Goal: Task Accomplishment & Management: Use online tool/utility

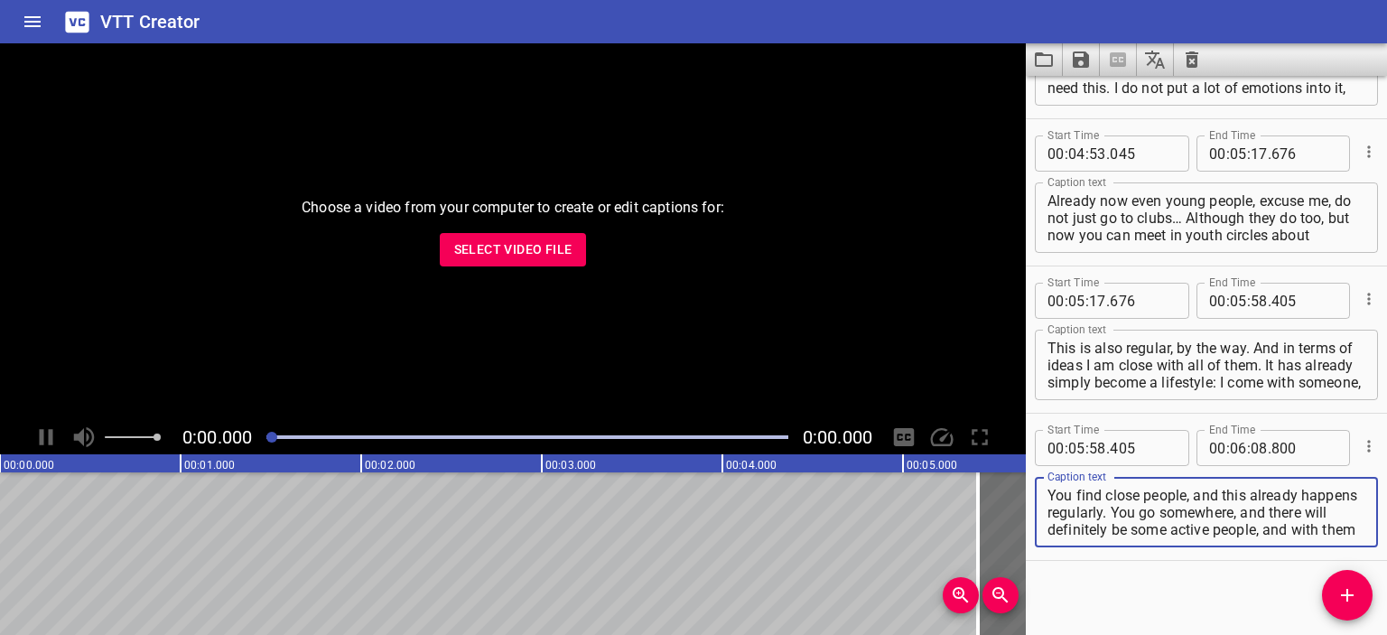
scroll to position [1585, 0]
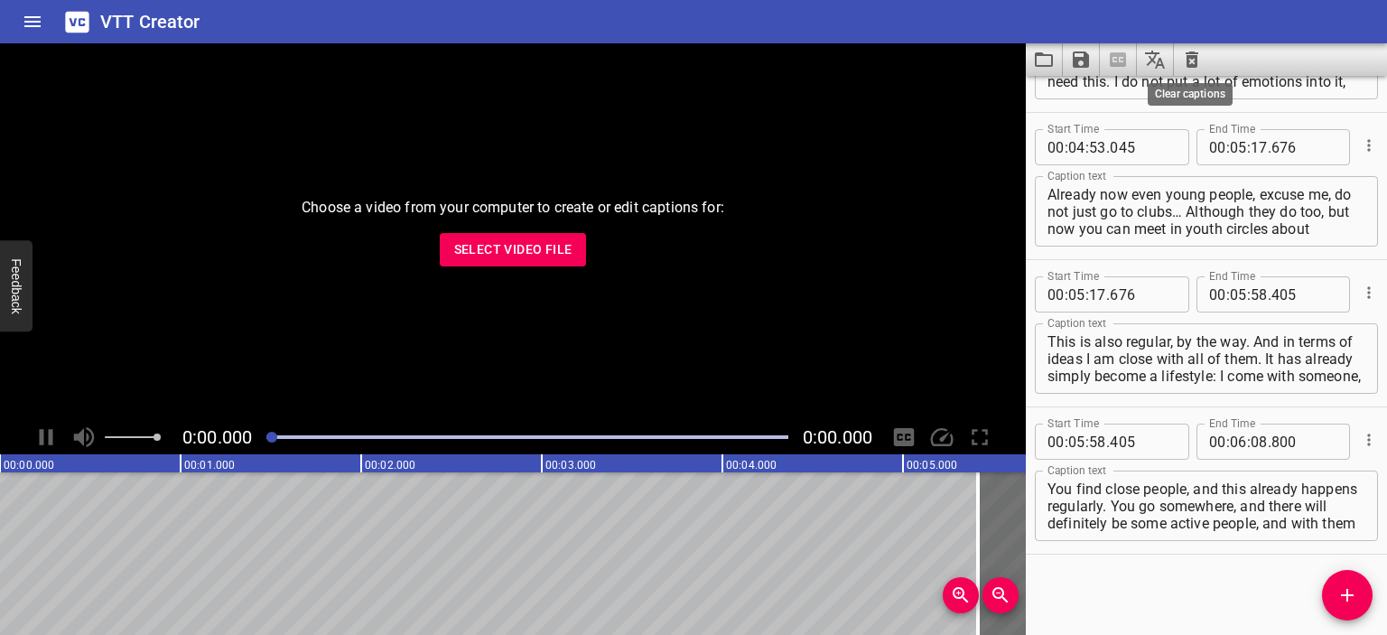
click at [1189, 53] on icon "Clear captions" at bounding box center [1191, 59] width 13 height 16
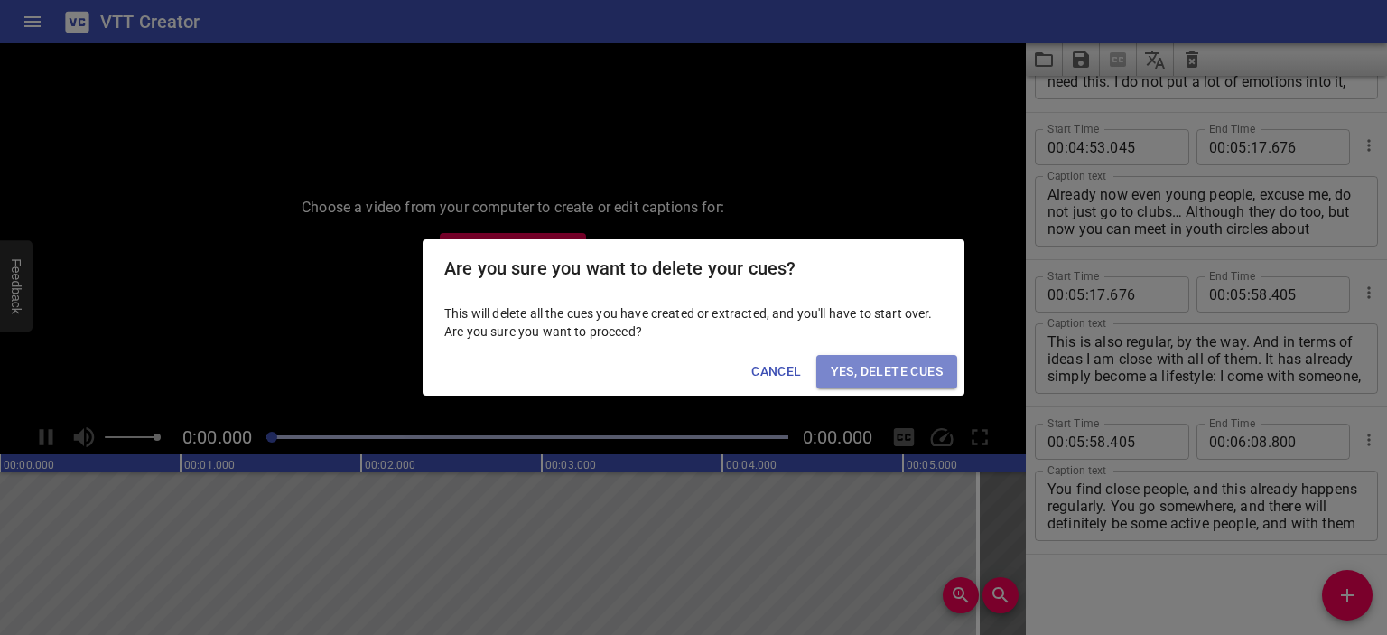
click at [877, 363] on span "Yes, Delete Cues" at bounding box center [887, 371] width 112 height 23
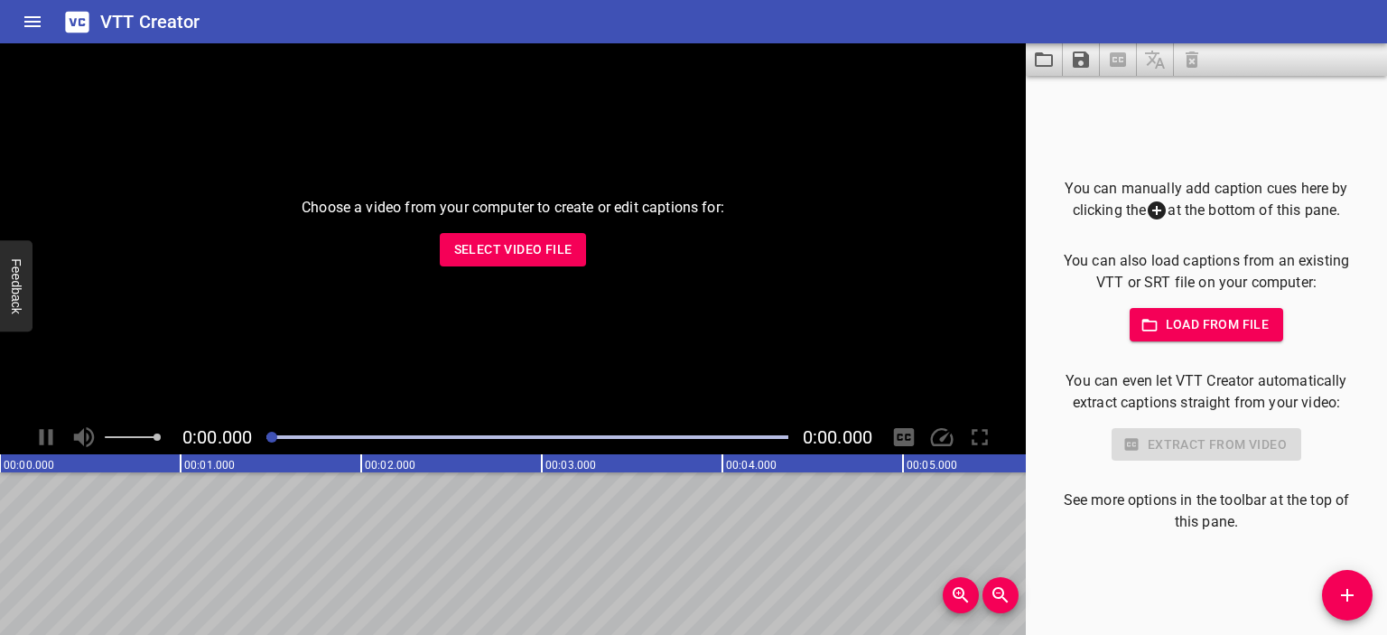
click at [481, 243] on span "Select Video File" at bounding box center [513, 249] width 118 height 23
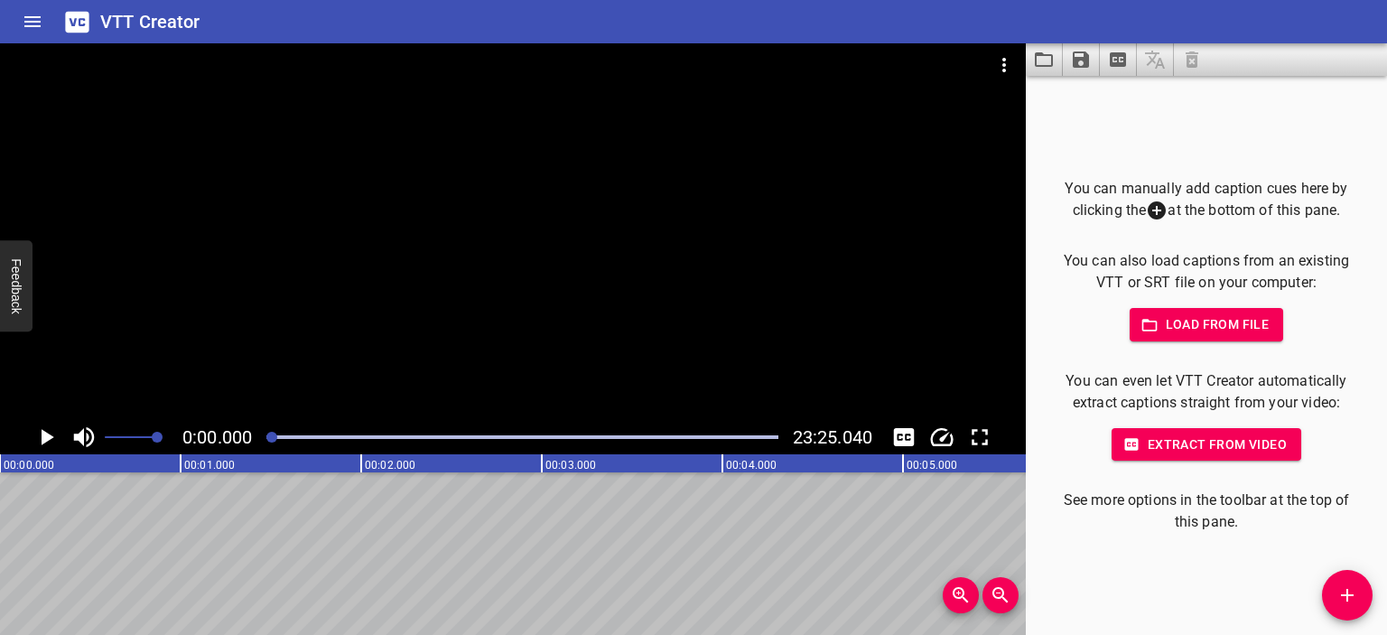
click at [553, 228] on div at bounding box center [513, 231] width 1026 height 376
click at [562, 236] on div at bounding box center [513, 231] width 1026 height 376
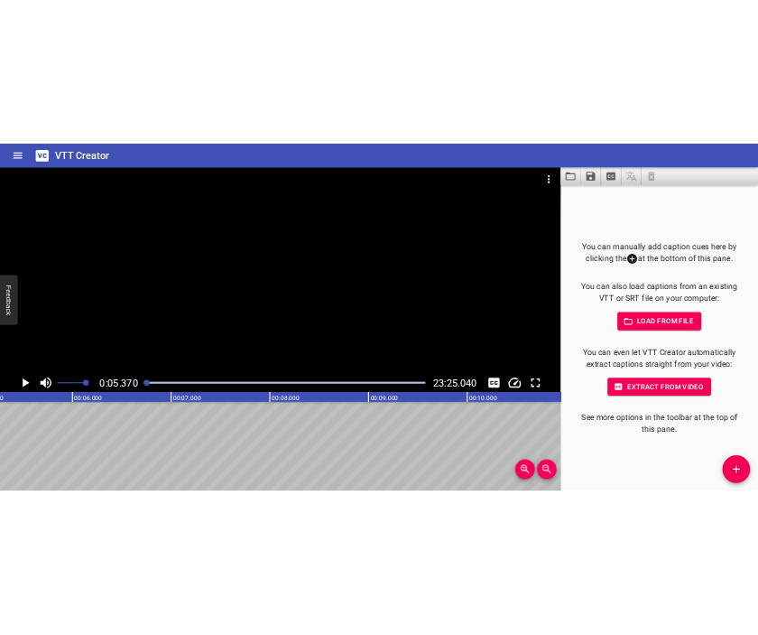
scroll to position [0, 969]
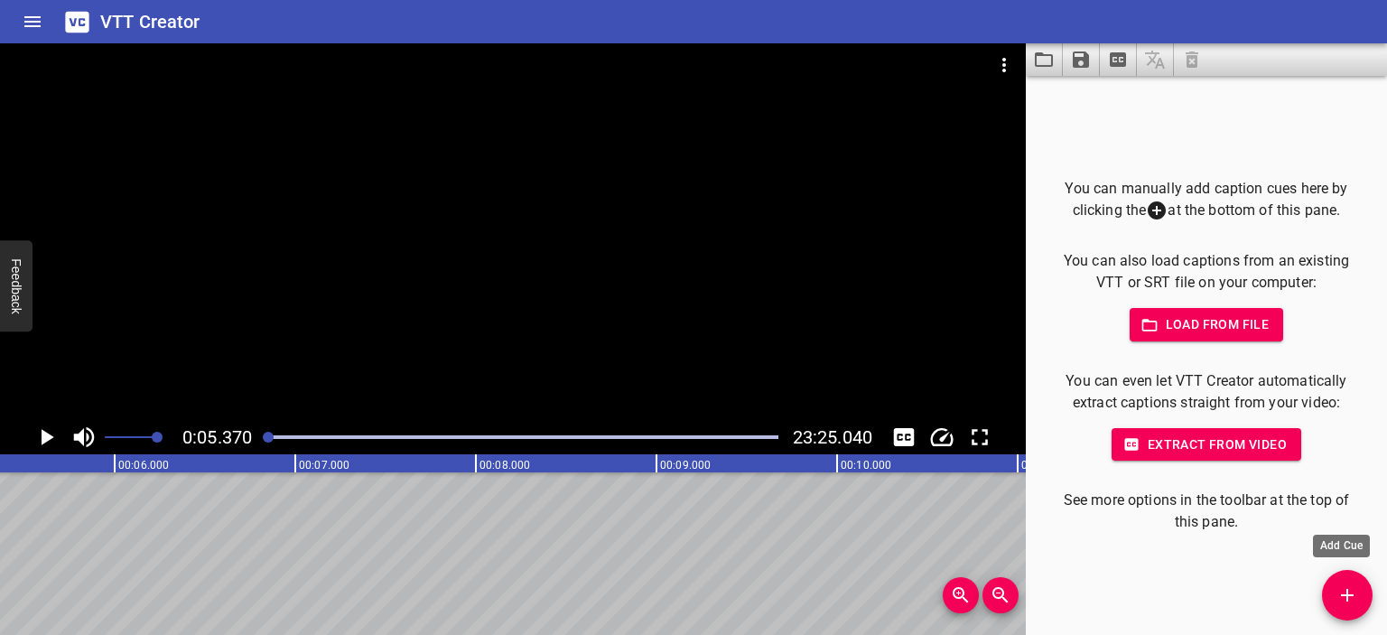
click at [1332, 589] on span "Add Cue" at bounding box center [1347, 595] width 51 height 22
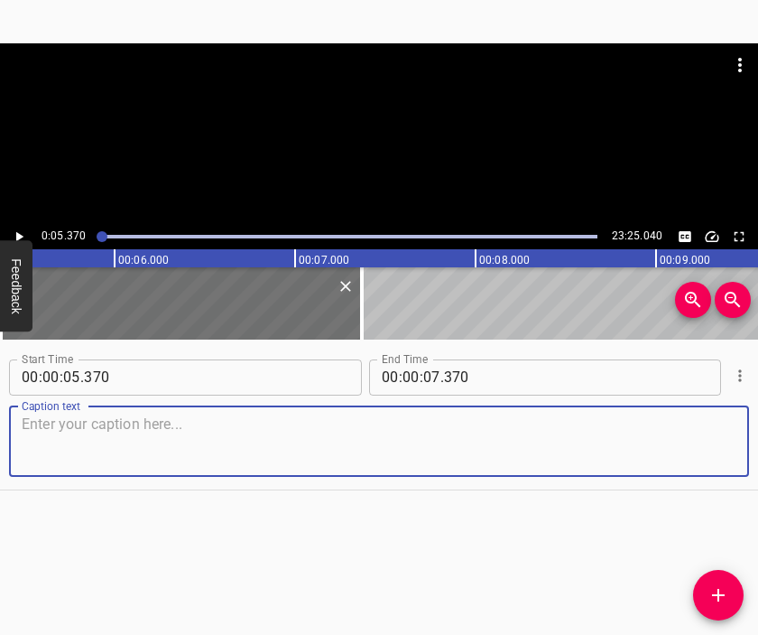
click at [375, 436] on textarea at bounding box center [379, 440] width 715 height 51
click at [509, 424] on textarea at bounding box center [379, 440] width 715 height 51
paste textarea "I am a political scientist, PhD in Philosophy, lecturer, and journalist. Before…"
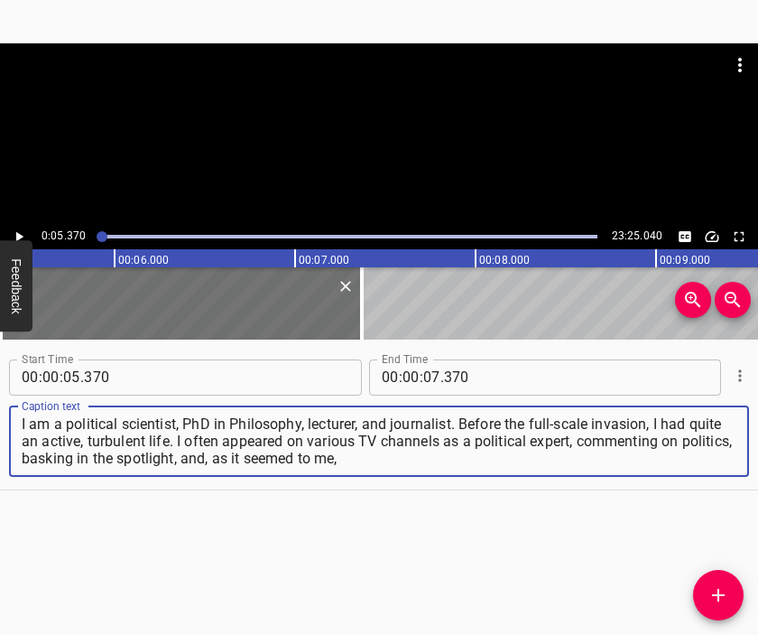
type textarea "I am a political scientist, PhD in Philosophy, lecturer, and journalist. Before…"
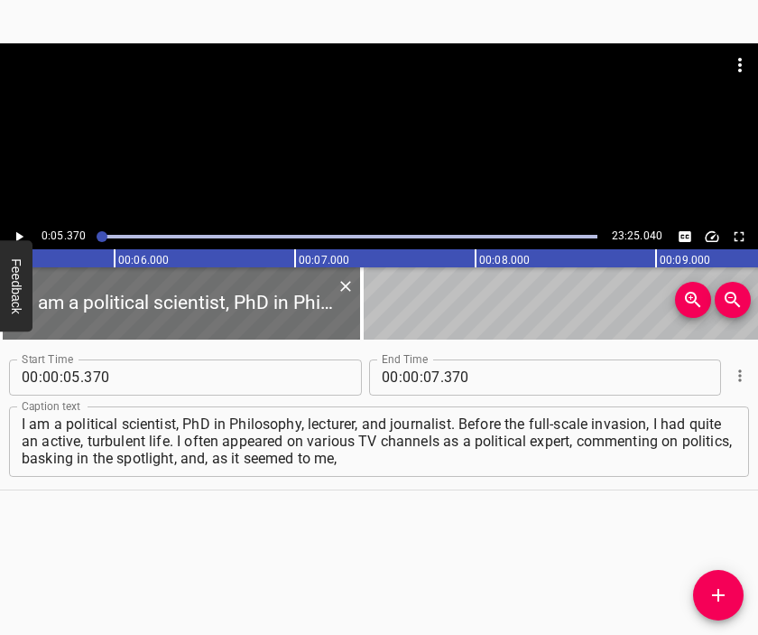
click at [372, 120] on div at bounding box center [379, 88] width 758 height 90
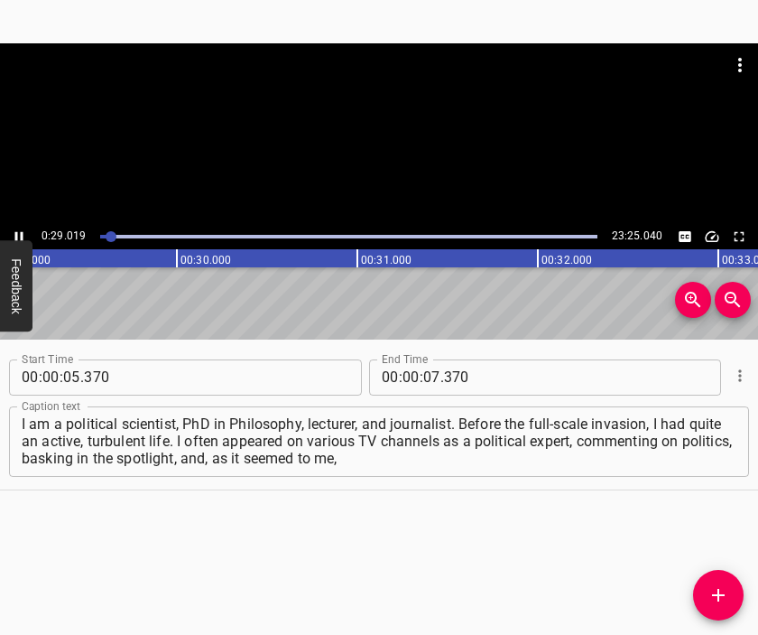
click at [410, 151] on div at bounding box center [379, 133] width 758 height 181
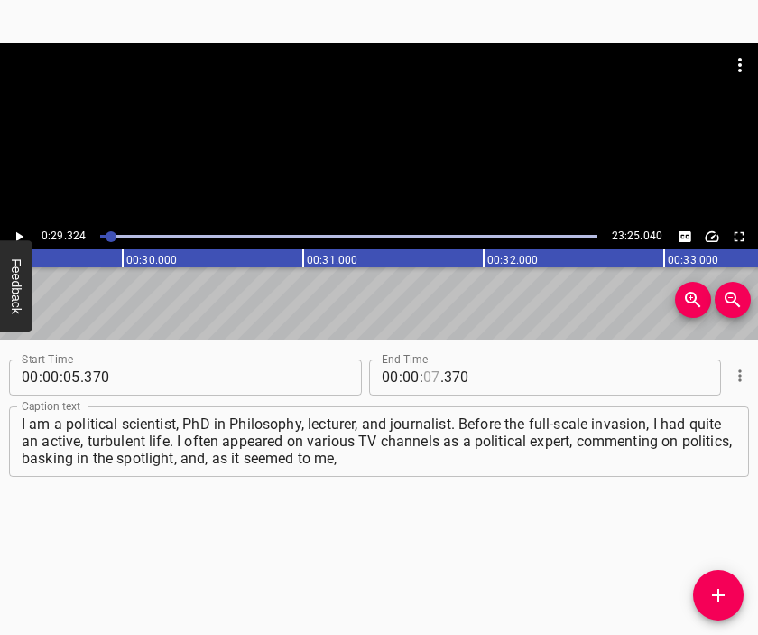
click at [424, 371] on input "number" at bounding box center [431, 377] width 17 height 36
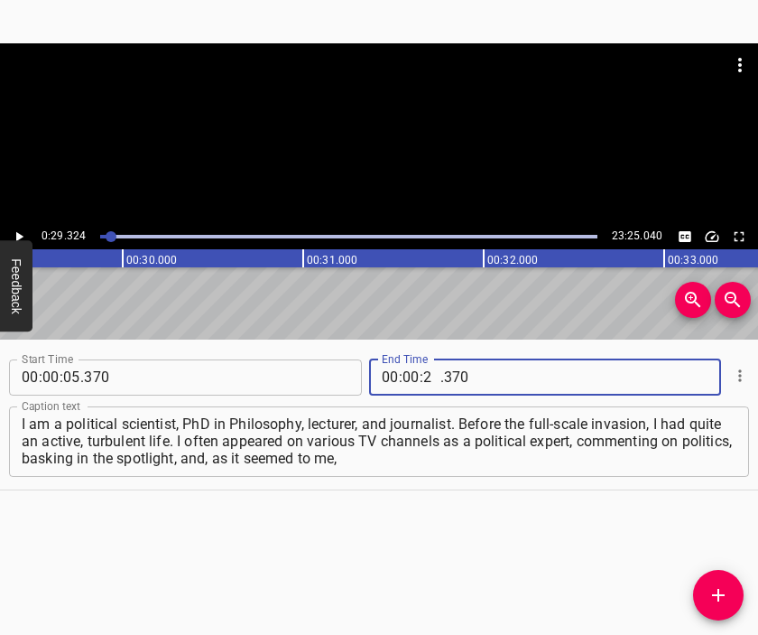
type input "29"
type input "324"
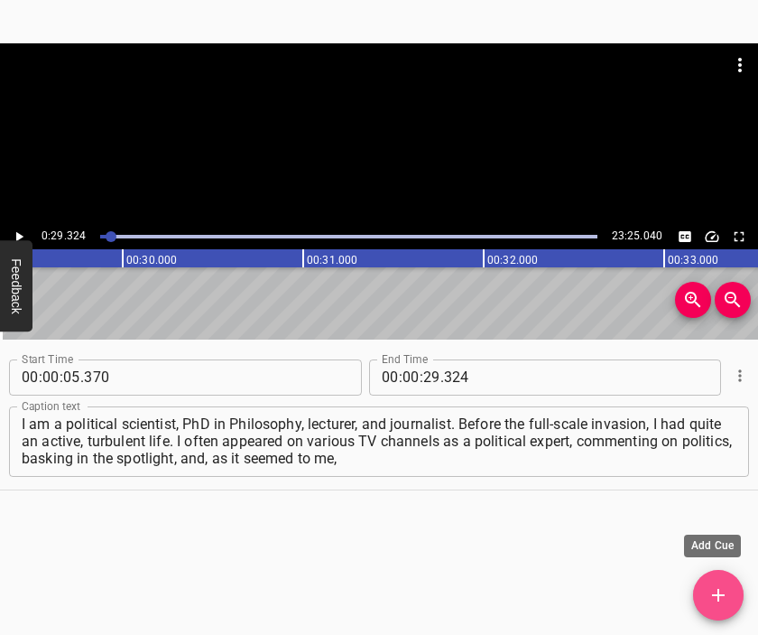
click at [720, 584] on icon "Add Cue" at bounding box center [719, 595] width 22 height 22
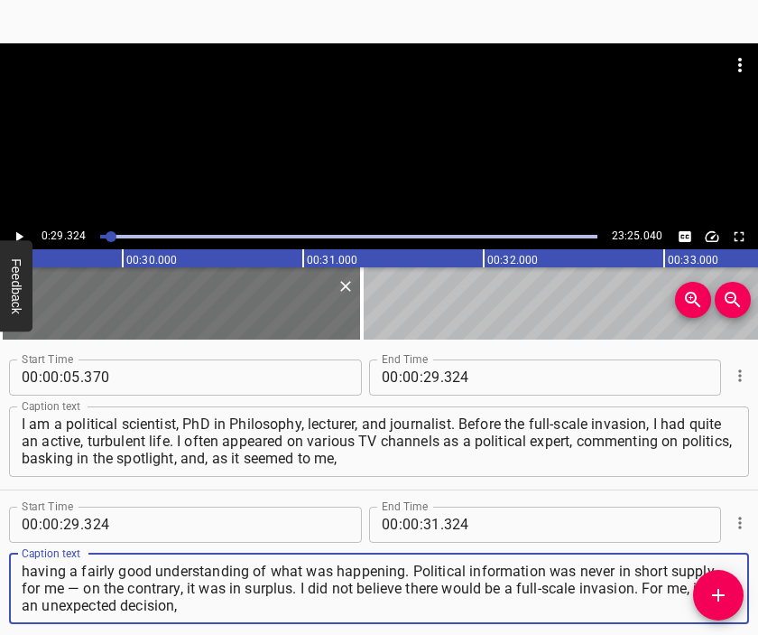
type textarea "having a fairly good understanding of what was happening. Political information…"
click at [422, 151] on div at bounding box center [379, 133] width 758 height 181
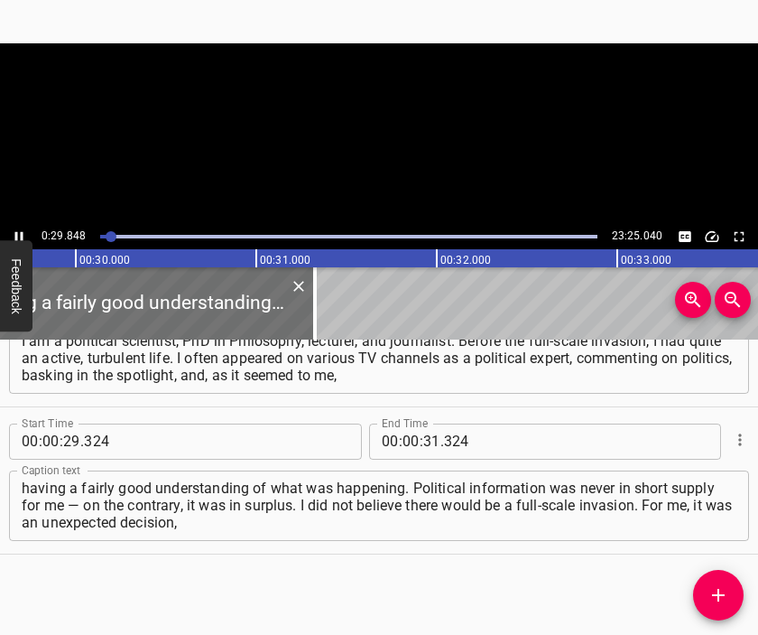
scroll to position [0, 5389]
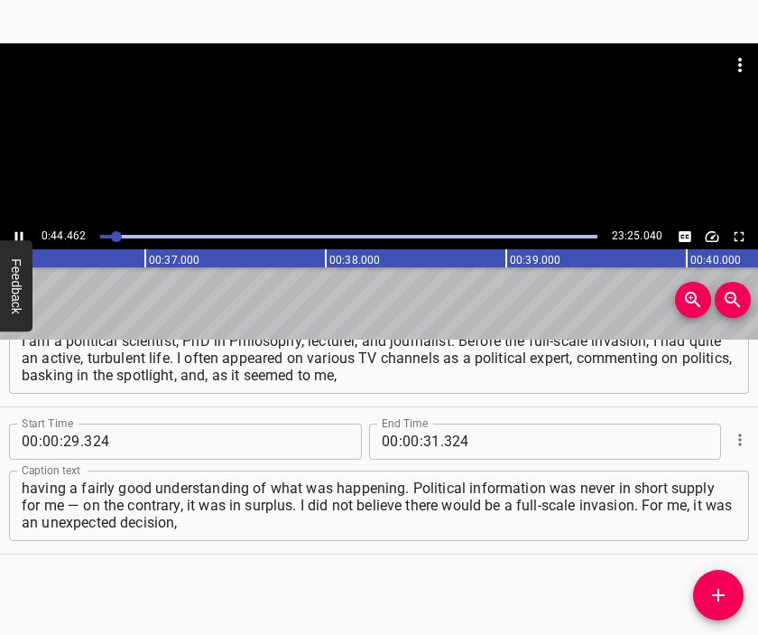
click at [392, 132] on div at bounding box center [379, 88] width 758 height 90
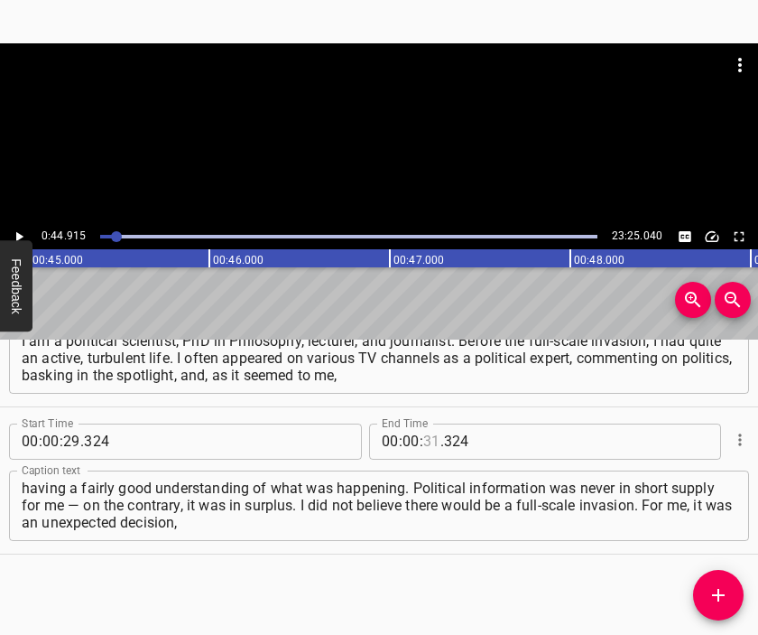
scroll to position [0, 8110]
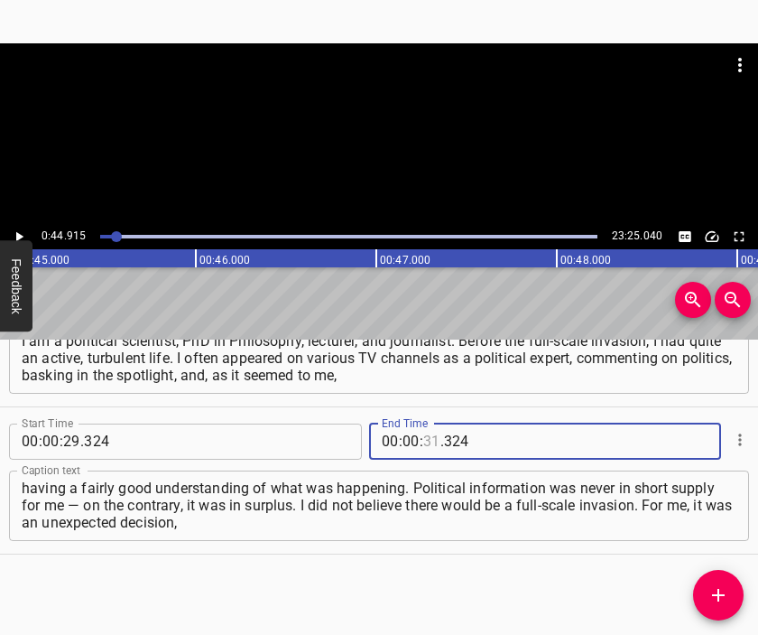
click at [423, 447] on input "number" at bounding box center [431, 441] width 17 height 36
type input "44"
type input "915"
click at [714, 582] on button "Add Cue" at bounding box center [718, 595] width 51 height 51
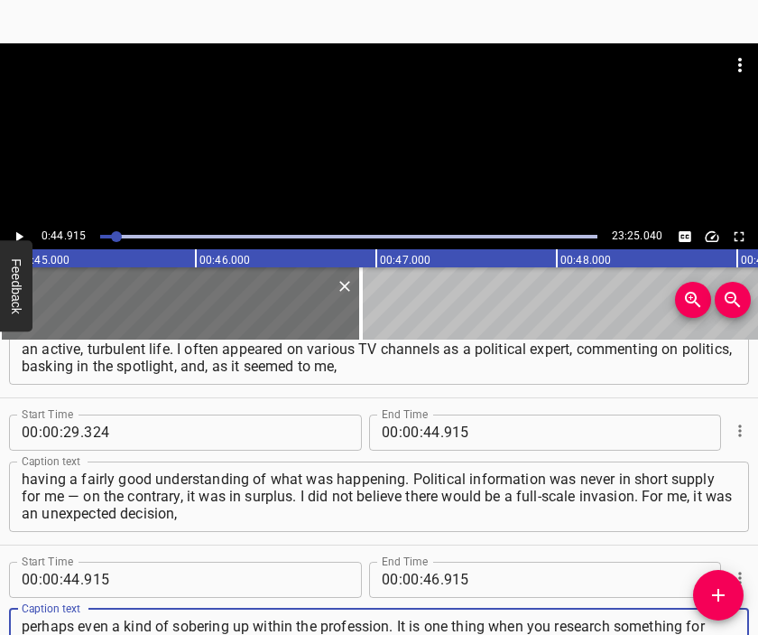
type textarea "perhaps even a kind of sobering up within the profession. It is one thing when …"
click at [404, 147] on div at bounding box center [379, 133] width 758 height 181
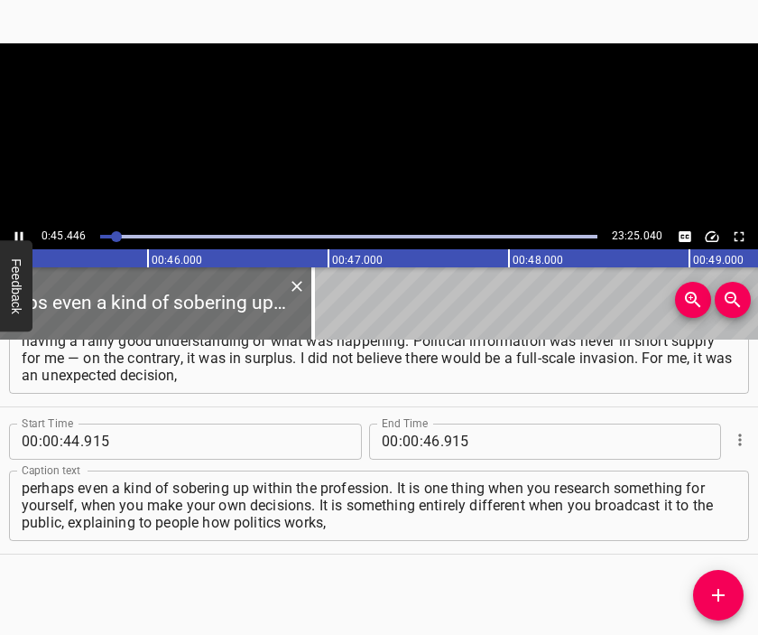
scroll to position [0, 8204]
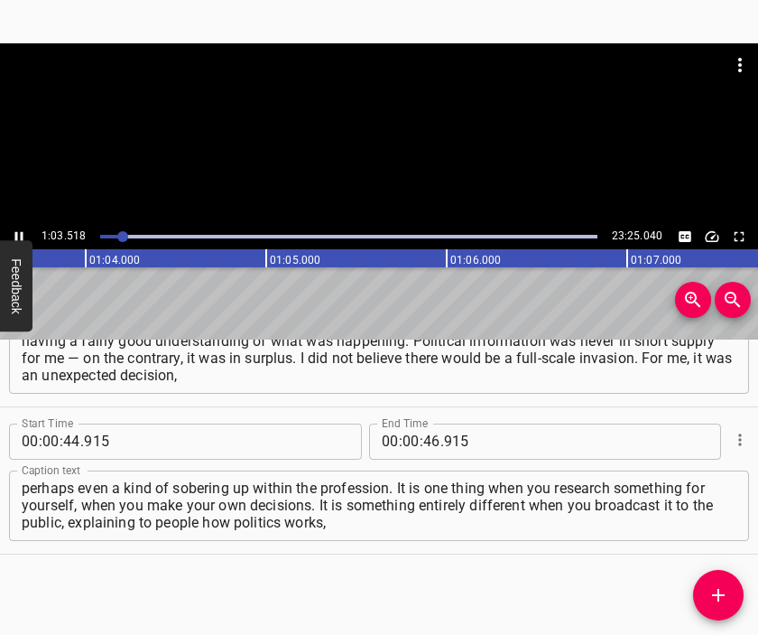
click at [413, 145] on div at bounding box center [379, 133] width 758 height 181
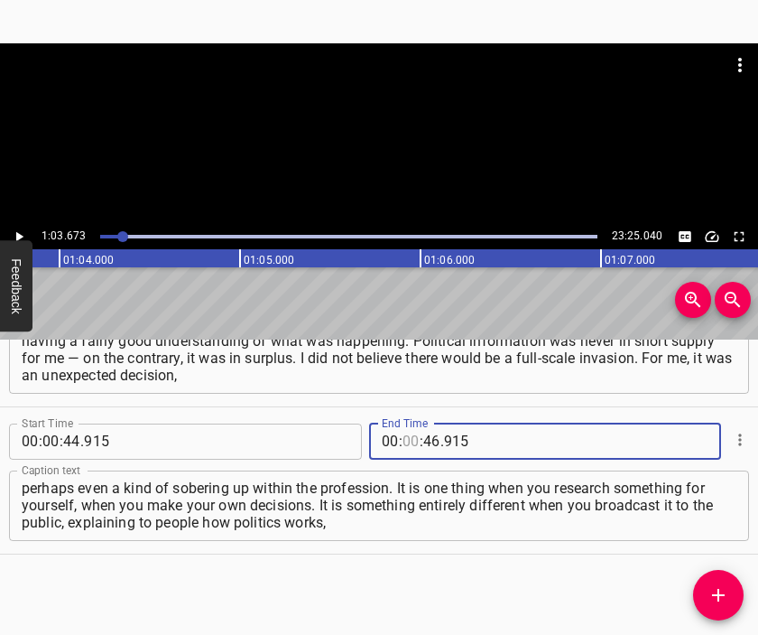
click at [403, 442] on input "number" at bounding box center [411, 441] width 17 height 36
type input "01"
type input "03"
type input "673"
click at [729, 590] on button "Add Cue" at bounding box center [718, 595] width 51 height 51
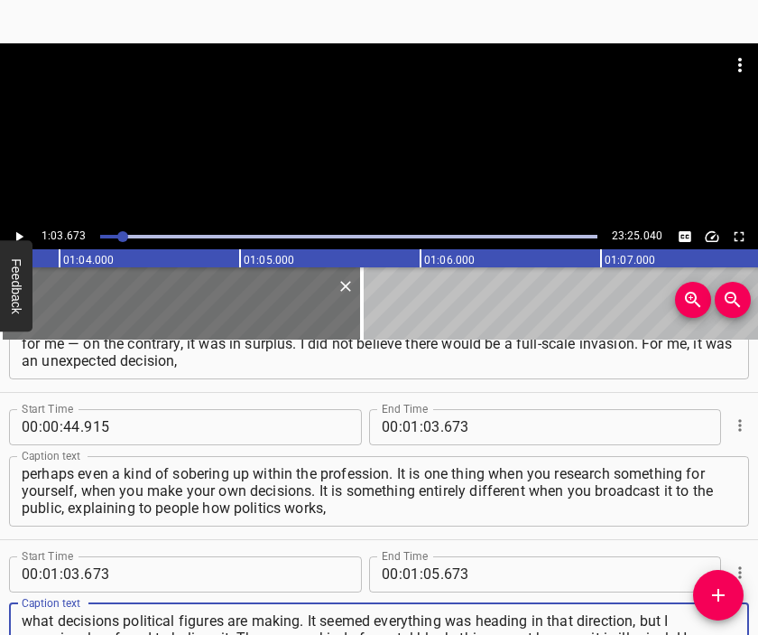
type textarea "what decisions political figures are making. It seemed everything was heading i…"
click at [394, 149] on div at bounding box center [379, 133] width 758 height 181
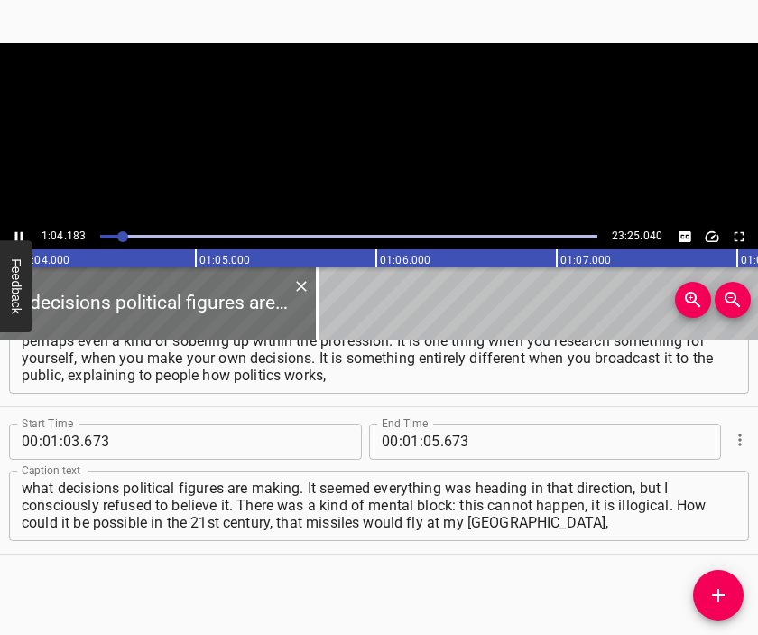
scroll to position [0, 11587]
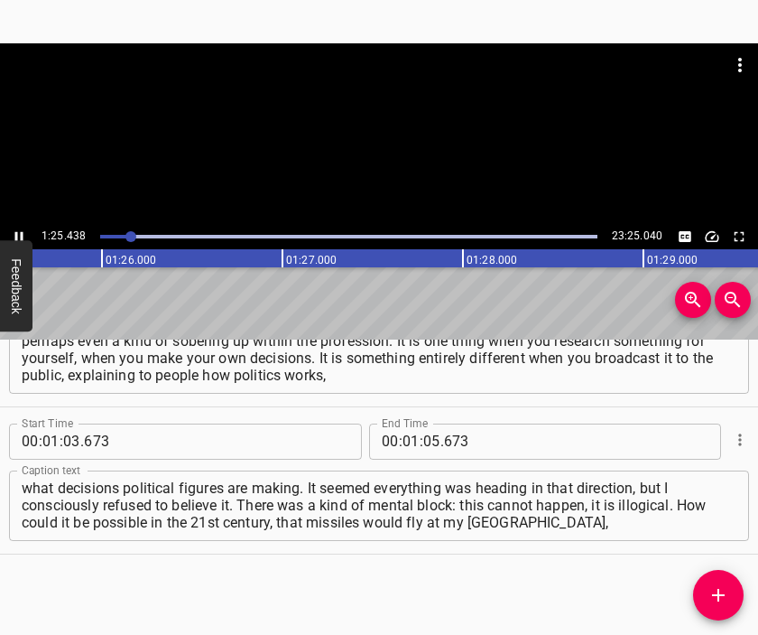
click at [343, 142] on div at bounding box center [379, 133] width 758 height 181
click at [423, 440] on input "number" at bounding box center [431, 441] width 17 height 36
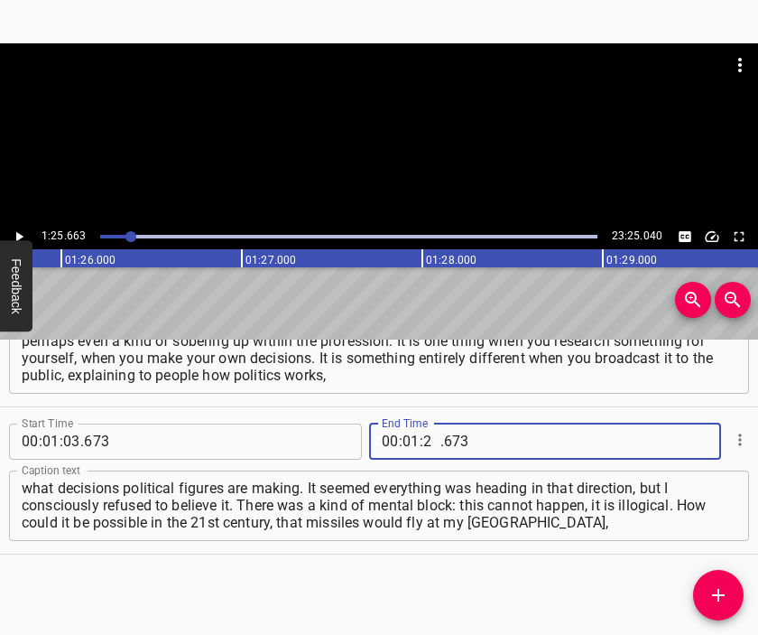
type input "25"
type input "663"
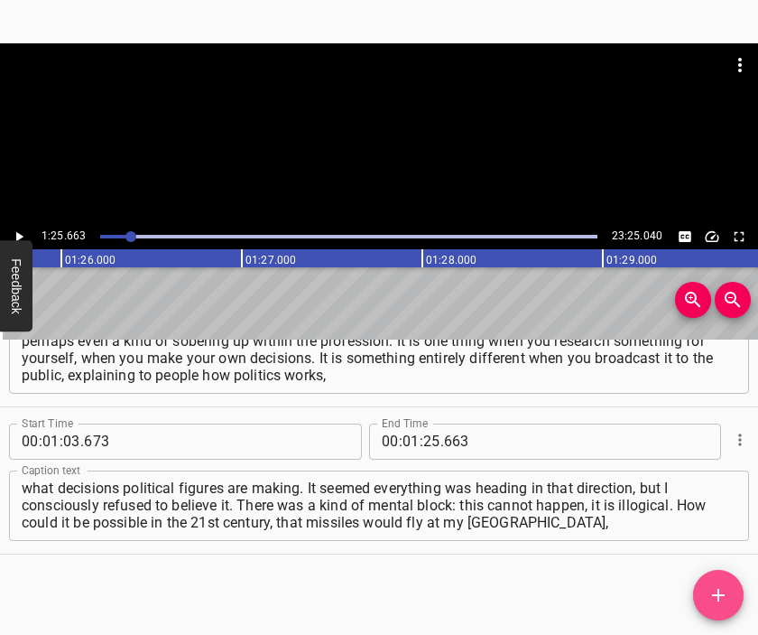
click at [722, 590] on icon "Add Cue" at bounding box center [719, 595] width 22 height 22
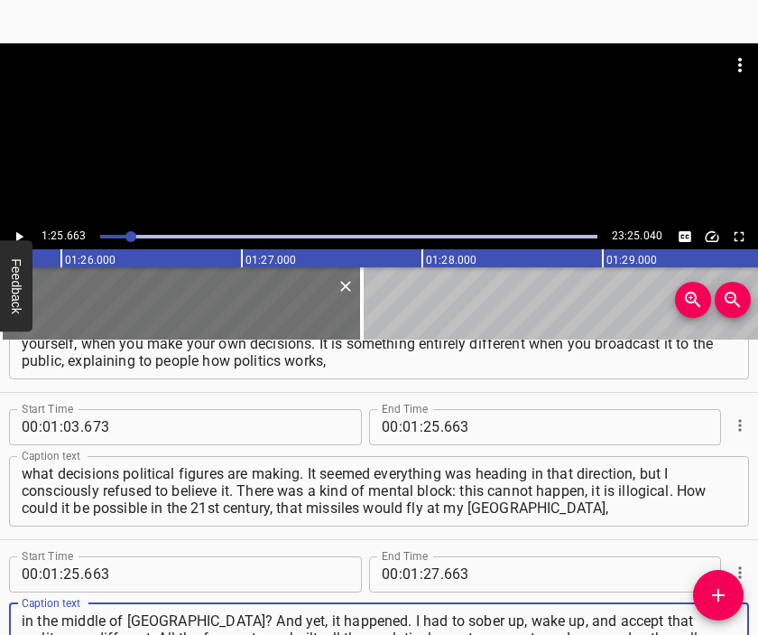
type textarea "in the middle of [GEOGRAPHIC_DATA]? And yet, it happened. I had to sober up, wa…"
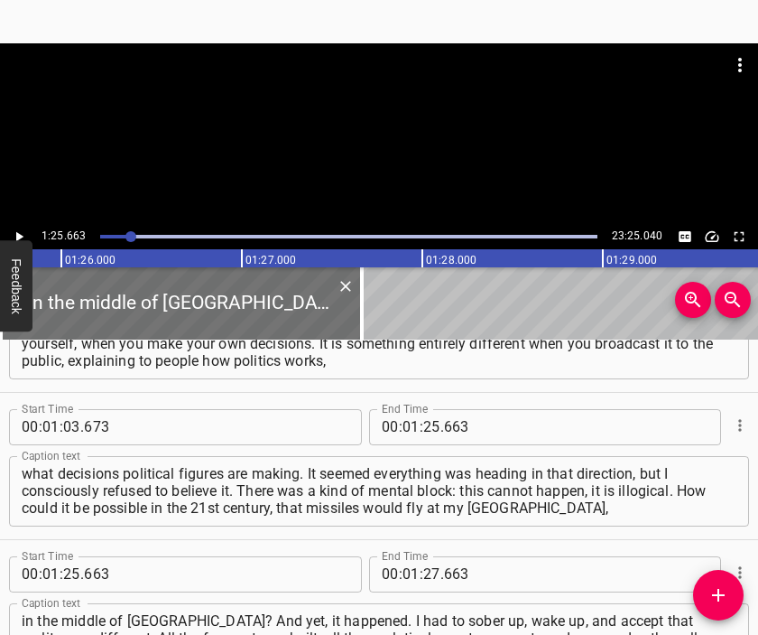
click at [418, 142] on div at bounding box center [379, 133] width 758 height 181
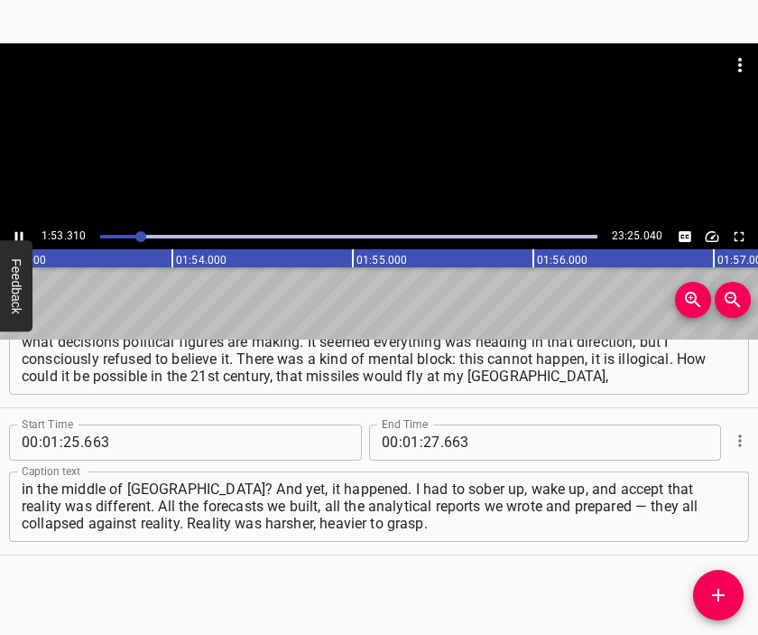
scroll to position [0, 20457]
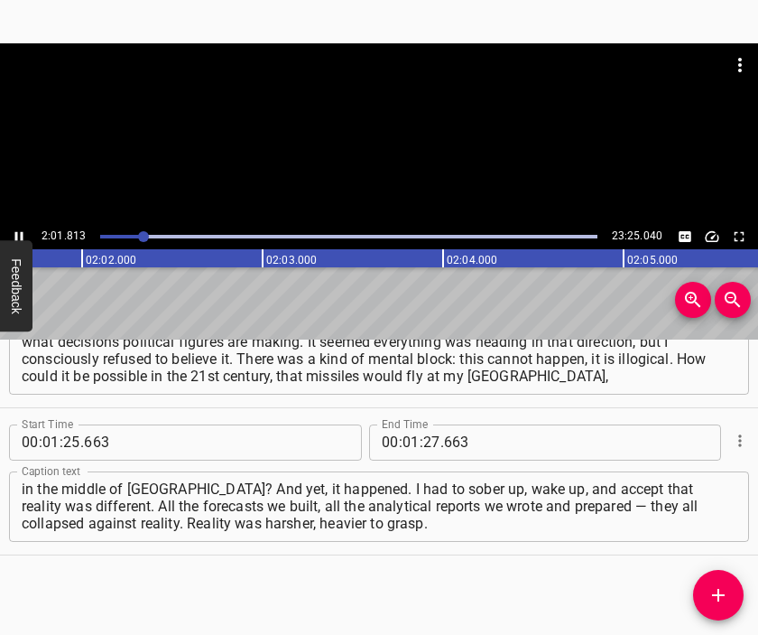
click at [384, 154] on div at bounding box center [379, 133] width 758 height 181
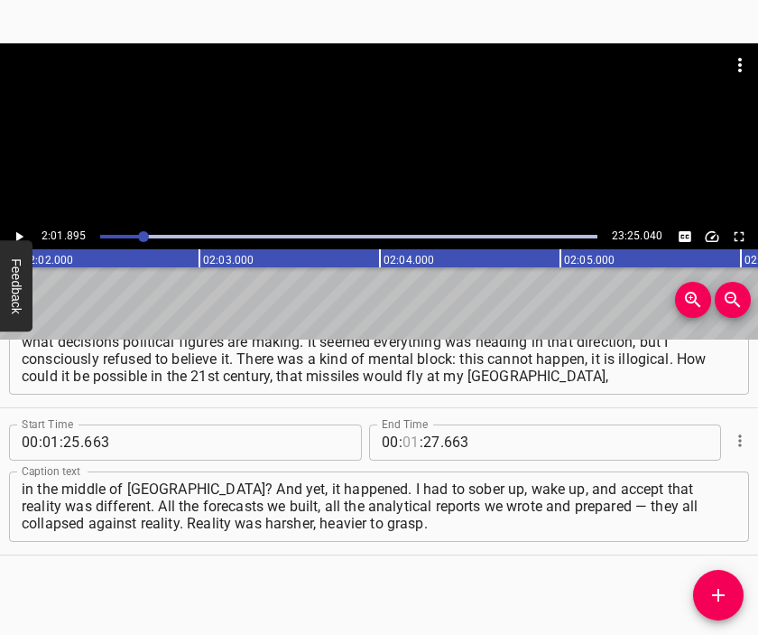
click at [403, 452] on input "number" at bounding box center [411, 442] width 17 height 36
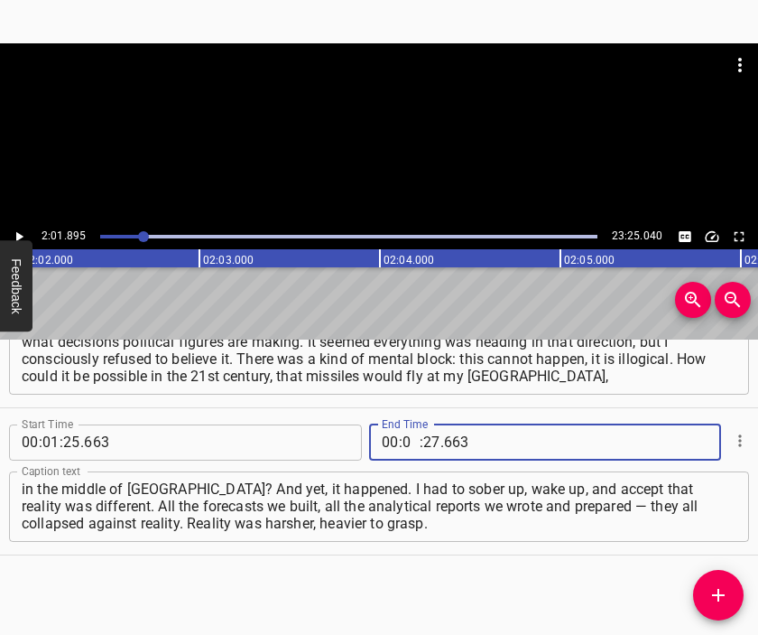
type input "02"
type input "01"
type input "895"
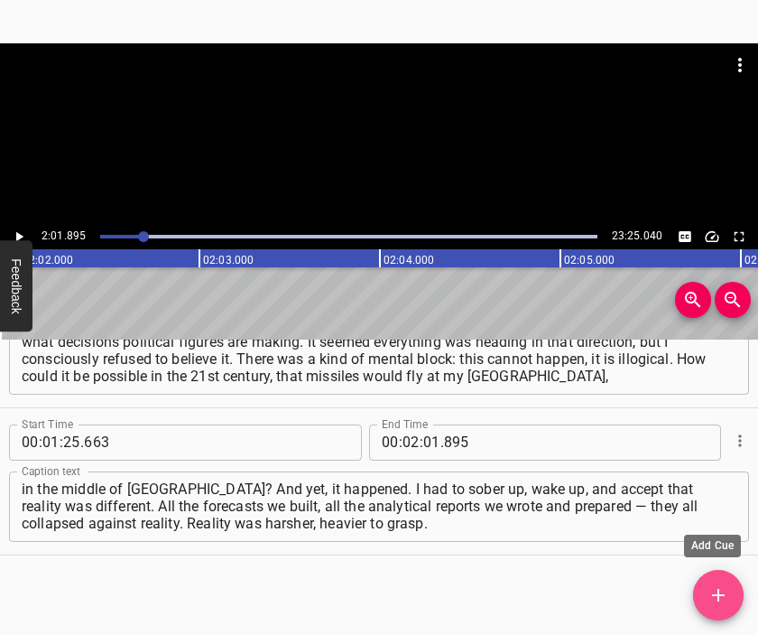
click at [711, 588] on icon "Add Cue" at bounding box center [719, 595] width 22 height 22
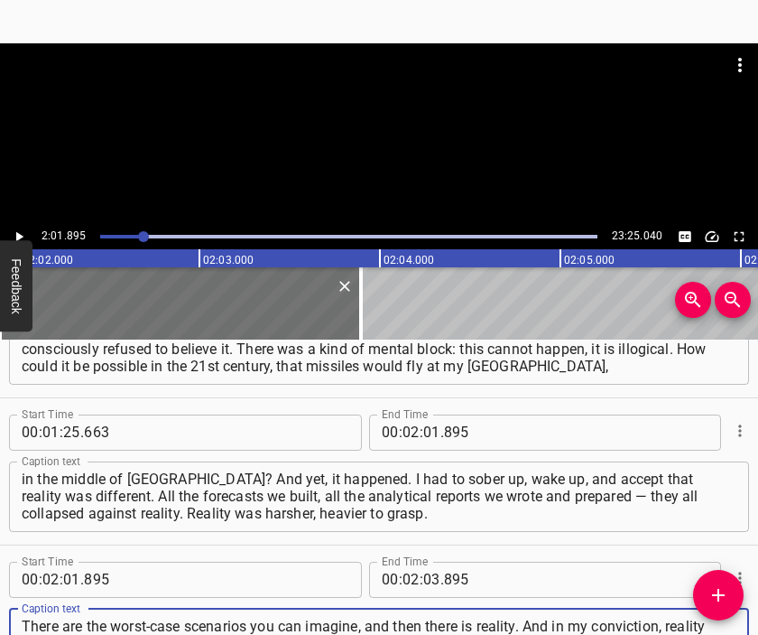
type textarea "There are the worst-case scenarios you can imagine, and then there is reality. …"
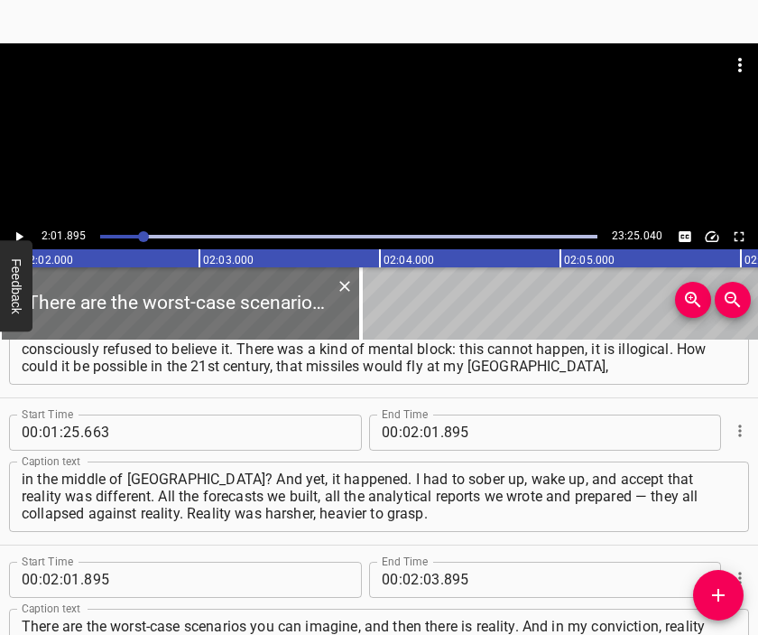
click at [374, 108] on div at bounding box center [379, 88] width 758 height 90
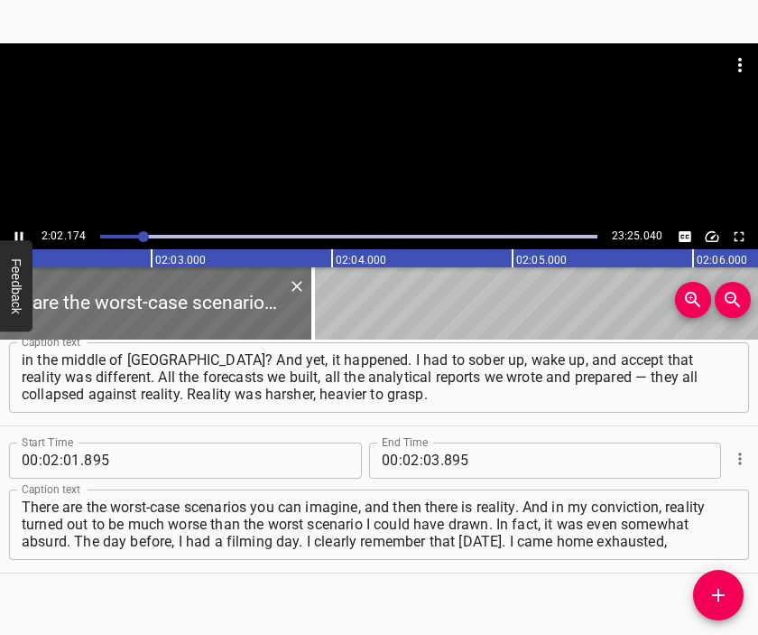
scroll to position [0, 22058]
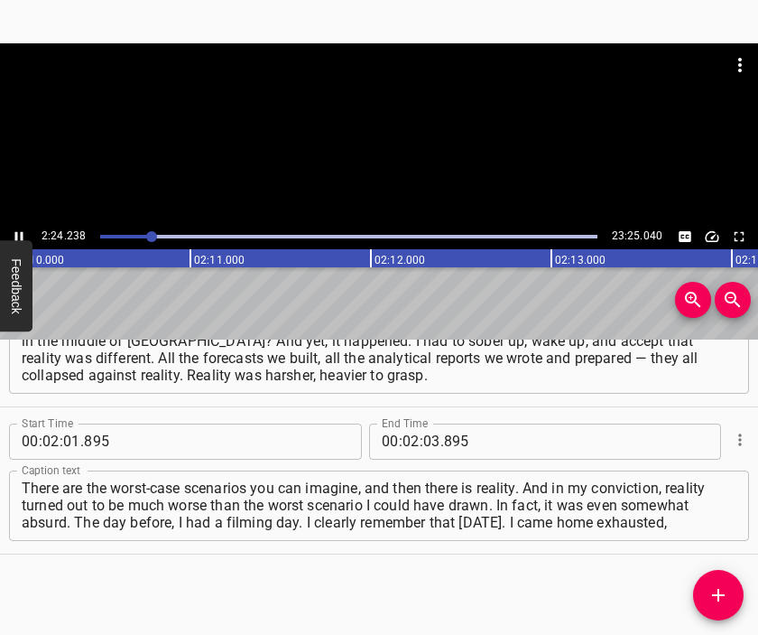
click at [434, 109] on div at bounding box center [379, 88] width 758 height 90
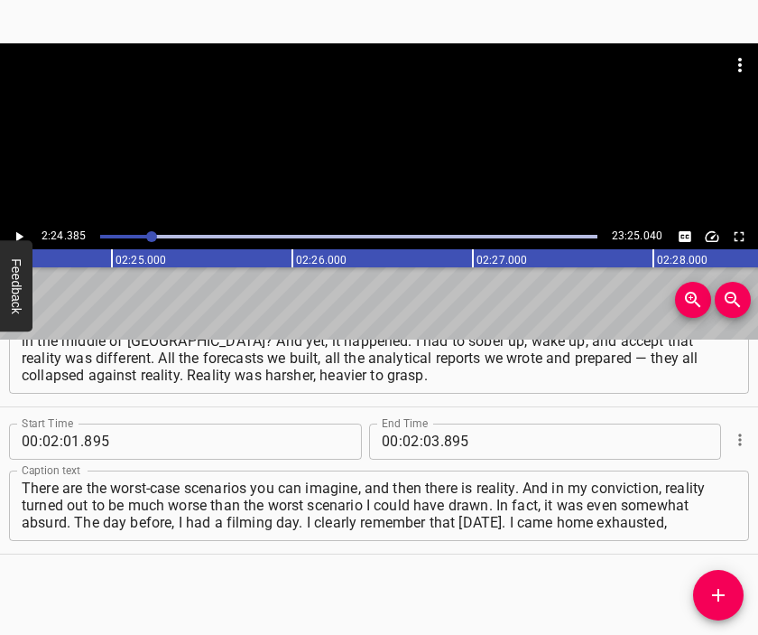
scroll to position [0, 26068]
click at [417, 149] on div at bounding box center [379, 133] width 758 height 181
click at [357, 82] on div at bounding box center [379, 64] width 758 height 43
click at [374, 140] on div at bounding box center [379, 133] width 758 height 181
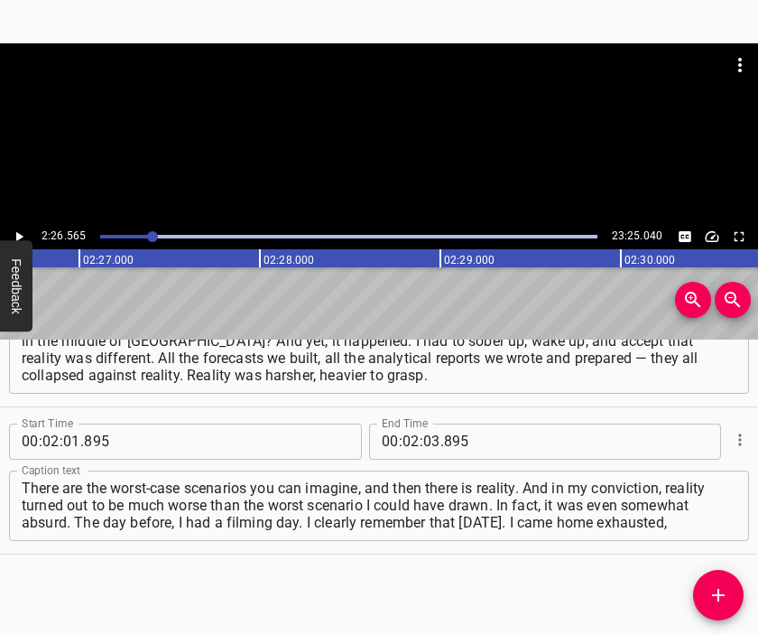
click at [374, 140] on div at bounding box center [379, 133] width 758 height 181
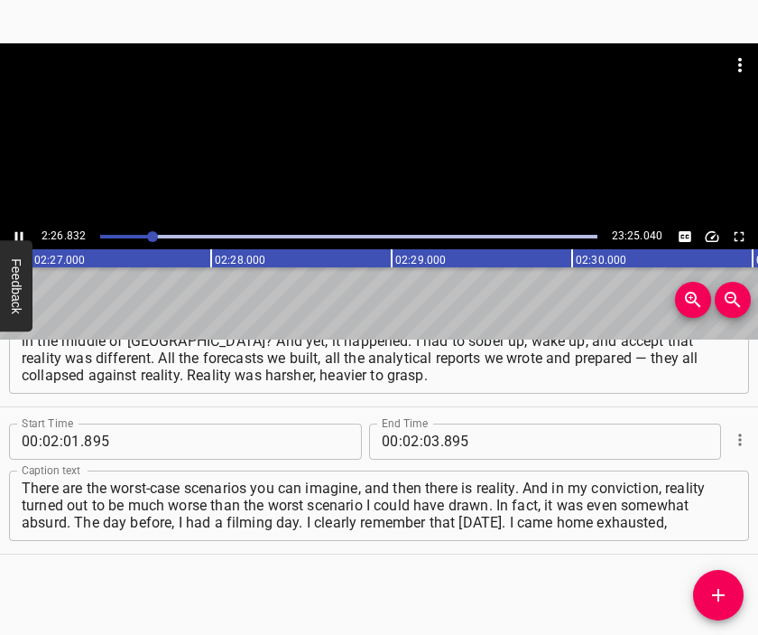
scroll to position [0, 26558]
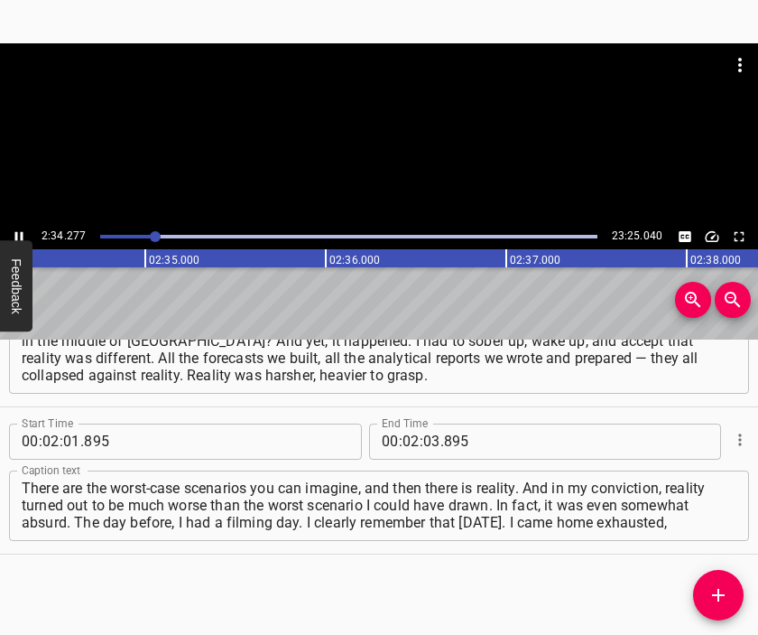
drag, startPoint x: 362, startPoint y: 60, endPoint x: 429, endPoint y: 132, distance: 97.7
click at [430, 131] on div at bounding box center [379, 88] width 758 height 90
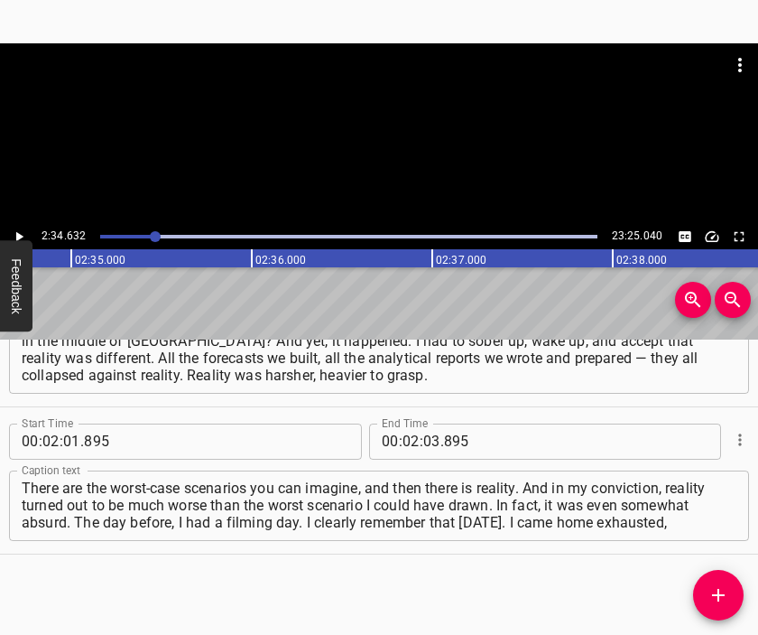
scroll to position [0, 27919]
click at [420, 442] on span ":" at bounding box center [422, 441] width 4 height 36
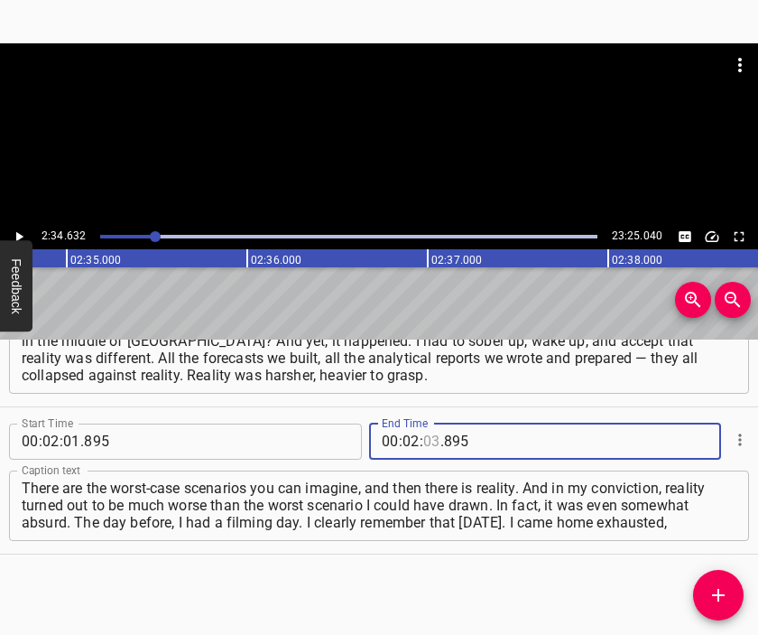
click at [423, 444] on input "number" at bounding box center [431, 441] width 17 height 36
type input "34"
type input "632"
click at [711, 581] on button "Add Cue" at bounding box center [718, 595] width 51 height 51
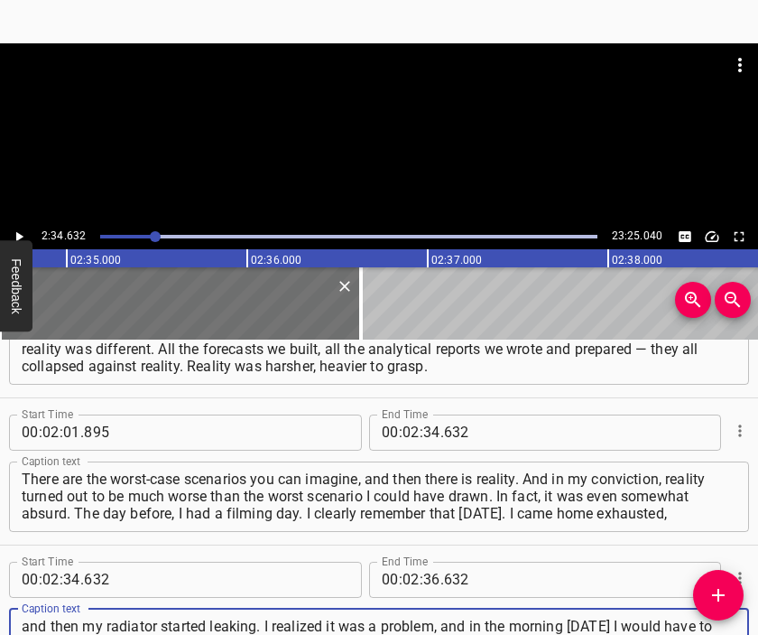
type textarea "and then my radiator started leaking. I realized it was a problem, and in the m…"
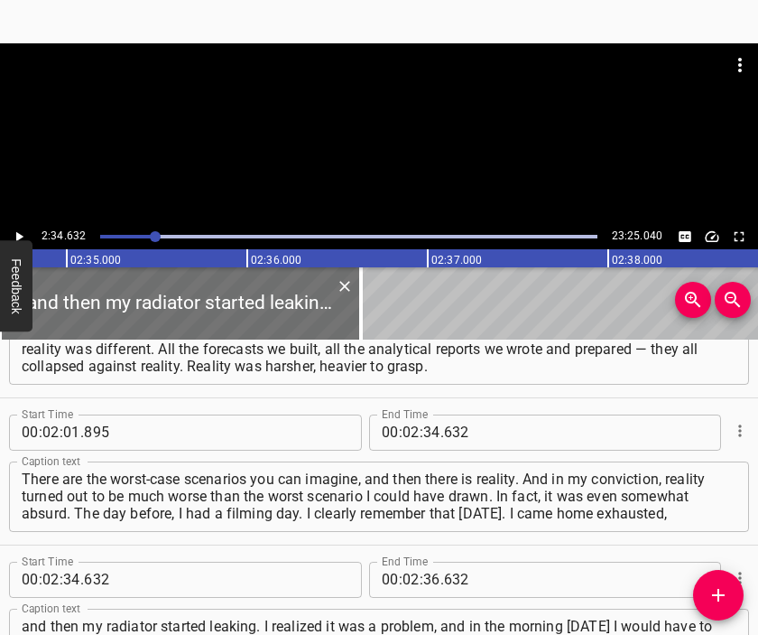
click at [379, 132] on div at bounding box center [379, 88] width 758 height 90
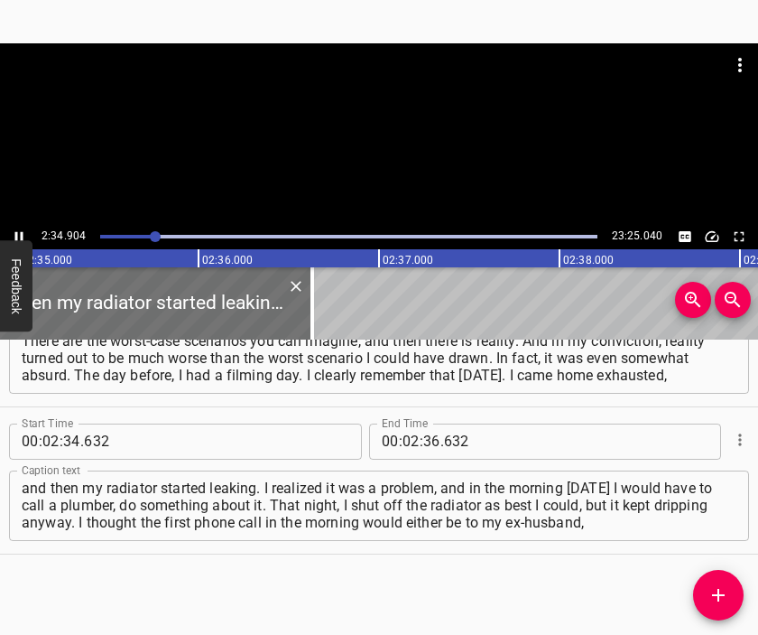
scroll to position [0, 28015]
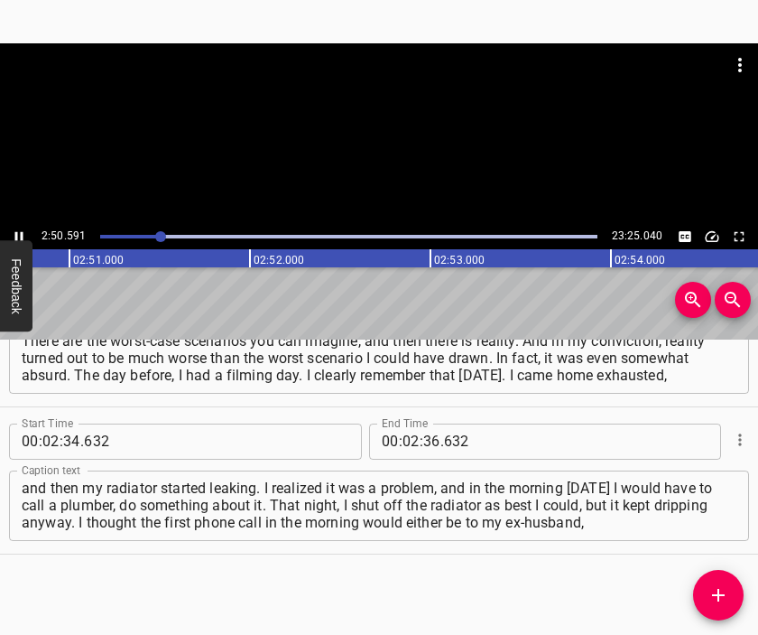
click at [376, 143] on div at bounding box center [379, 133] width 758 height 181
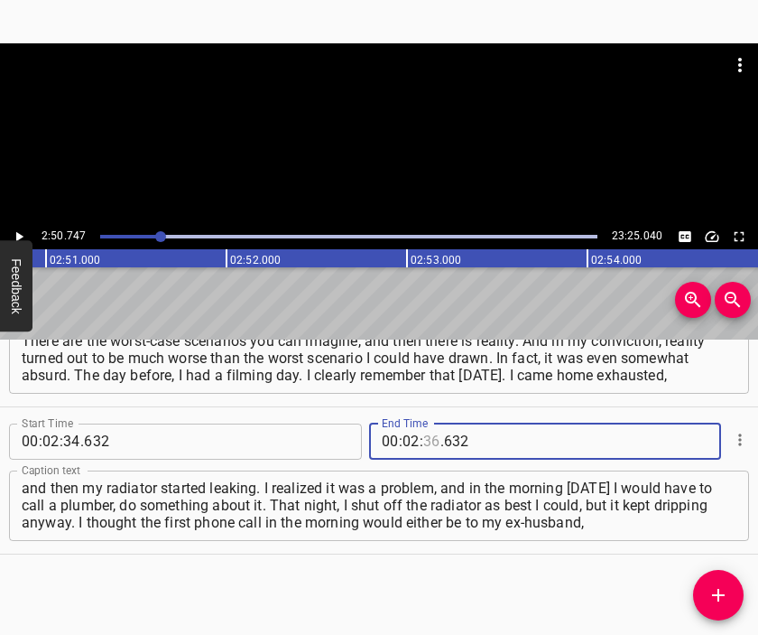
drag, startPoint x: 424, startPoint y: 443, endPoint x: 408, endPoint y: 433, distance: 19.0
click at [423, 440] on input "number" at bounding box center [431, 441] width 17 height 36
type input "50"
type input "747"
click at [718, 590] on icon "Add Cue" at bounding box center [718, 595] width 13 height 13
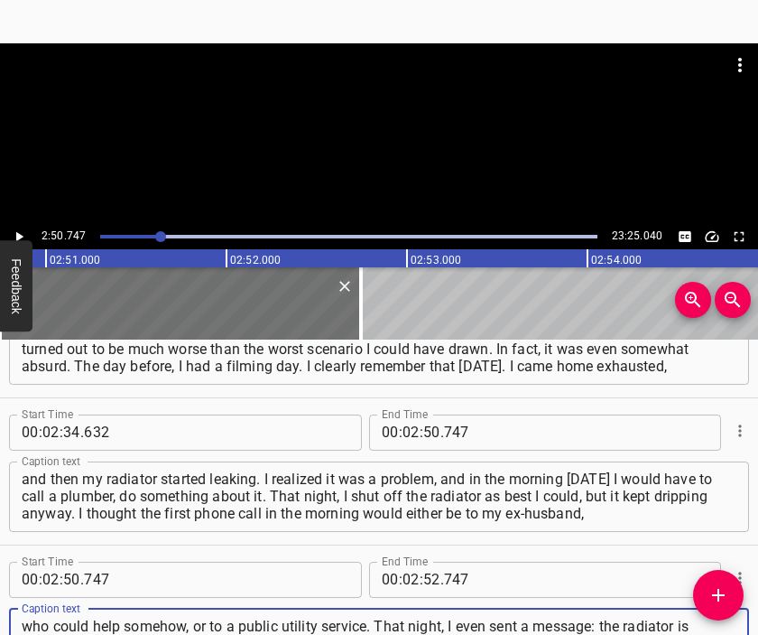
type textarea "who could help somehow, or to a public utility service. That night, I even sent…"
click at [375, 117] on div at bounding box center [379, 88] width 758 height 90
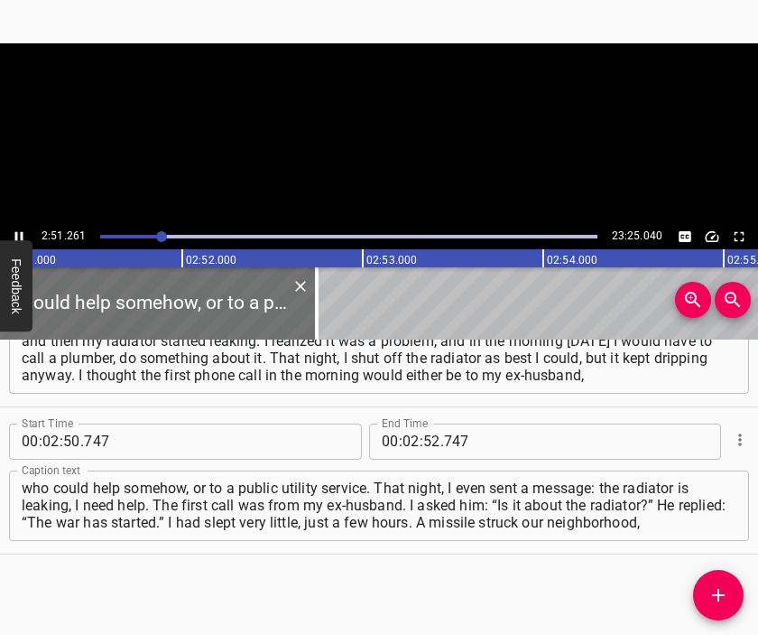
scroll to position [0, 30922]
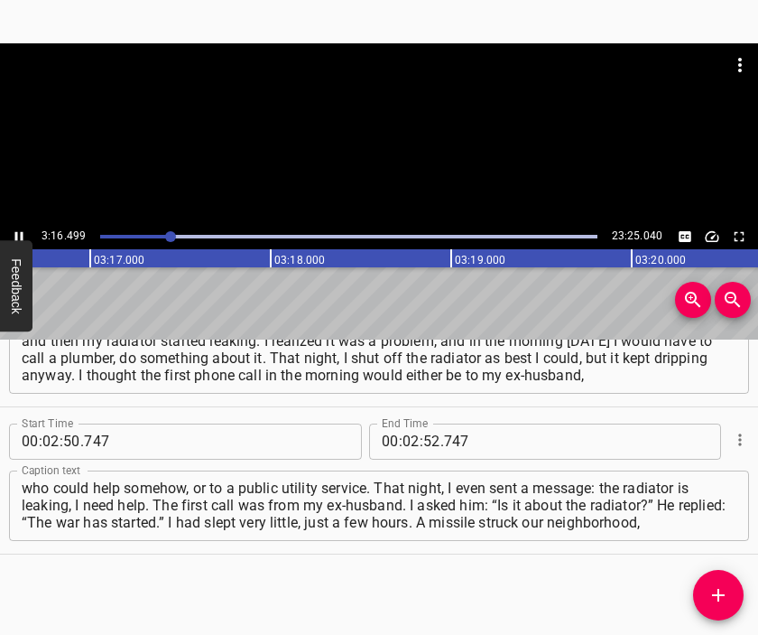
click at [372, 154] on div at bounding box center [379, 133] width 758 height 181
click at [386, 143] on div at bounding box center [379, 133] width 758 height 181
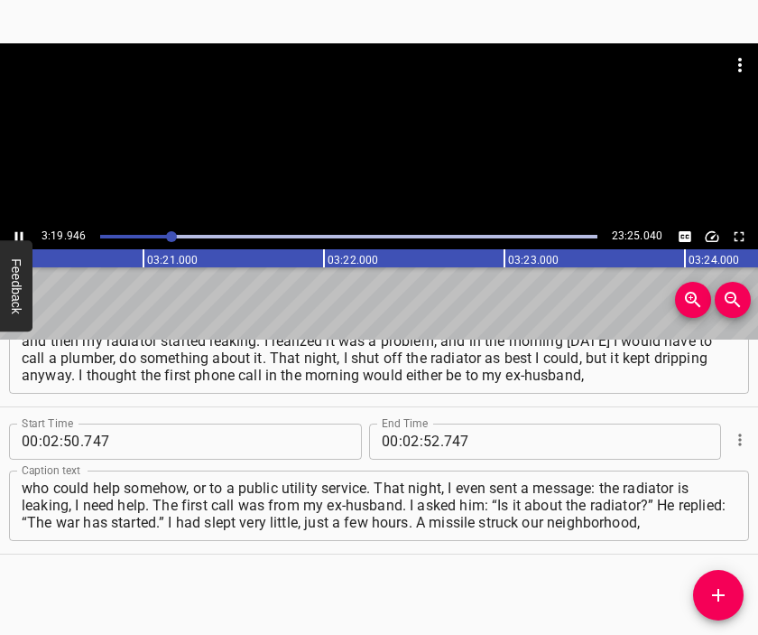
click at [383, 143] on div at bounding box center [379, 133] width 758 height 181
click at [404, 437] on input "number" at bounding box center [411, 441] width 17 height 36
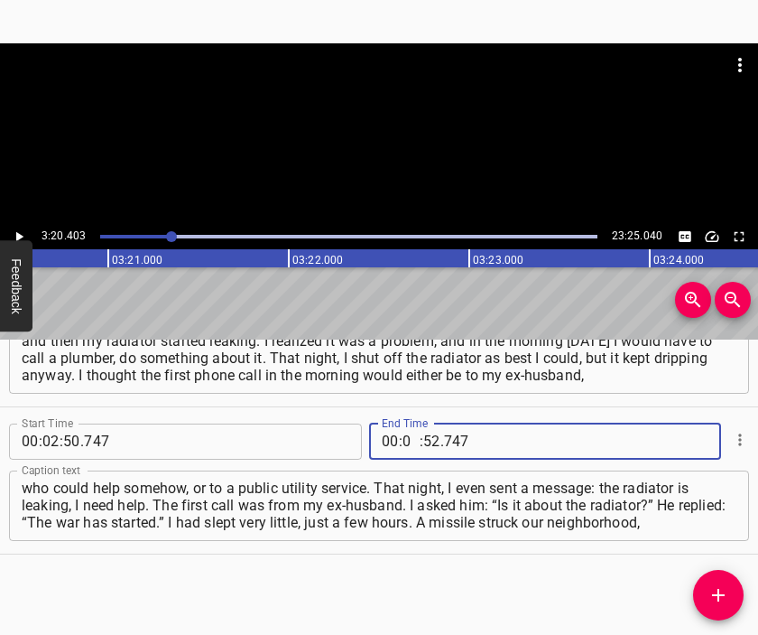
type input "03"
type input "20"
type input "403"
drag, startPoint x: 724, startPoint y: 593, endPoint x: 697, endPoint y: 562, distance: 41.6
click at [719, 590] on icon "Add Cue" at bounding box center [719, 595] width 22 height 22
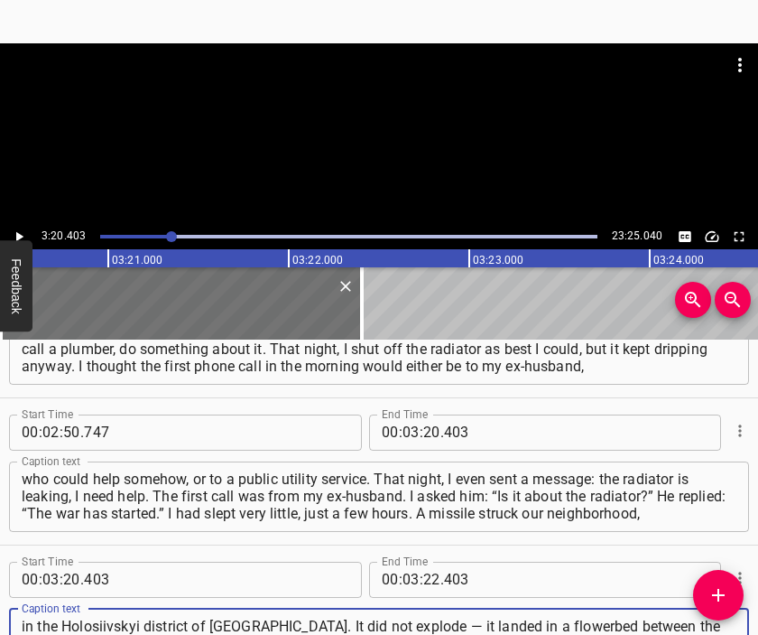
type textarea "in the Holosiivskyi district of [GEOGRAPHIC_DATA]. It did not explode — it land…"
click at [390, 100] on div at bounding box center [379, 88] width 758 height 90
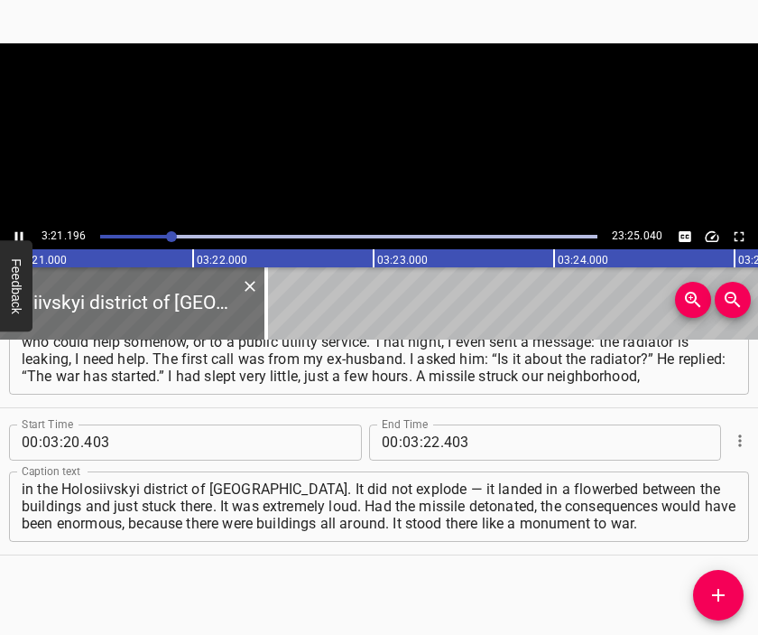
scroll to position [0, 36323]
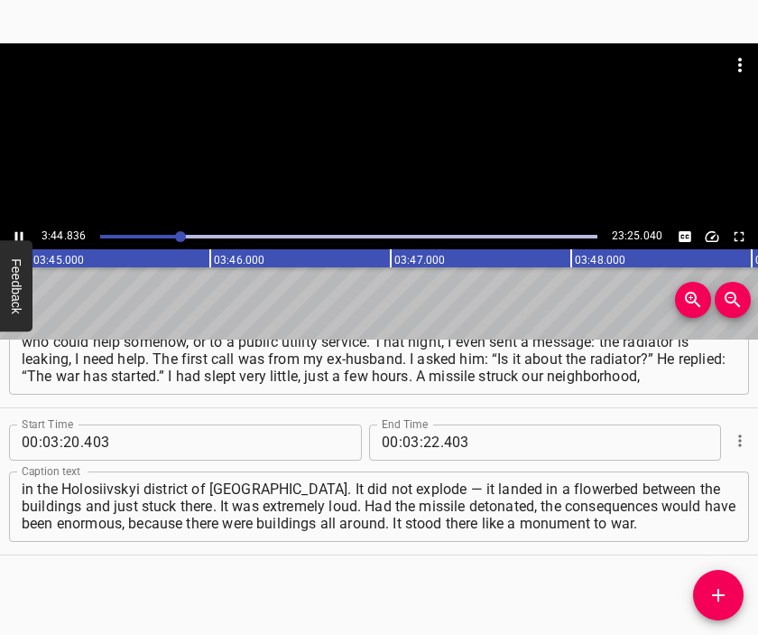
click at [384, 153] on div at bounding box center [379, 133] width 758 height 181
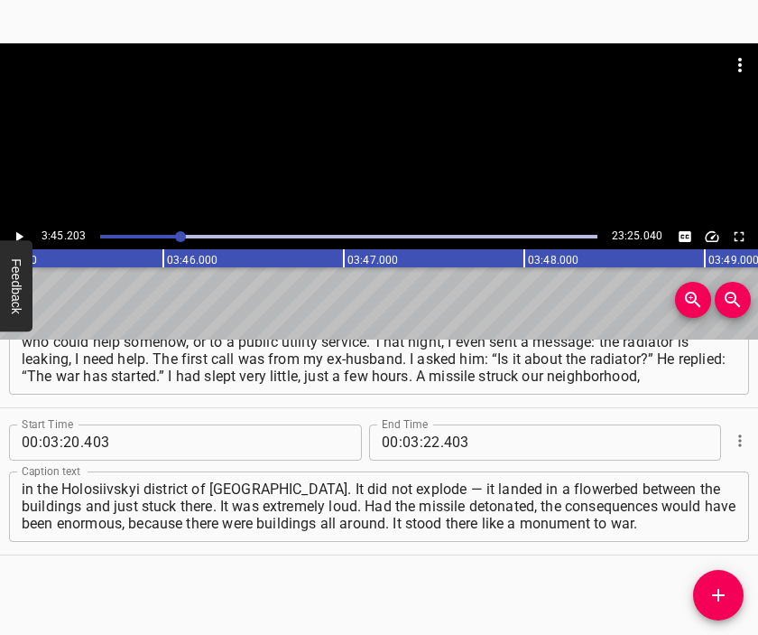
scroll to position [0, 40661]
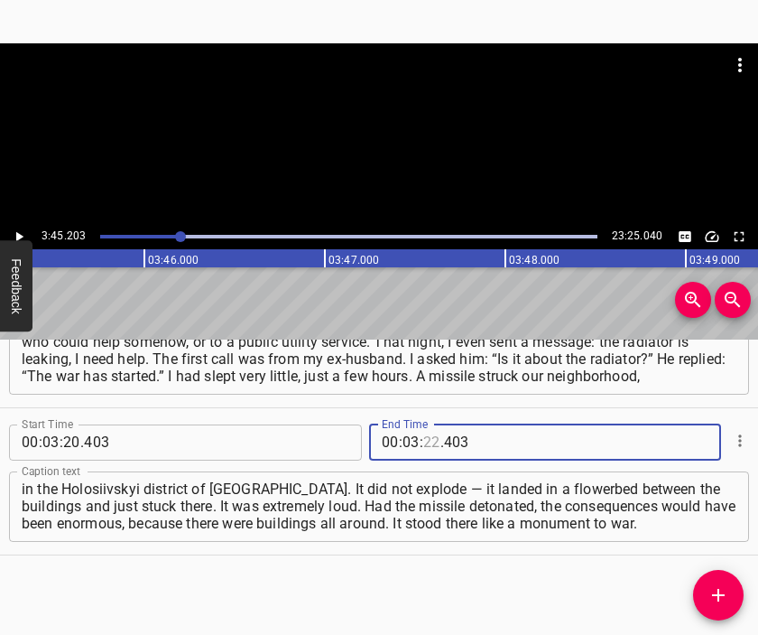
drag, startPoint x: 422, startPoint y: 441, endPoint x: 409, endPoint y: 433, distance: 15.3
click at [423, 441] on input "number" at bounding box center [431, 442] width 17 height 36
type input "45"
type input "203"
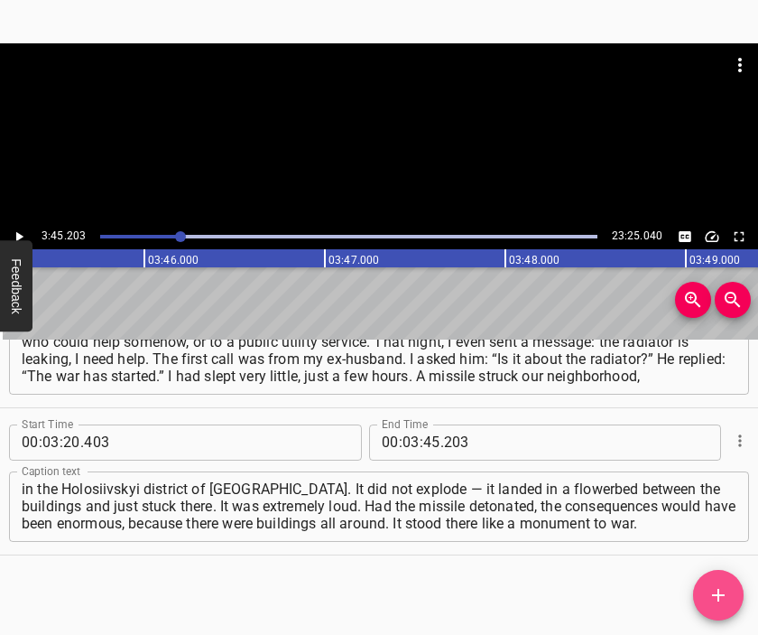
click at [710, 593] on button "Add Cue" at bounding box center [718, 595] width 51 height 51
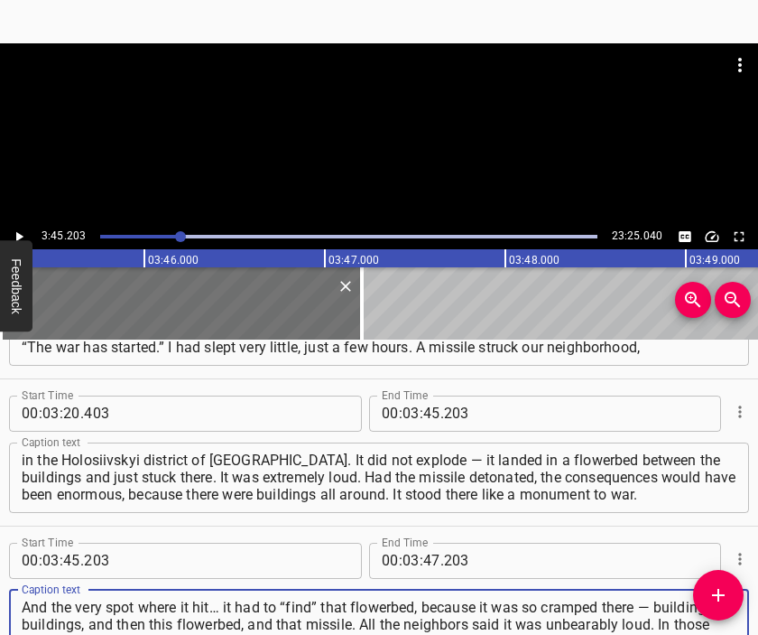
type textarea "And the very spot where it hit… it had to “find” that flowerbed, because it was…"
drag, startPoint x: 394, startPoint y: 88, endPoint x: 393, endPoint y: 122, distance: 33.4
click at [394, 90] on div at bounding box center [379, 133] width 758 height 181
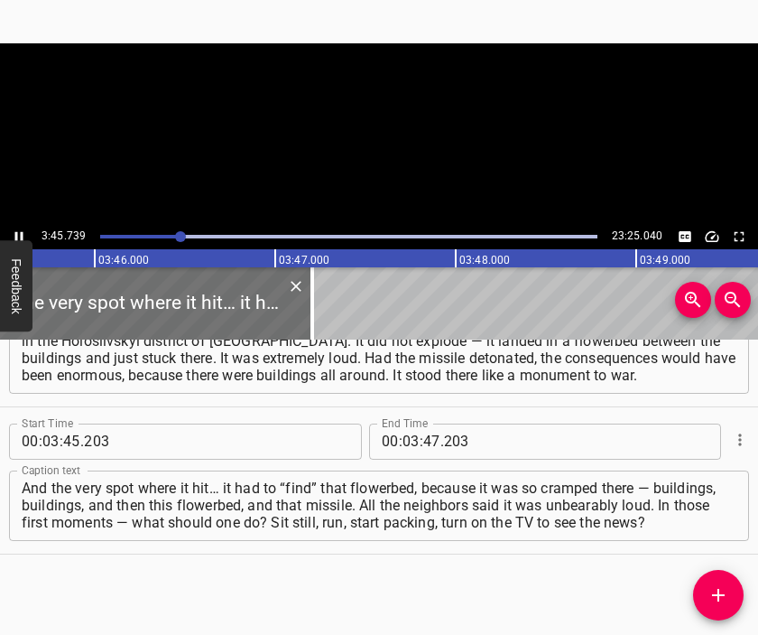
scroll to position [0, 40758]
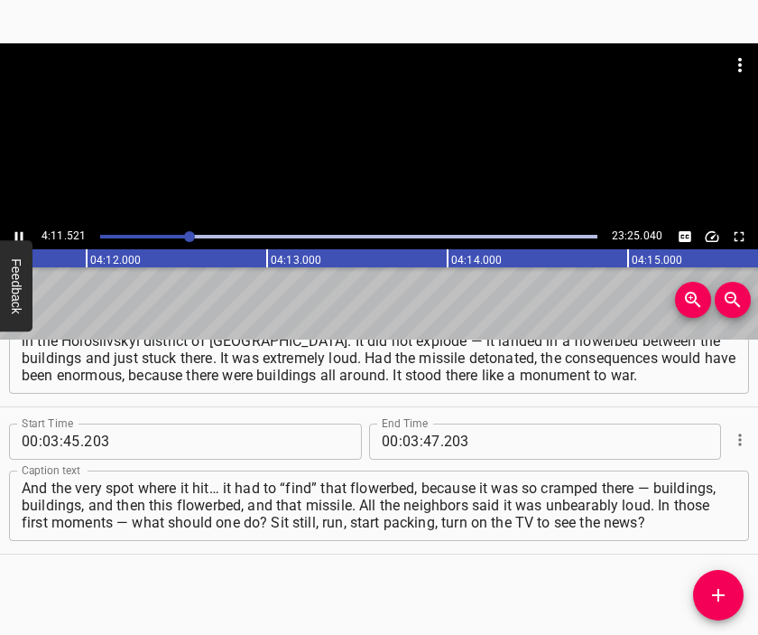
click at [370, 135] on div at bounding box center [379, 133] width 758 height 181
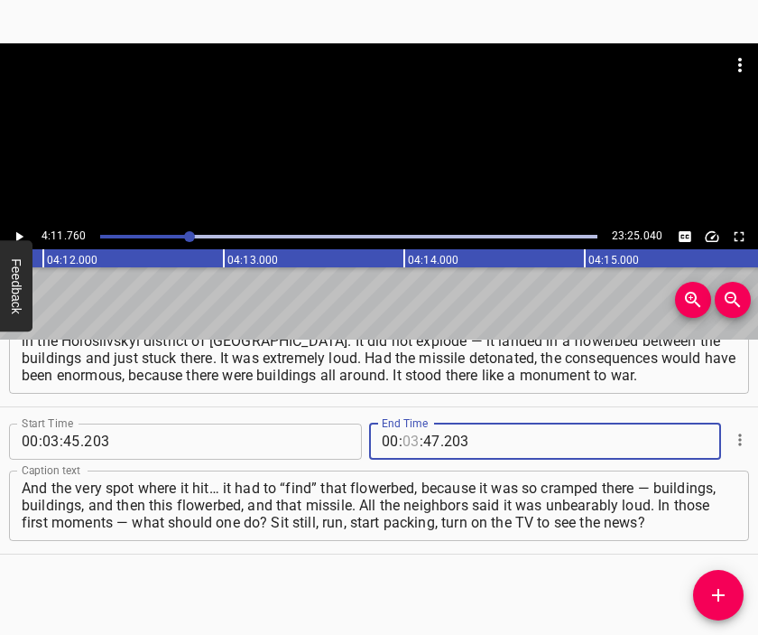
click at [403, 439] on input "number" at bounding box center [411, 441] width 17 height 36
type input "04"
type input "11"
type input "760"
click at [715, 595] on icon "Add Cue" at bounding box center [718, 595] width 13 height 13
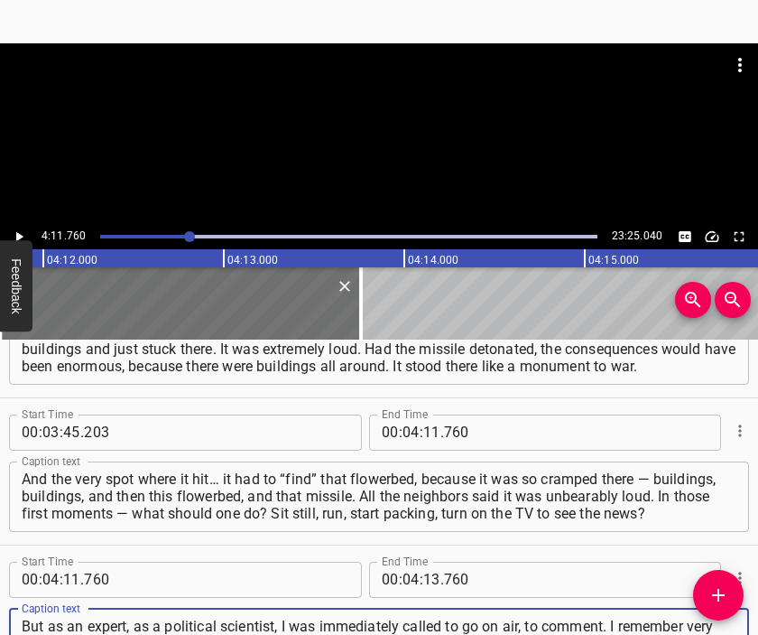
type textarea "But as an expert, as a political scientist, I was immediately called to go on a…"
click at [331, 128] on div at bounding box center [379, 88] width 758 height 90
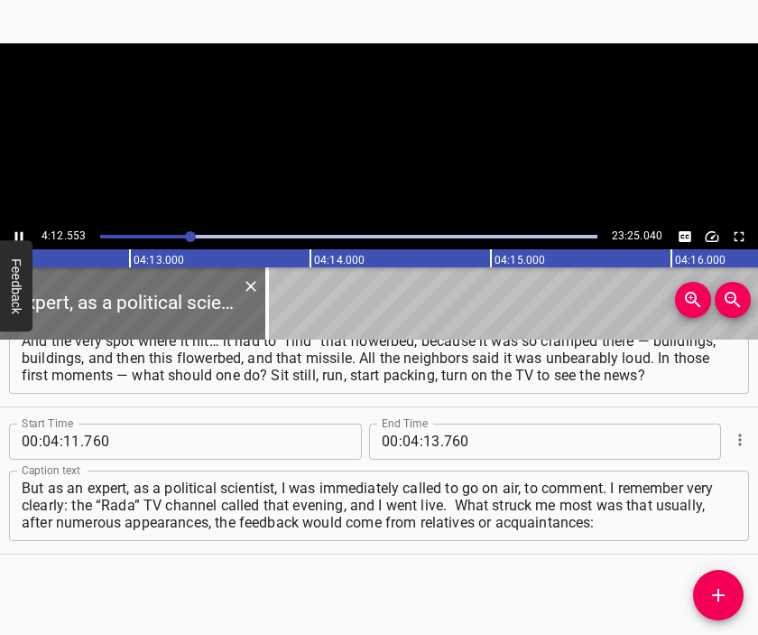
scroll to position [0, 45599]
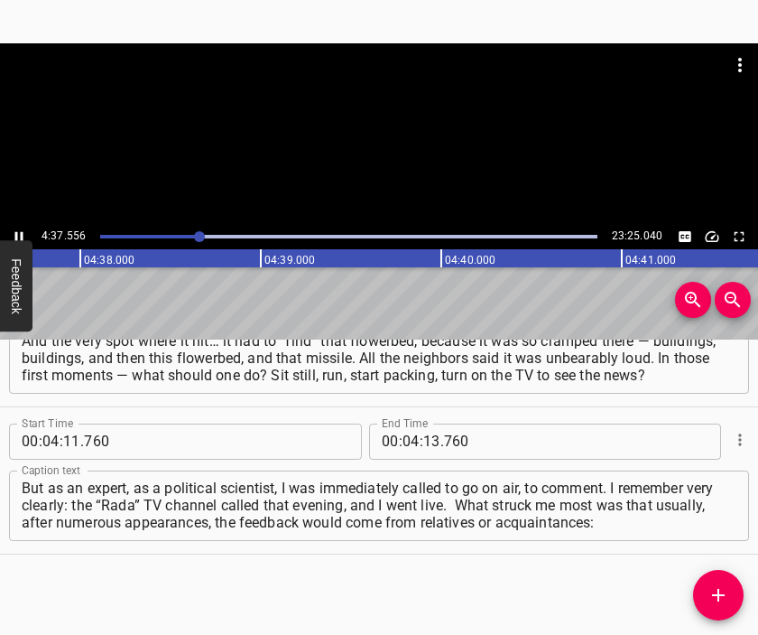
drag, startPoint x: 401, startPoint y: 116, endPoint x: 407, endPoint y: 162, distance: 46.5
click at [401, 116] on div at bounding box center [379, 88] width 758 height 90
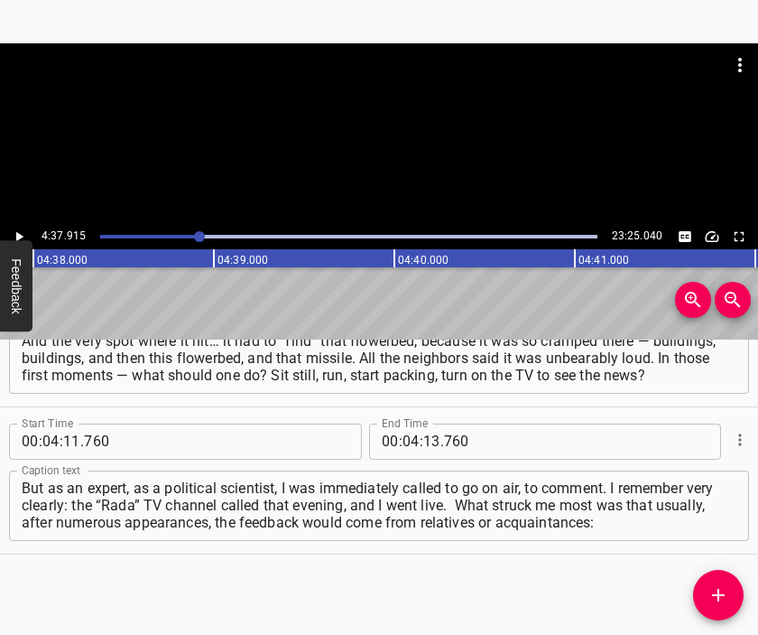
scroll to position [0, 50179]
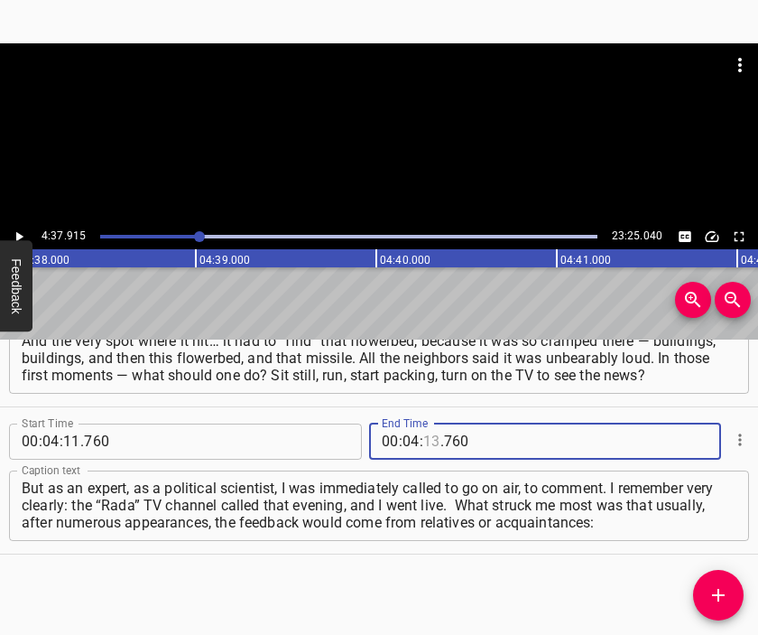
click at [423, 440] on input "number" at bounding box center [431, 441] width 17 height 36
type input "37"
type input "915"
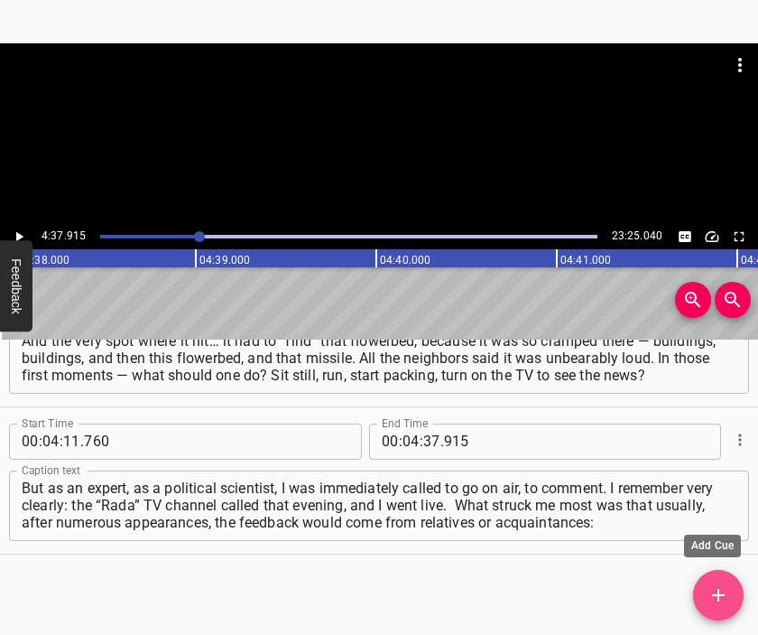
click at [722, 588] on icon "Add Cue" at bounding box center [719, 595] width 22 height 22
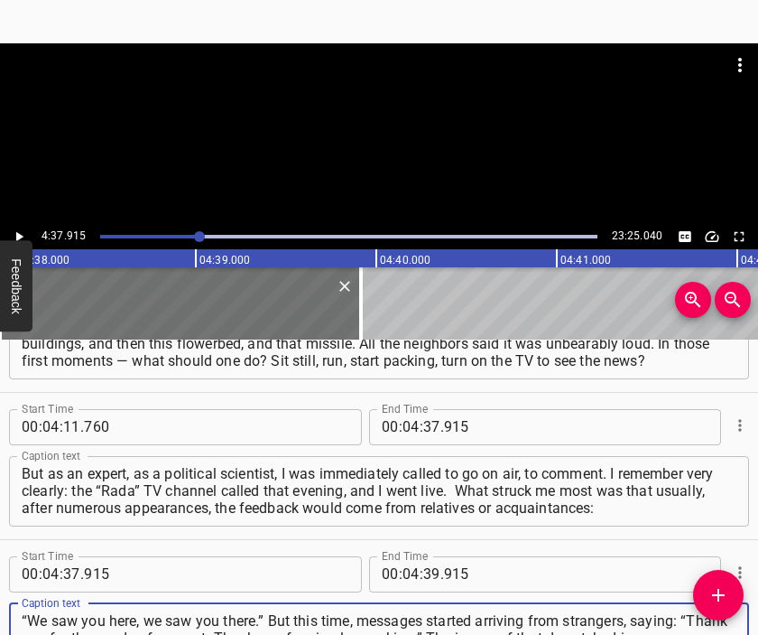
type textarea "“We saw you here, we saw you there.” But this time, messages started arriving f…"
click at [359, 178] on div at bounding box center [379, 133] width 758 height 181
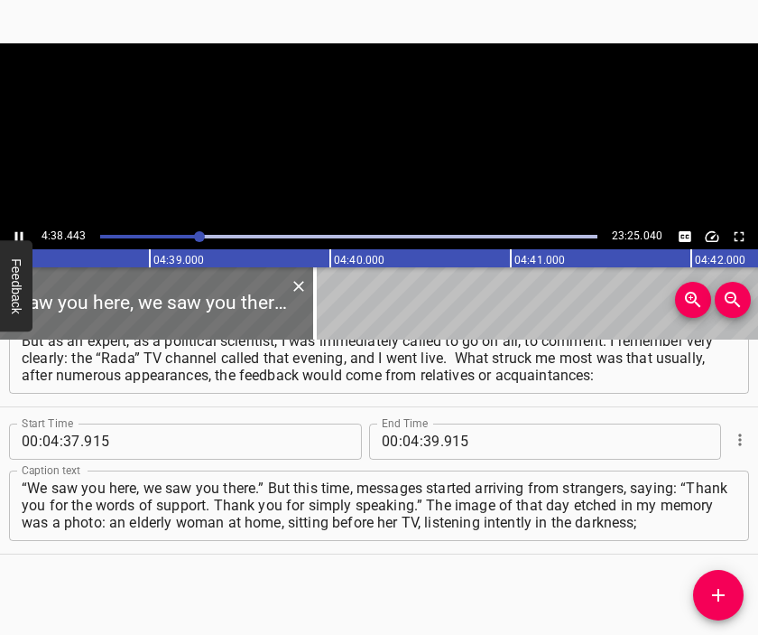
scroll to position [0, 50274]
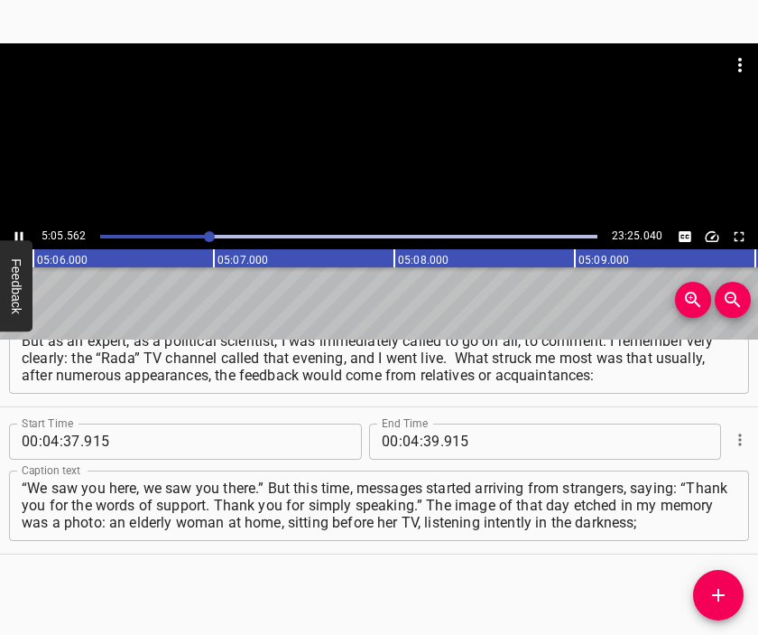
click at [401, 157] on div at bounding box center [379, 133] width 758 height 181
drag, startPoint x: 401, startPoint y: 440, endPoint x: 364, endPoint y: 441, distance: 37.0
click at [369, 444] on div "00 : : 39 . 915" at bounding box center [495, 441] width 253 height 36
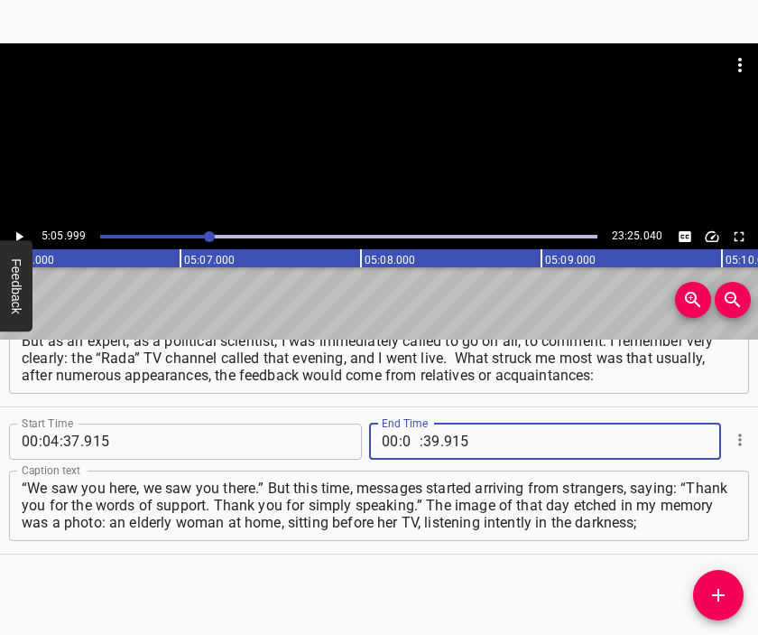
type input "05"
type input "999"
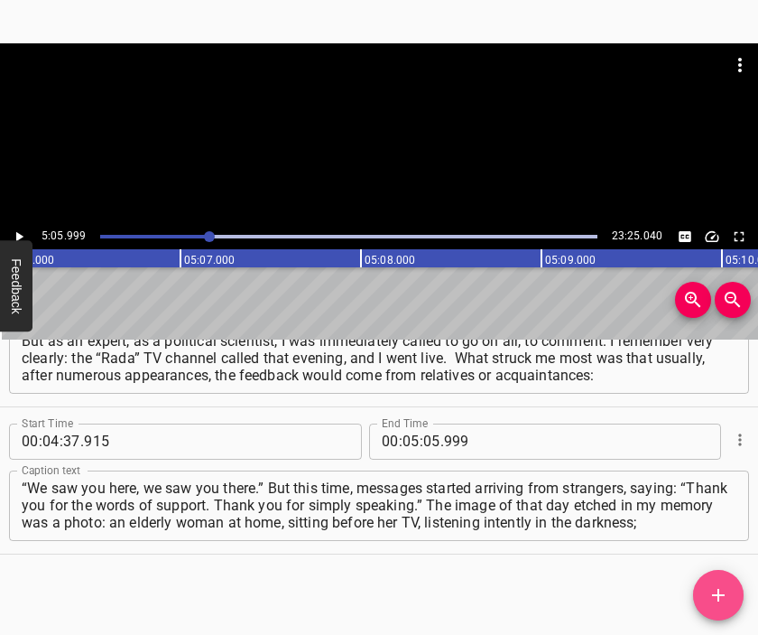
click at [711, 585] on icon "Add Cue" at bounding box center [719, 595] width 22 height 22
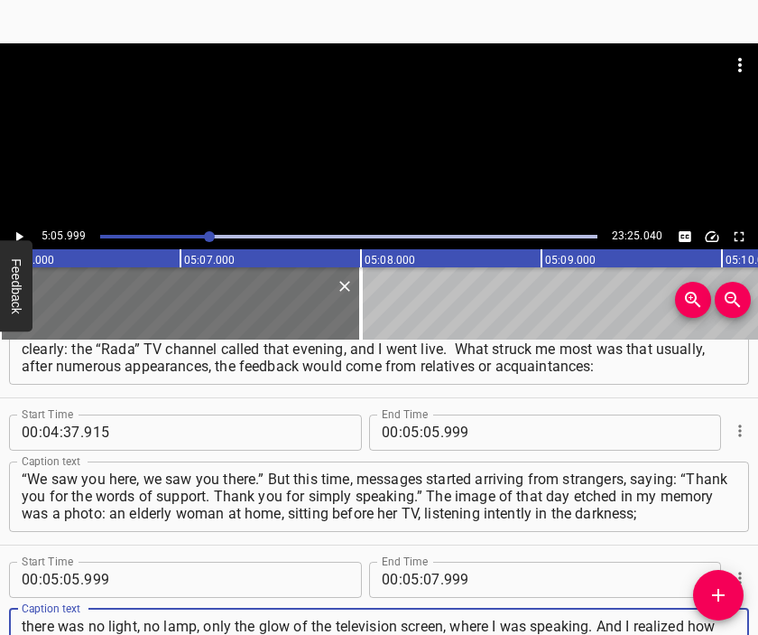
type textarea "there was no light, no lamp, only the glow of the television screen, where I wa…"
click at [300, 89] on div at bounding box center [379, 133] width 758 height 181
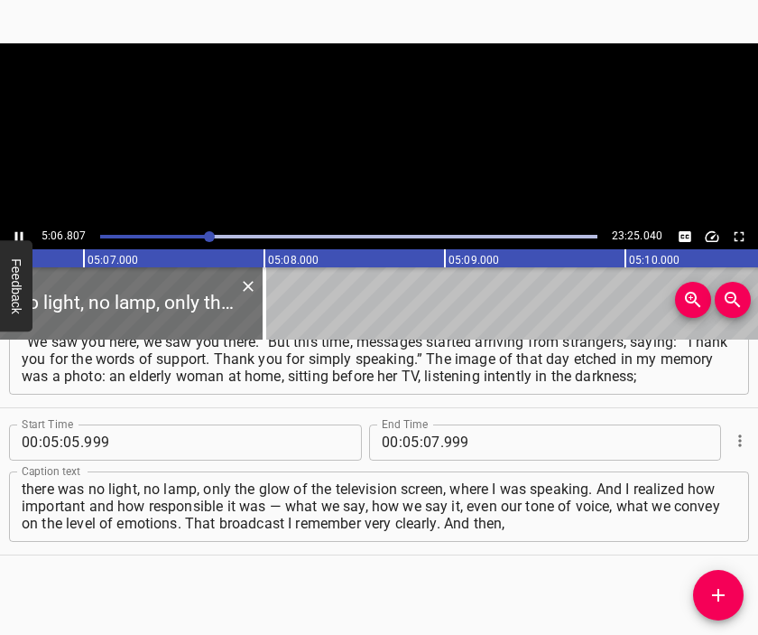
scroll to position [0, 55391]
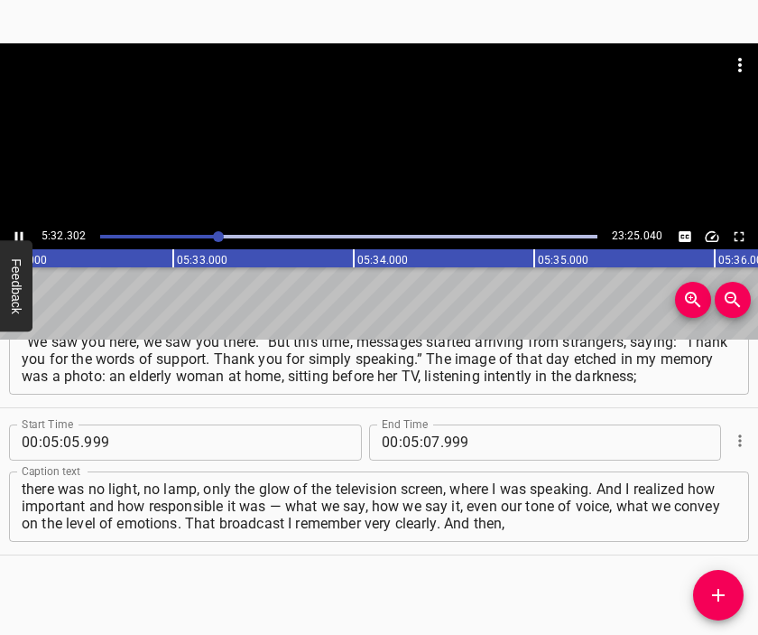
click at [396, 136] on div at bounding box center [379, 133] width 758 height 181
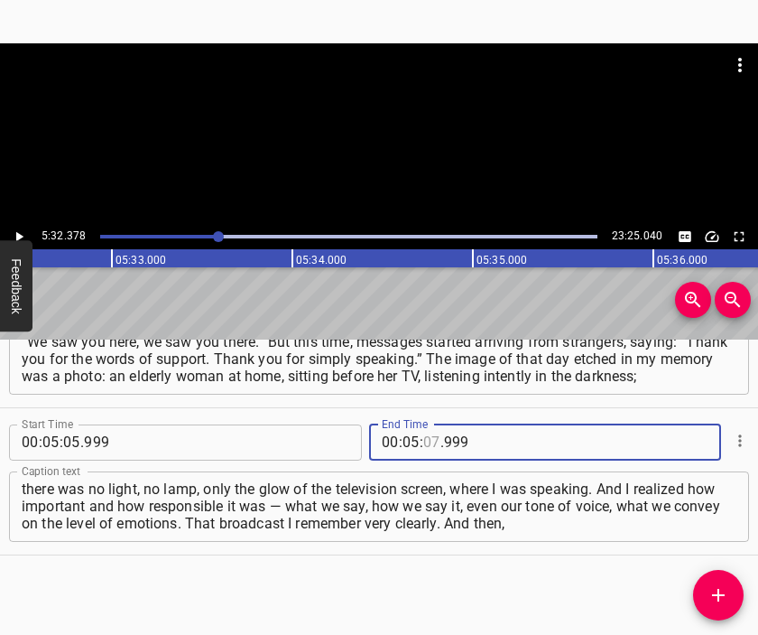
click at [425, 439] on input "number" at bounding box center [431, 442] width 17 height 36
type input "32"
type input "378"
drag, startPoint x: 724, startPoint y: 594, endPoint x: 710, endPoint y: 575, distance: 23.8
click at [722, 592] on icon "Add Cue" at bounding box center [719, 595] width 22 height 22
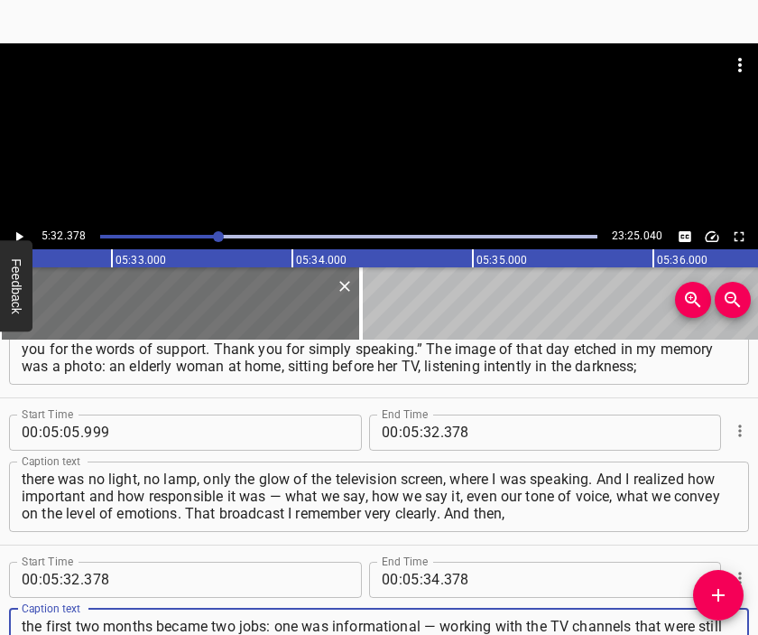
scroll to position [17, 0]
type textarea "the first two months became two jobs: one was informational — working with the …"
click at [275, 51] on div at bounding box center [379, 64] width 758 height 43
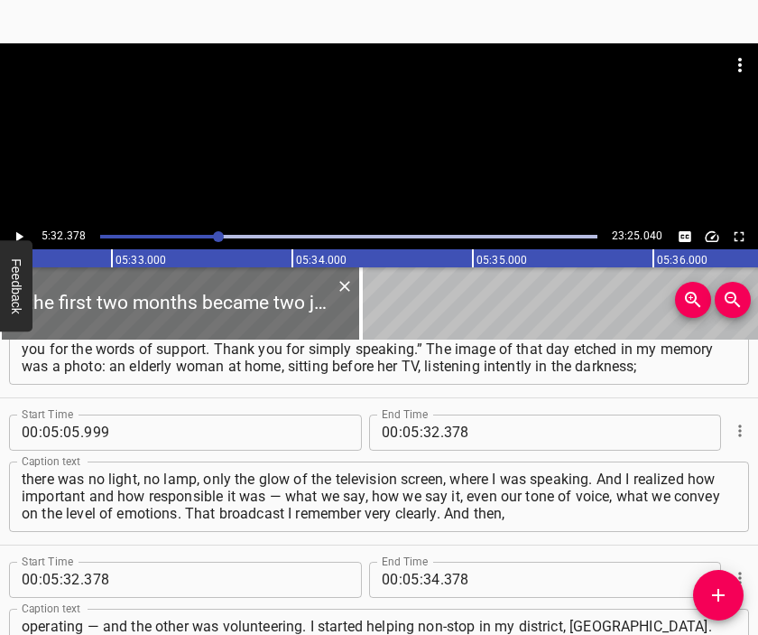
click at [330, 134] on div at bounding box center [379, 133] width 758 height 181
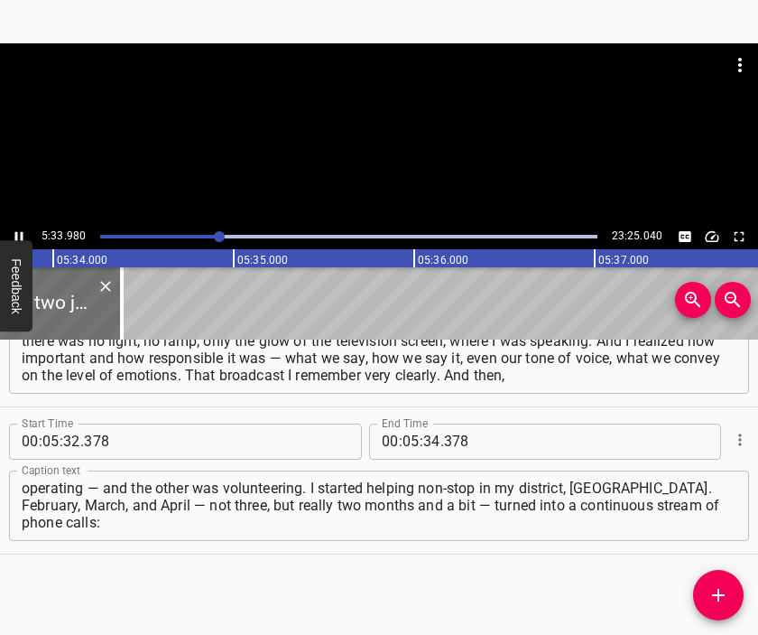
scroll to position [0, 60298]
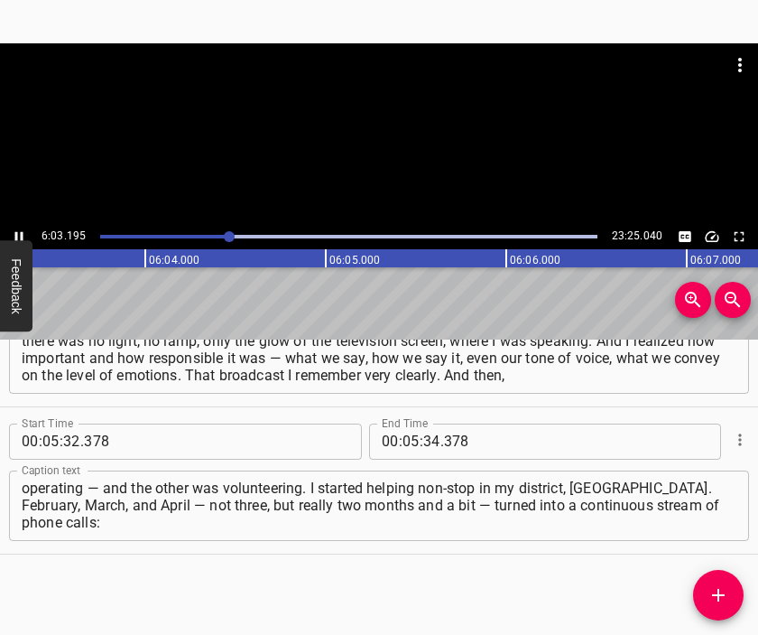
click at [383, 133] on div at bounding box center [379, 88] width 758 height 90
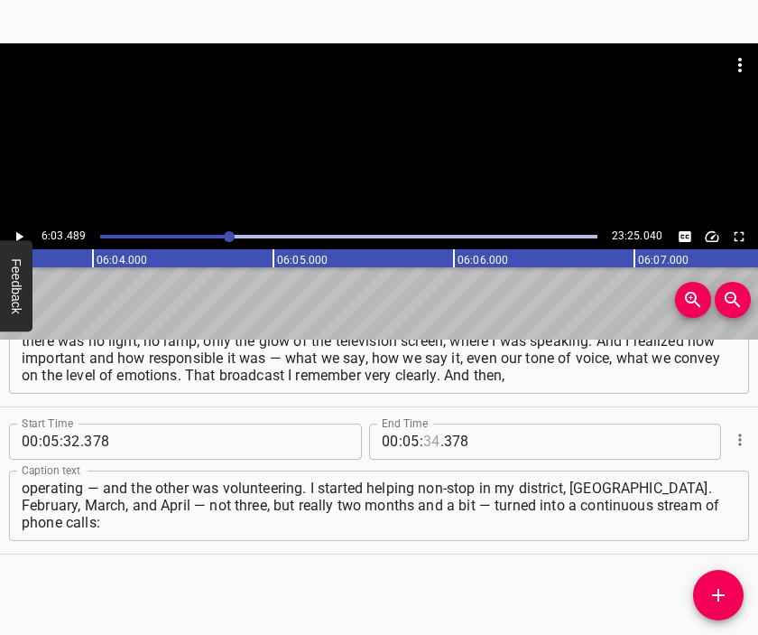
click at [423, 441] on input "number" at bounding box center [431, 441] width 17 height 36
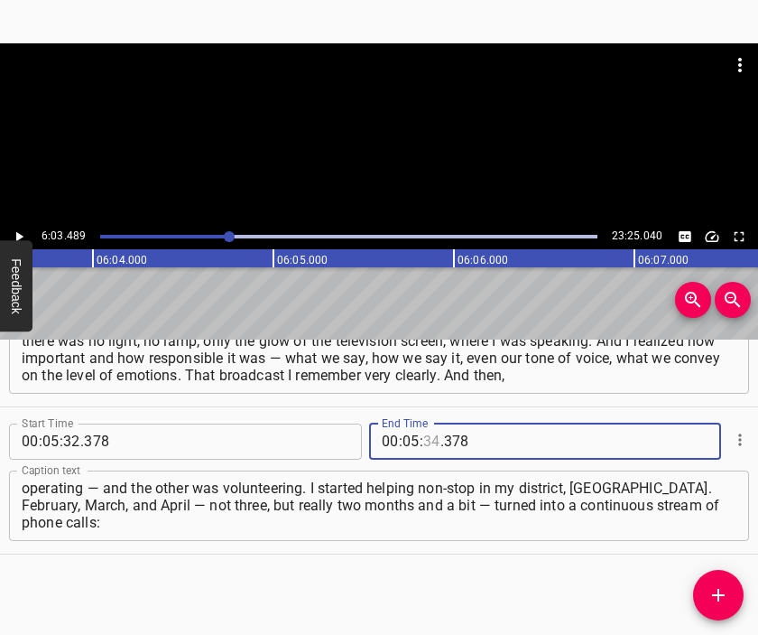
type input "34"
click at [399, 448] on span ":" at bounding box center [401, 441] width 4 height 36
click at [405, 440] on input "number" at bounding box center [411, 441] width 17 height 36
type input "06"
type input "03"
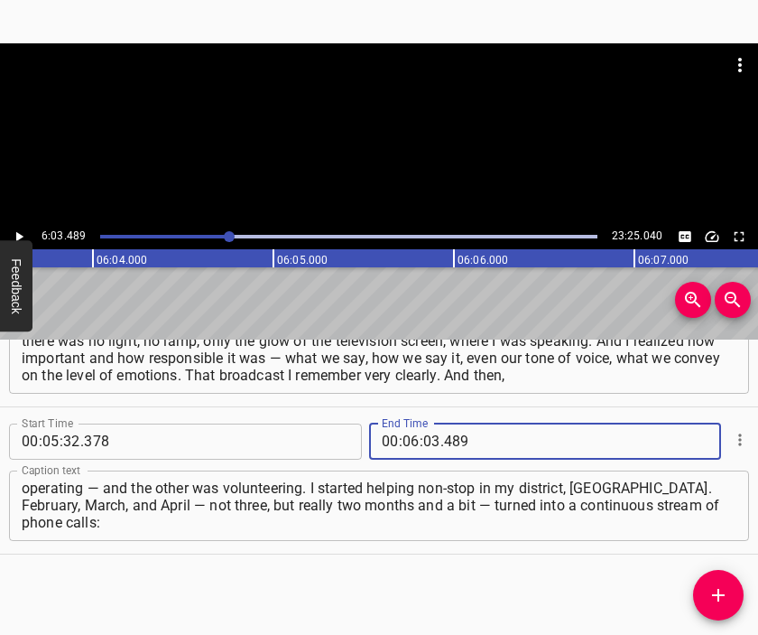
type input "489"
click at [722, 590] on icon "Add Cue" at bounding box center [719, 595] width 22 height 22
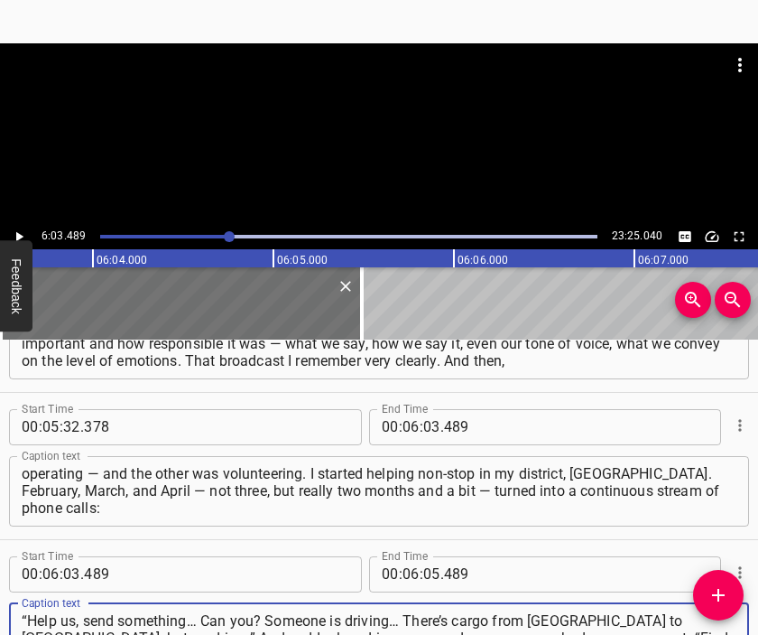
type textarea "“Help us, send something… Can you? Someone is driving… There’s cargo from [GEOG…"
click at [385, 129] on div at bounding box center [379, 88] width 758 height 90
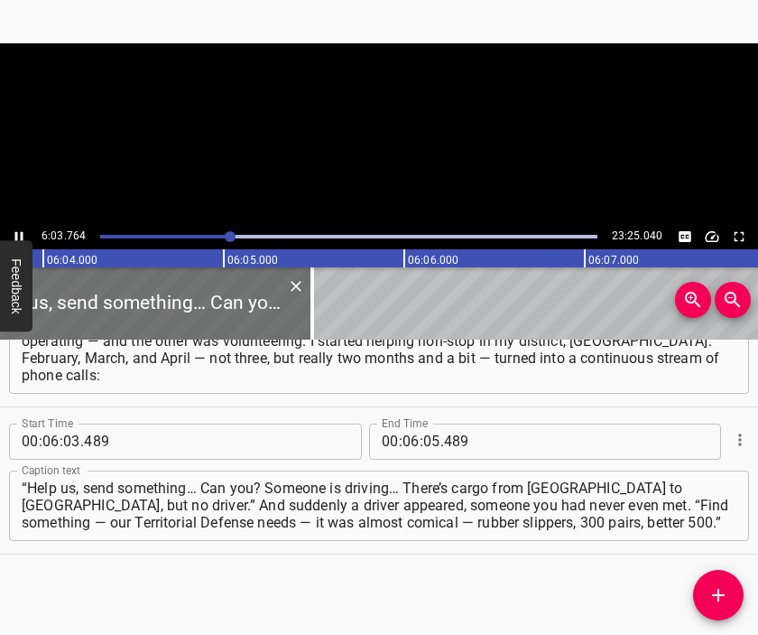
scroll to position [0, 65726]
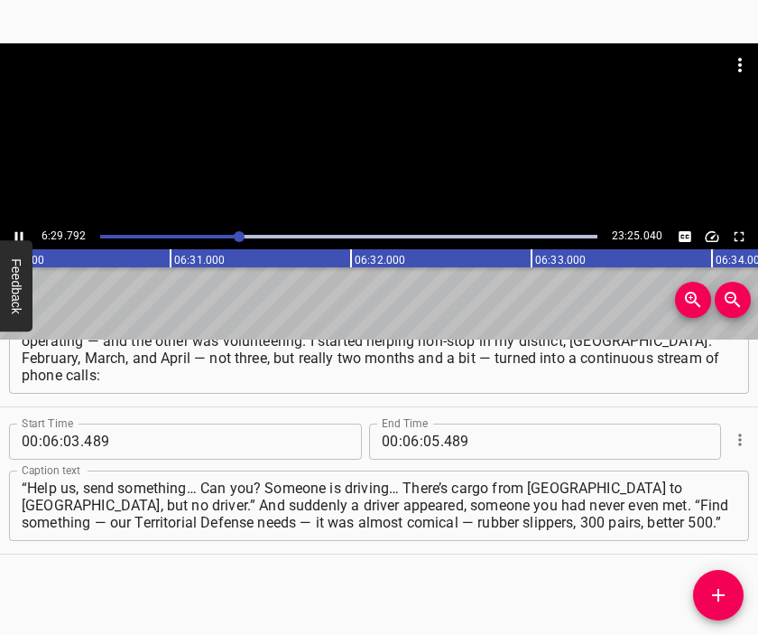
click at [397, 164] on div at bounding box center [379, 133] width 758 height 181
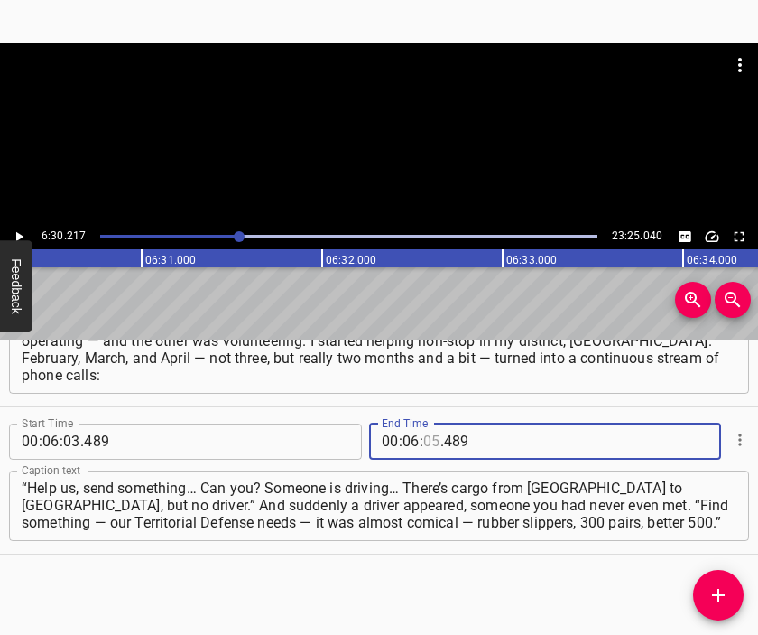
click at [425, 445] on input "number" at bounding box center [431, 441] width 17 height 36
type input "30"
type input "217"
click at [729, 584] on span "Add Cue" at bounding box center [718, 595] width 51 height 22
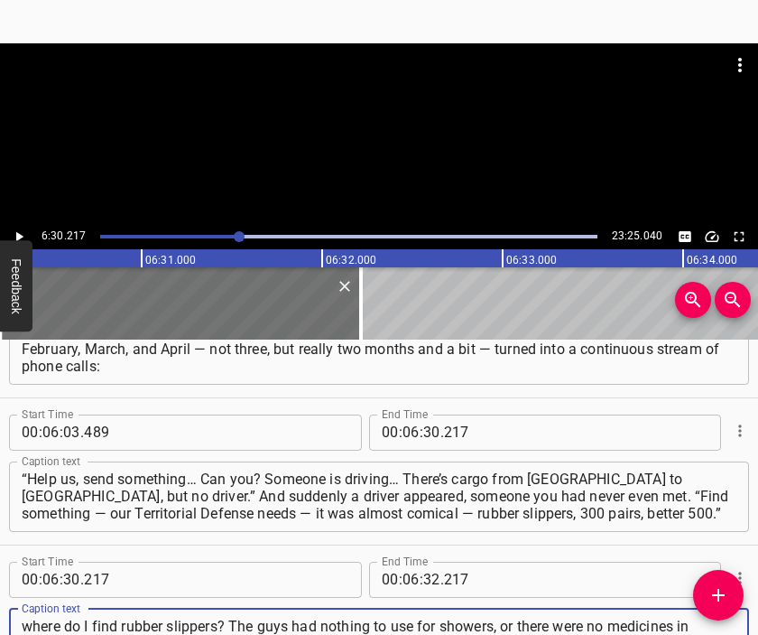
scroll to position [16, 0]
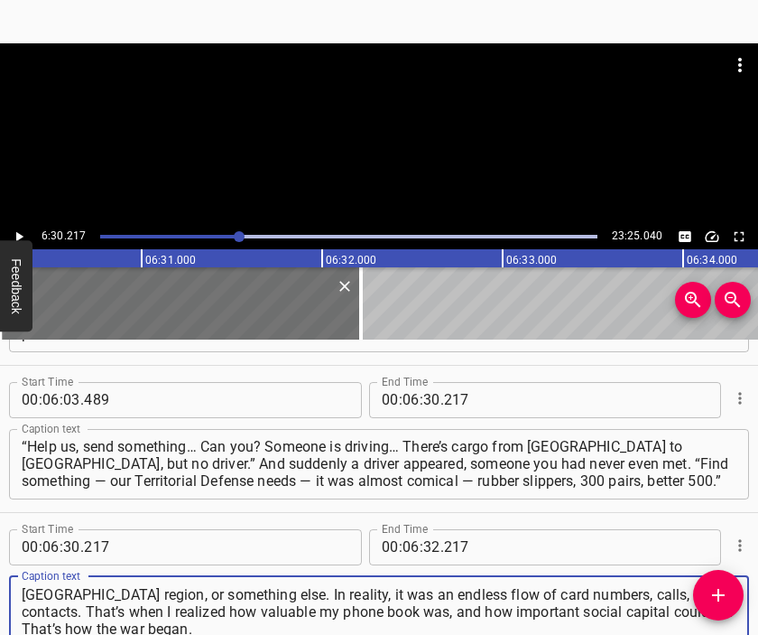
type textarea "where do I find rubber slippers? The guys had nothing to use for showers, or th…"
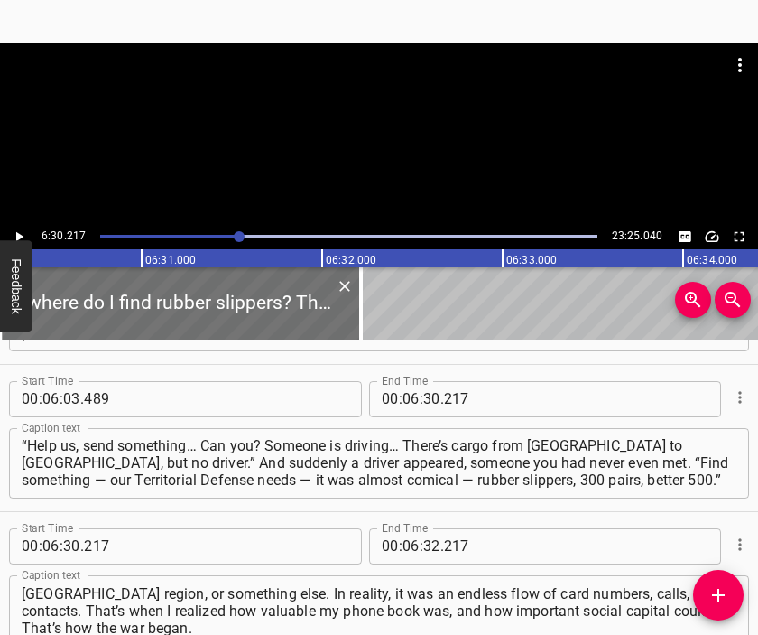
click at [395, 158] on div at bounding box center [379, 133] width 758 height 181
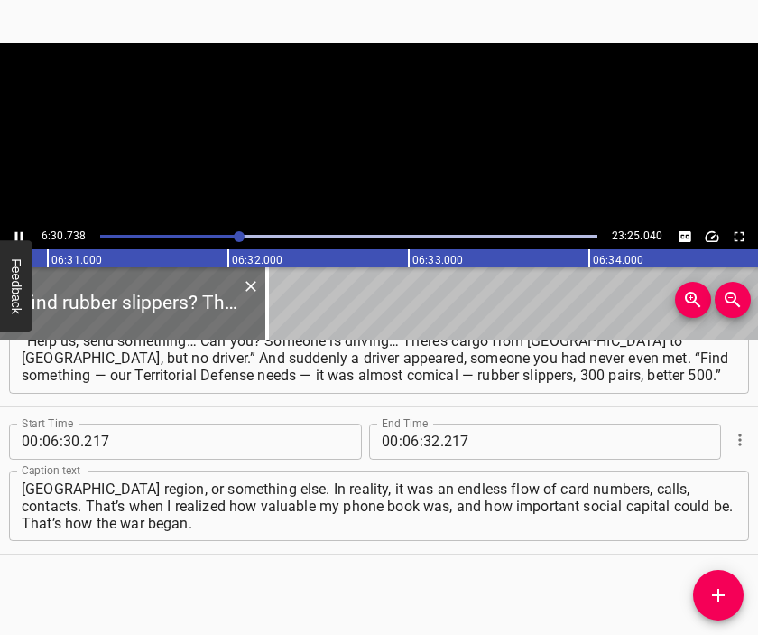
scroll to position [0, 70550]
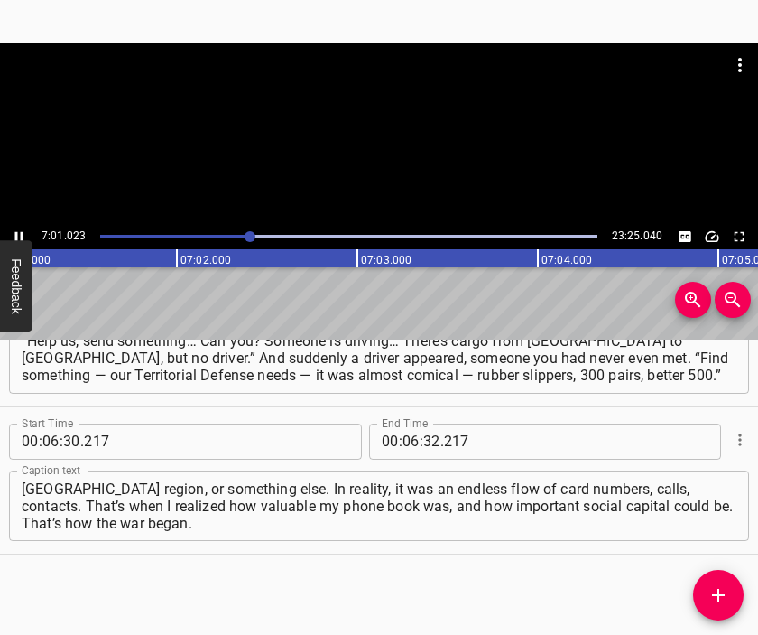
click at [387, 144] on div at bounding box center [379, 133] width 758 height 181
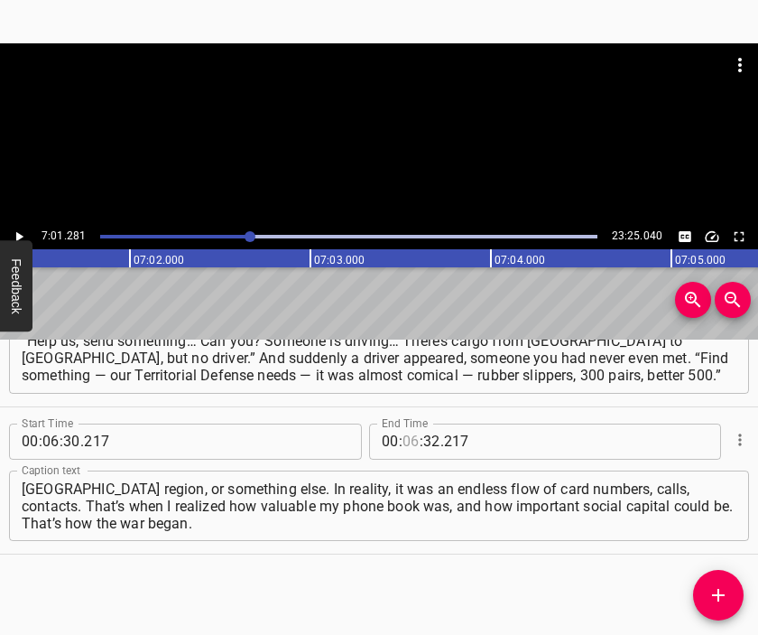
click at [404, 443] on input "number" at bounding box center [411, 441] width 17 height 36
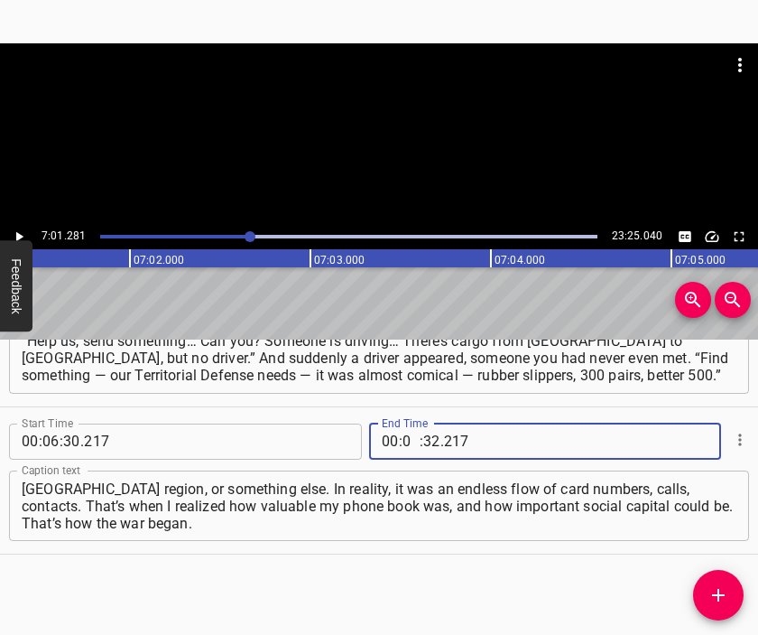
type input "07"
type input "01"
type input "281"
click at [719, 577] on button "Add Cue" at bounding box center [718, 595] width 51 height 51
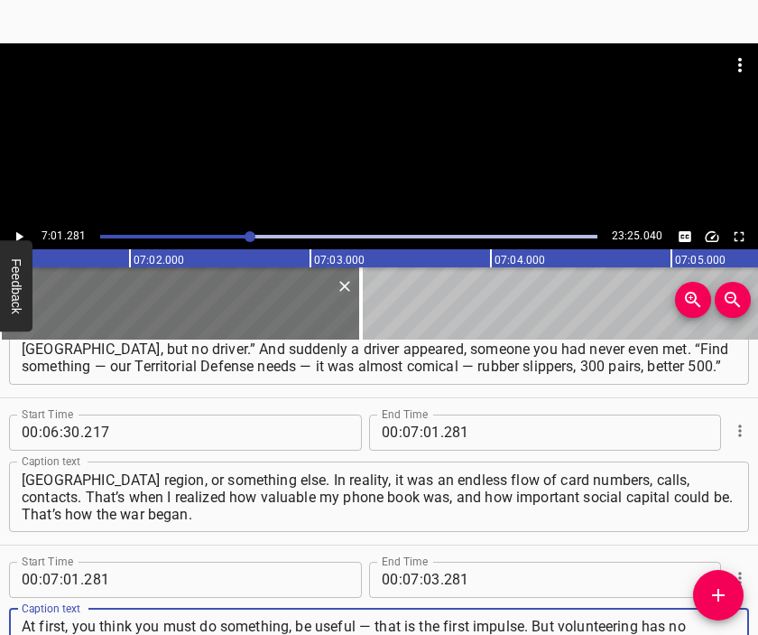
scroll to position [16, 0]
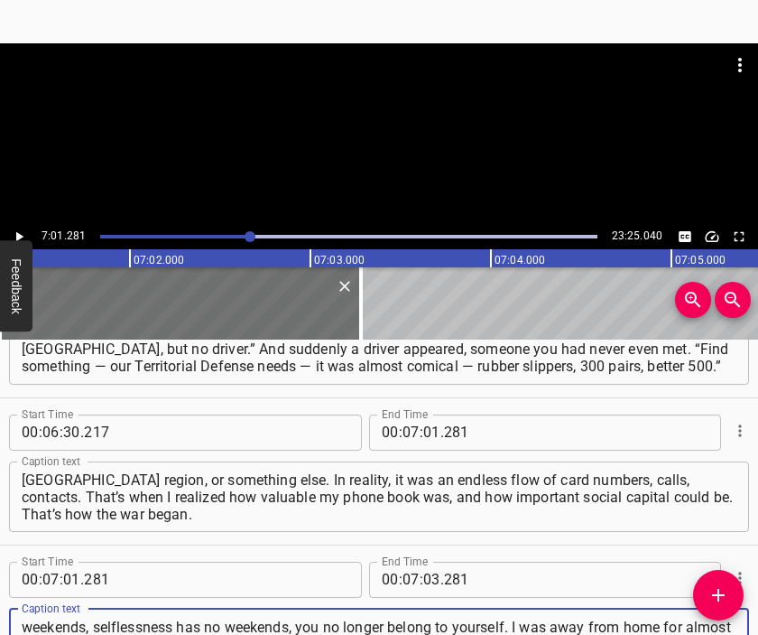
type textarea "At first, you think you must do something, be useful — that is the first impuls…"
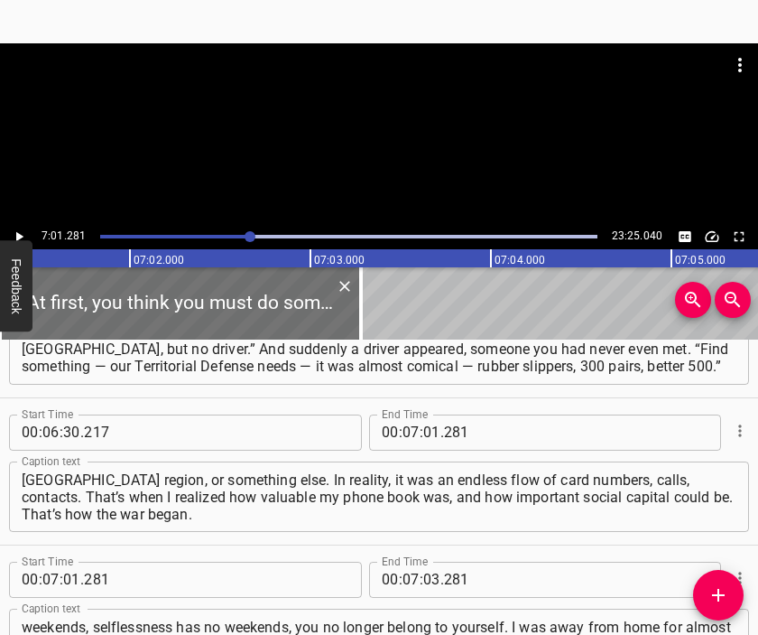
click at [422, 139] on div at bounding box center [379, 133] width 758 height 181
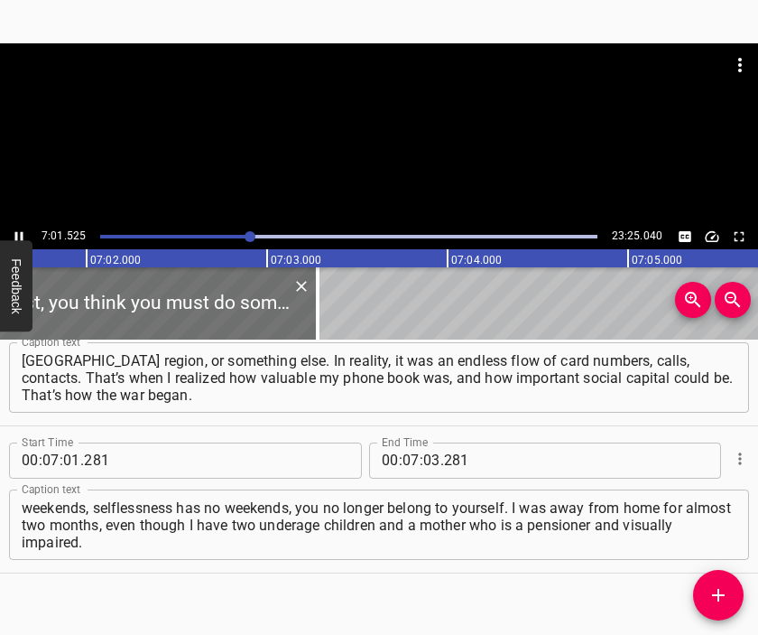
scroll to position [0, 76107]
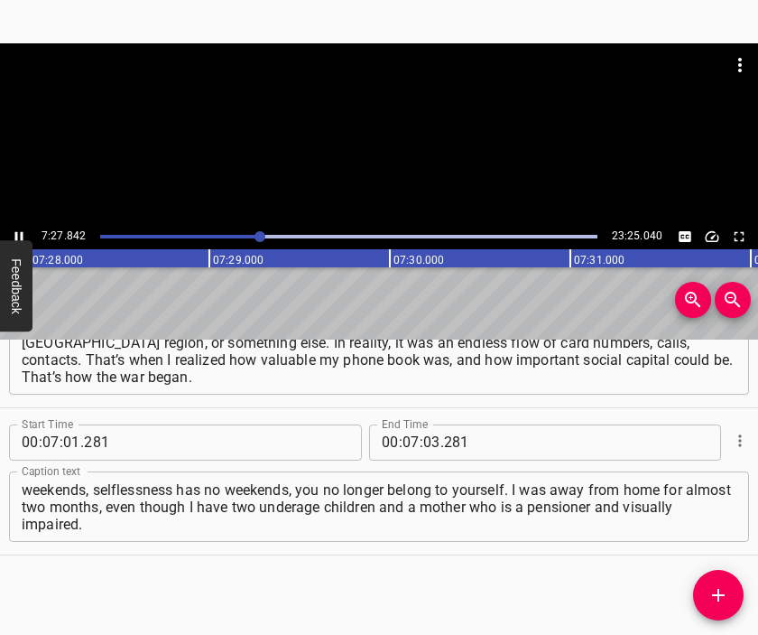
click at [395, 148] on div at bounding box center [379, 133] width 758 height 181
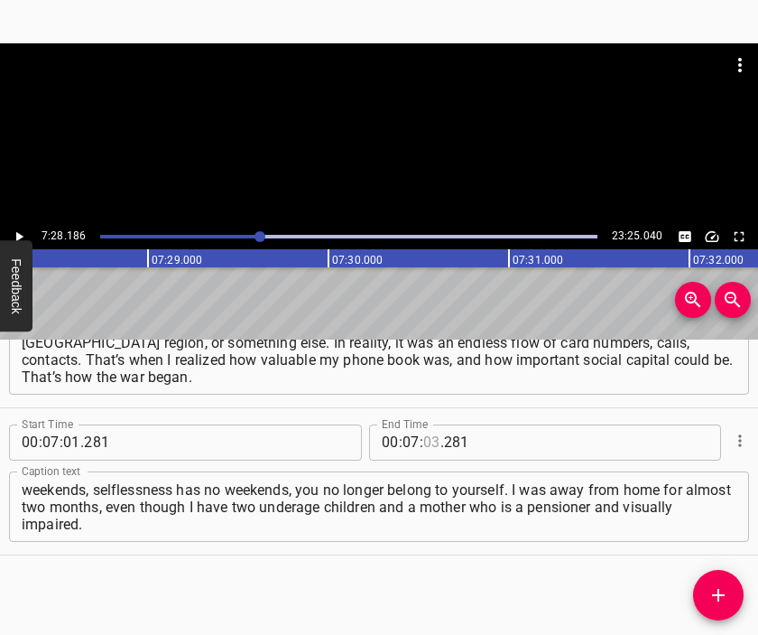
click at [423, 441] on input "number" at bounding box center [431, 442] width 17 height 36
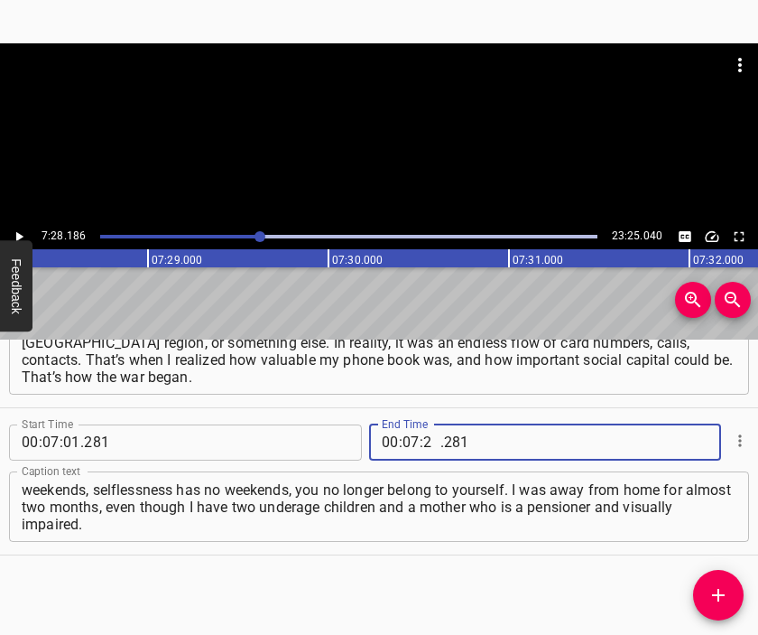
type input "28"
type input "186"
drag, startPoint x: 707, startPoint y: 582, endPoint x: 688, endPoint y: 542, distance: 44.8
click at [708, 583] on button "Add Cue" at bounding box center [718, 595] width 51 height 51
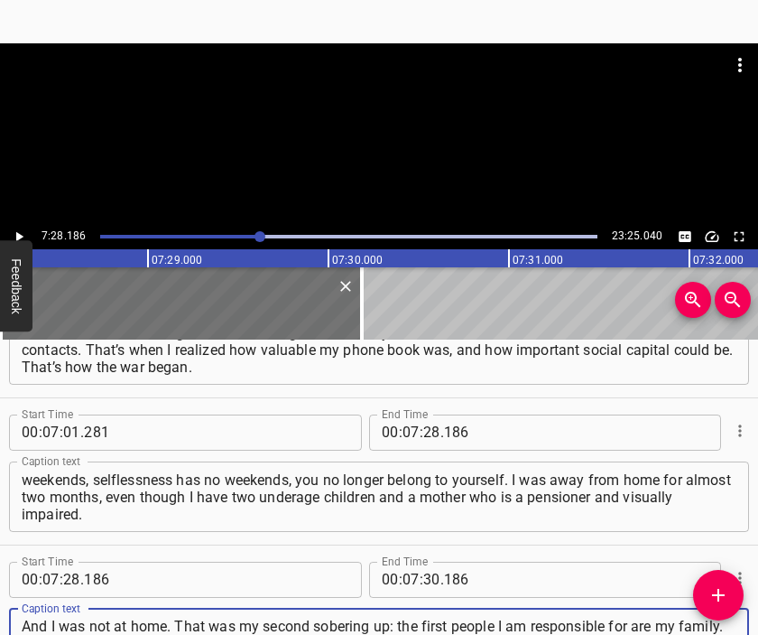
type textarea "And I was not at home. That was my second sobering up: the first people I am re…"
click at [370, 93] on div at bounding box center [379, 88] width 758 height 90
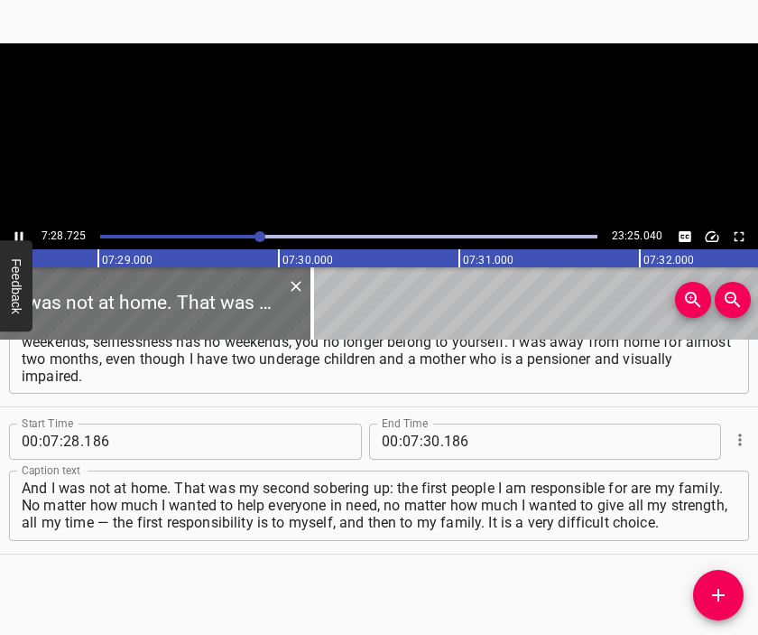
scroll to position [0, 81019]
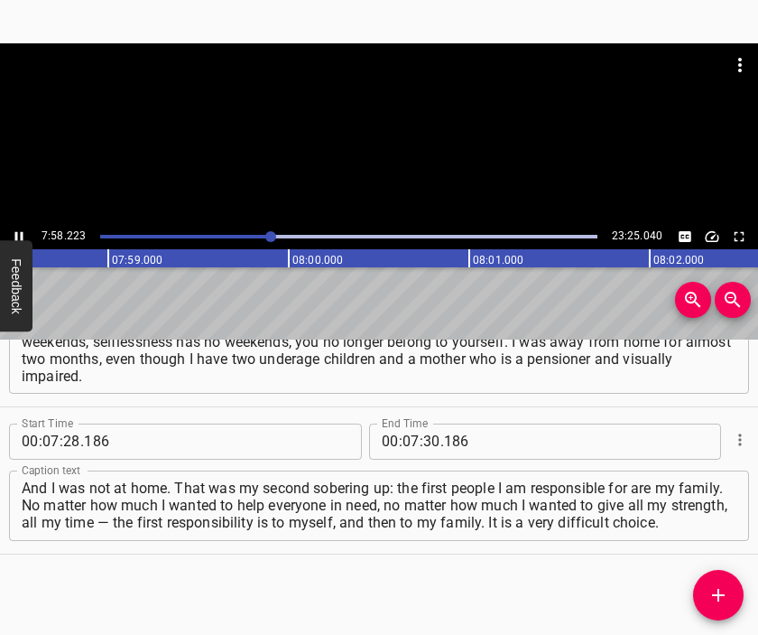
click at [406, 153] on div at bounding box center [379, 133] width 758 height 181
click at [432, 442] on input "number" at bounding box center [431, 441] width 17 height 36
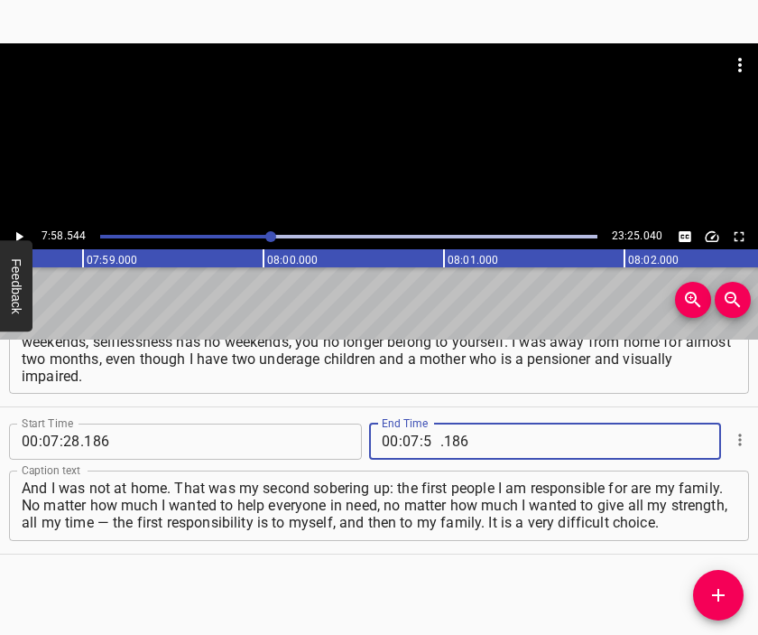
type input "58"
type input "544"
click at [715, 588] on icon "Add Cue" at bounding box center [719, 595] width 22 height 22
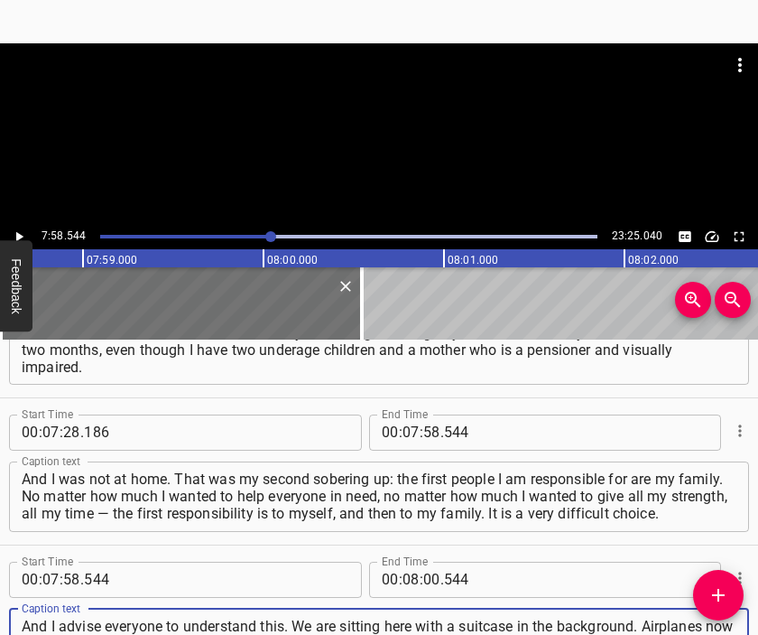
scroll to position [17, 0]
type textarea "And I advise everyone to understand this. We are sitting here with a suitcase i…"
click at [419, 139] on div at bounding box center [379, 133] width 758 height 181
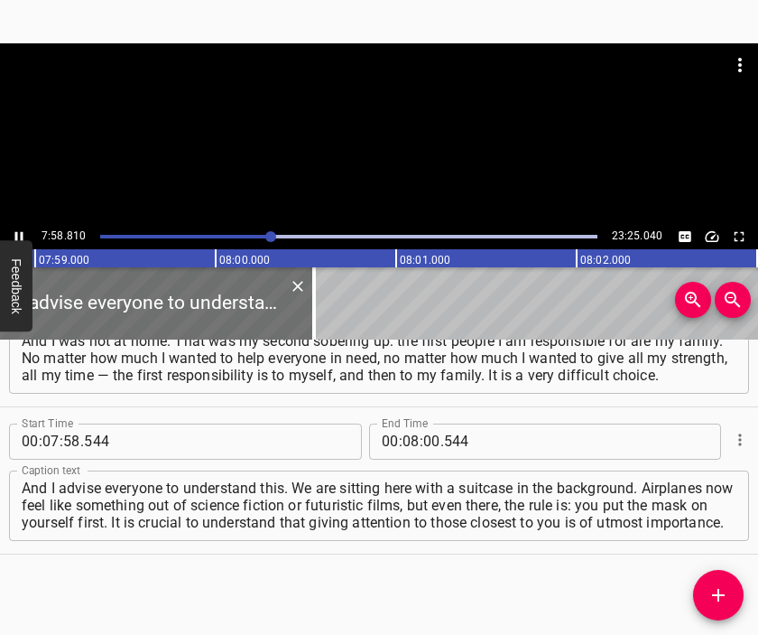
scroll to position [0, 86499]
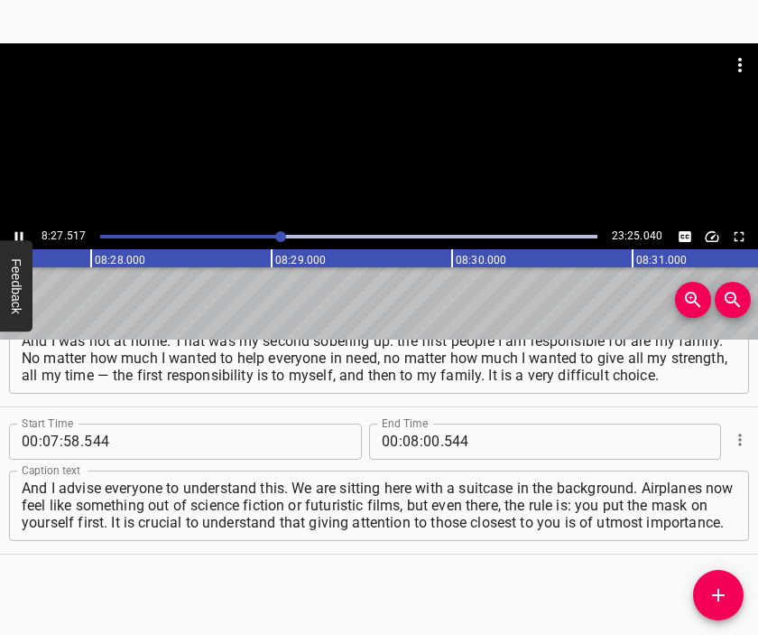
click at [392, 158] on div at bounding box center [379, 133] width 758 height 181
click at [423, 437] on input "number" at bounding box center [431, 441] width 17 height 36
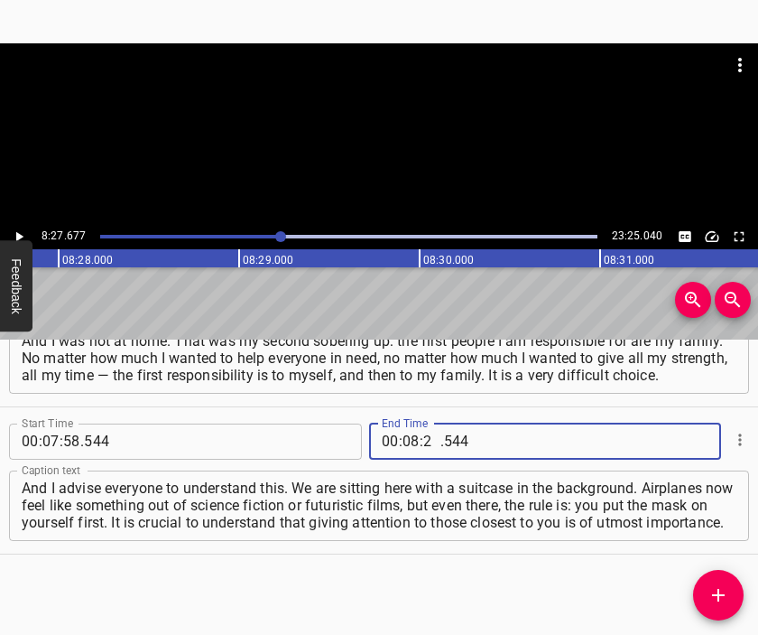
type input "27"
type input "677"
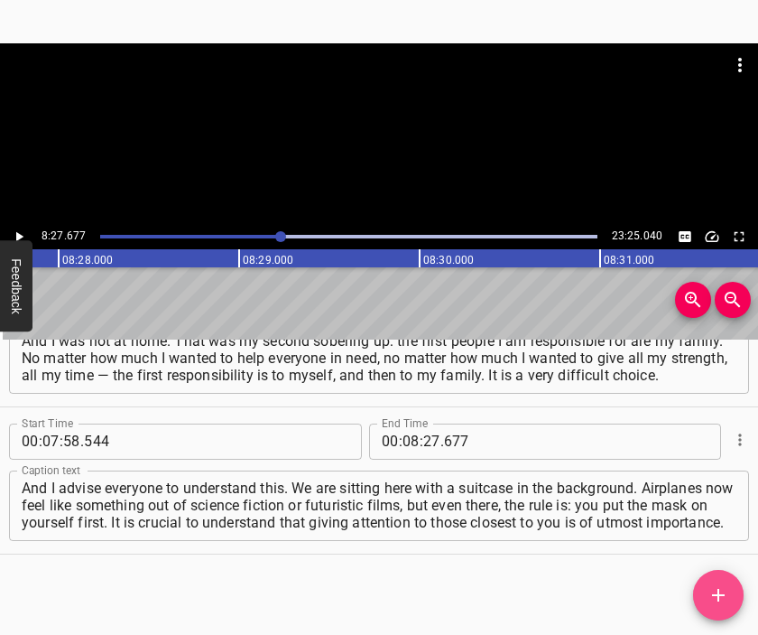
click at [723, 595] on icon "Add Cue" at bounding box center [719, 595] width 22 height 22
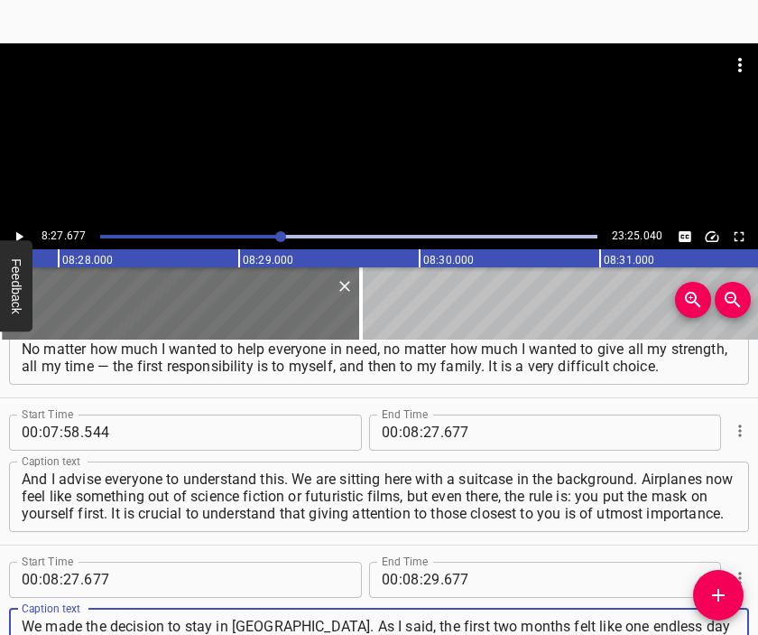
scroll to position [16, 0]
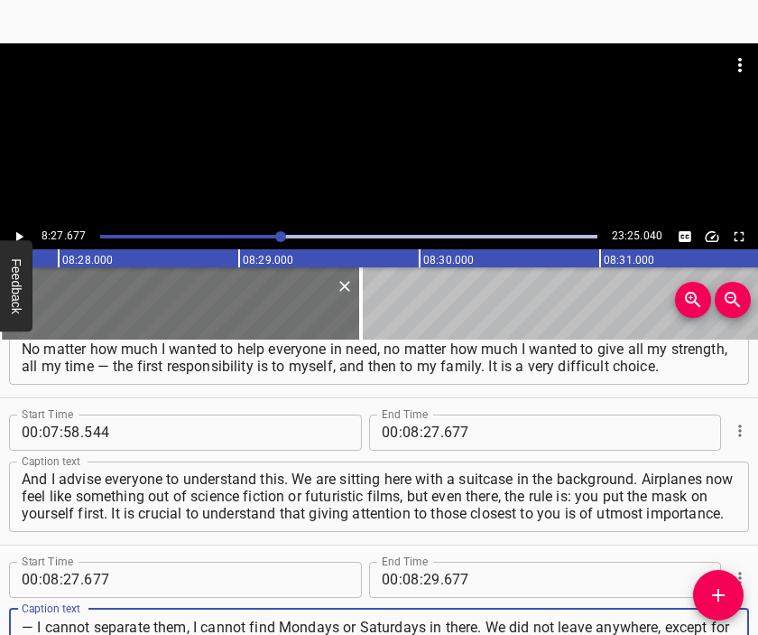
type textarea "We made the decision to stay in [GEOGRAPHIC_DATA]. As I said, the first two mon…"
click at [365, 132] on div at bounding box center [379, 88] width 758 height 90
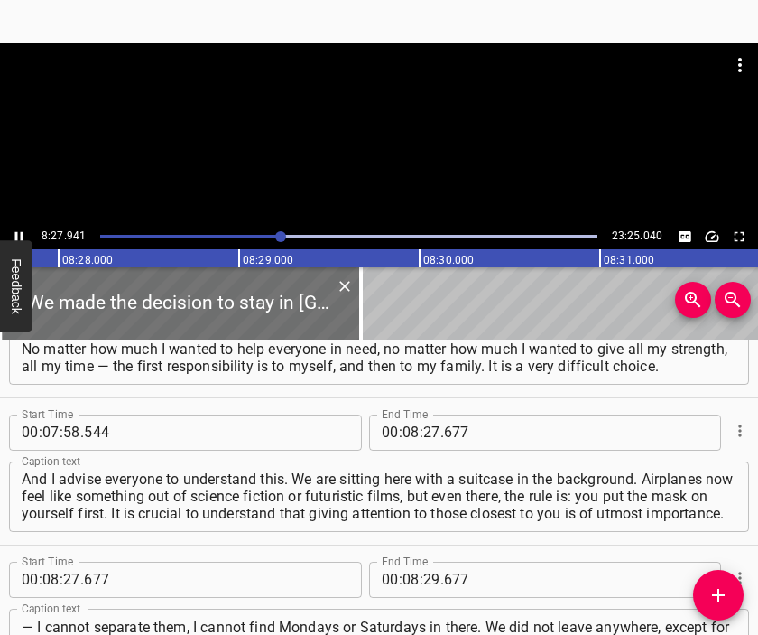
scroll to position [0, 91711]
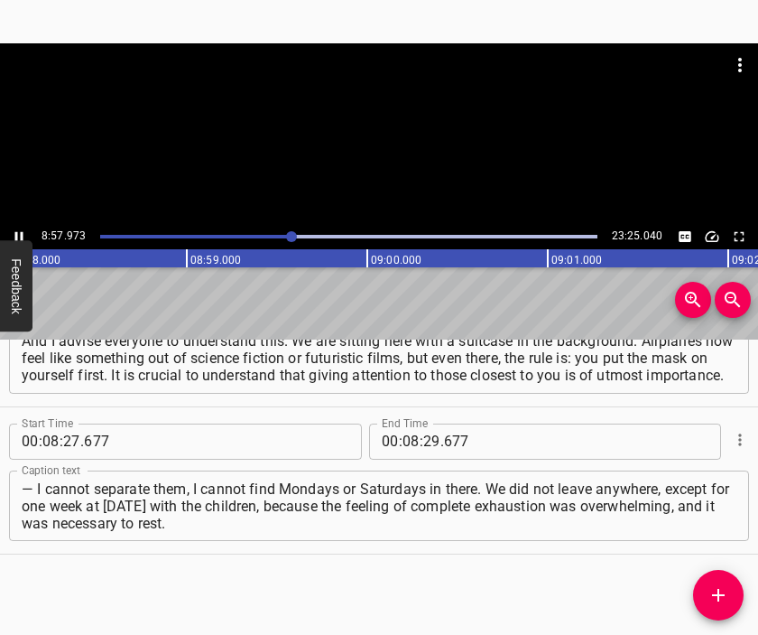
drag, startPoint x: 400, startPoint y: 162, endPoint x: 401, endPoint y: 175, distance: 12.7
click at [399, 162] on div at bounding box center [379, 133] width 758 height 181
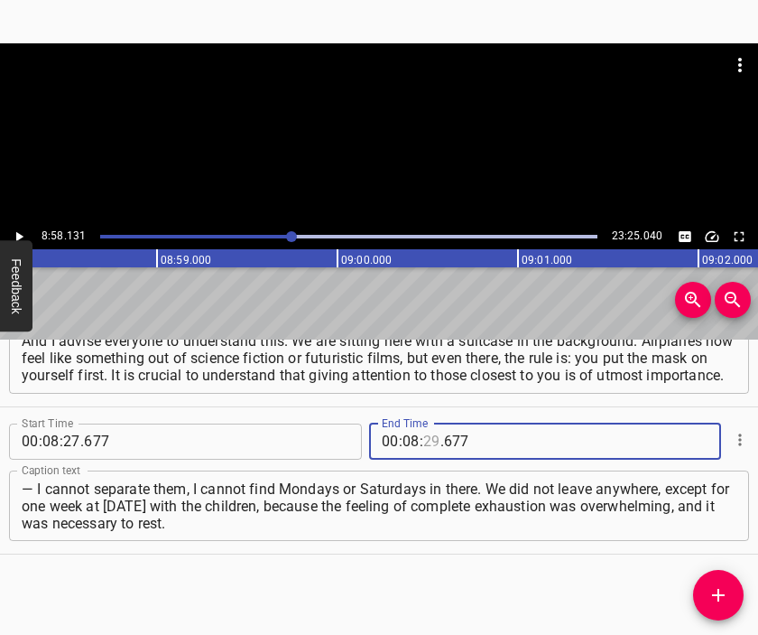
click at [423, 432] on input "number" at bounding box center [431, 441] width 17 height 36
type input "58"
type input "131"
click at [710, 590] on icon "Add Cue" at bounding box center [719, 595] width 22 height 22
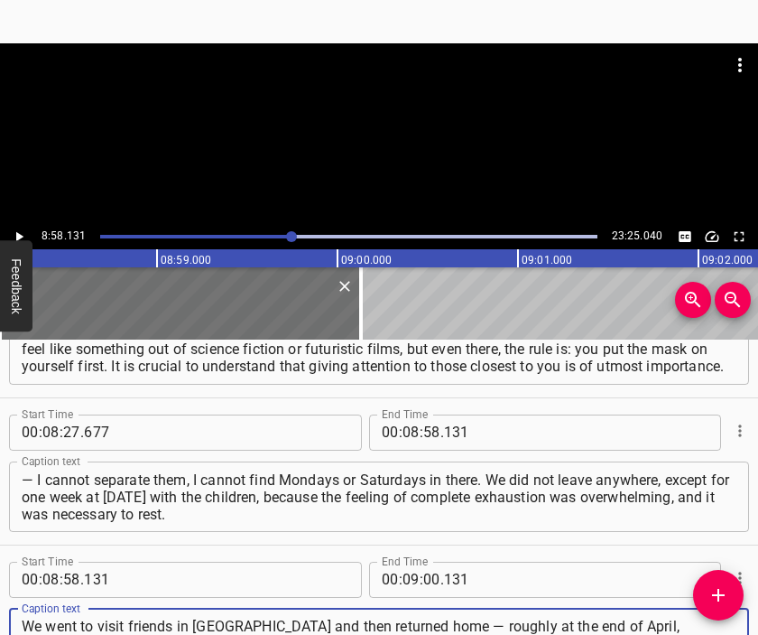
scroll to position [17, 0]
type textarea "We went to visit friends in [GEOGRAPHIC_DATA] and then returned home — roughly …"
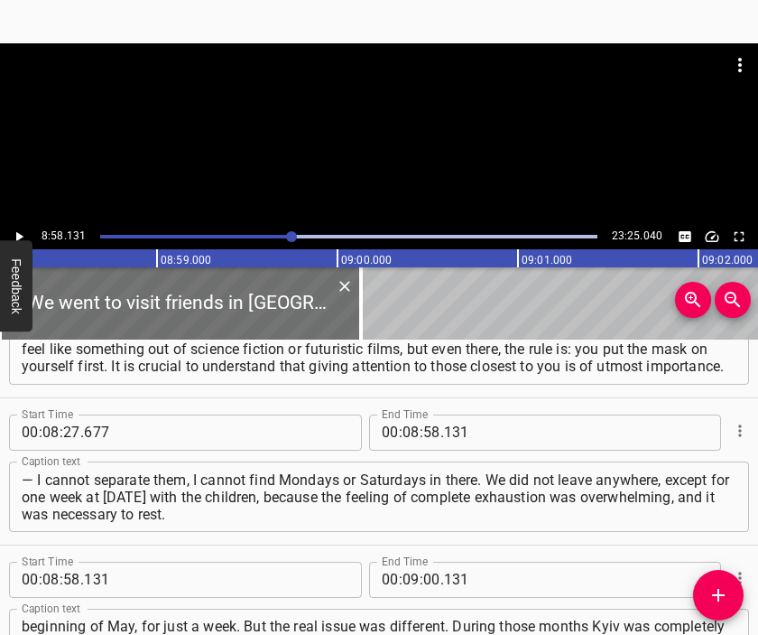
click at [387, 151] on div at bounding box center [379, 133] width 758 height 181
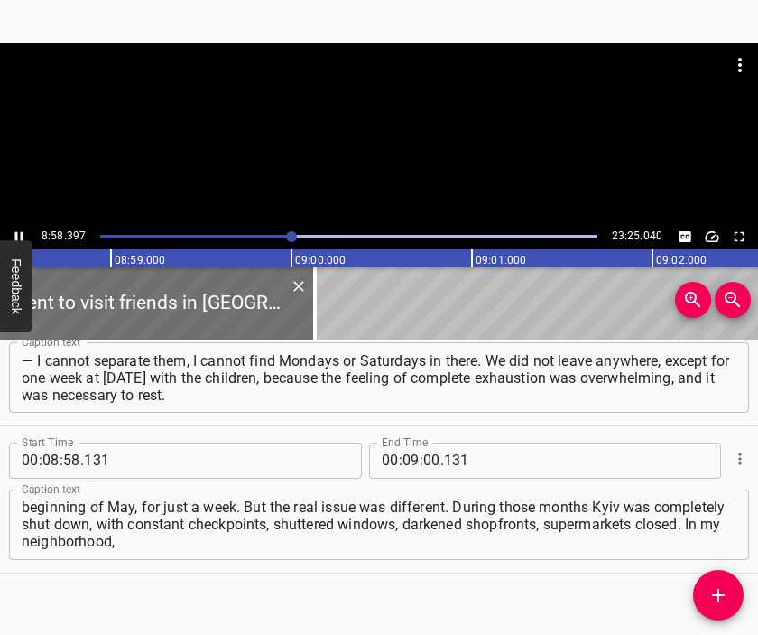
scroll to position [0, 97210]
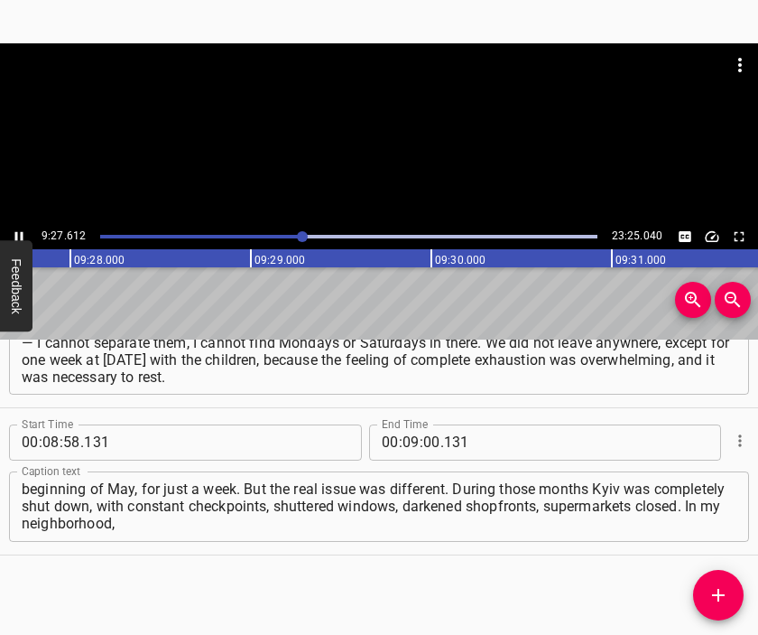
click at [385, 144] on div at bounding box center [379, 133] width 758 height 181
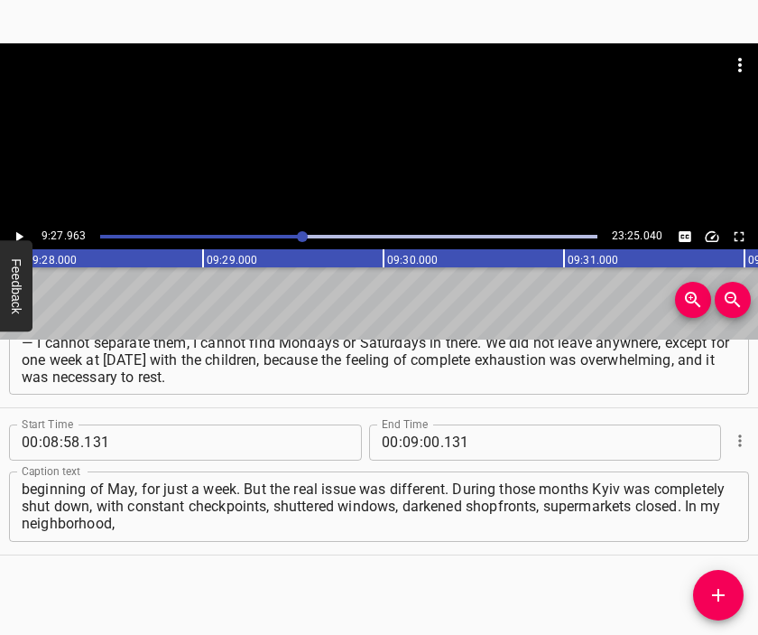
scroll to position [0, 102548]
click at [423, 441] on input "number" at bounding box center [431, 442] width 17 height 36
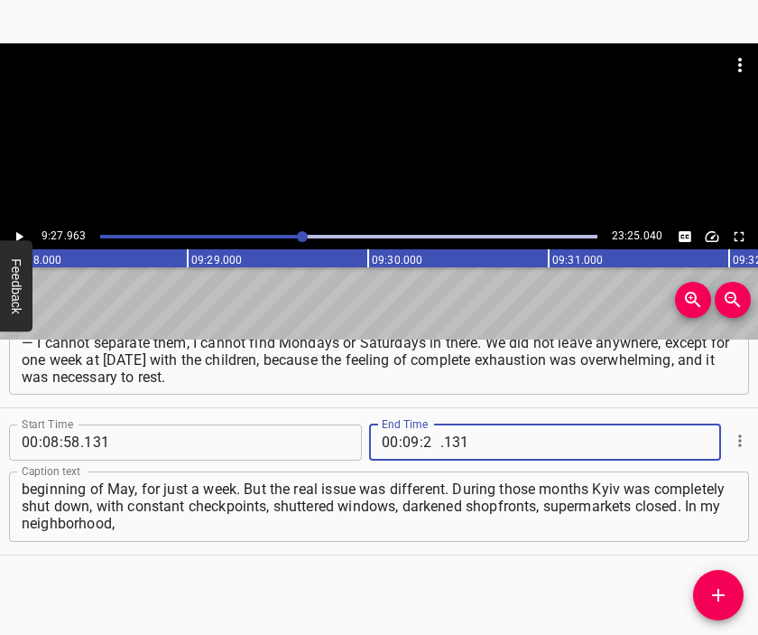
type input "27"
type input "963"
drag, startPoint x: 732, startPoint y: 577, endPoint x: 726, endPoint y: 586, distance: 11.0
click at [728, 580] on button "Add Cue" at bounding box center [718, 595] width 51 height 51
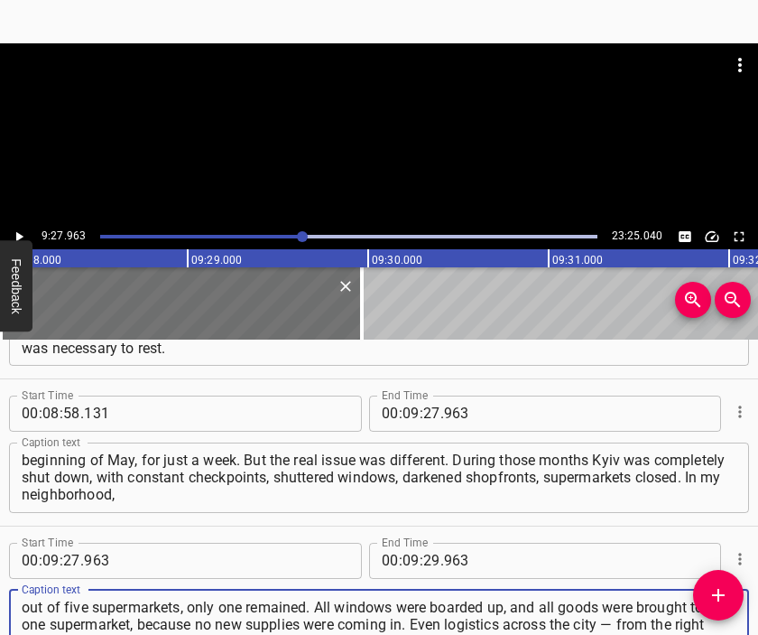
type textarea "out of five supermarkets, only one remained. All windows were boarded up, and a…"
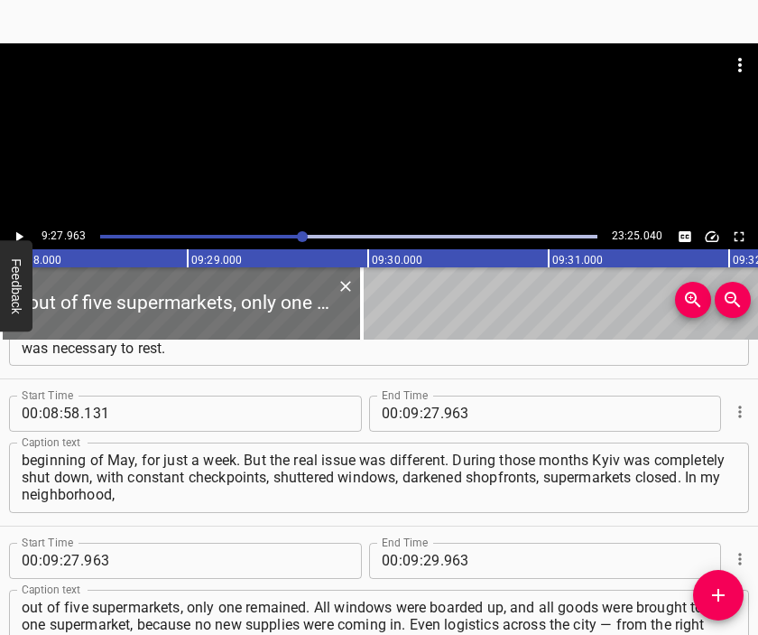
click at [374, 147] on div at bounding box center [379, 133] width 758 height 181
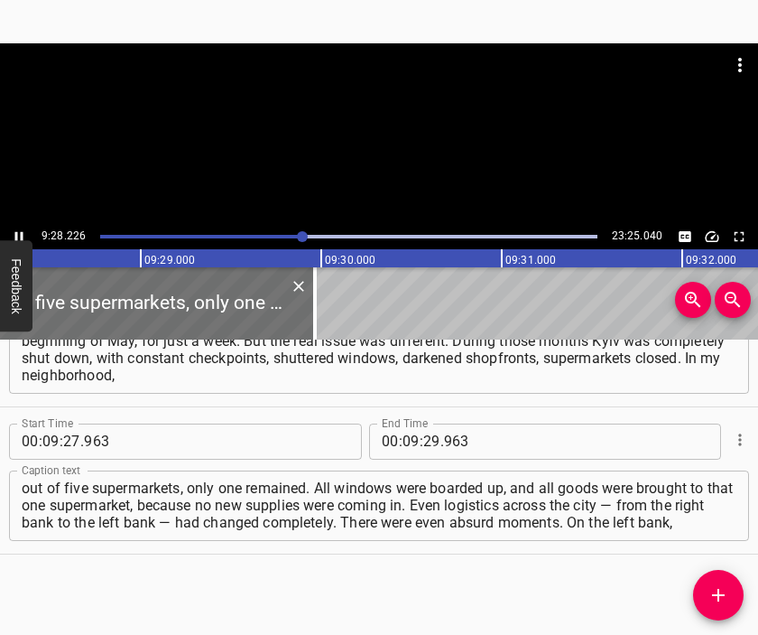
scroll to position [0, 102642]
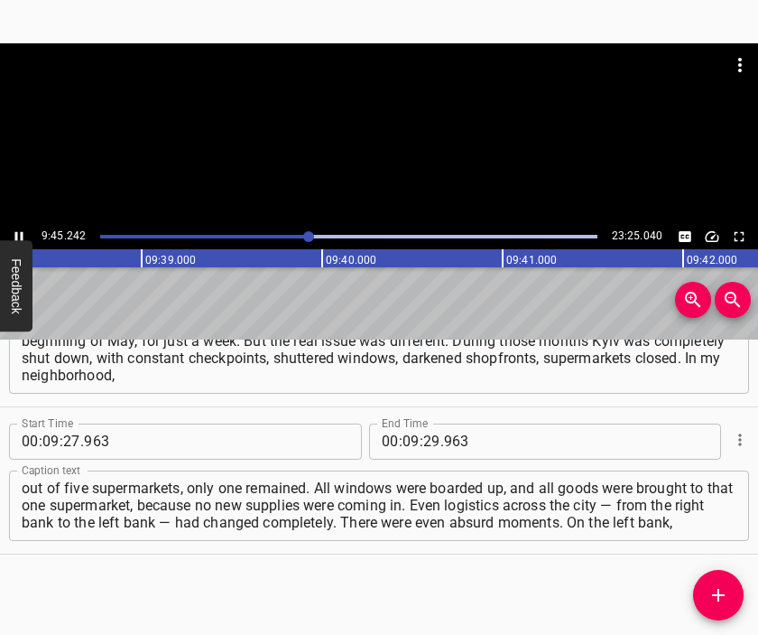
click at [424, 105] on div at bounding box center [379, 88] width 758 height 90
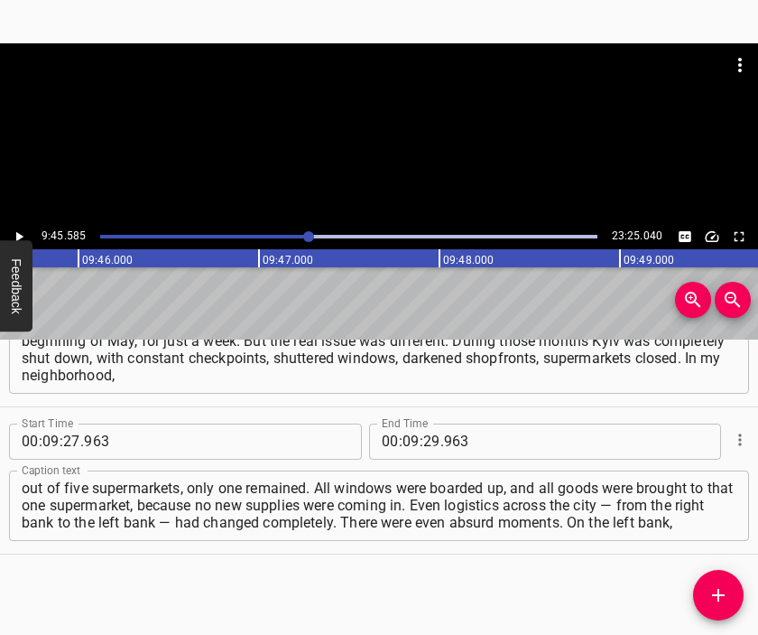
scroll to position [0, 105729]
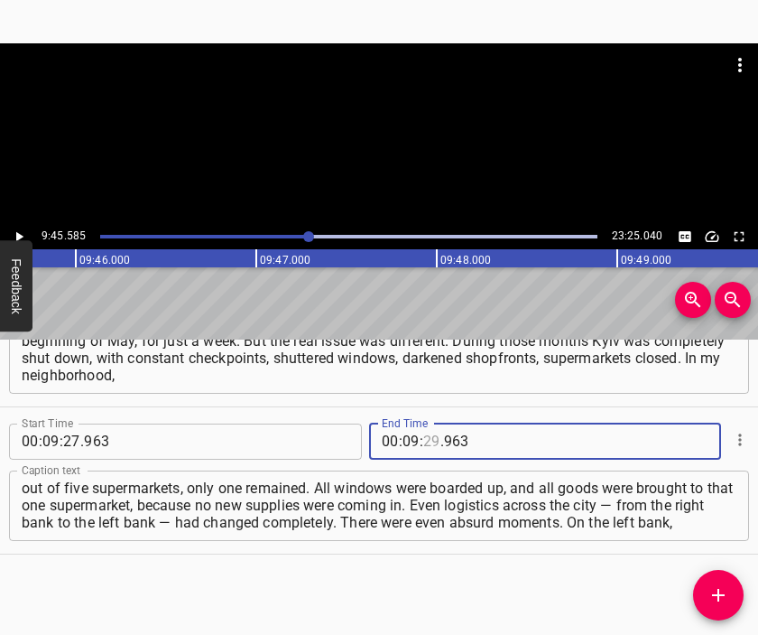
click at [428, 441] on input "number" at bounding box center [431, 441] width 17 height 36
type input "45"
type input "585"
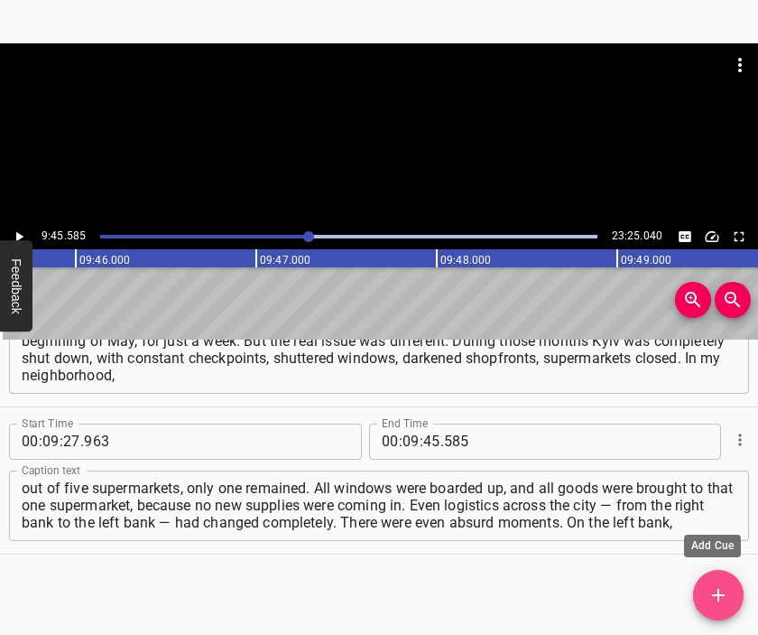
click at [721, 577] on button "Add Cue" at bounding box center [718, 595] width 51 height 51
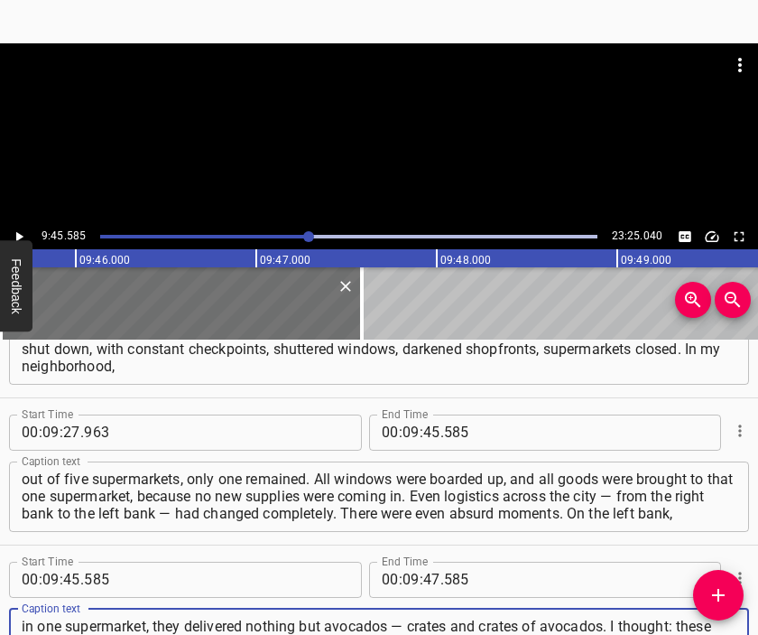
type textarea "in one supermarket, they delivered nothing but avocados — crates and crates of …"
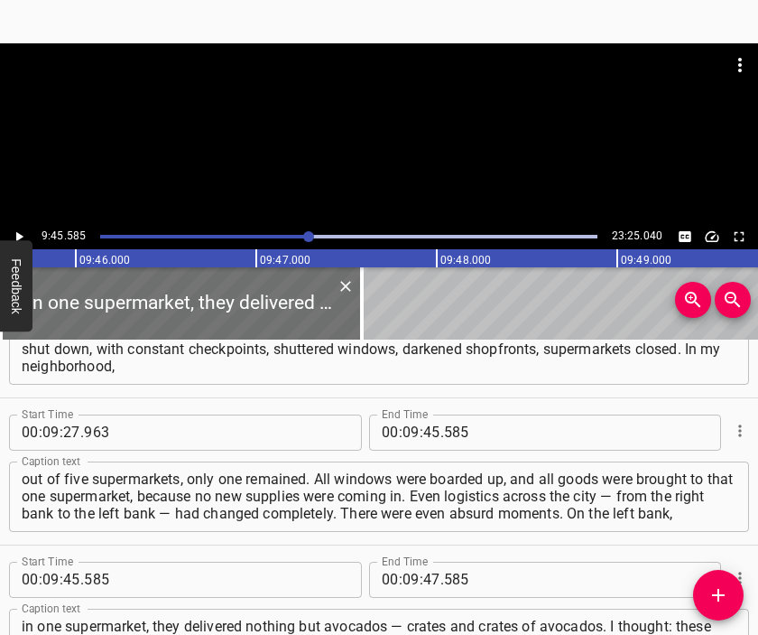
click at [389, 133] on div at bounding box center [379, 133] width 758 height 181
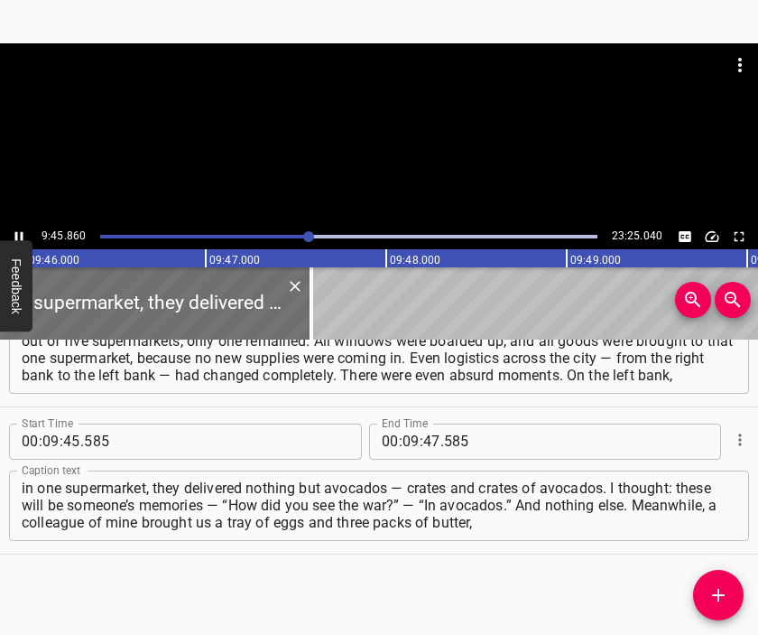
scroll to position [0, 105827]
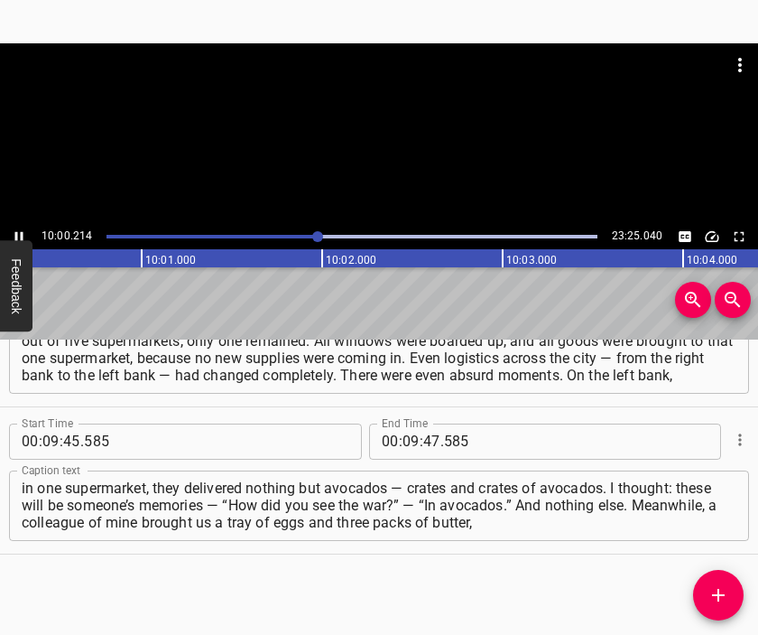
click at [361, 156] on div at bounding box center [379, 133] width 758 height 181
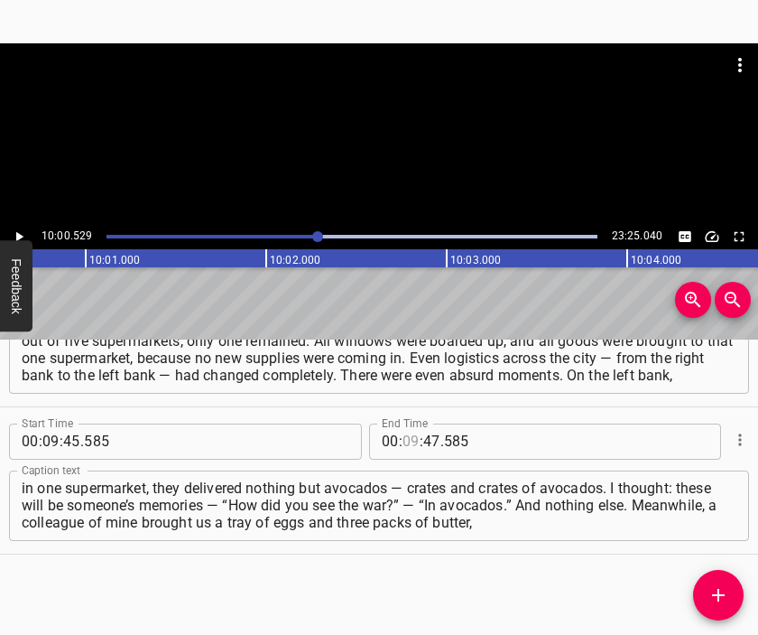
click at [403, 438] on input "number" at bounding box center [411, 441] width 17 height 36
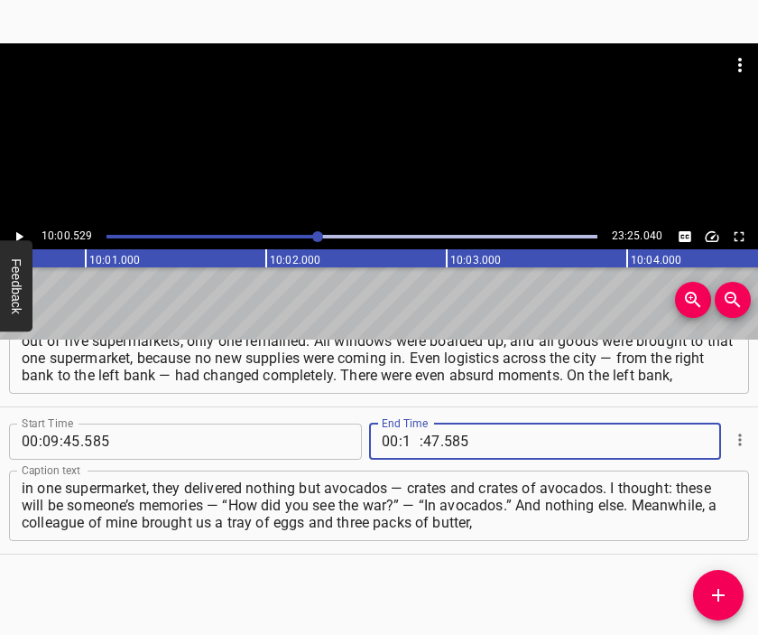
type input "10"
type input "00"
type input "529"
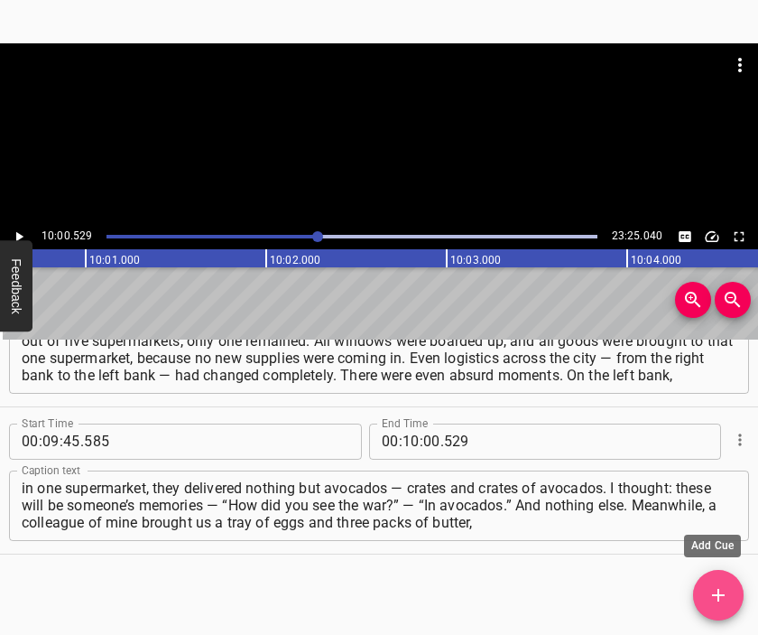
drag, startPoint x: 729, startPoint y: 580, endPoint x: 691, endPoint y: 481, distance: 106.6
click at [729, 580] on button "Add Cue" at bounding box center [718, 595] width 51 height 51
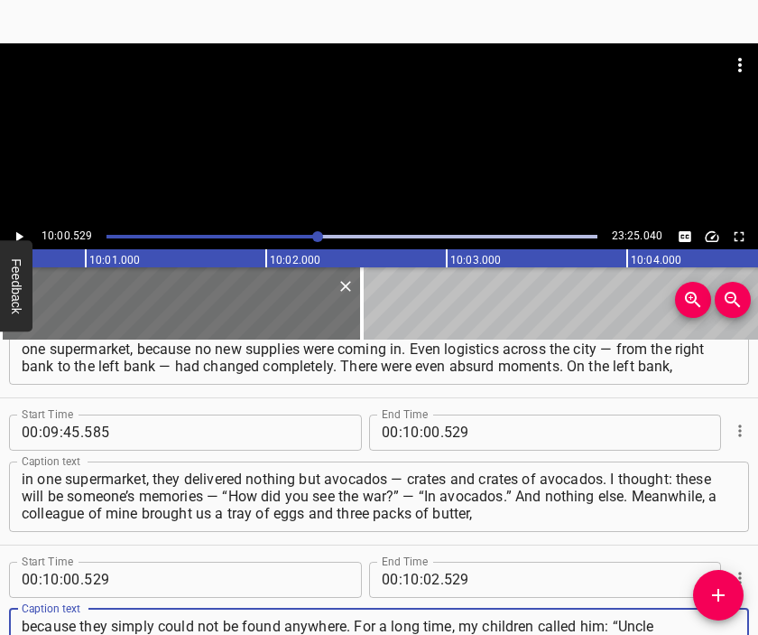
type textarea "because they simply could not be found anywhere. For a long time, my children c…"
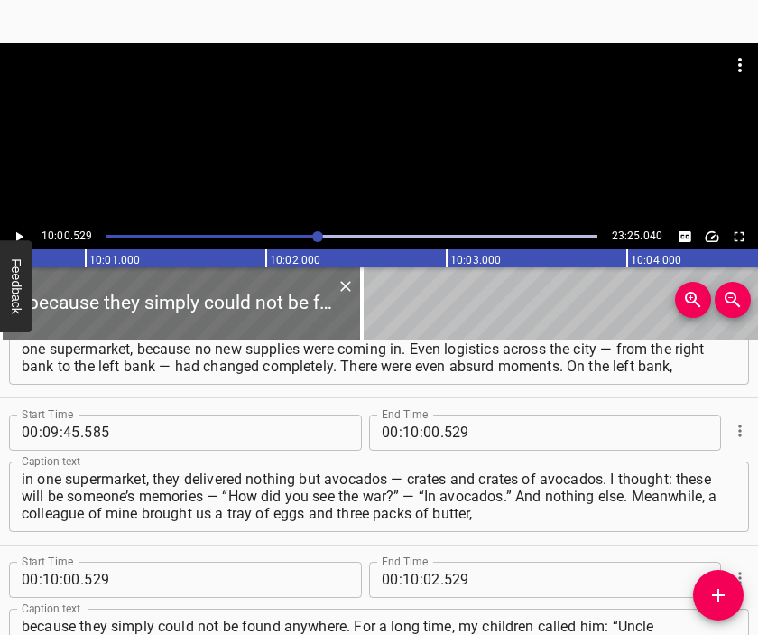
drag, startPoint x: 407, startPoint y: 89, endPoint x: 395, endPoint y: 97, distance: 14.3
click at [395, 97] on div at bounding box center [379, 88] width 758 height 90
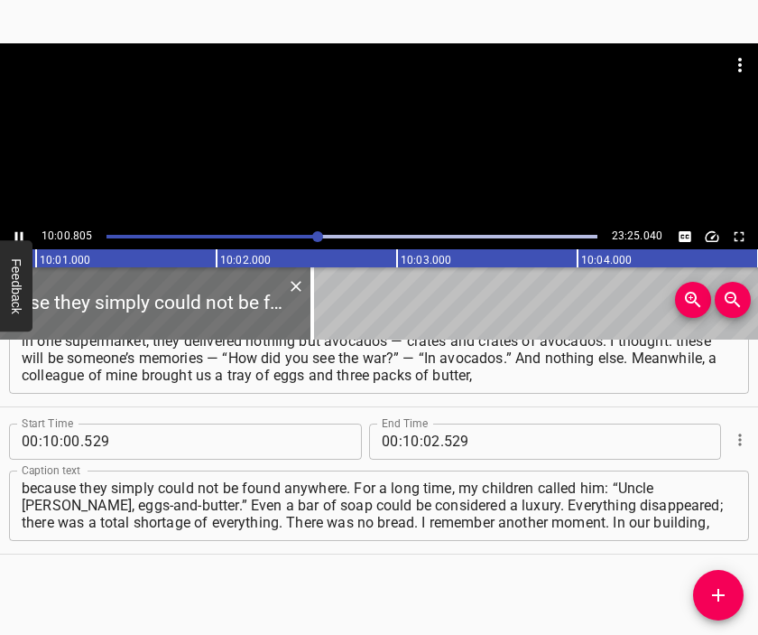
scroll to position [0, 108524]
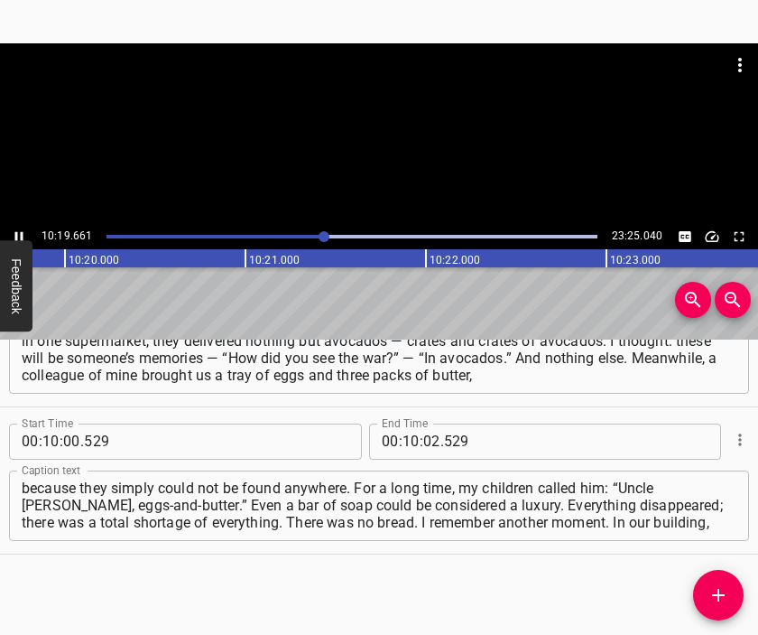
click at [380, 171] on div at bounding box center [379, 133] width 758 height 181
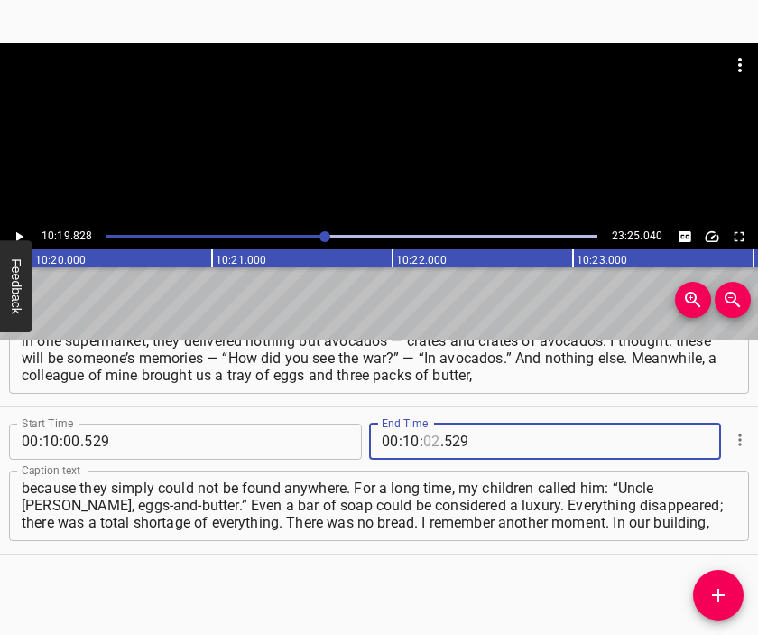
click at [423, 438] on input "number" at bounding box center [431, 441] width 17 height 36
type input "19"
type input "828"
click at [713, 586] on icon "Add Cue" at bounding box center [719, 595] width 22 height 22
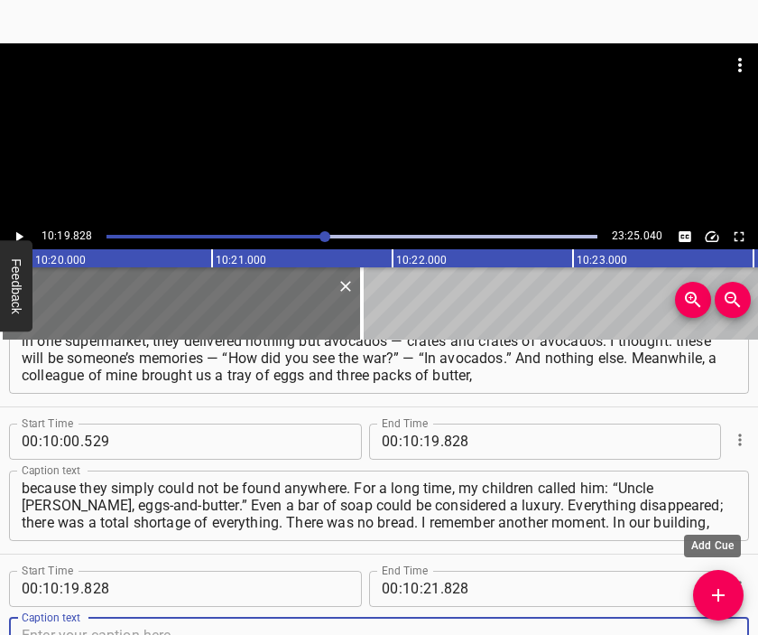
scroll to position [3329, 0]
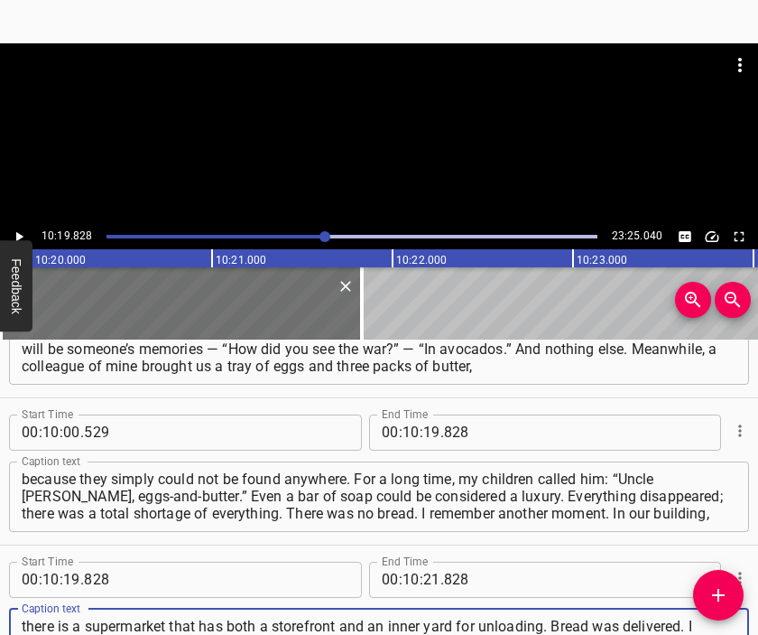
type textarea "there is a supermarket that has both a storefront and an inner yard for unloadi…"
click at [340, 70] on div at bounding box center [379, 64] width 758 height 43
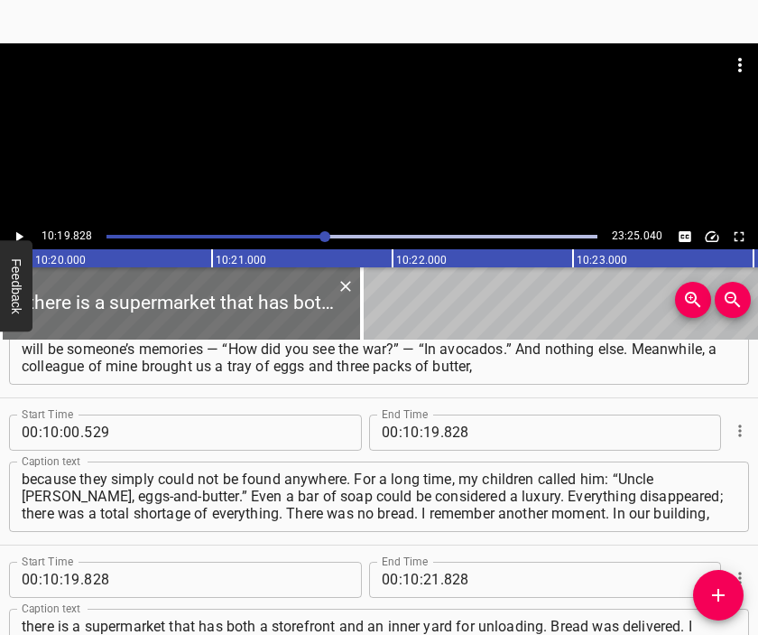
click at [353, 125] on div at bounding box center [379, 88] width 758 height 90
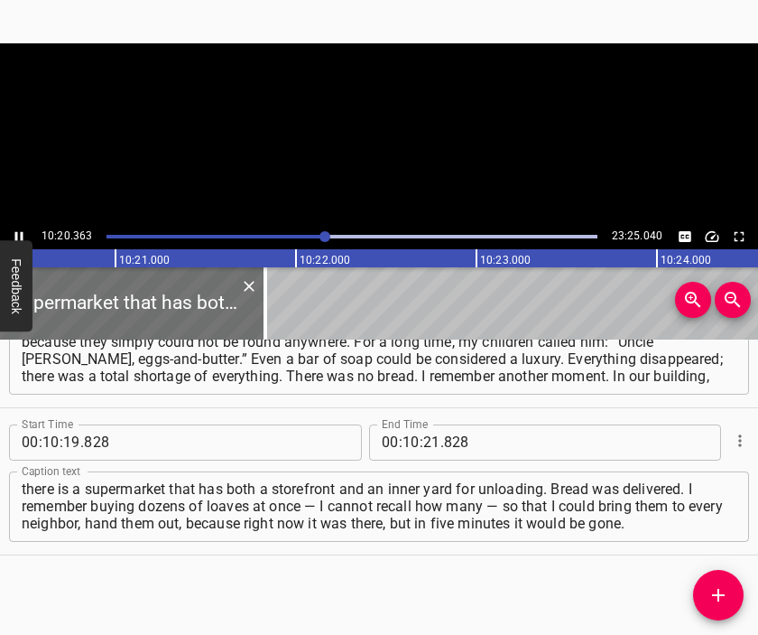
scroll to position [0, 112059]
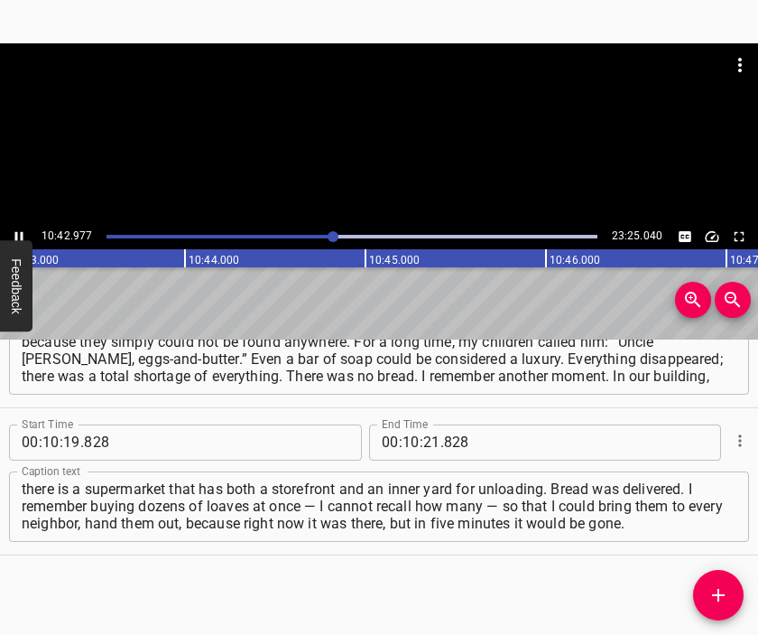
click at [369, 154] on div at bounding box center [379, 133] width 758 height 181
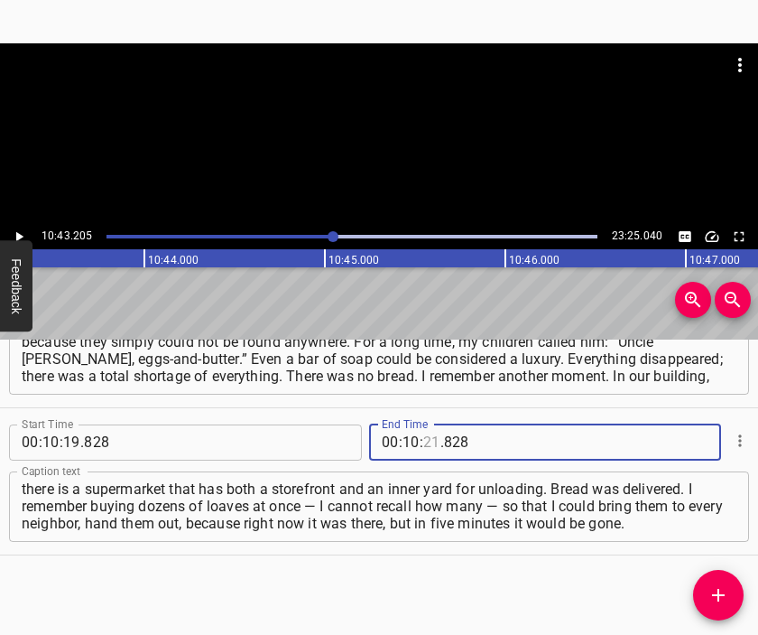
click at [427, 437] on input "number" at bounding box center [431, 442] width 17 height 36
type input "43"
type input "205"
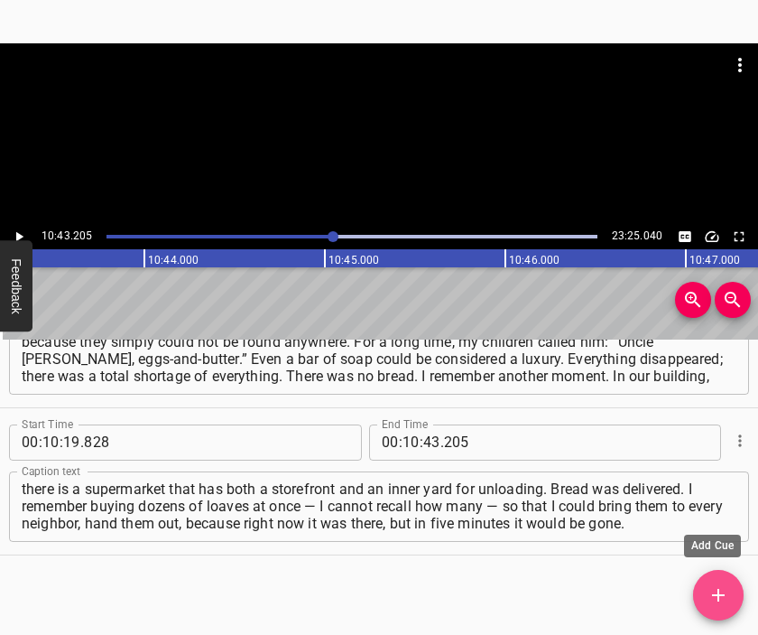
drag, startPoint x: 723, startPoint y: 583, endPoint x: 646, endPoint y: 395, distance: 203.7
click at [721, 582] on button "Add Cue" at bounding box center [718, 595] width 51 height 51
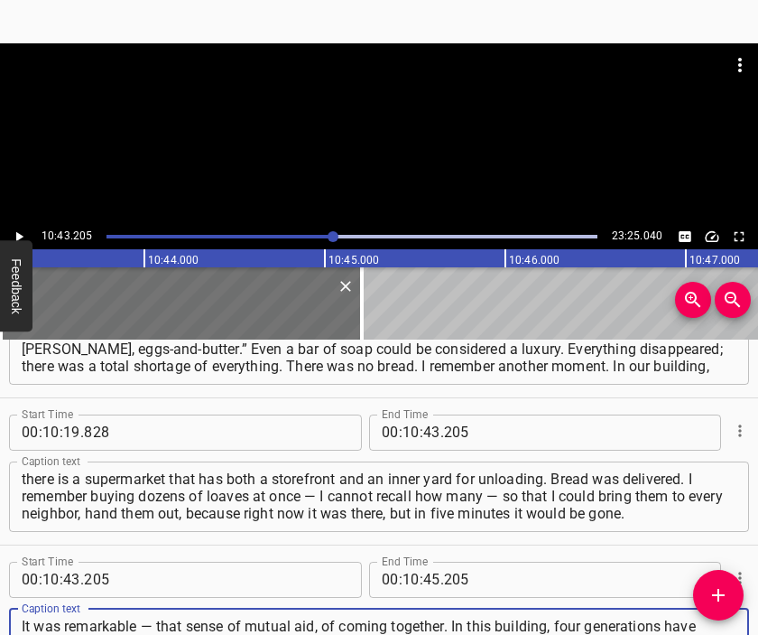
type textarea "It was remarkable — that sense of mutual aid, of coming together. In this build…"
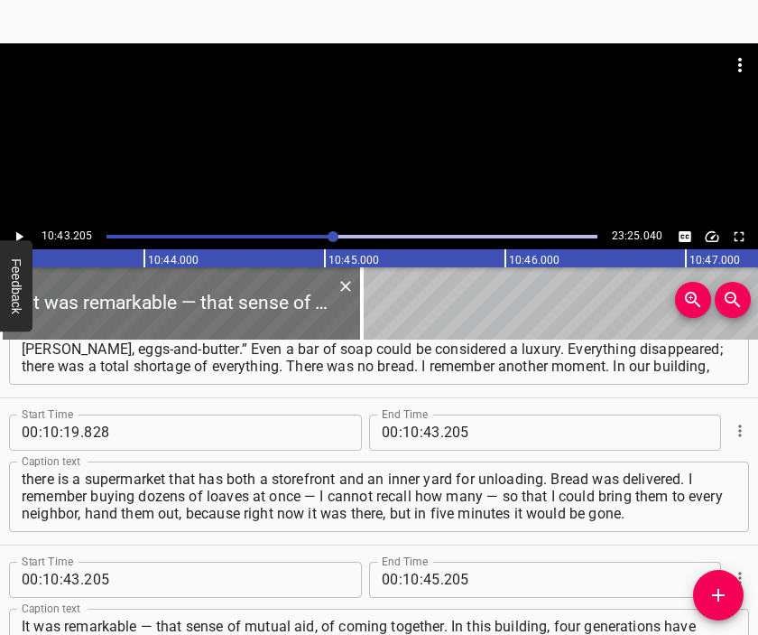
click at [377, 115] on div at bounding box center [379, 88] width 758 height 90
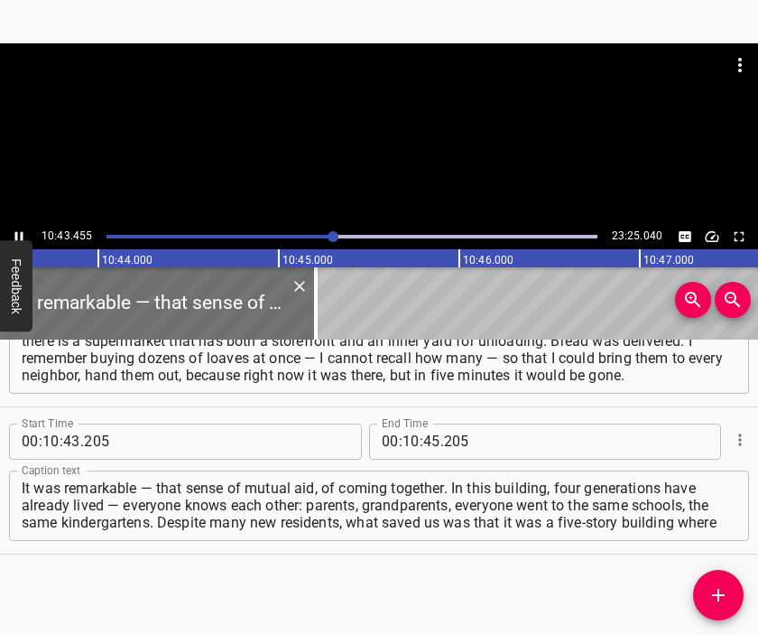
scroll to position [0, 116227]
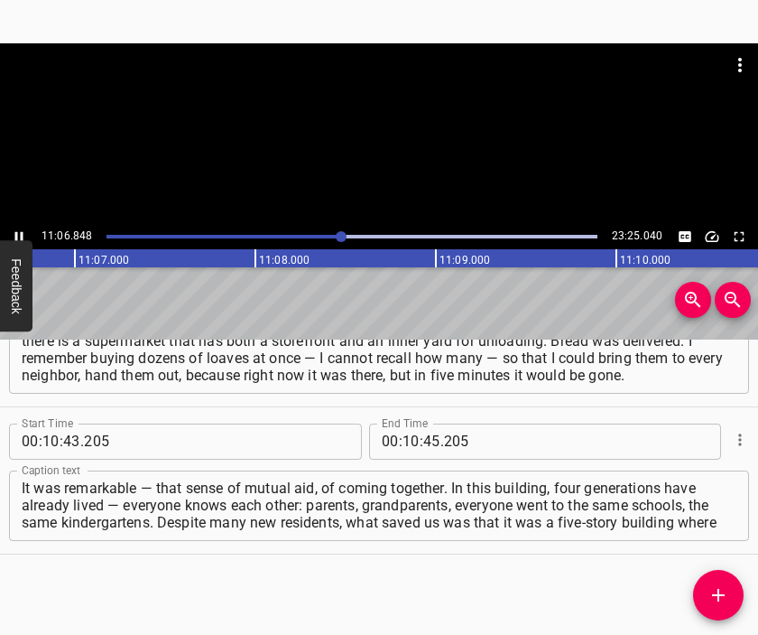
click at [383, 151] on div at bounding box center [379, 133] width 758 height 181
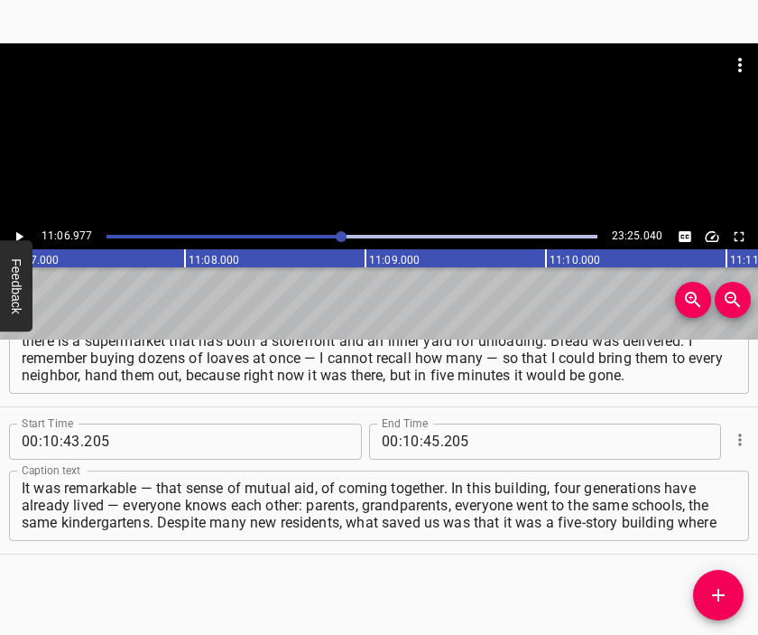
click at [383, 151] on div at bounding box center [379, 133] width 758 height 181
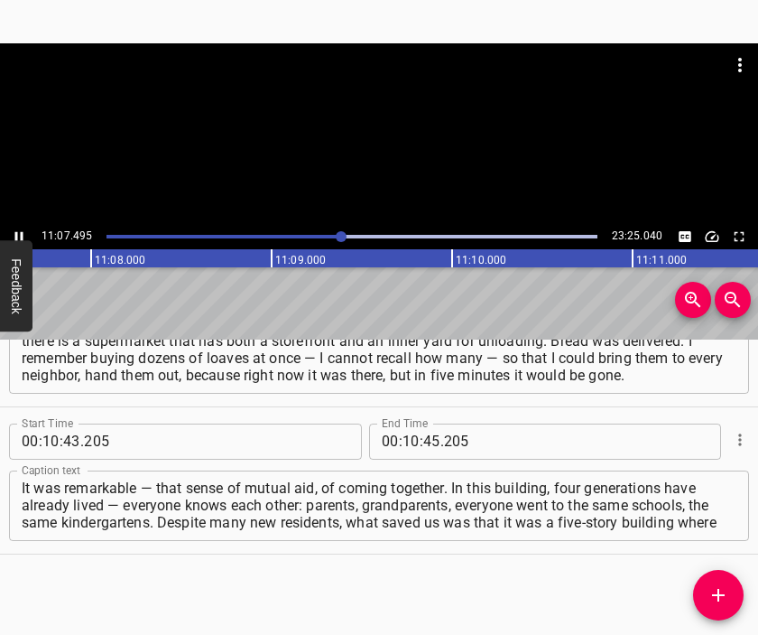
click at [380, 133] on div at bounding box center [379, 88] width 758 height 90
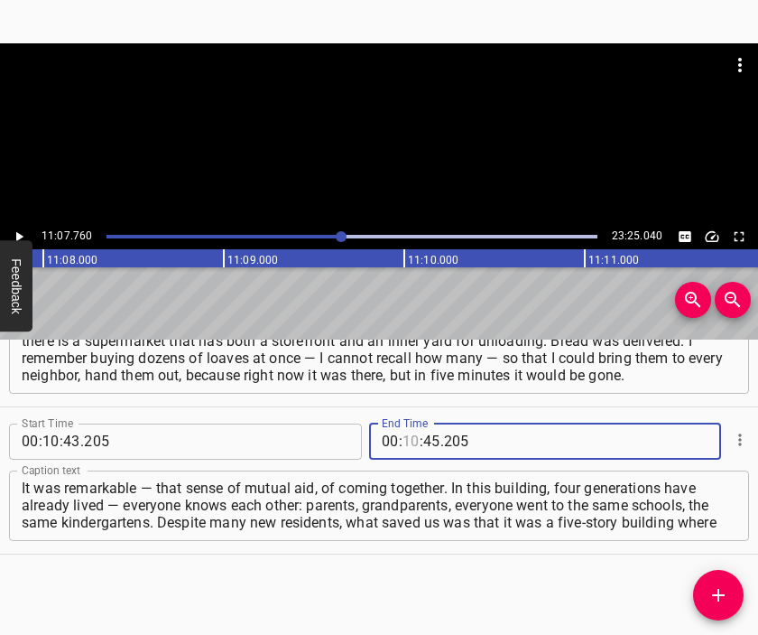
drag, startPoint x: 406, startPoint y: 440, endPoint x: 398, endPoint y: 434, distance: 9.8
click at [403, 436] on input "number" at bounding box center [411, 441] width 17 height 36
type input "11"
type input "07"
type input "760"
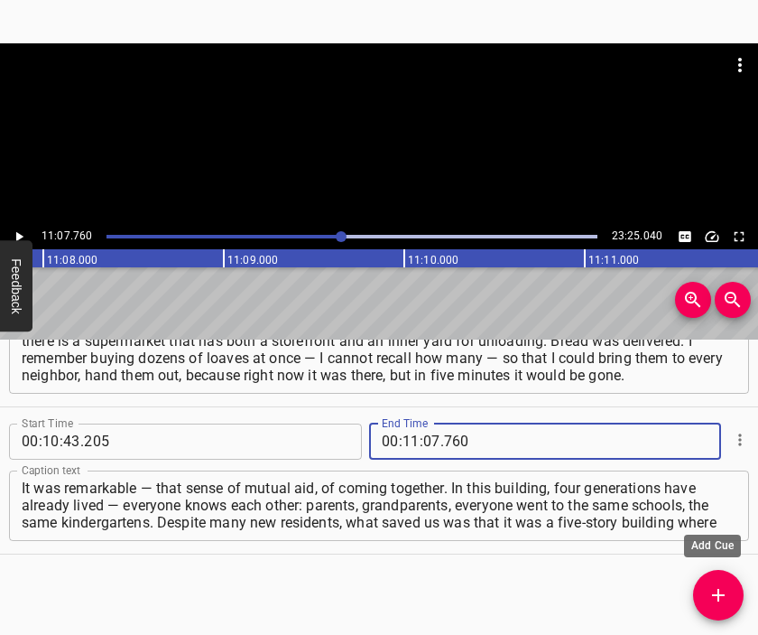
click at [704, 596] on span "Add Cue" at bounding box center [718, 595] width 51 height 22
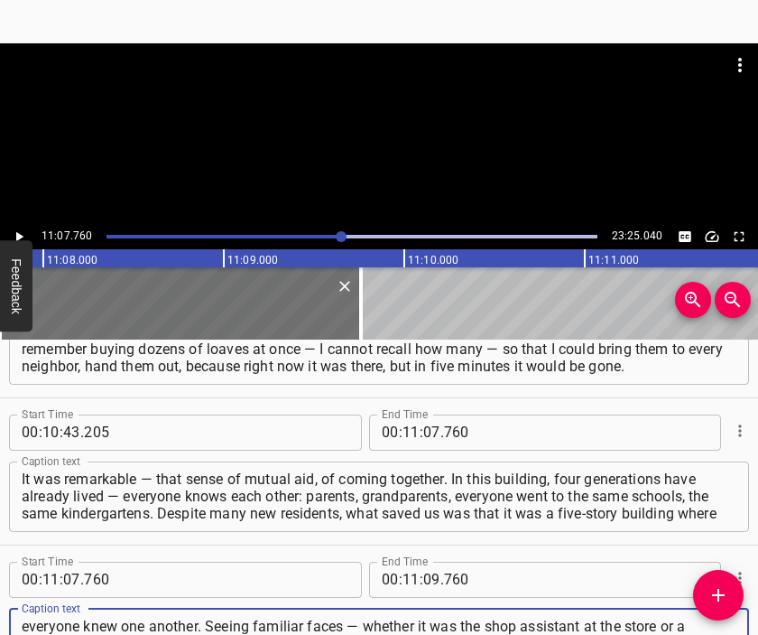
type textarea "everyone knew one another. Seeing familiar faces — whether it was the shop assi…"
click at [392, 144] on div at bounding box center [379, 133] width 758 height 181
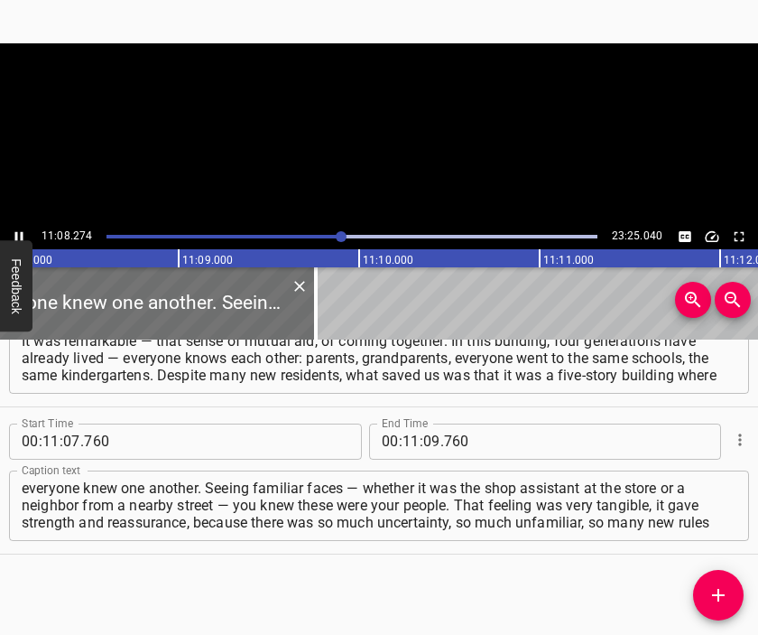
scroll to position [0, 120659]
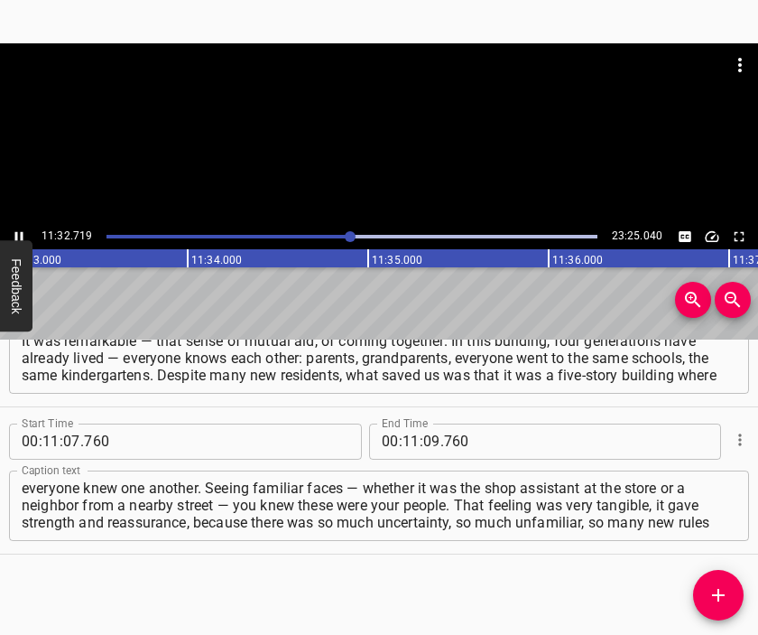
click at [390, 159] on div at bounding box center [379, 133] width 758 height 181
click at [423, 445] on input "number" at bounding box center [431, 441] width 17 height 36
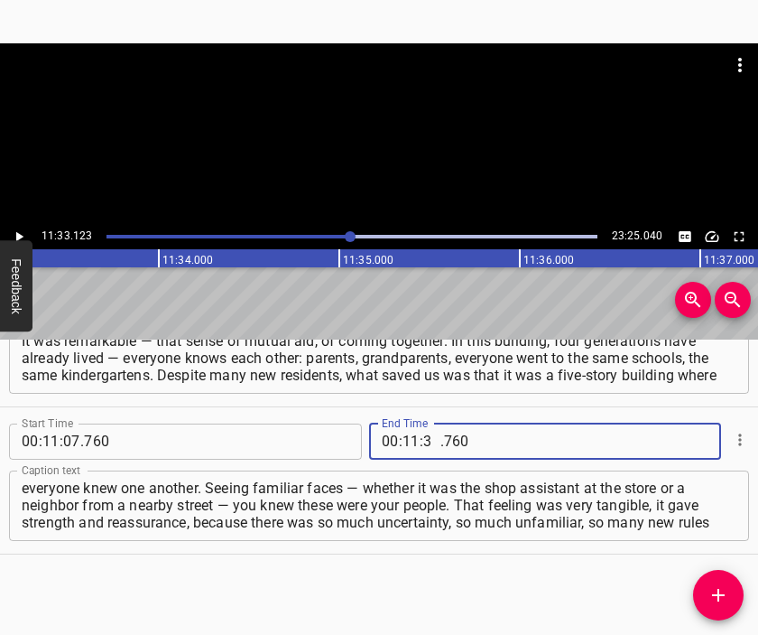
type input "33"
type input "123"
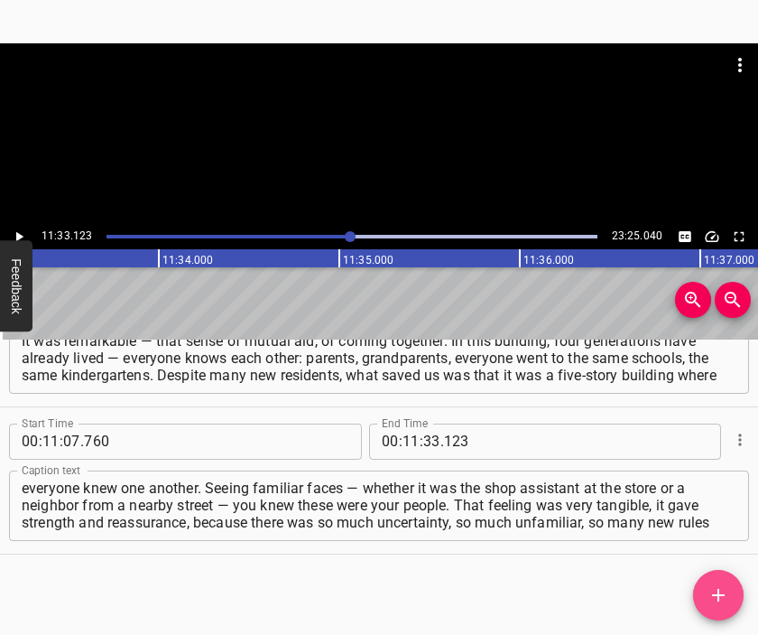
click at [708, 588] on span "Add Cue" at bounding box center [718, 595] width 51 height 22
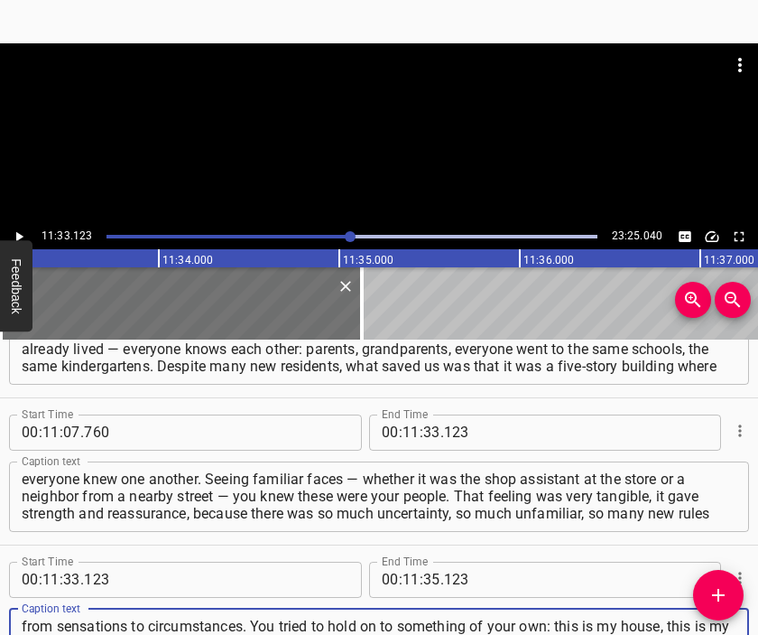
scroll to position [17, 0]
type textarea "from sensations to circumstances. You tried to hold on to something of your own…"
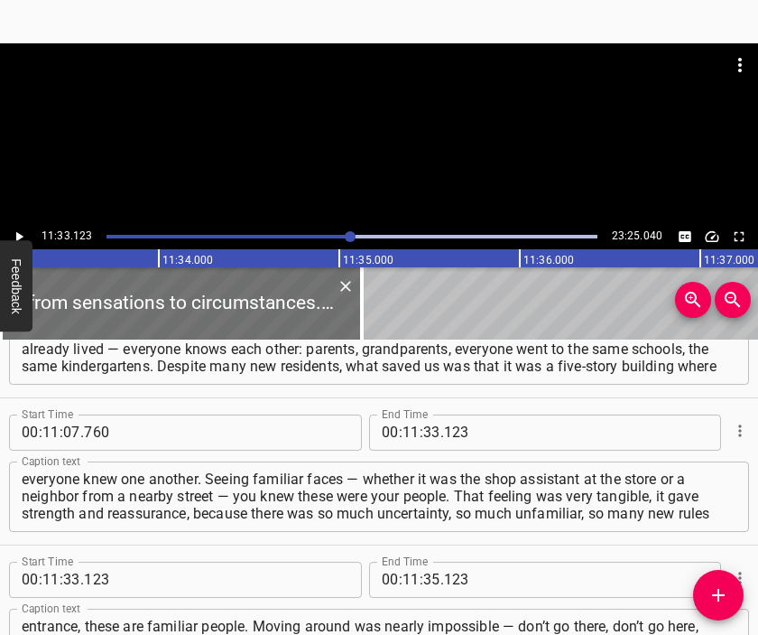
click at [401, 144] on div at bounding box center [379, 133] width 758 height 181
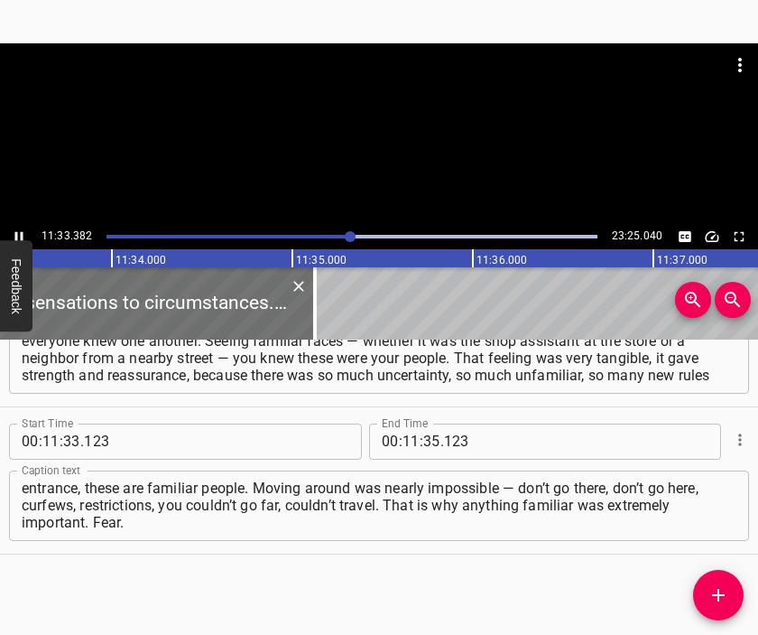
scroll to position [0, 125240]
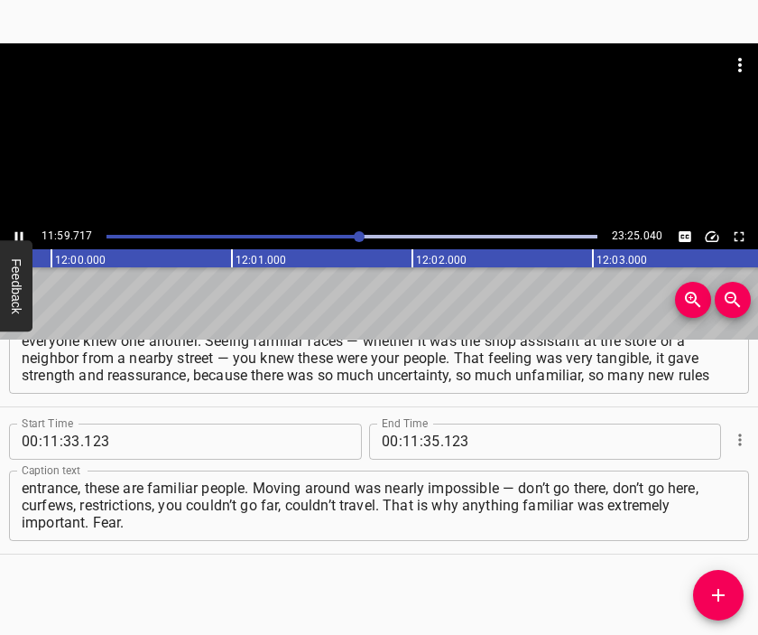
click at [399, 130] on div at bounding box center [379, 88] width 758 height 90
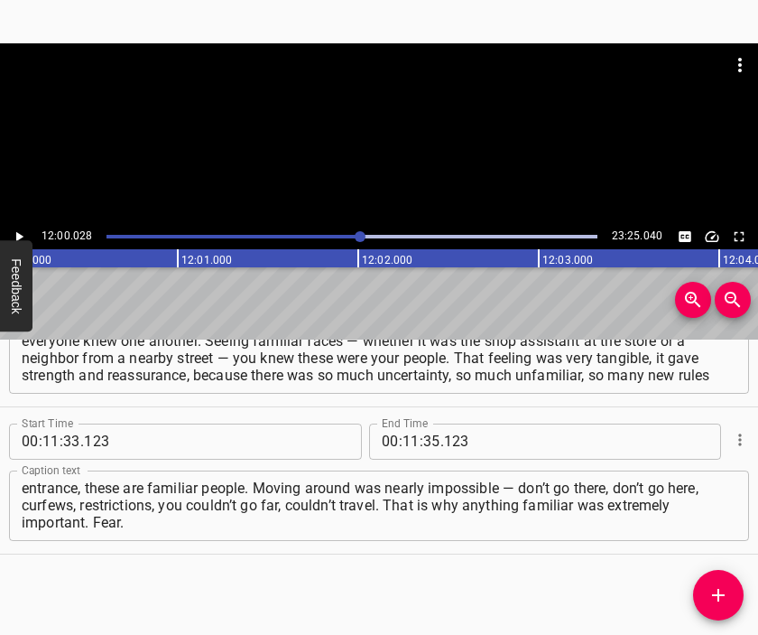
scroll to position [0, 130004]
drag, startPoint x: 404, startPoint y: 427, endPoint x: 400, endPoint y: 436, distance: 10.1
click at [403, 433] on input "number" at bounding box center [411, 441] width 17 height 36
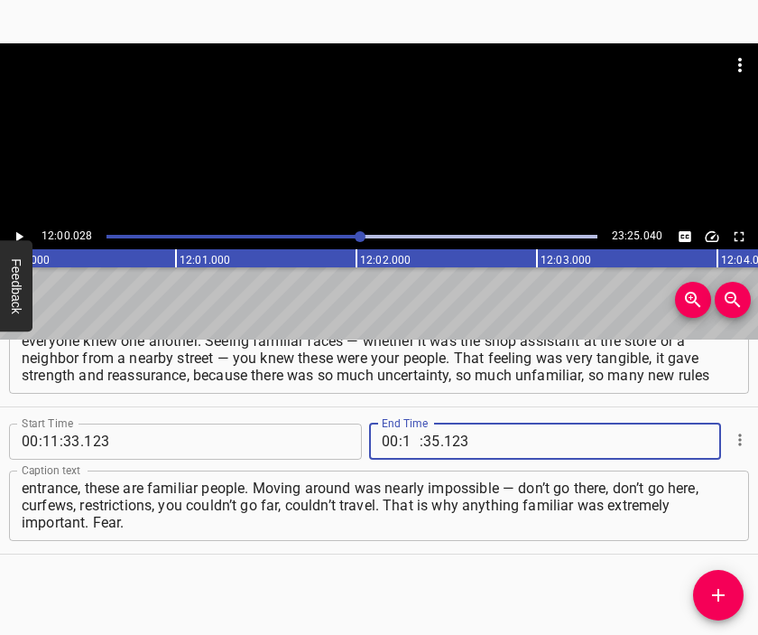
type input "12"
type input "00"
type input "028"
click at [717, 588] on icon "Add Cue" at bounding box center [719, 595] width 22 height 22
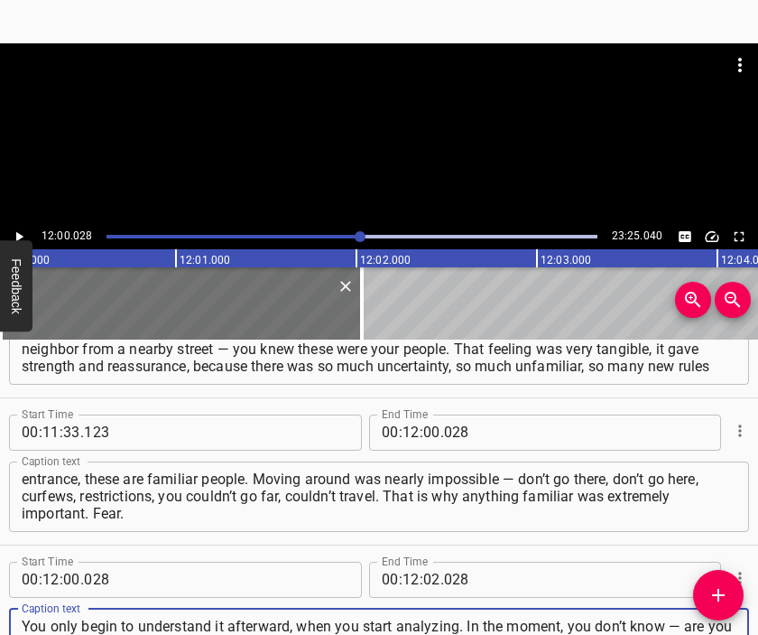
scroll to position [17, 0]
type textarea "You only begin to understand it afterward, when you start analyzing. In the mom…"
click at [316, 142] on div at bounding box center [379, 133] width 758 height 181
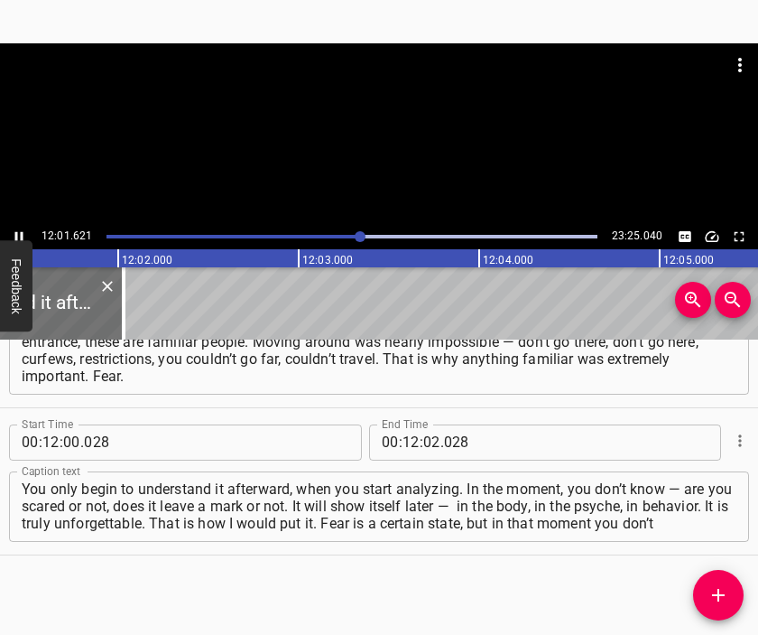
scroll to position [0, 130292]
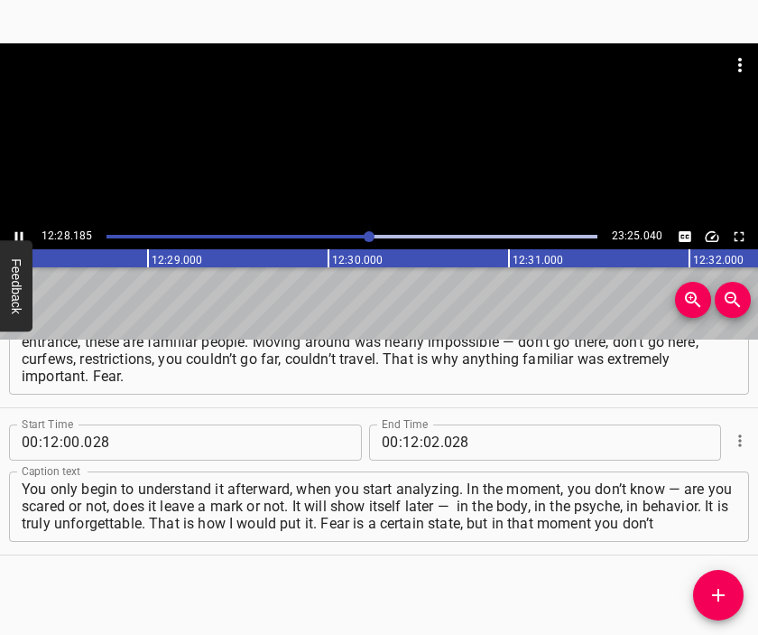
click at [391, 151] on div at bounding box center [379, 133] width 758 height 181
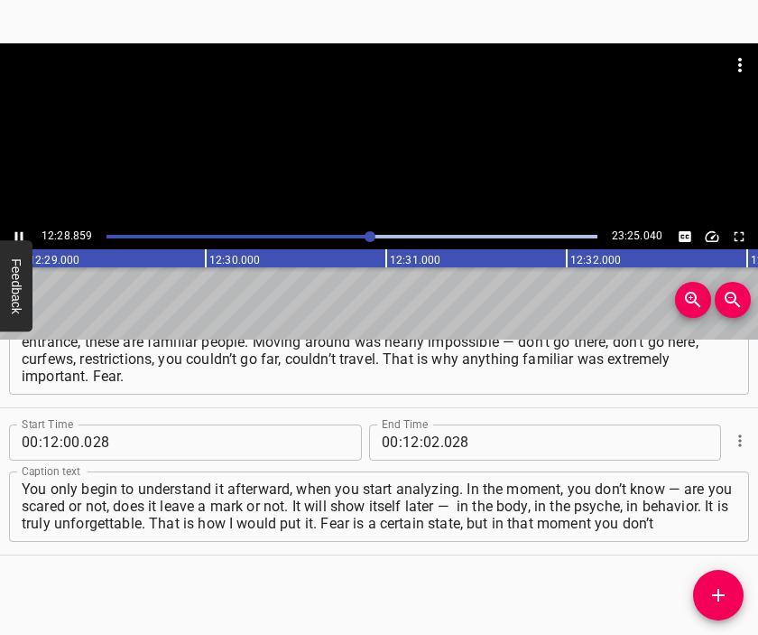
click at [403, 136] on div at bounding box center [379, 133] width 758 height 181
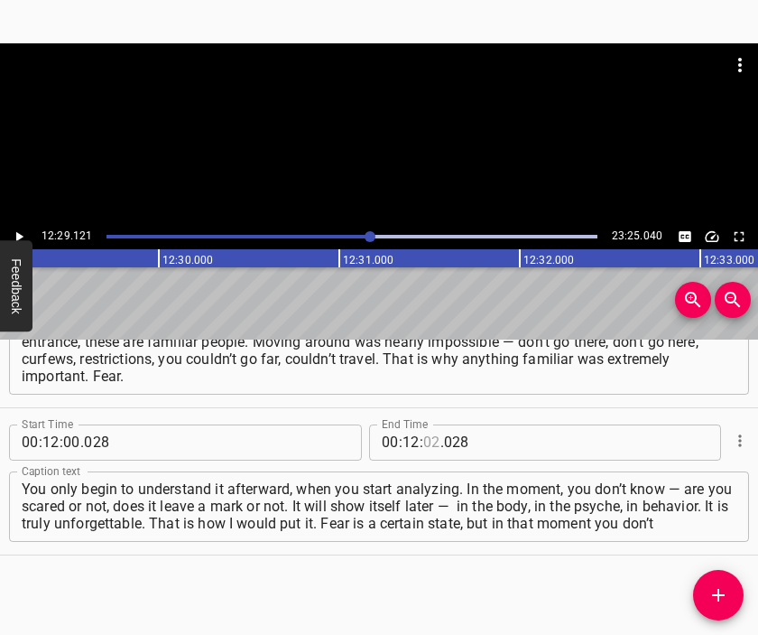
click at [423, 439] on input "number" at bounding box center [431, 442] width 17 height 36
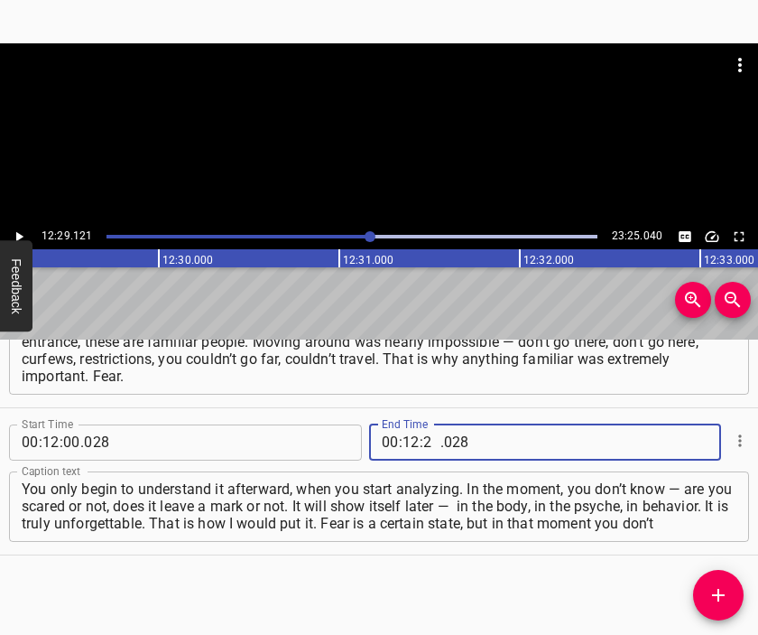
type input "29"
type input "121"
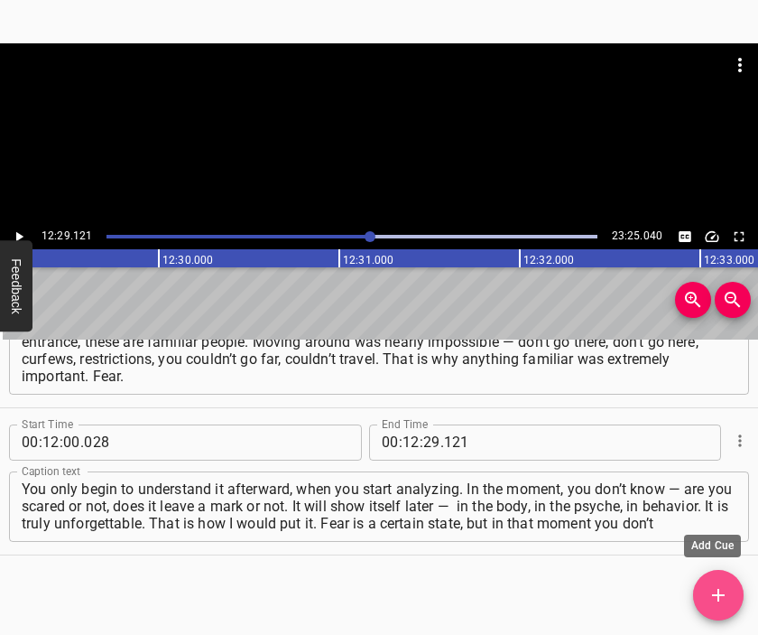
click at [720, 588] on icon "Add Cue" at bounding box center [719, 595] width 22 height 22
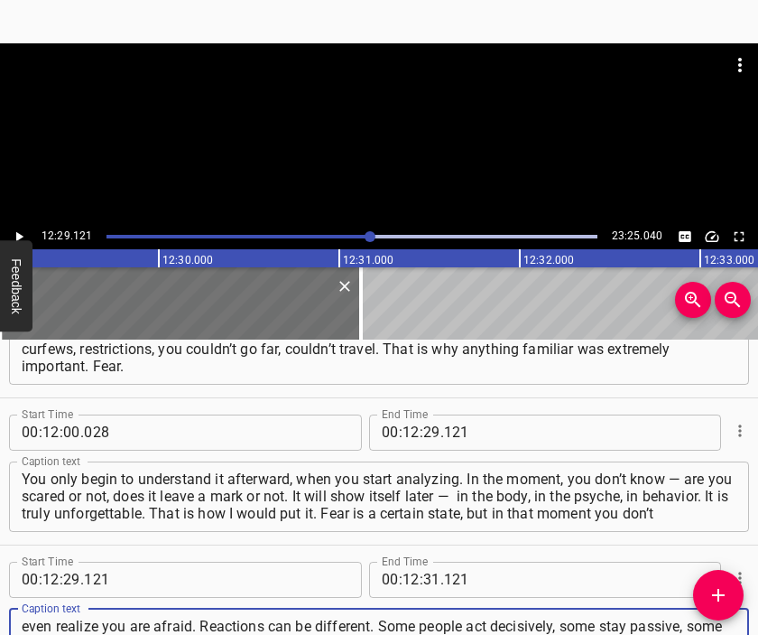
type textarea "even realize you are afraid. Reactions can be different. Some people act decisi…"
click at [390, 133] on div at bounding box center [379, 133] width 758 height 181
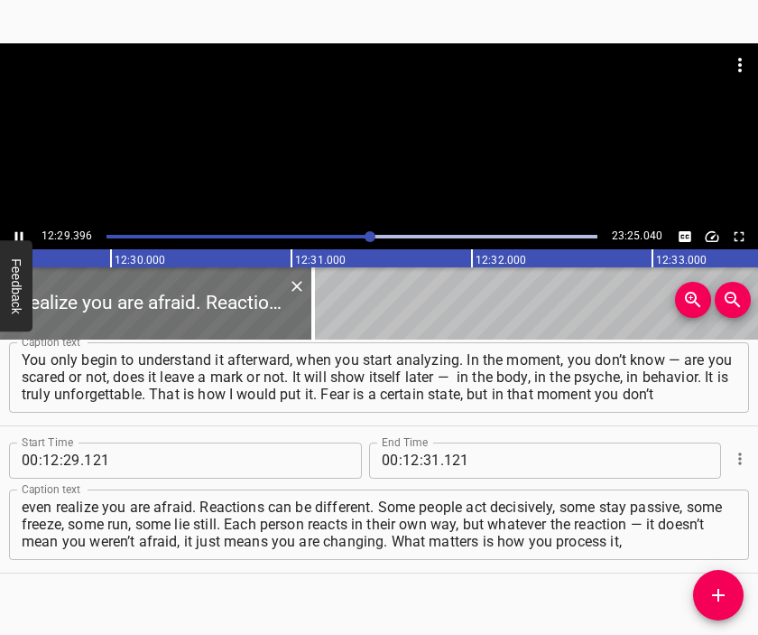
scroll to position [0, 135307]
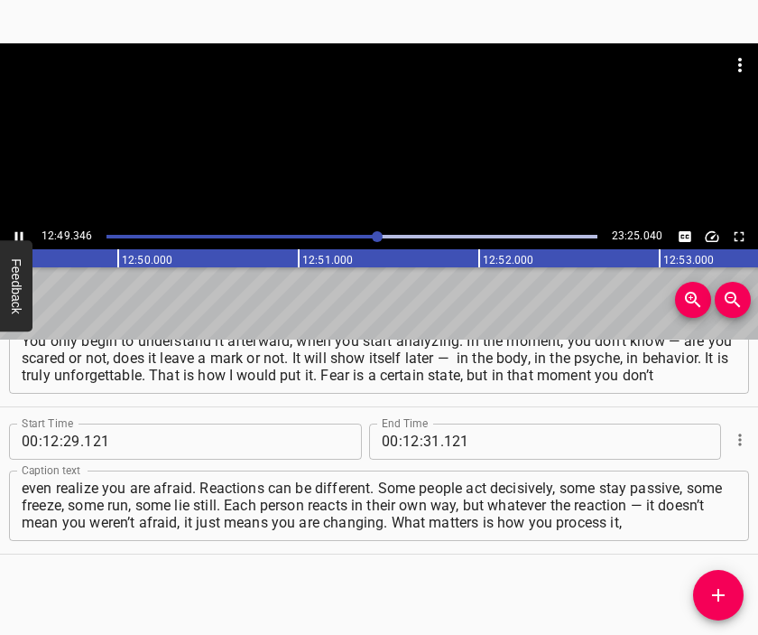
click at [413, 148] on div at bounding box center [379, 133] width 758 height 181
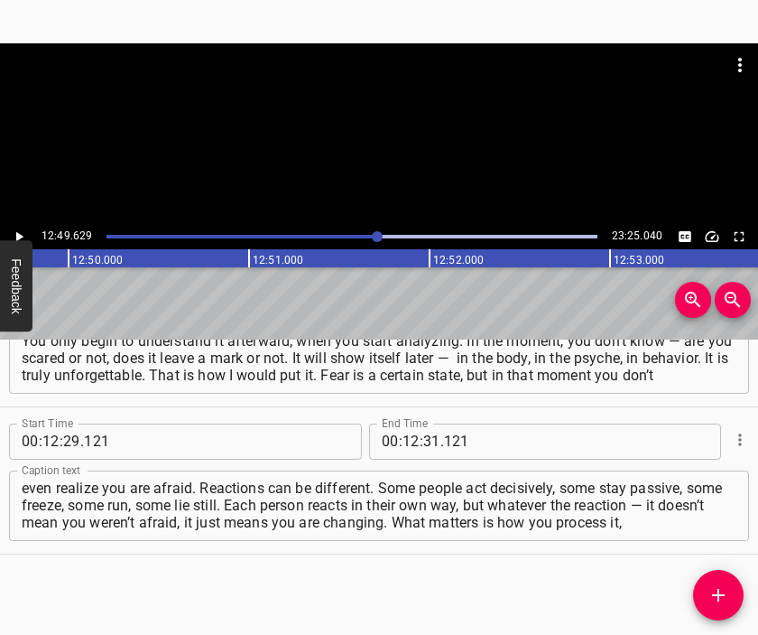
scroll to position [0, 138959]
click at [423, 440] on input "number" at bounding box center [431, 441] width 17 height 36
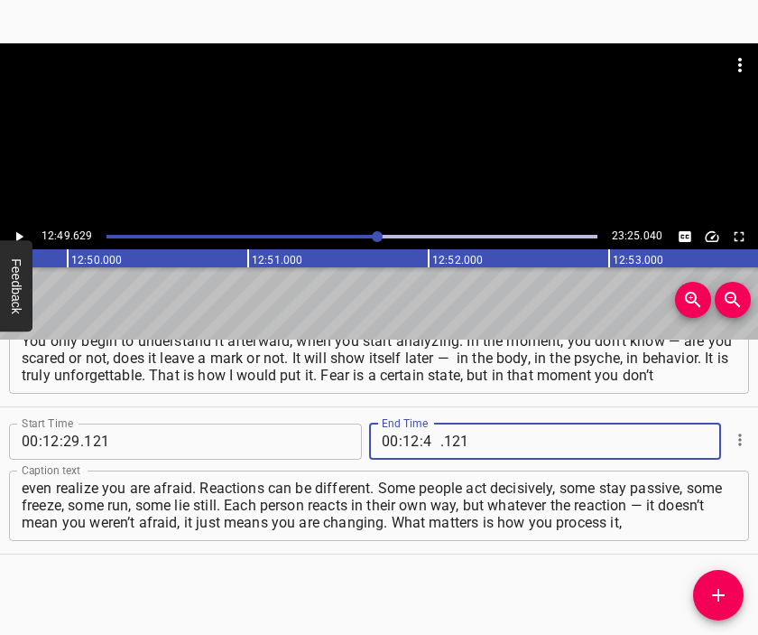
type input "49"
type input "629"
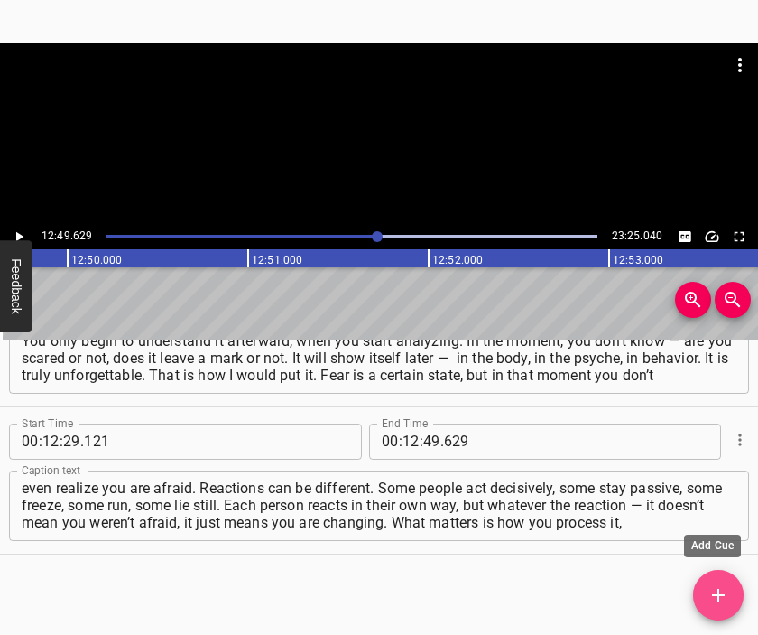
drag, startPoint x: 731, startPoint y: 577, endPoint x: 715, endPoint y: 567, distance: 19.0
click at [729, 577] on button "Add Cue" at bounding box center [718, 595] width 51 height 51
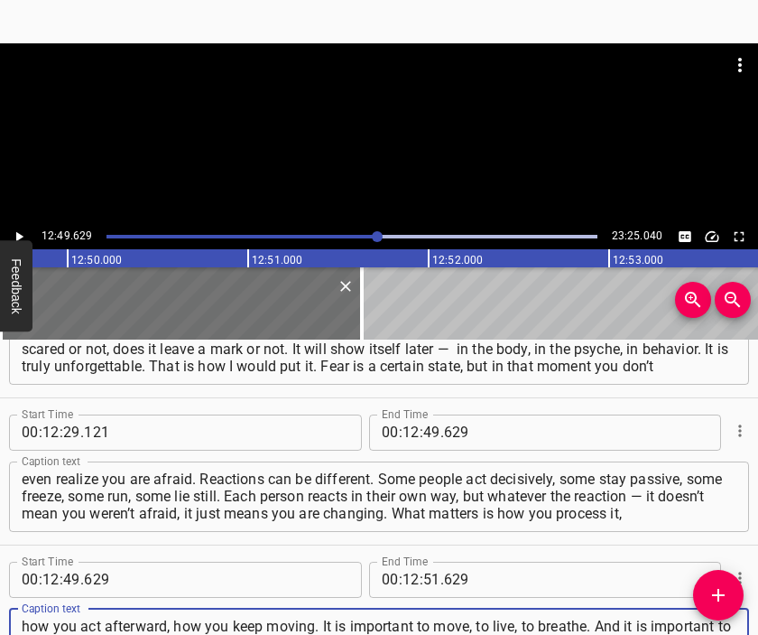
scroll to position [17, 0]
type textarea "how you act afterward, how you keep moving. It is important to move, to live, t…"
click at [386, 123] on div at bounding box center [379, 88] width 758 height 90
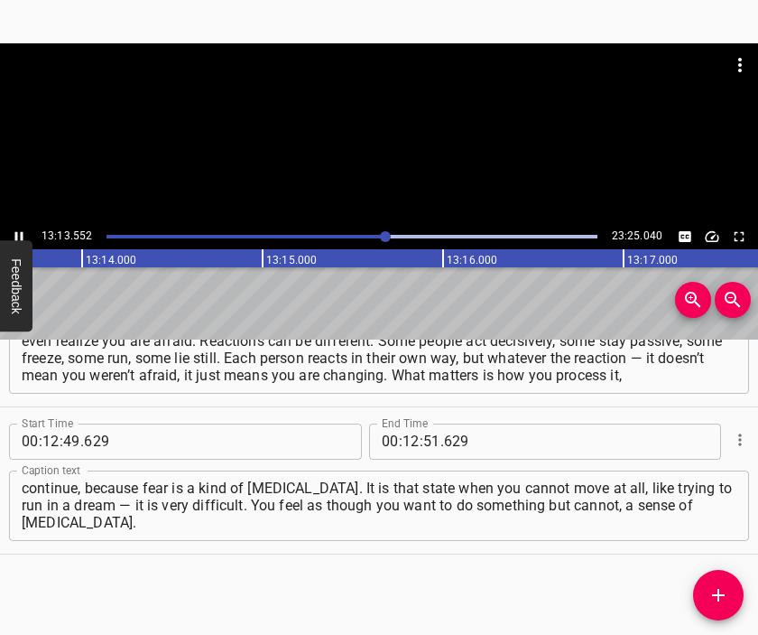
scroll to position [0, 143328]
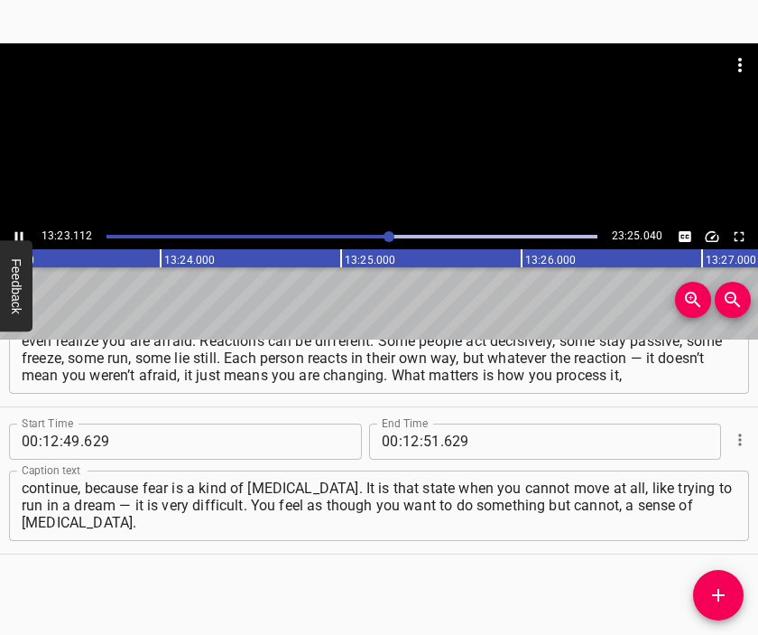
click at [397, 162] on div at bounding box center [379, 133] width 758 height 181
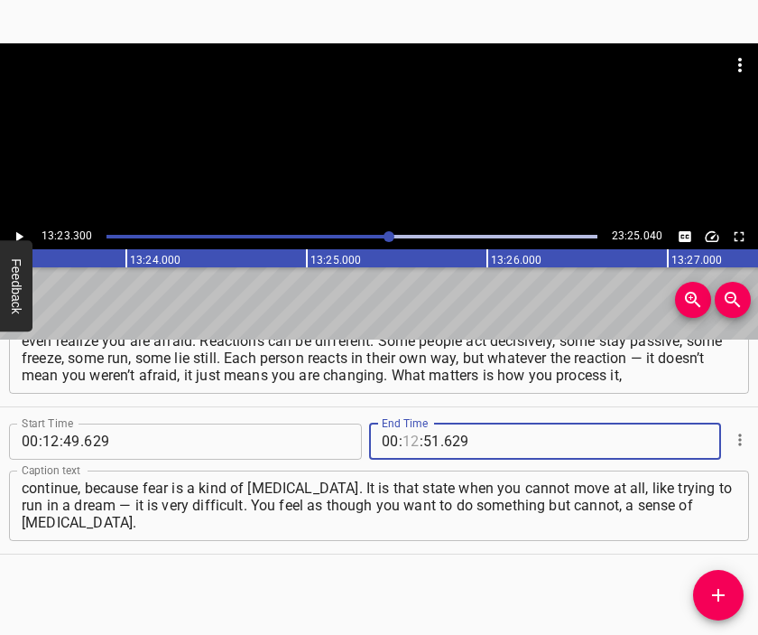
click at [404, 439] on input "number" at bounding box center [411, 441] width 17 height 36
type input "12"
type input "3"
type input "03"
click at [404, 436] on input "number" at bounding box center [411, 441] width 17 height 36
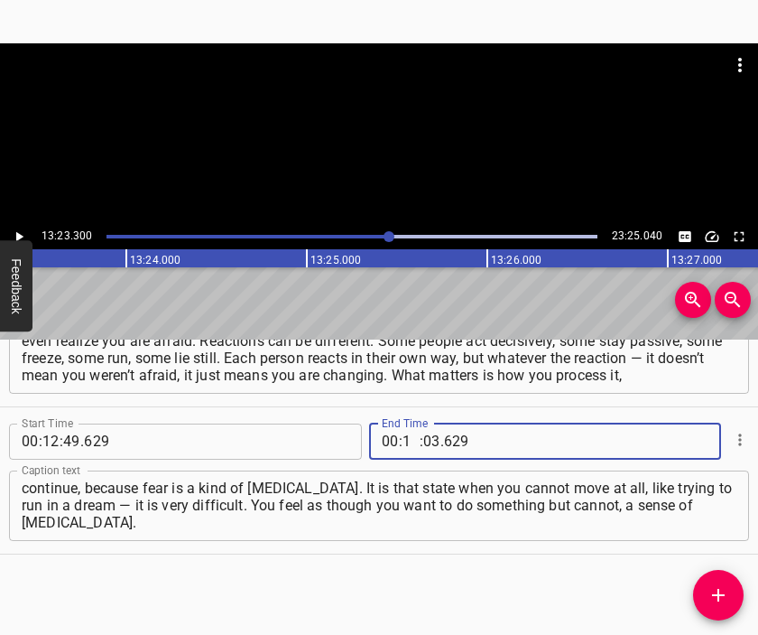
type input "13"
type input "23"
type input "300"
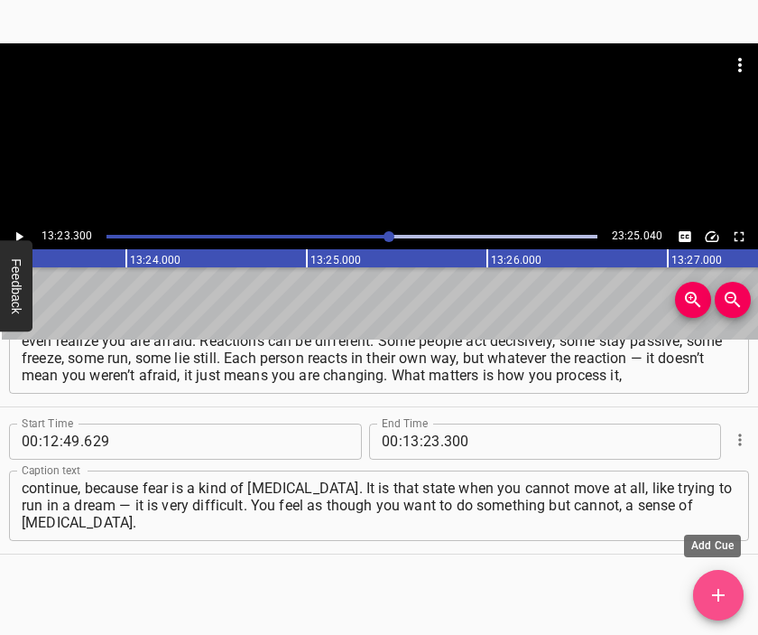
click at [712, 590] on icon "Add Cue" at bounding box center [719, 595] width 22 height 22
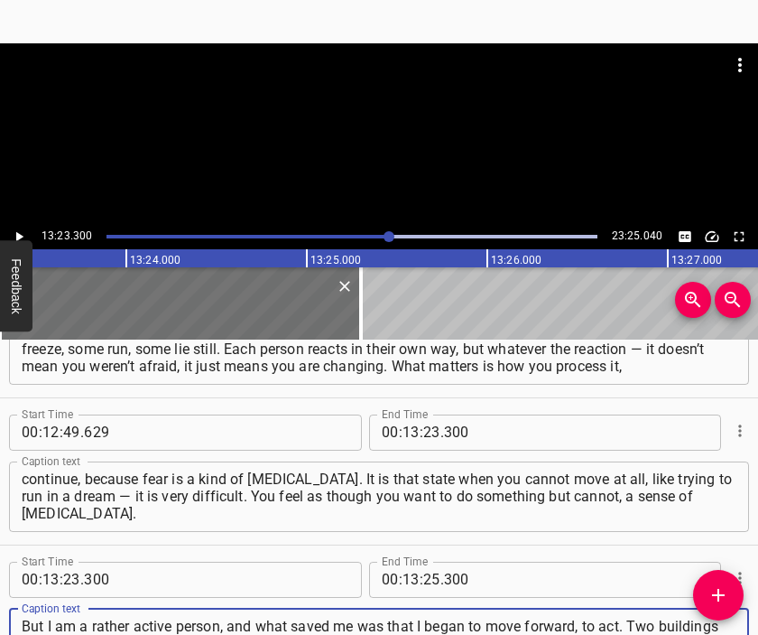
type textarea "But I am a rather active person, and what saved me was that I began to move for…"
click at [344, 140] on div at bounding box center [379, 133] width 758 height 181
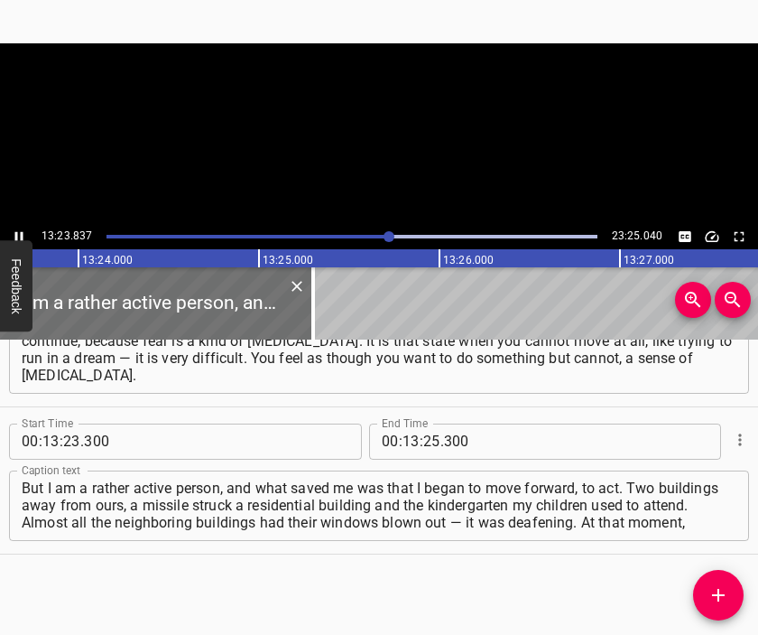
scroll to position [0, 145135]
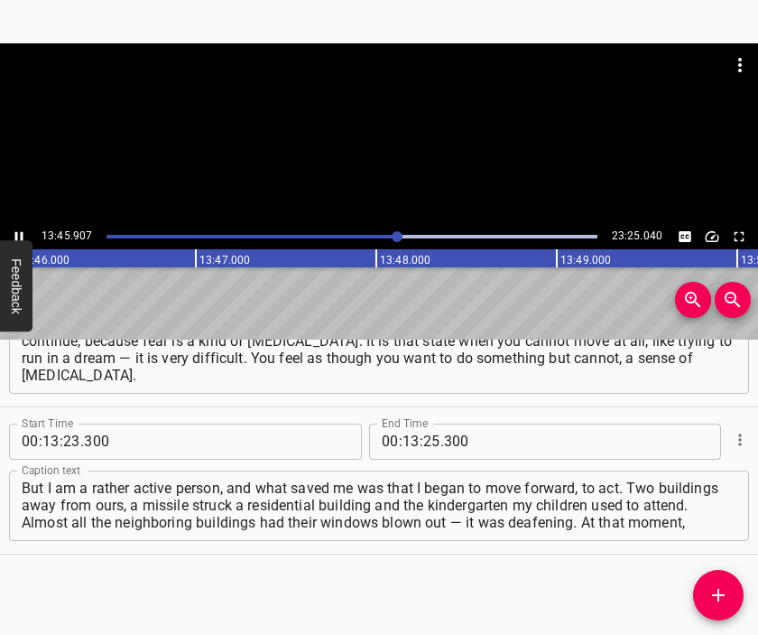
click at [408, 141] on div at bounding box center [379, 133] width 758 height 181
click at [429, 443] on div "00 : 13 : 25 . 300" at bounding box center [495, 441] width 253 height 36
click at [430, 445] on input "number" at bounding box center [431, 441] width 17 height 36
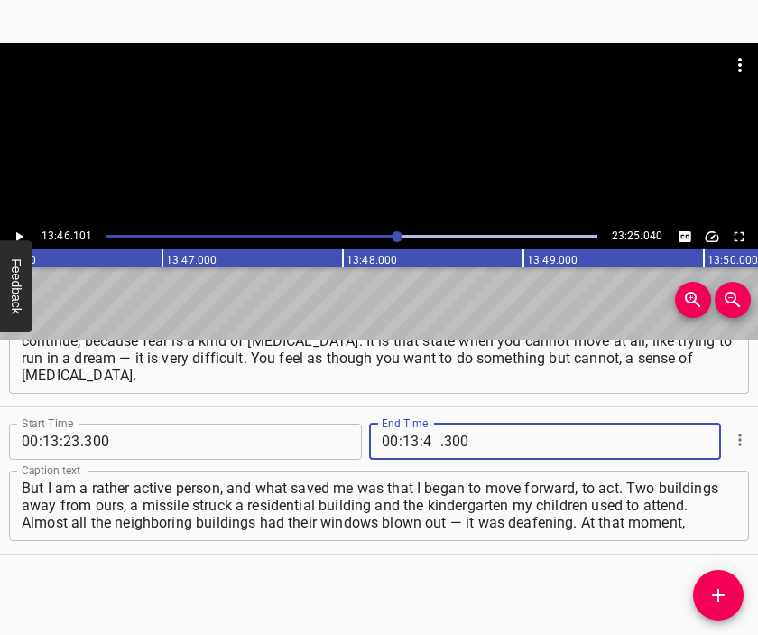
type input "46"
type input "101"
click at [729, 591] on icon "Add Cue" at bounding box center [719, 595] width 22 height 22
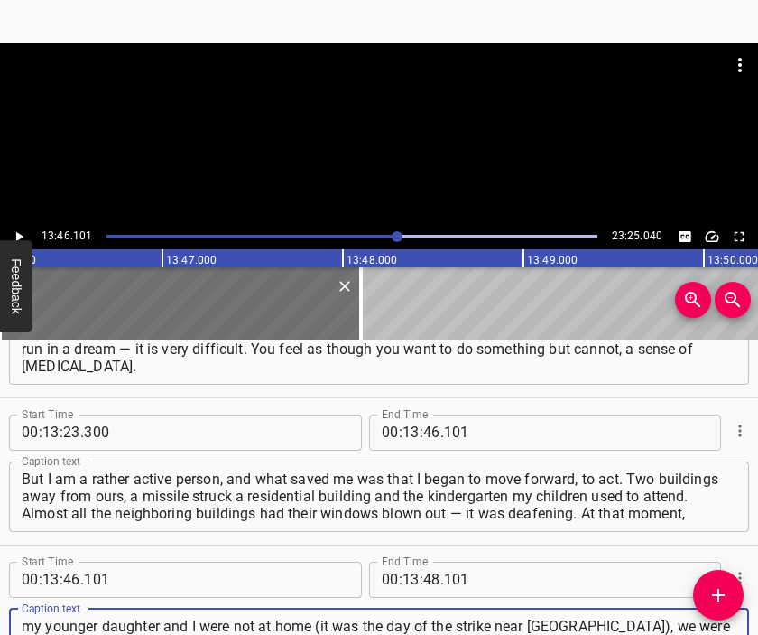
type textarea "my younger daughter and I were not at home (it was the day of the strike near […"
click at [404, 101] on div at bounding box center [379, 88] width 758 height 90
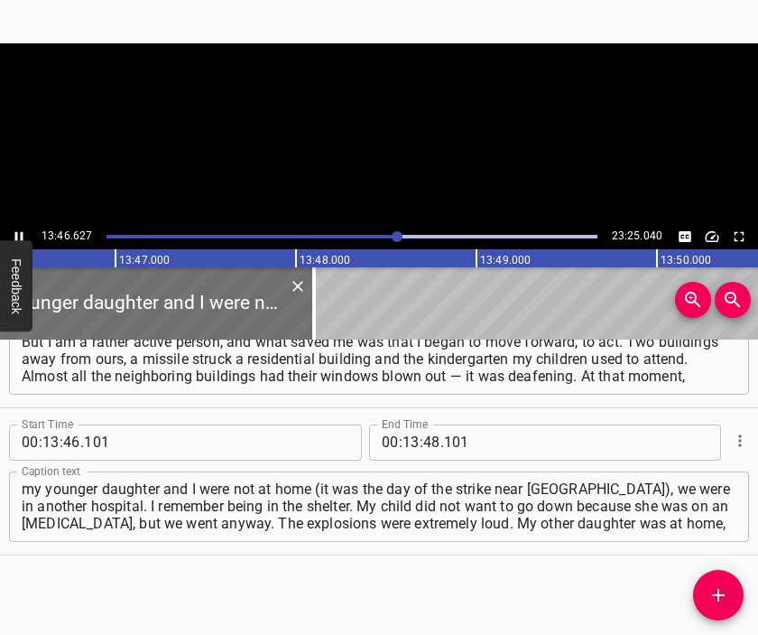
scroll to position [0, 149250]
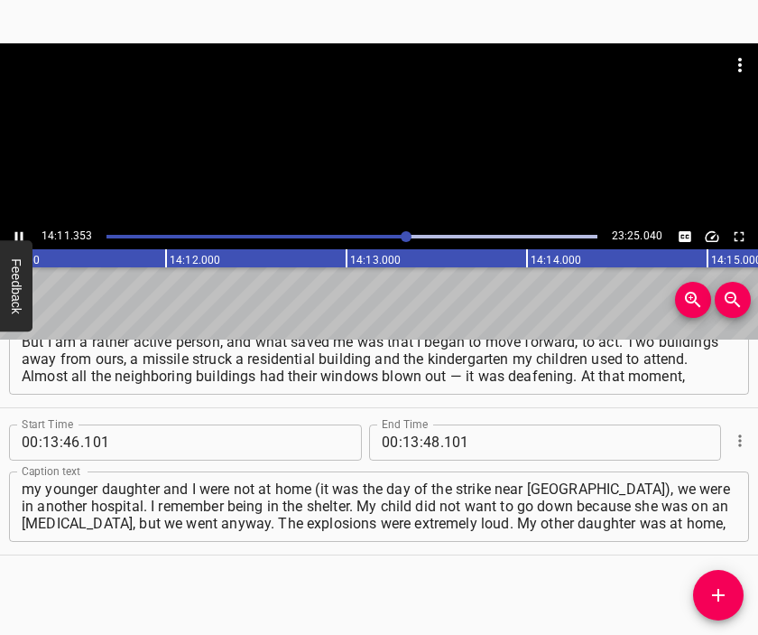
click at [406, 132] on div at bounding box center [379, 88] width 758 height 90
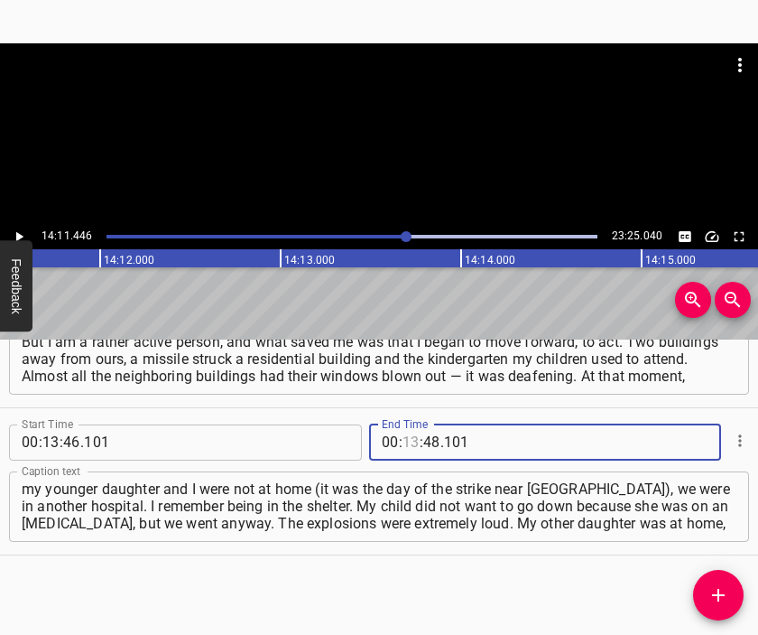
click at [404, 438] on input "number" at bounding box center [411, 442] width 17 height 36
type input "14"
type input "11"
type input "446"
click at [717, 591] on icon "Add Cue" at bounding box center [719, 595] width 22 height 22
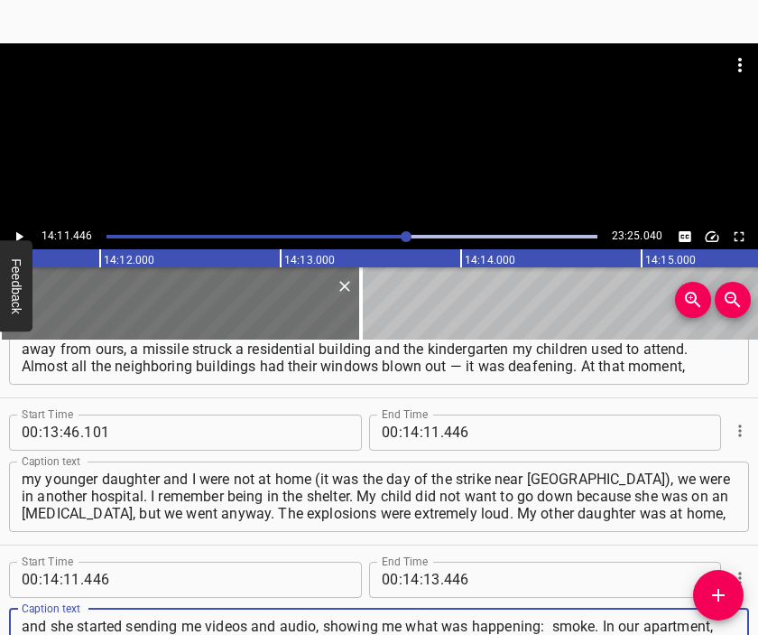
type textarea "and she started sending me videos and audio, showing me what was happening: smo…"
click at [387, 145] on div at bounding box center [379, 133] width 758 height 181
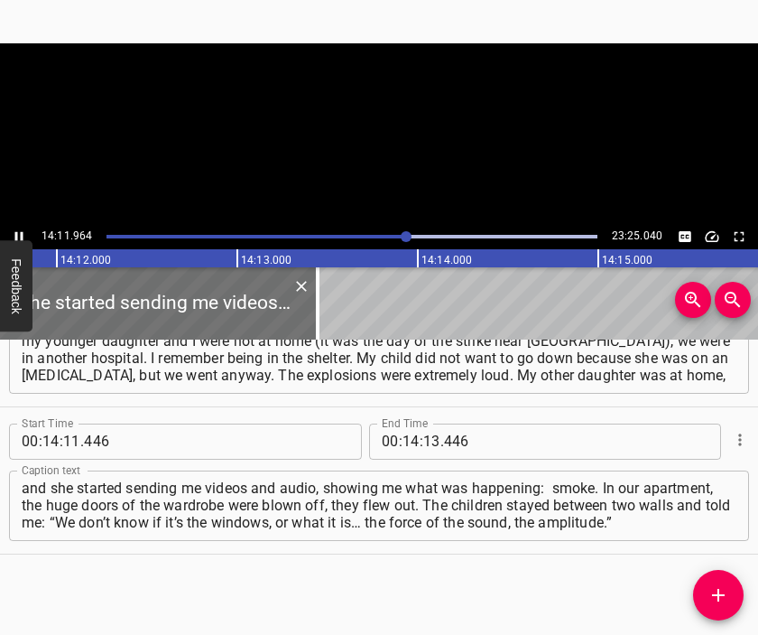
scroll to position [0, 153825]
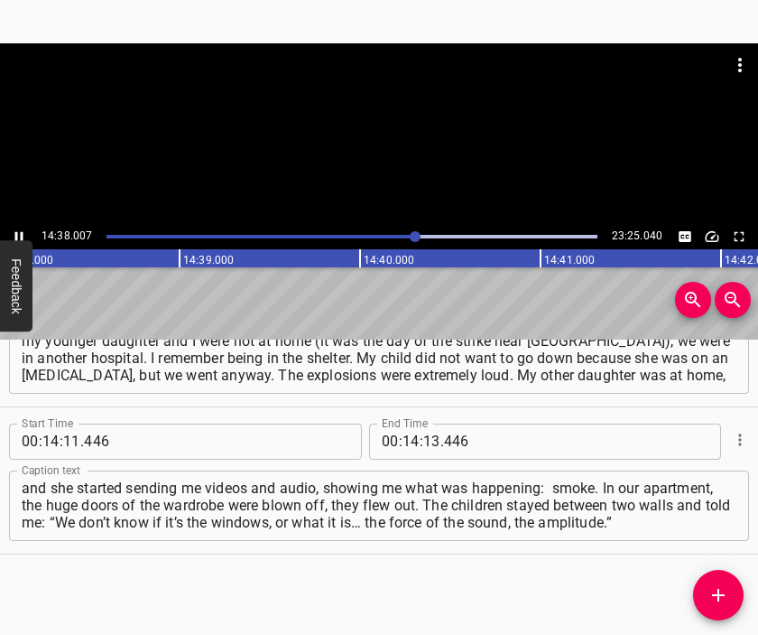
click at [395, 127] on div at bounding box center [379, 88] width 758 height 90
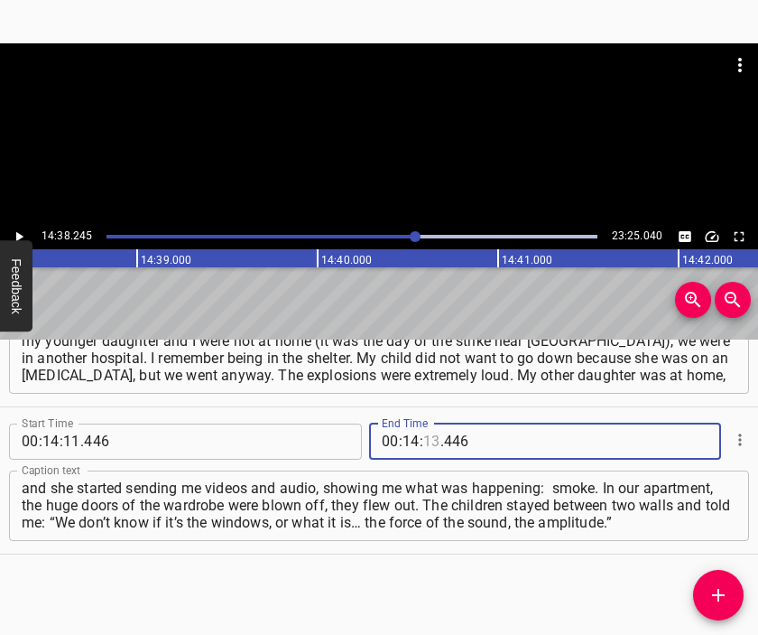
click at [427, 436] on input "number" at bounding box center [431, 441] width 17 height 36
type input "38"
type input "245"
click at [707, 586] on span "Add Cue" at bounding box center [718, 595] width 51 height 22
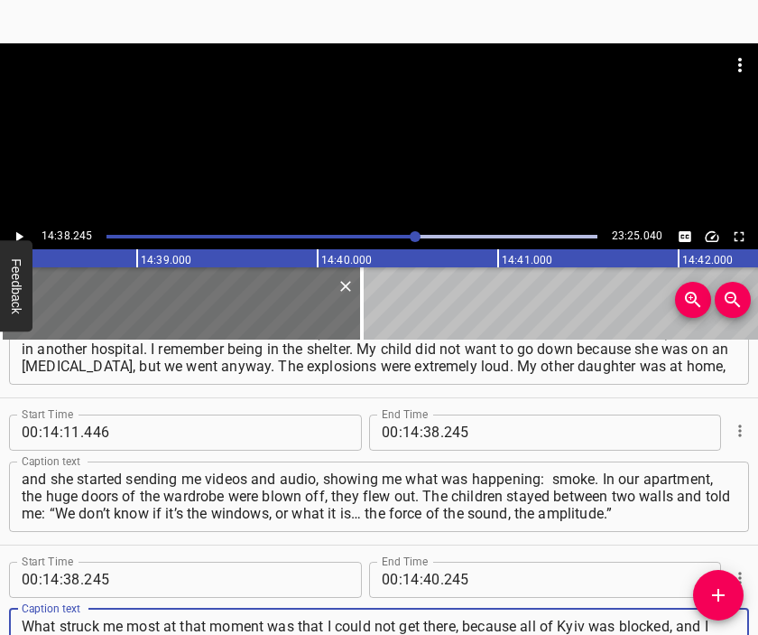
scroll to position [17, 0]
type textarea "What struck me most at that moment was that I could not get there, because all …"
click at [394, 156] on div at bounding box center [379, 133] width 758 height 181
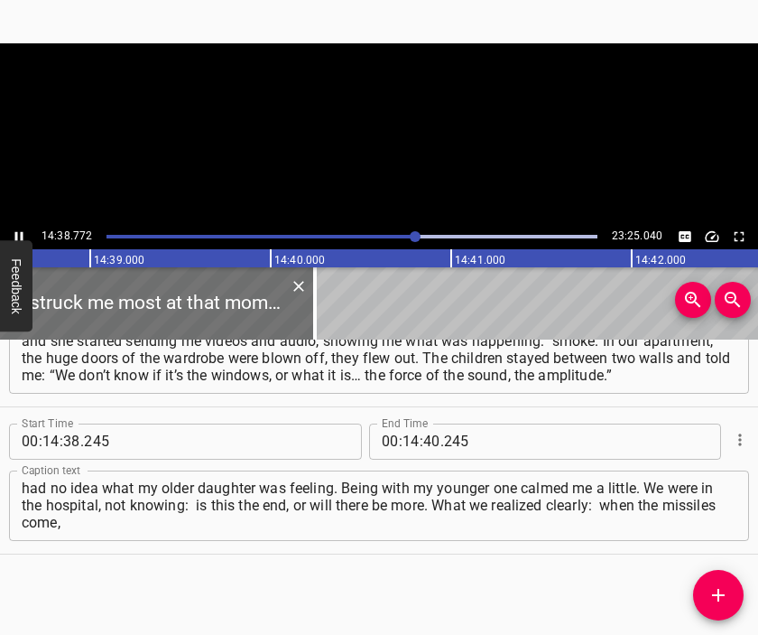
scroll to position [0, 158664]
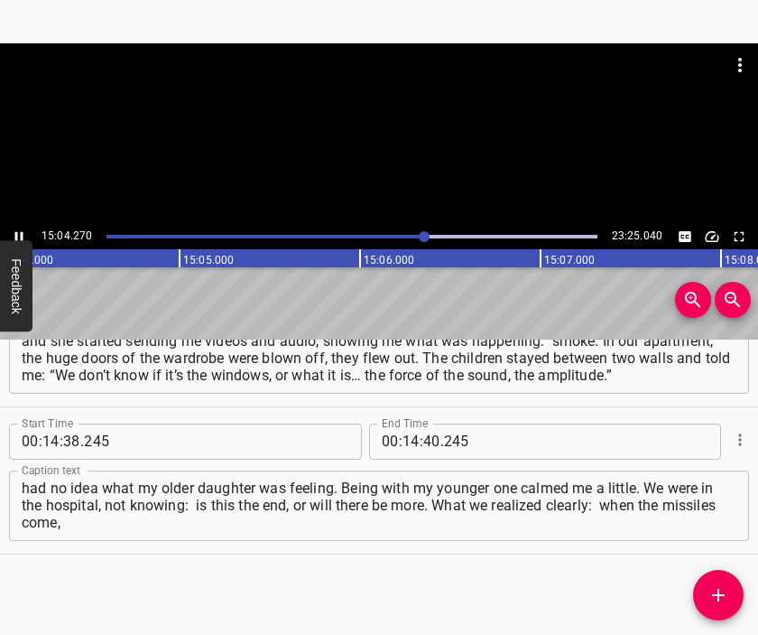
click at [383, 129] on div at bounding box center [379, 88] width 758 height 90
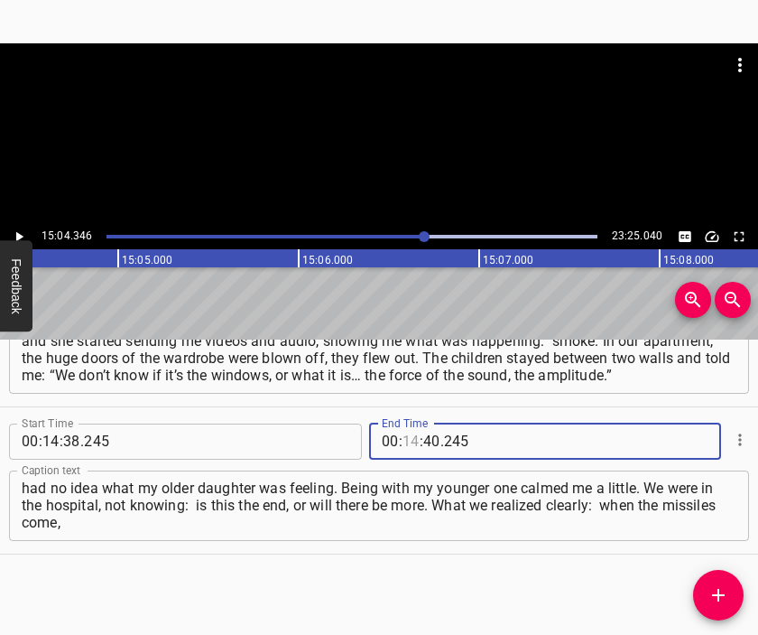
click at [408, 442] on input "number" at bounding box center [411, 441] width 17 height 36
type input "15"
type input "04"
type input "346"
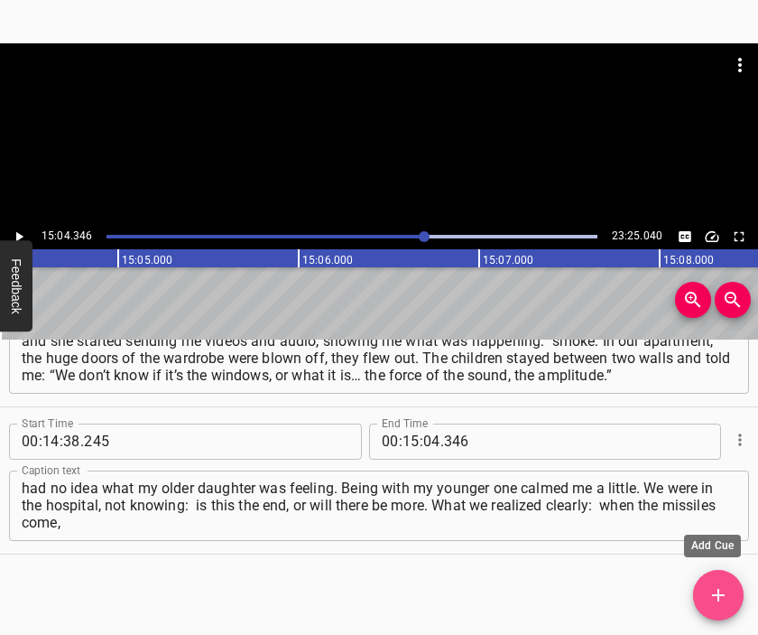
drag, startPoint x: 729, startPoint y: 588, endPoint x: 719, endPoint y: 588, distance: 10.8
click at [726, 588] on span "Add Cue" at bounding box center [718, 595] width 51 height 22
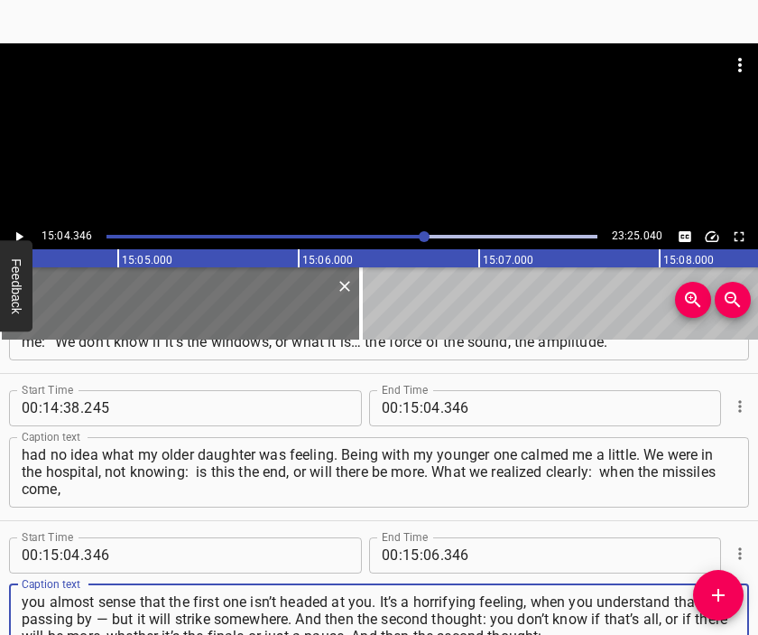
type textarea "you almost sense that the first one isn’t headed at you. It’s a horrifying feel…"
click at [380, 141] on div at bounding box center [379, 133] width 758 height 181
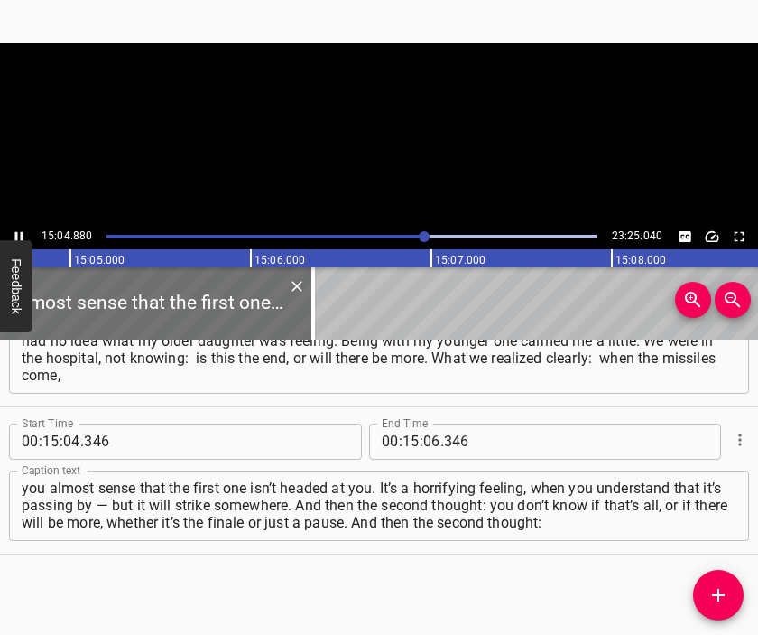
scroll to position [0, 163379]
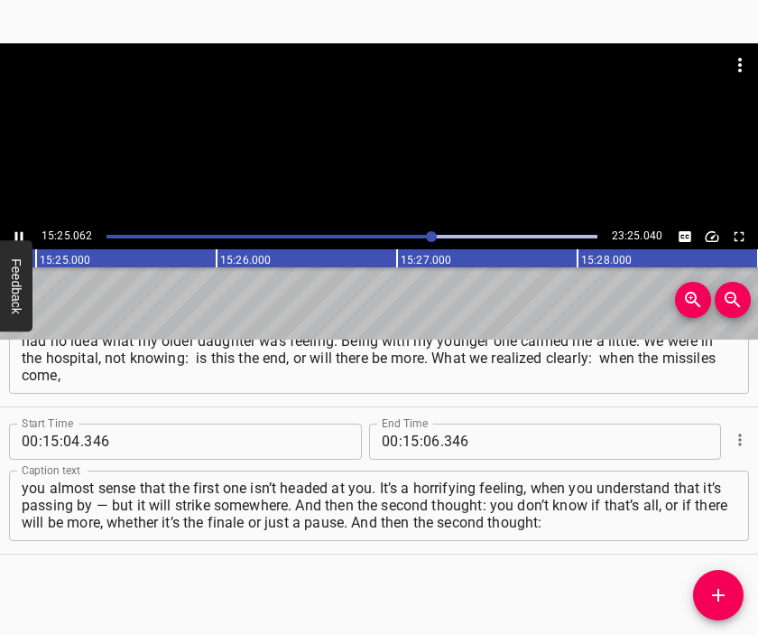
drag, startPoint x: 392, startPoint y: 146, endPoint x: 389, endPoint y: 176, distance: 29.9
click at [390, 146] on div at bounding box center [379, 133] width 758 height 181
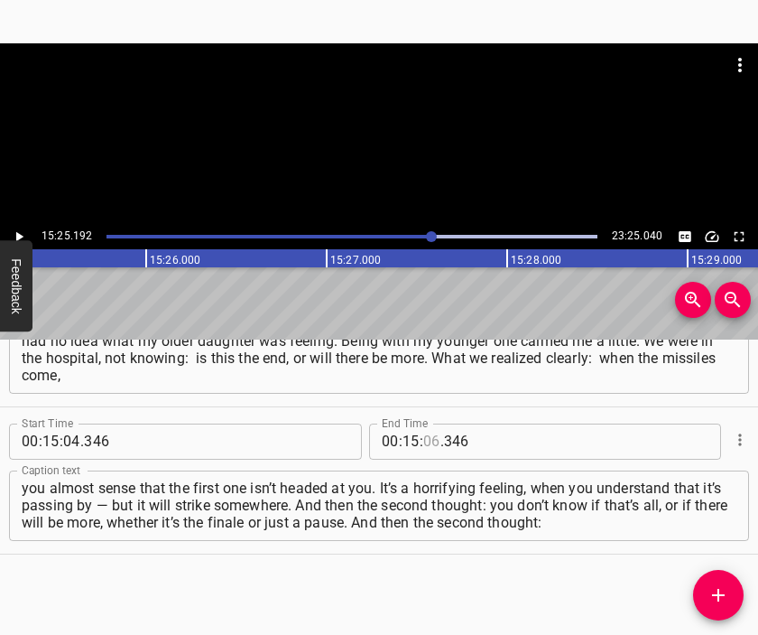
click at [423, 442] on input "number" at bounding box center [431, 441] width 17 height 36
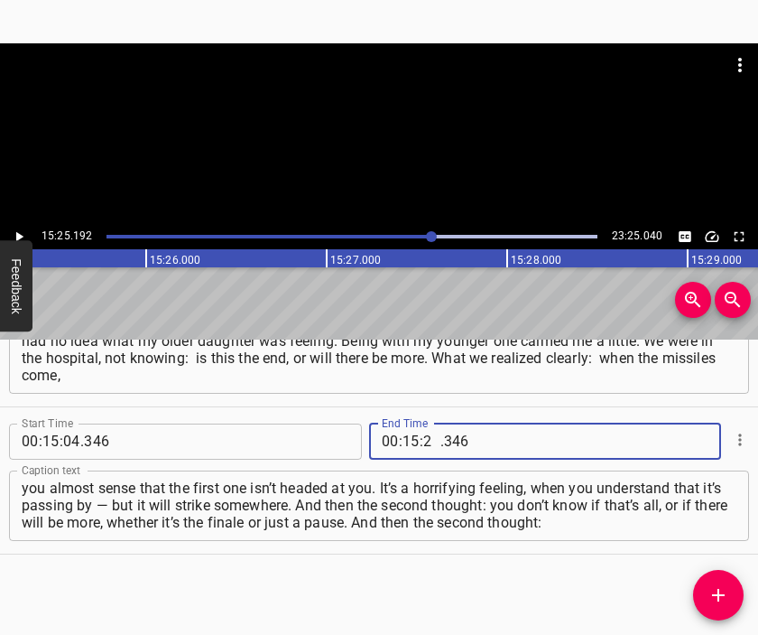
type input "25"
type input "192"
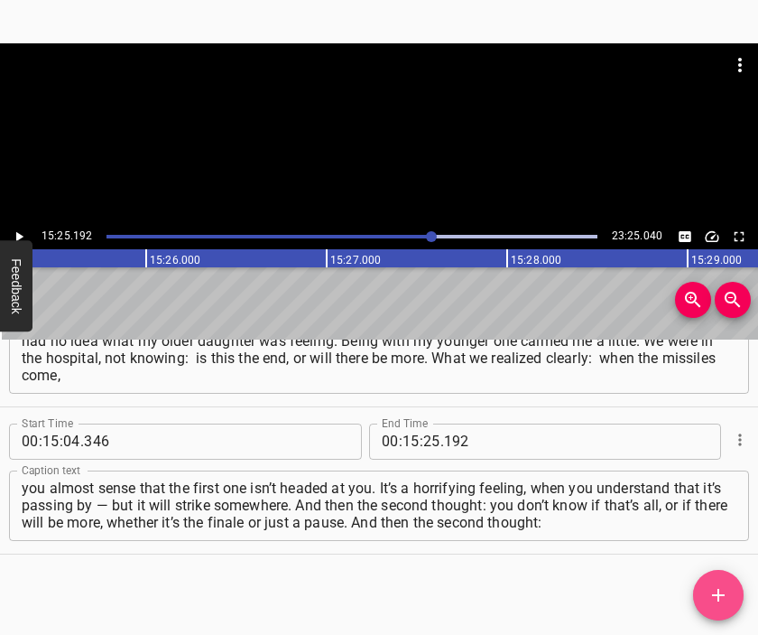
click at [719, 594] on icon "Add Cue" at bounding box center [718, 595] width 13 height 13
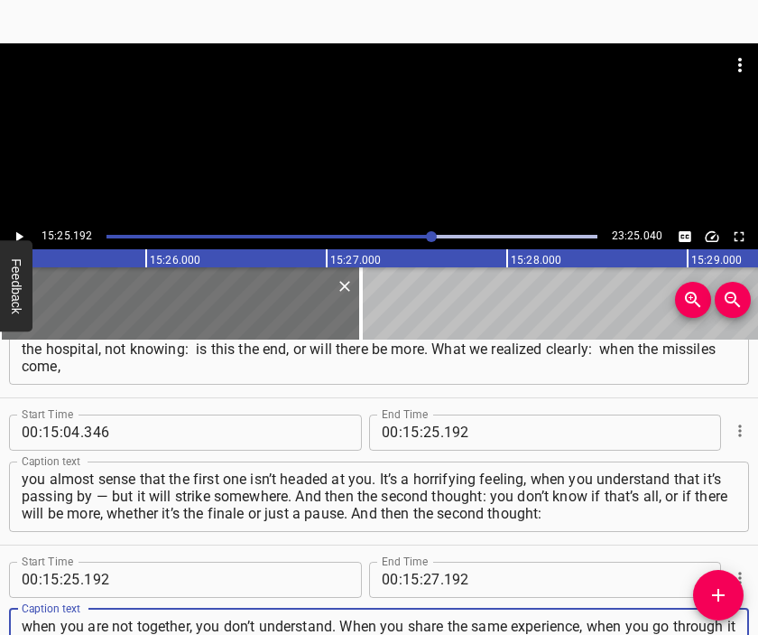
scroll to position [17, 0]
type textarea "when you are not together, you don’t understand. When you share the same experi…"
click at [394, 126] on div at bounding box center [379, 88] width 758 height 90
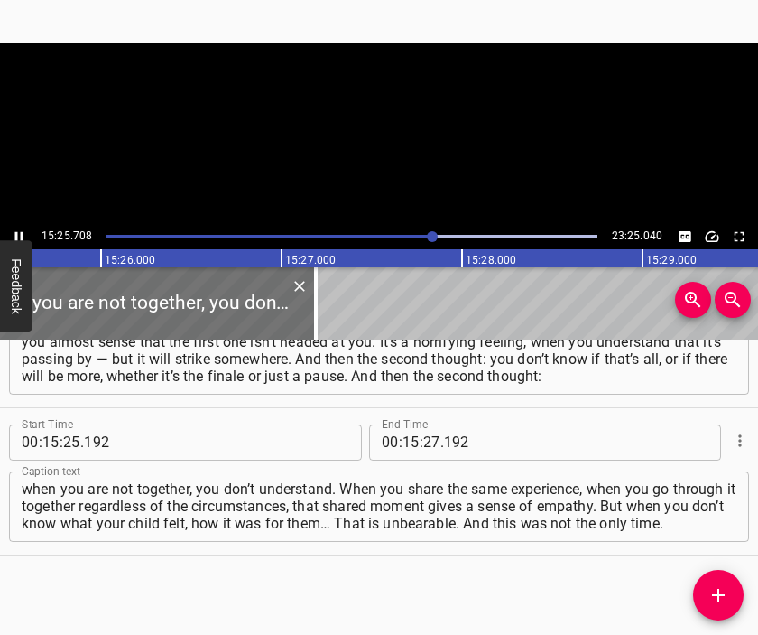
scroll to position [0, 167139]
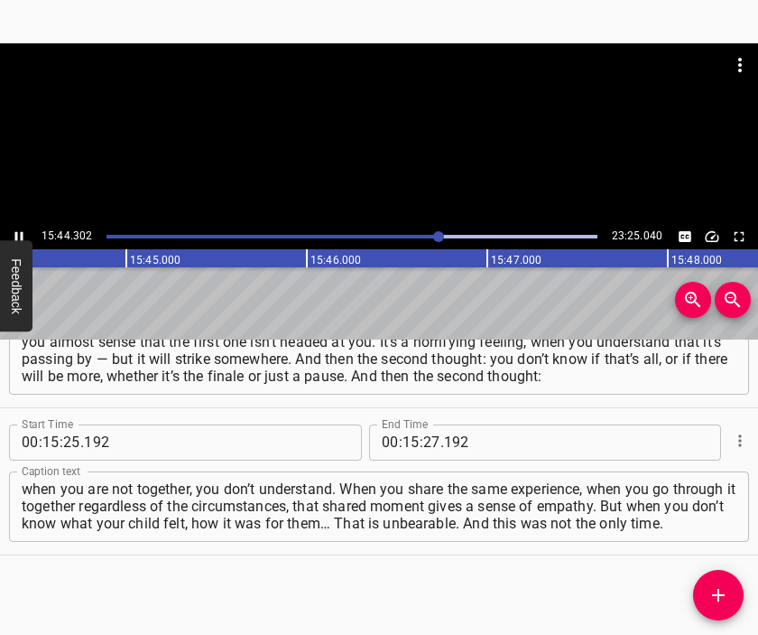
click at [398, 176] on div at bounding box center [379, 133] width 758 height 181
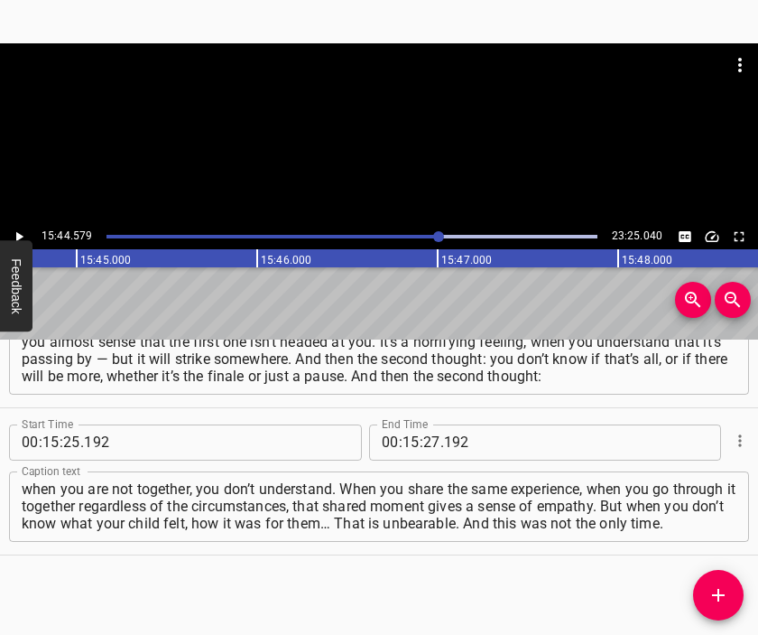
scroll to position [0, 170548]
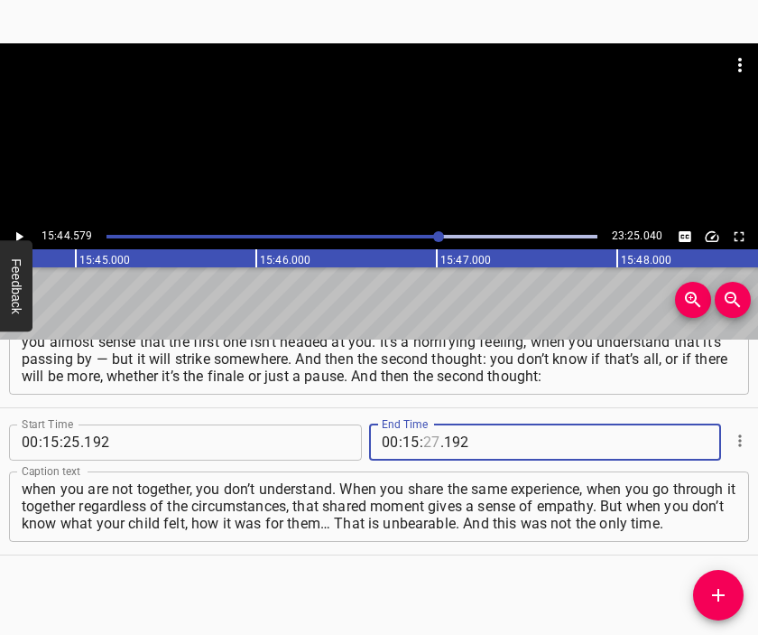
click at [423, 440] on input "number" at bounding box center [431, 442] width 17 height 36
type input "44"
type input "579"
click at [714, 590] on icon "Add Cue" at bounding box center [719, 595] width 22 height 22
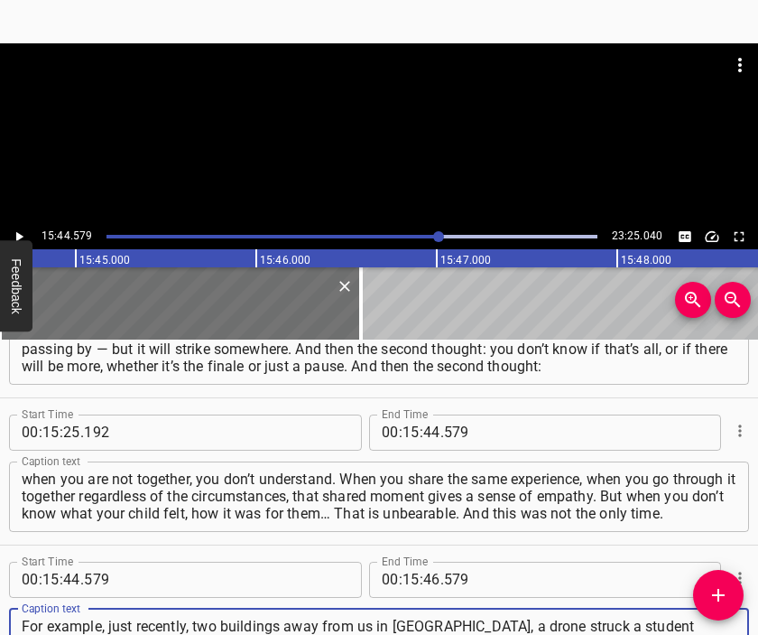
scroll to position [17, 0]
type textarea "For example, just recently, two buildings away from us in [GEOGRAPHIC_DATA], a …"
click at [396, 97] on div at bounding box center [379, 88] width 758 height 90
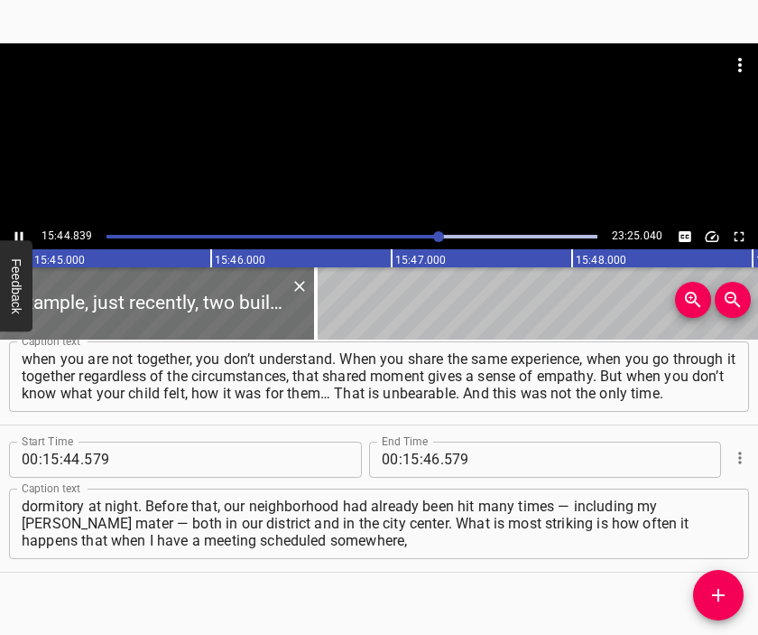
scroll to position [0, 170595]
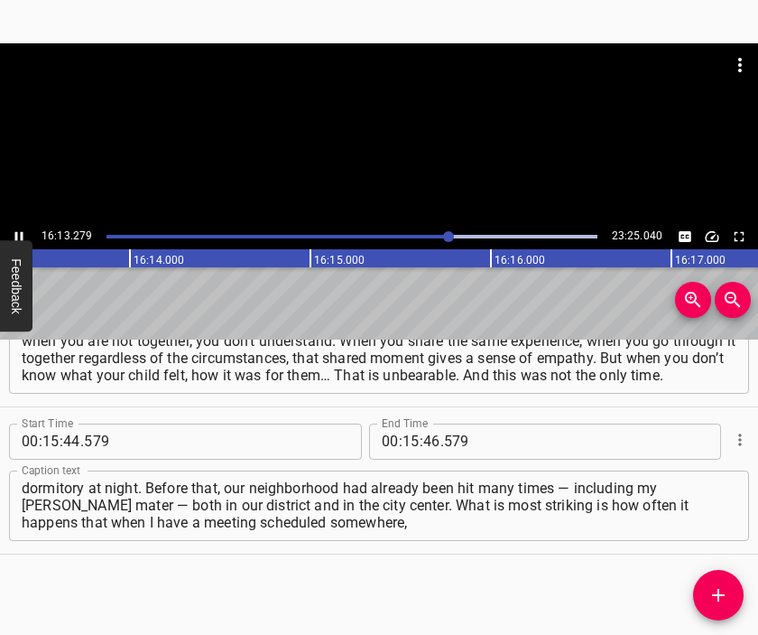
click at [392, 126] on div at bounding box center [379, 88] width 758 height 90
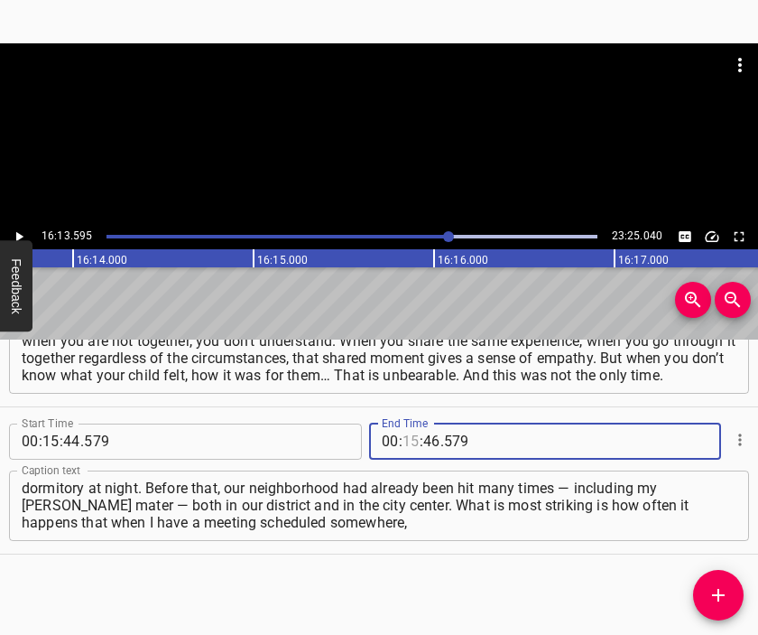
click at [404, 441] on input "number" at bounding box center [411, 441] width 17 height 36
type input "16"
type input "13"
type input "595"
click at [715, 591] on icon "Add Cue" at bounding box center [719, 595] width 22 height 22
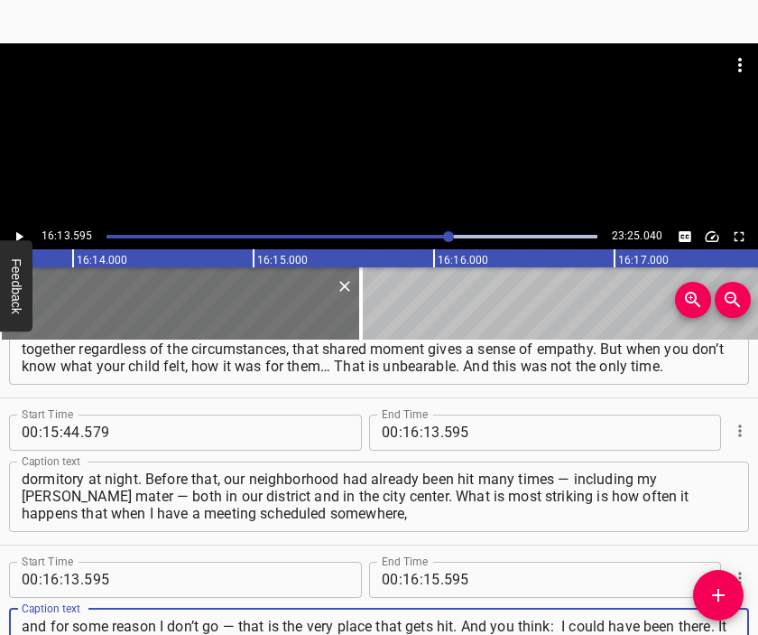
type textarea "and for some reason I don’t go — that is the very place that gets hit. And you …"
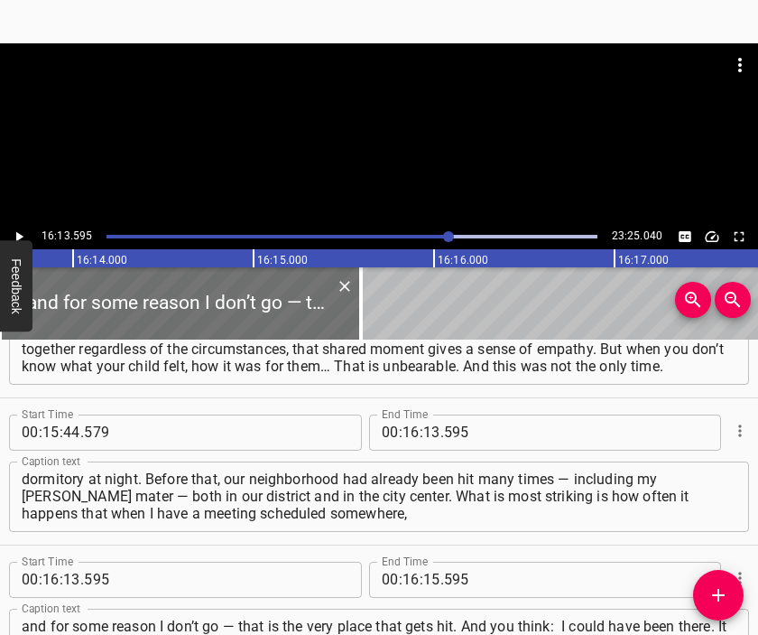
click at [372, 118] on div at bounding box center [379, 88] width 758 height 90
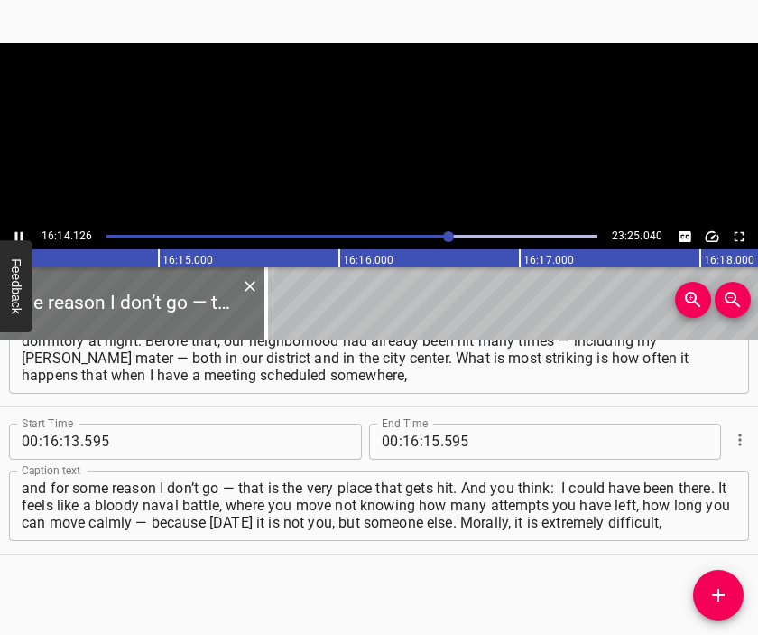
scroll to position [0, 175883]
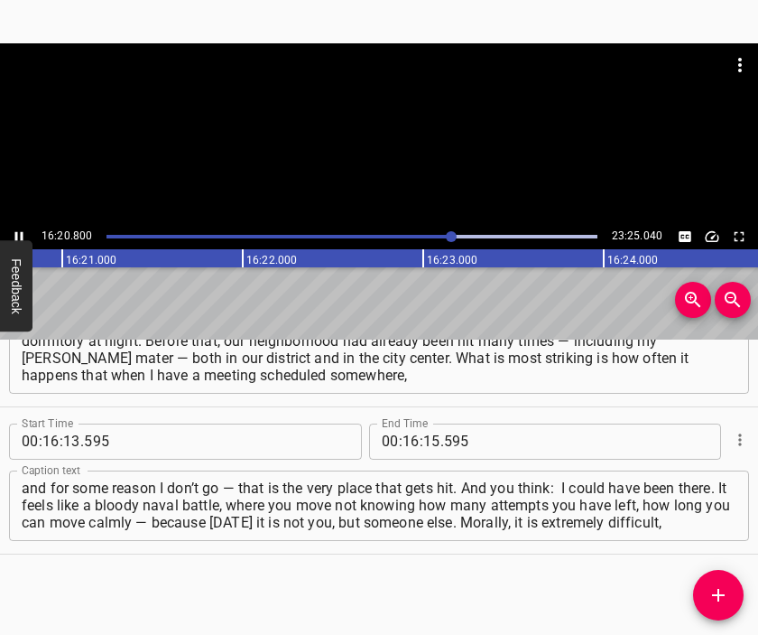
click at [441, 190] on div at bounding box center [379, 133] width 758 height 181
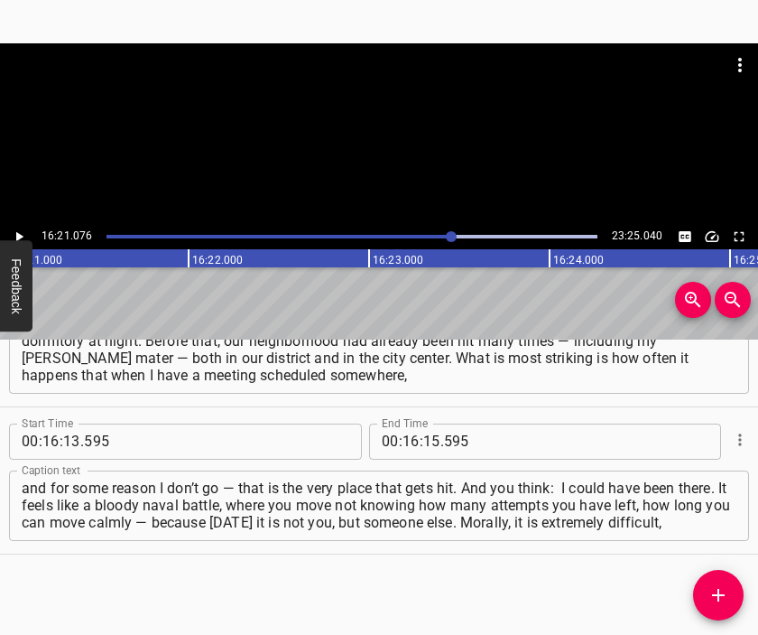
scroll to position [0, 177138]
click at [383, 149] on div at bounding box center [379, 133] width 758 height 181
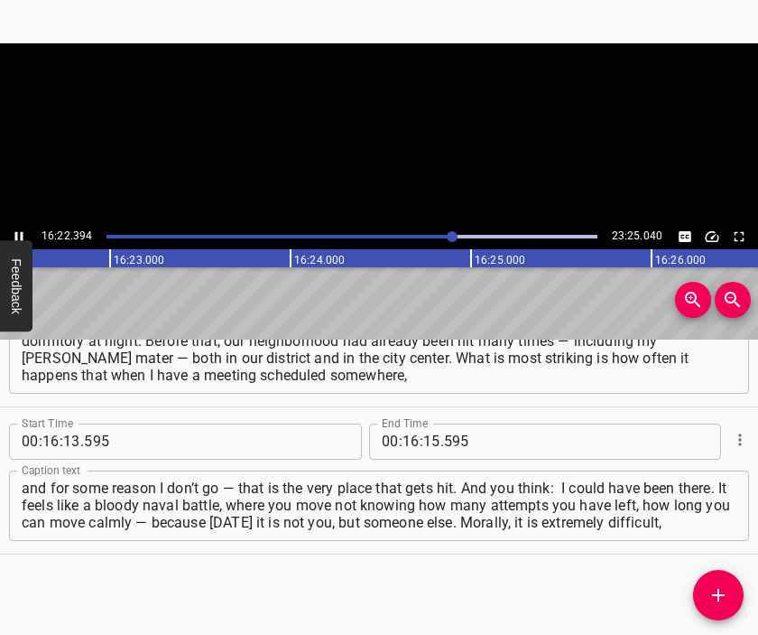
scroll to position [0, 177423]
click at [397, 154] on div at bounding box center [379, 133] width 758 height 181
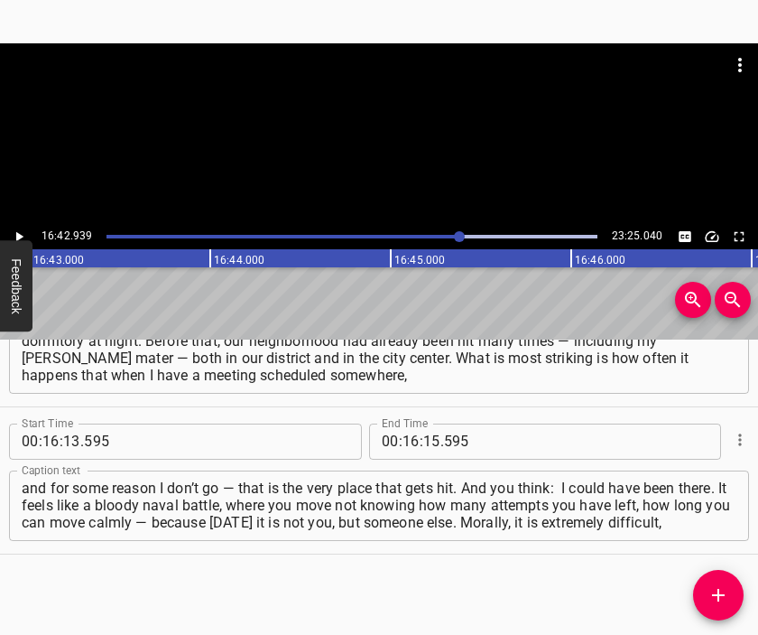
scroll to position [0, 181086]
click at [425, 440] on input "number" at bounding box center [431, 441] width 17 height 36
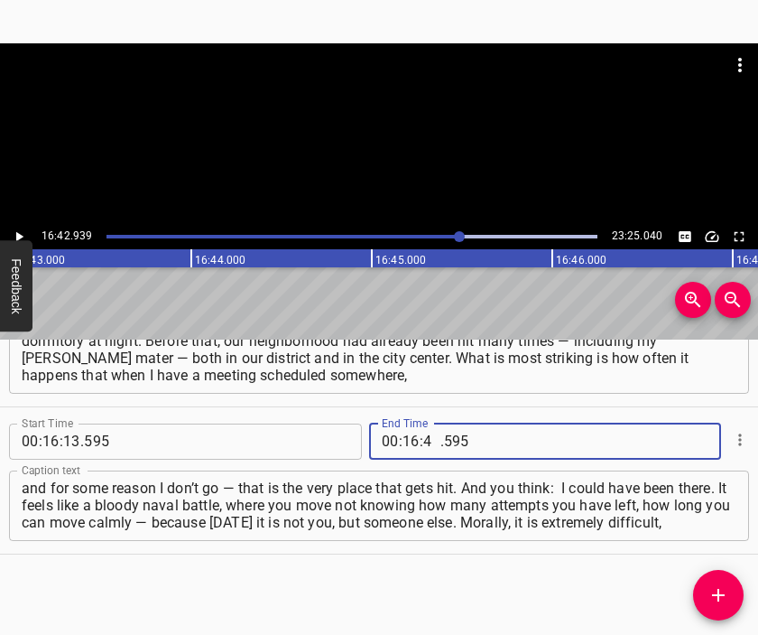
type input "42"
type input "939"
drag, startPoint x: 715, startPoint y: 594, endPoint x: 701, endPoint y: 580, distance: 19.8
click at [713, 594] on icon "Add Cue" at bounding box center [718, 595] width 13 height 13
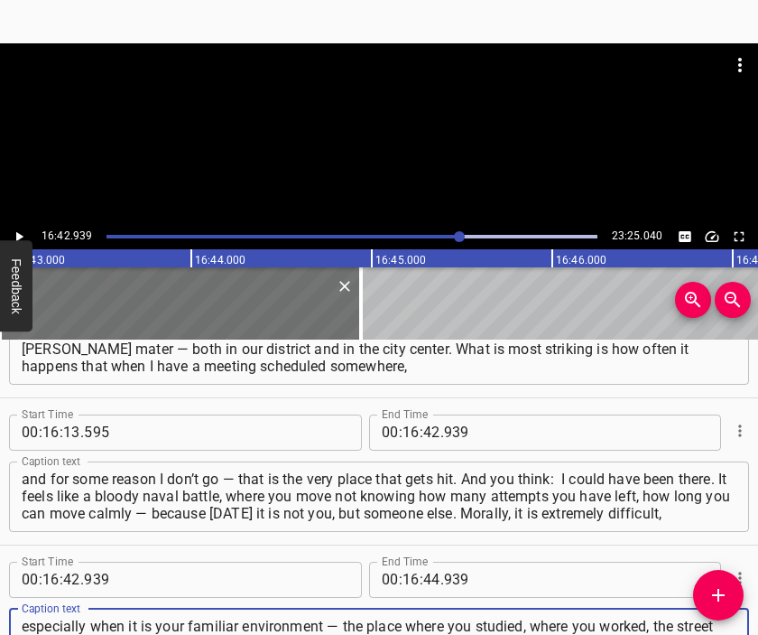
type textarea "especially when it is your familiar environment — the place where you studied, …"
click at [360, 119] on div at bounding box center [379, 88] width 758 height 90
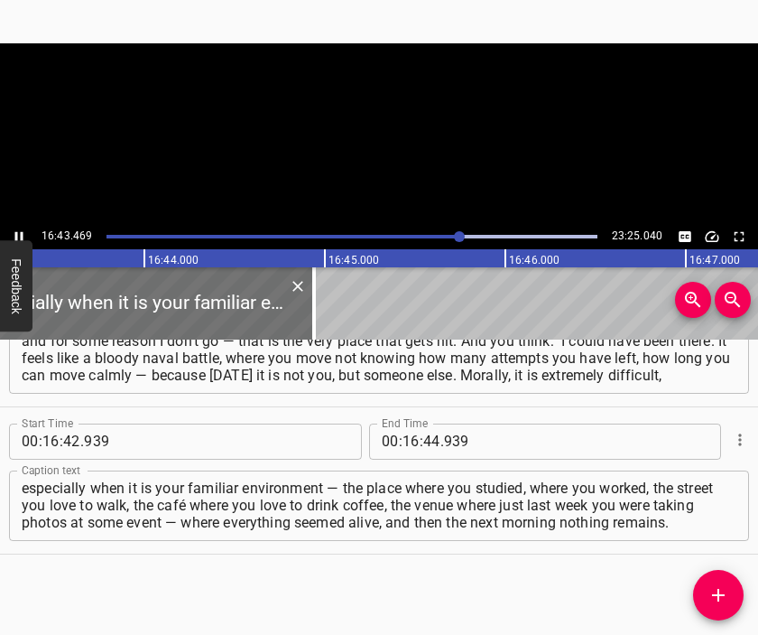
scroll to position [0, 181176]
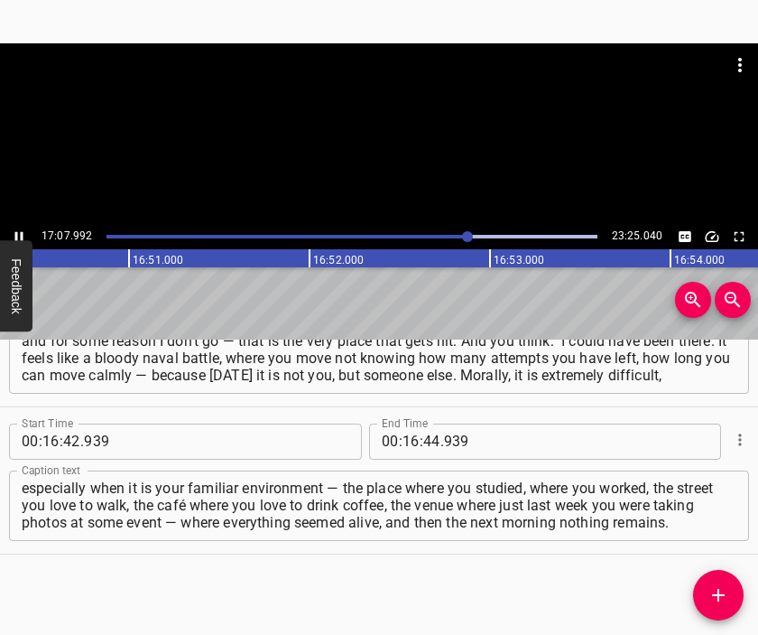
click at [431, 158] on div at bounding box center [379, 133] width 758 height 181
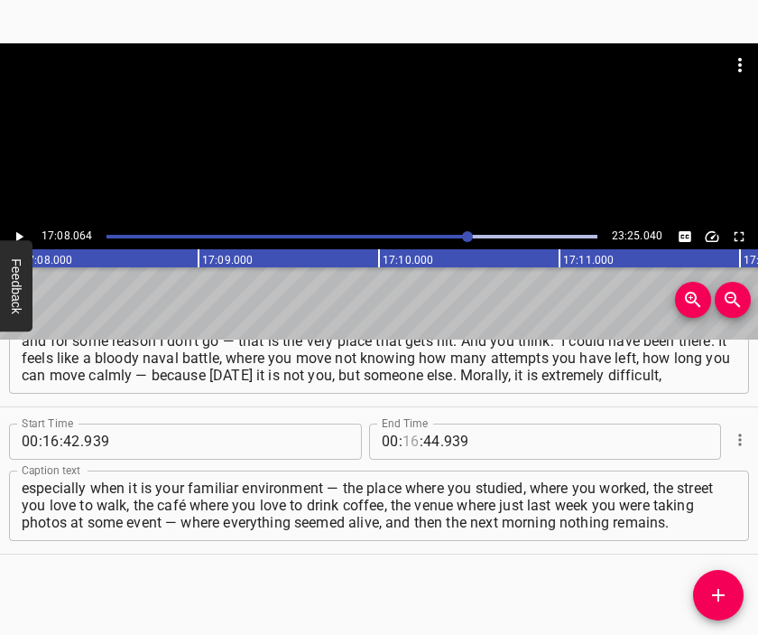
scroll to position [0, 185621]
click at [403, 440] on input "number" at bounding box center [411, 441] width 17 height 36
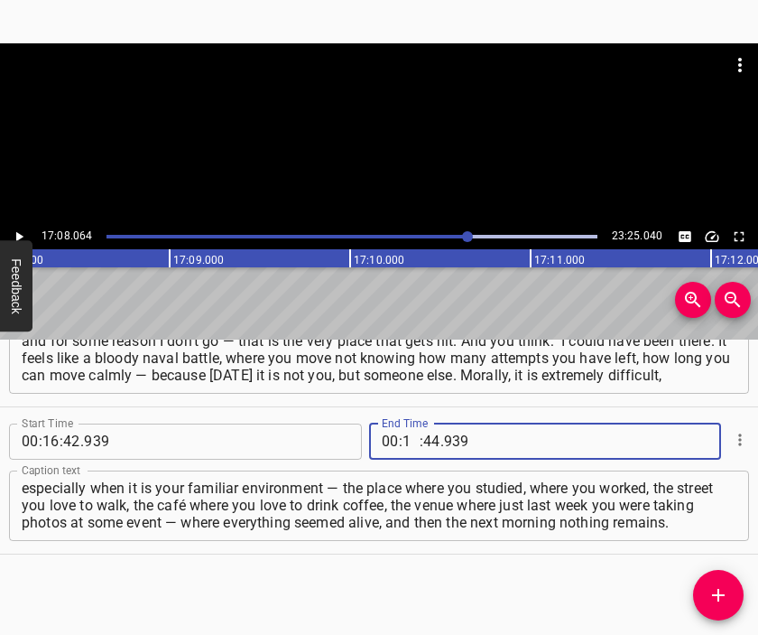
type input "17"
type input "08"
type input "064"
drag, startPoint x: 715, startPoint y: 593, endPoint x: 686, endPoint y: 550, distance: 52.1
click at [715, 593] on icon "Add Cue" at bounding box center [719, 595] width 22 height 22
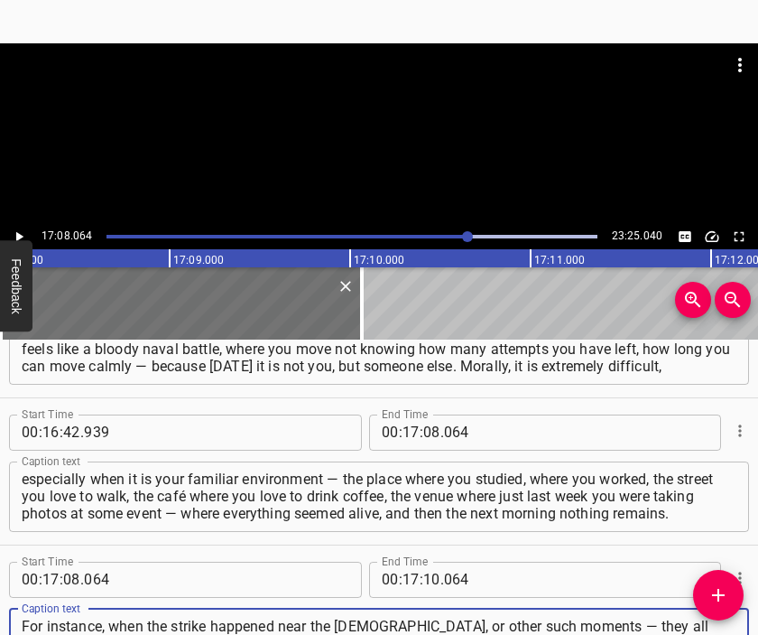
type textarea "For instance, when the strike happened near the [DEMOGRAPHIC_DATA], or other su…"
click at [337, 129] on div at bounding box center [379, 88] width 758 height 90
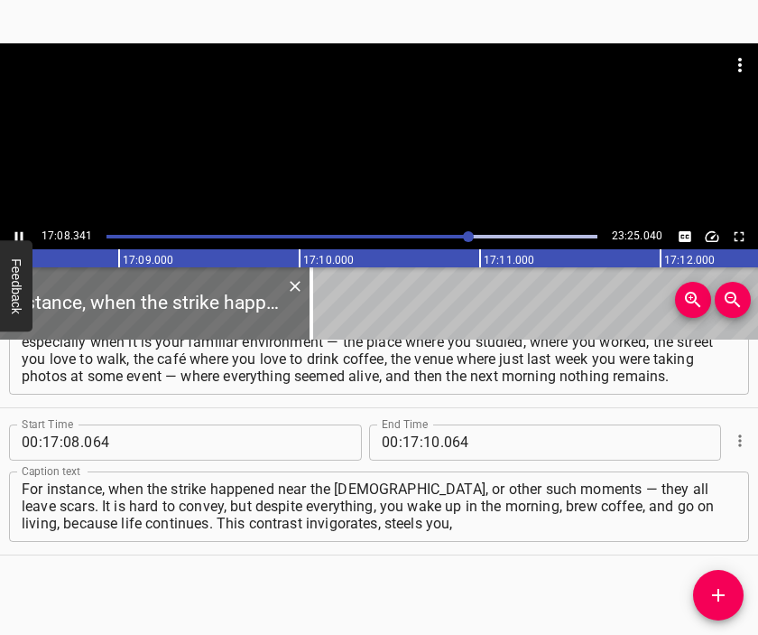
scroll to position [0, 185719]
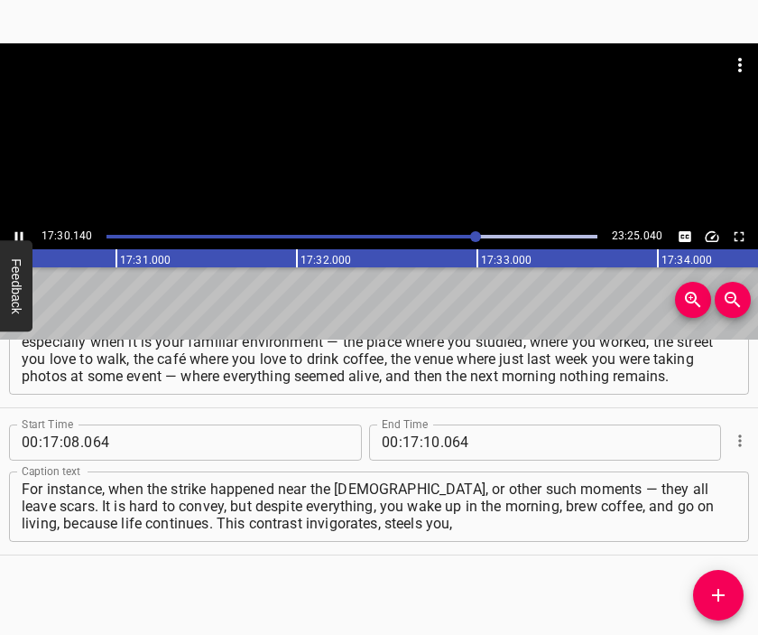
click at [396, 121] on div at bounding box center [379, 88] width 758 height 90
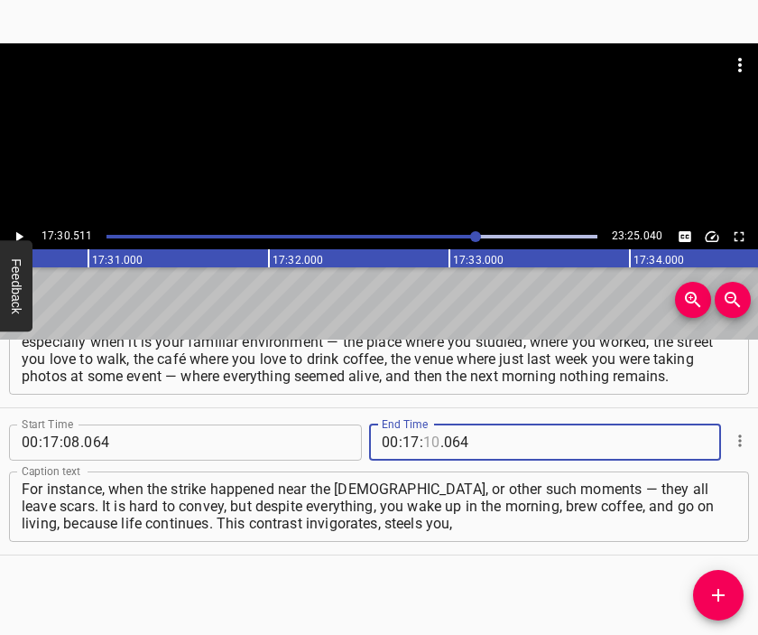
drag, startPoint x: 425, startPoint y: 439, endPoint x: 419, endPoint y: 446, distance: 9.6
click at [423, 445] on input "number" at bounding box center [431, 442] width 17 height 36
type input "30"
type input "511"
click at [713, 591] on icon "Add Cue" at bounding box center [719, 595] width 22 height 22
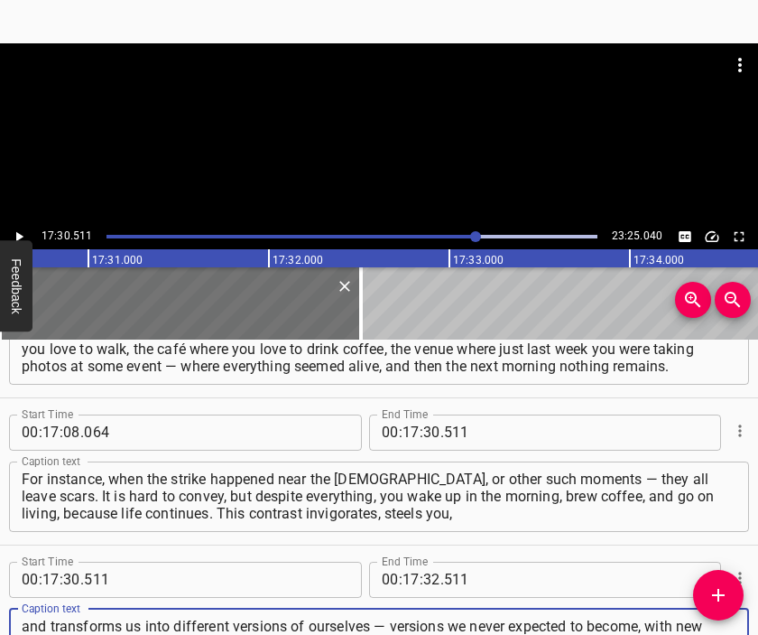
type textarea "and transforms us into different versions of ourselves — versions we never expe…"
click at [388, 158] on div at bounding box center [379, 133] width 758 height 181
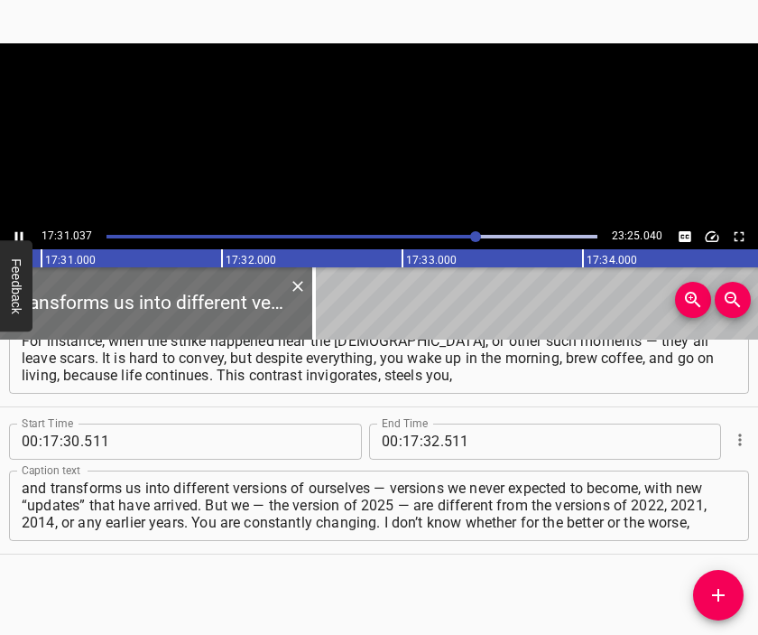
scroll to position [0, 189769]
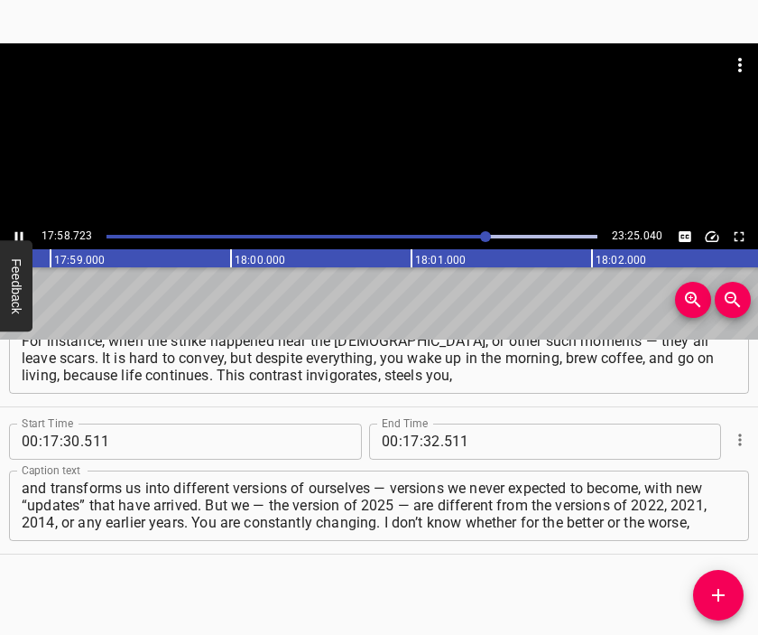
click at [395, 158] on div at bounding box center [379, 133] width 758 height 181
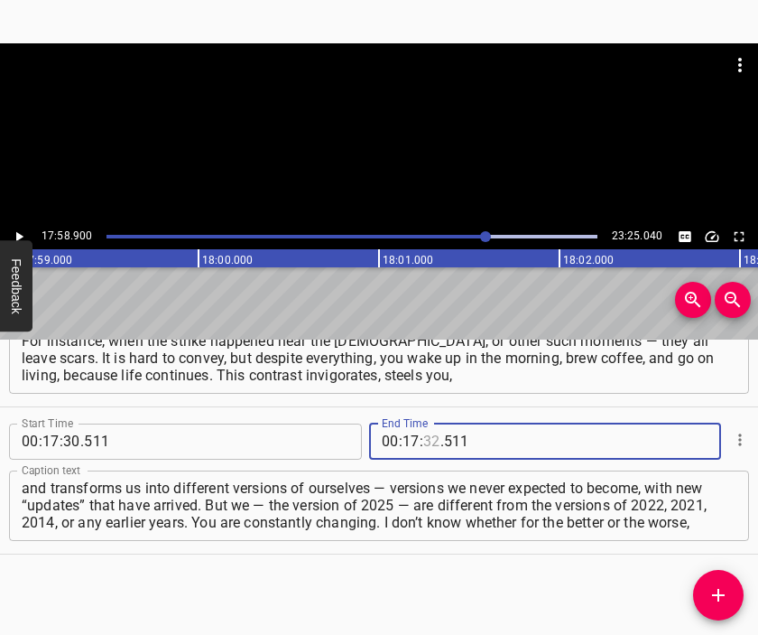
click at [430, 439] on input "number" at bounding box center [431, 441] width 17 height 36
type input "58"
type input "900"
drag, startPoint x: 704, startPoint y: 590, endPoint x: 676, endPoint y: 525, distance: 70.8
click at [708, 590] on span "Add Cue" at bounding box center [718, 595] width 51 height 22
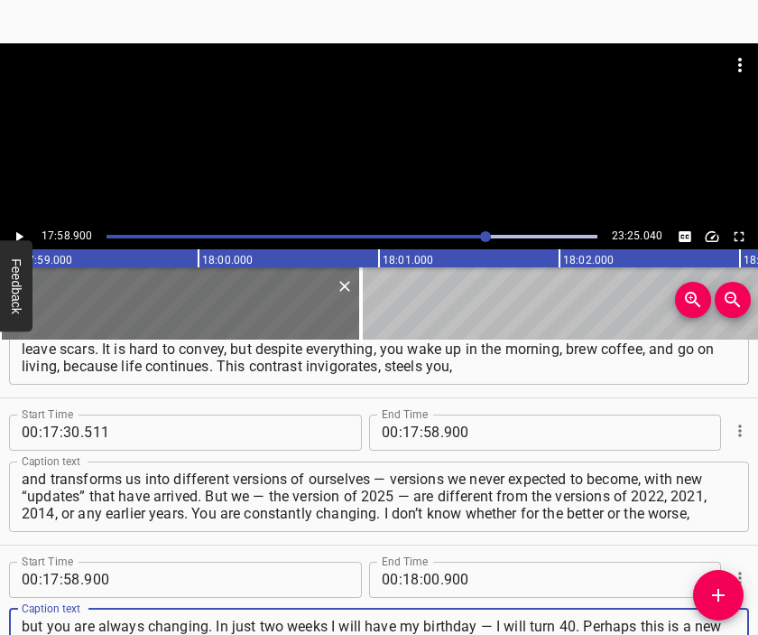
type textarea "but you are always changing. In just two weeks I will have my birthday — I will…"
click at [385, 205] on div at bounding box center [379, 133] width 758 height 181
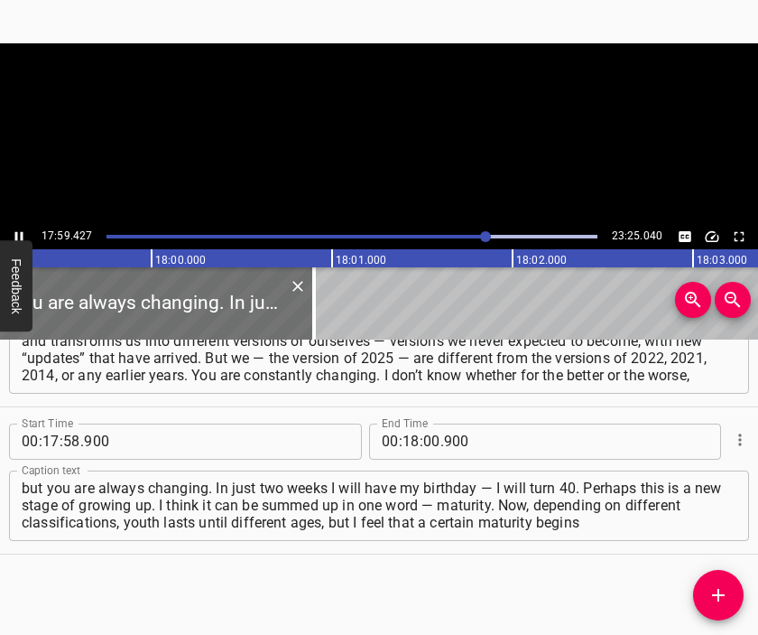
scroll to position [0, 194894]
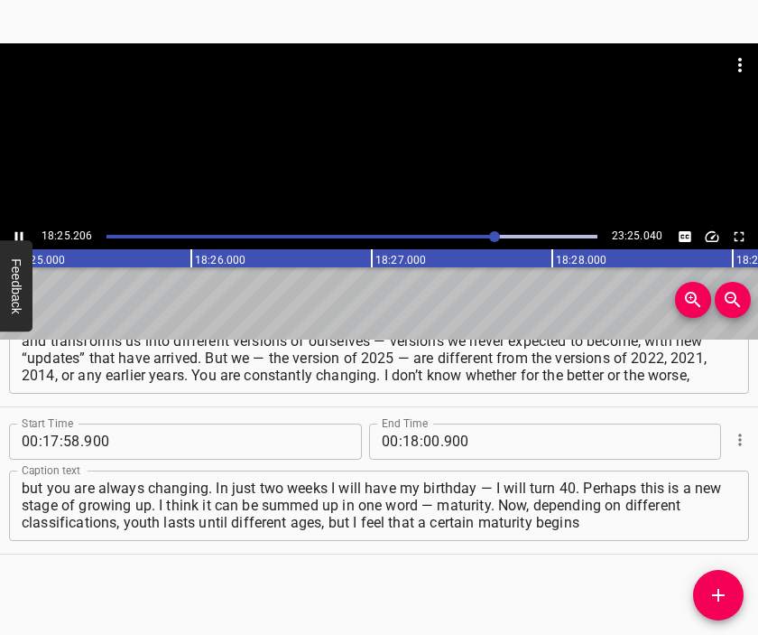
click at [390, 161] on div at bounding box center [379, 133] width 758 height 181
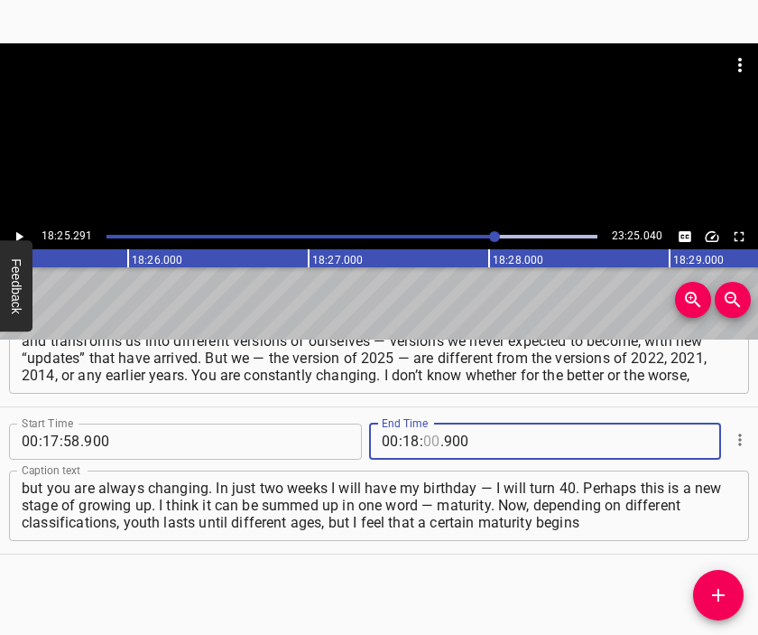
click at [423, 447] on input "number" at bounding box center [431, 441] width 17 height 36
type input "25"
type input "291"
click at [710, 582] on button "Add Cue" at bounding box center [718, 595] width 51 height 51
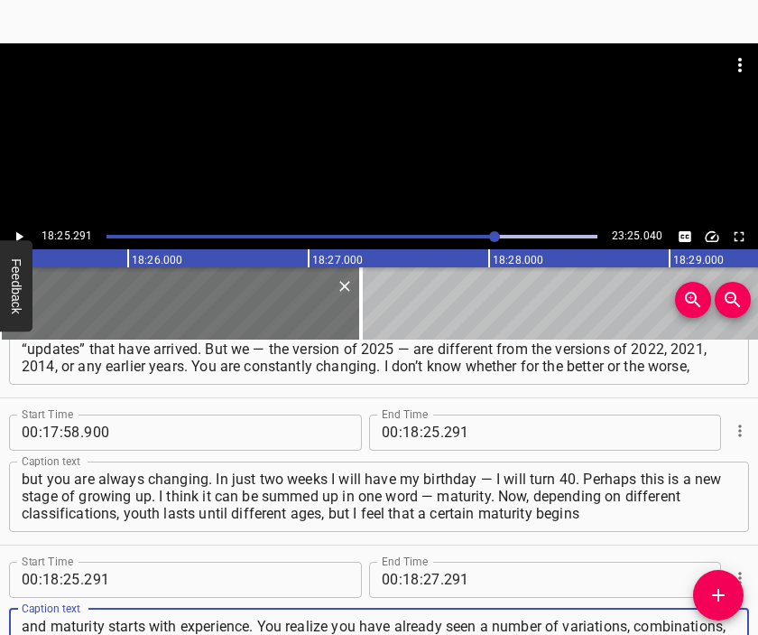
type textarea "and maturity starts with experience. You realize you have already seen a number…"
click at [356, 116] on div at bounding box center [379, 88] width 758 height 90
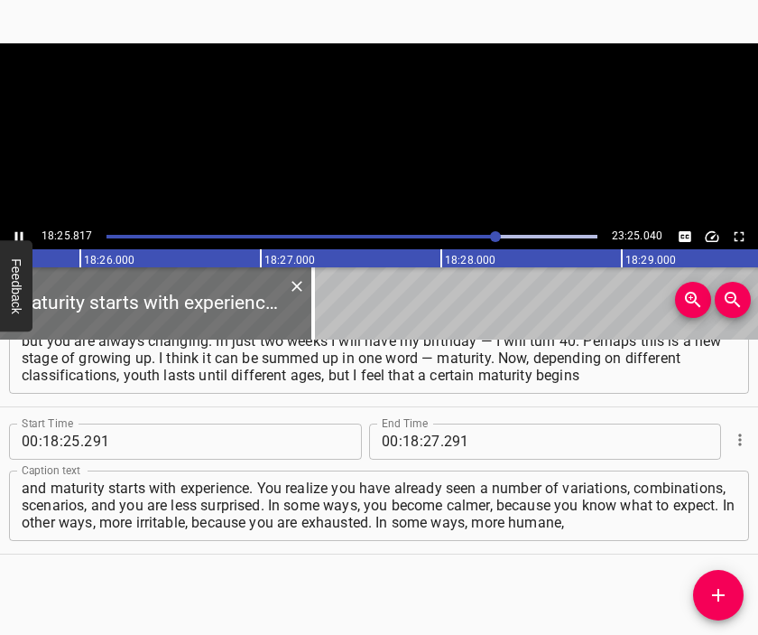
scroll to position [0, 199660]
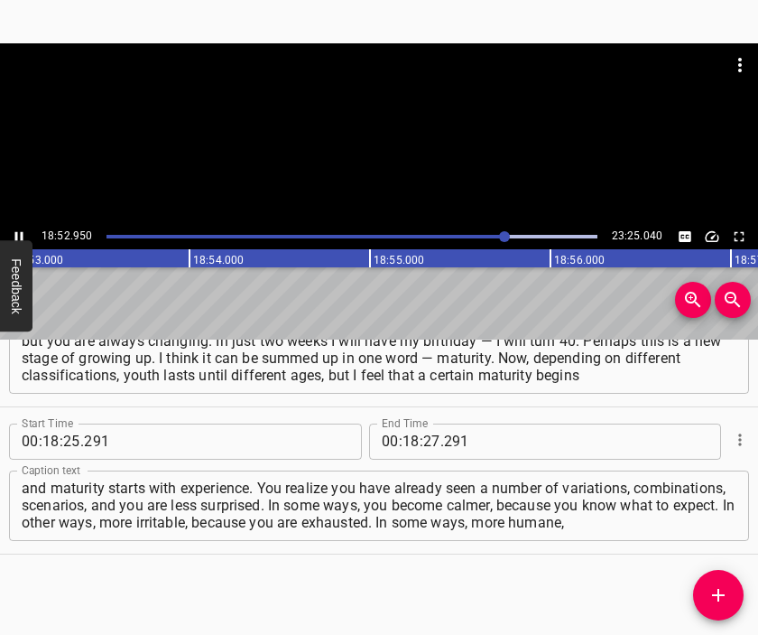
click at [372, 130] on div at bounding box center [379, 88] width 758 height 90
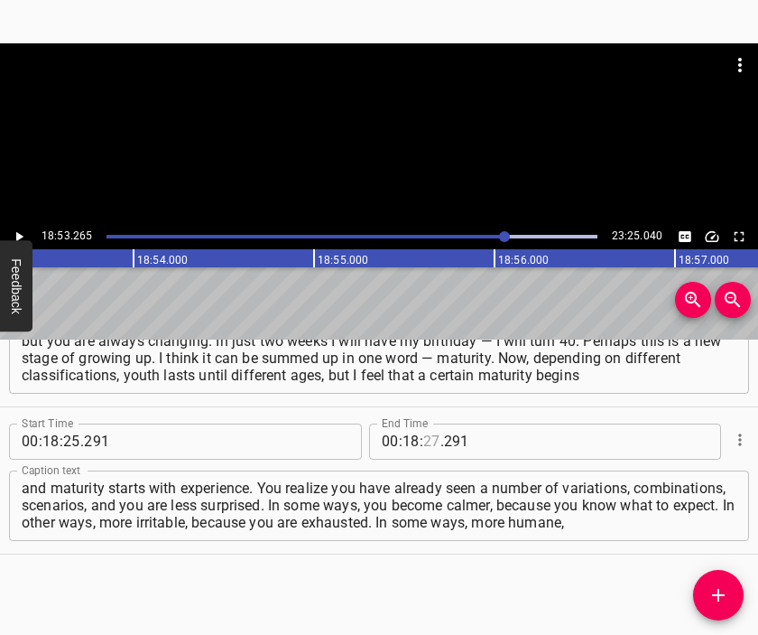
click at [423, 437] on input "number" at bounding box center [431, 441] width 17 height 36
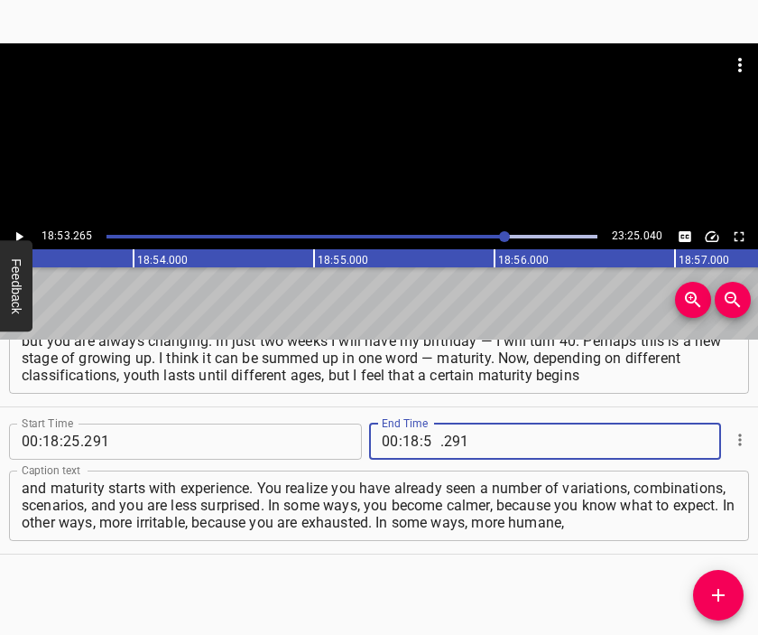
type input "53"
type input "265"
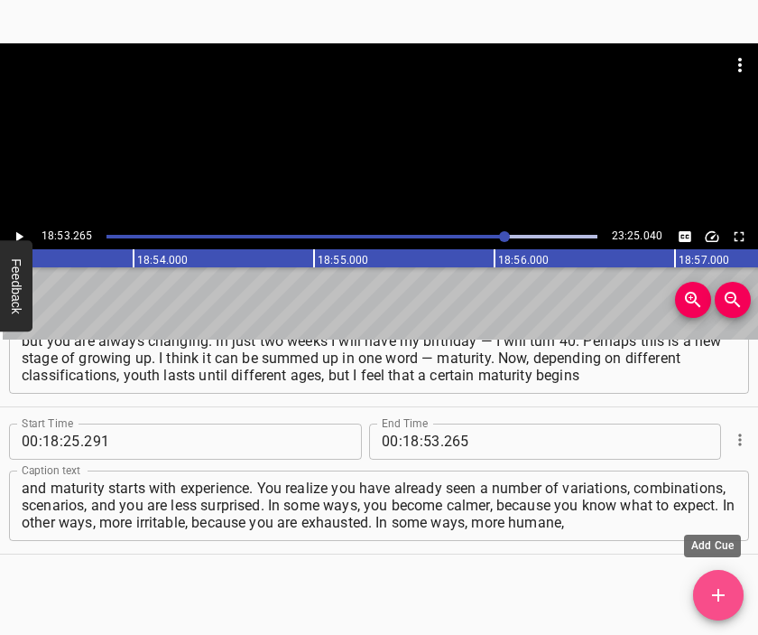
click at [711, 577] on button "Add Cue" at bounding box center [718, 595] width 51 height 51
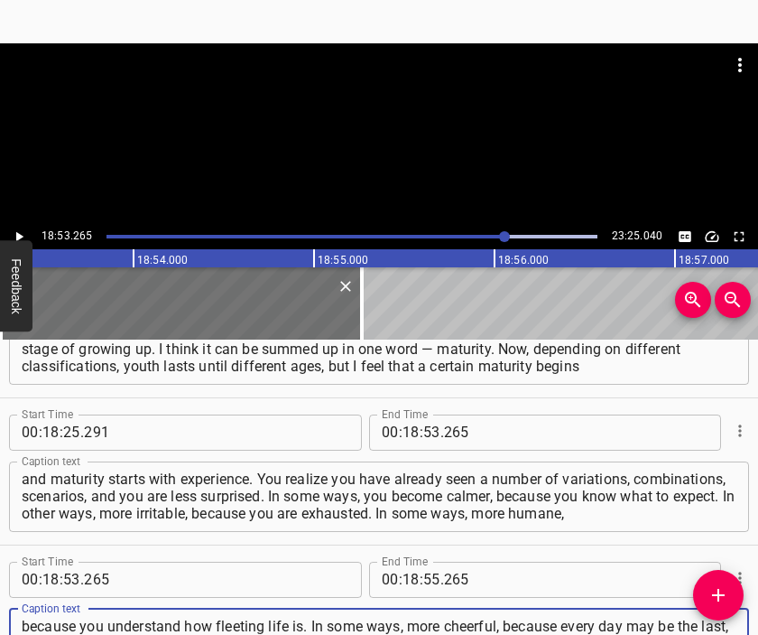
type textarea "because you understand how fleeting life is. In some ways, more cheerful, becau…"
click at [332, 99] on div at bounding box center [379, 88] width 758 height 90
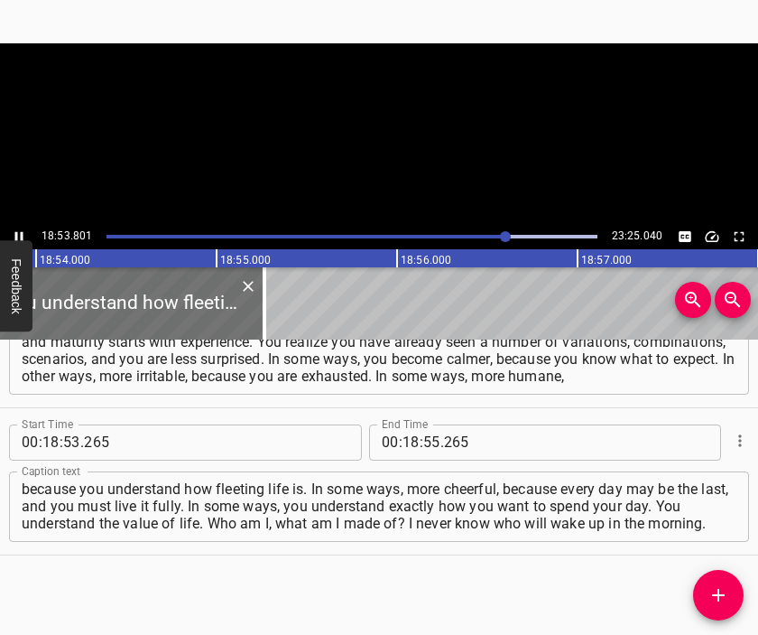
scroll to position [0, 204760]
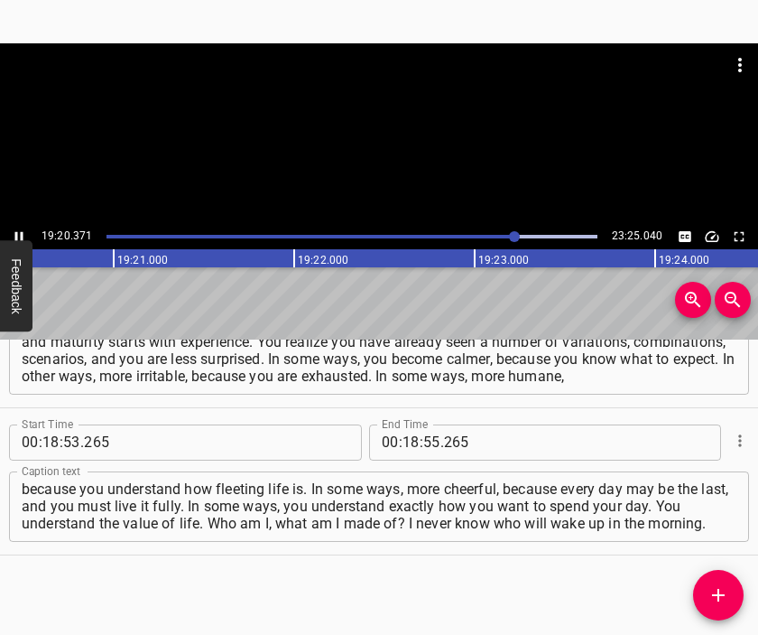
click at [372, 147] on div at bounding box center [379, 133] width 758 height 181
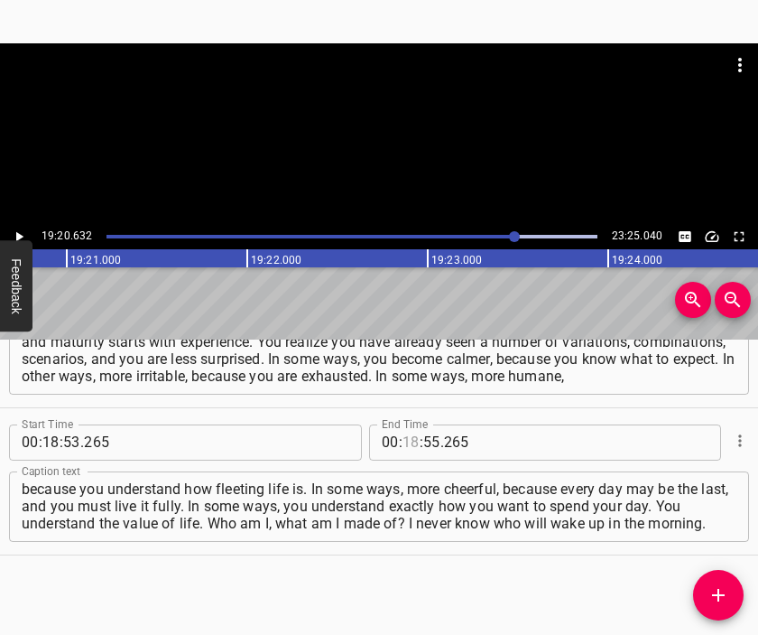
click at [404, 438] on input "number" at bounding box center [411, 442] width 17 height 36
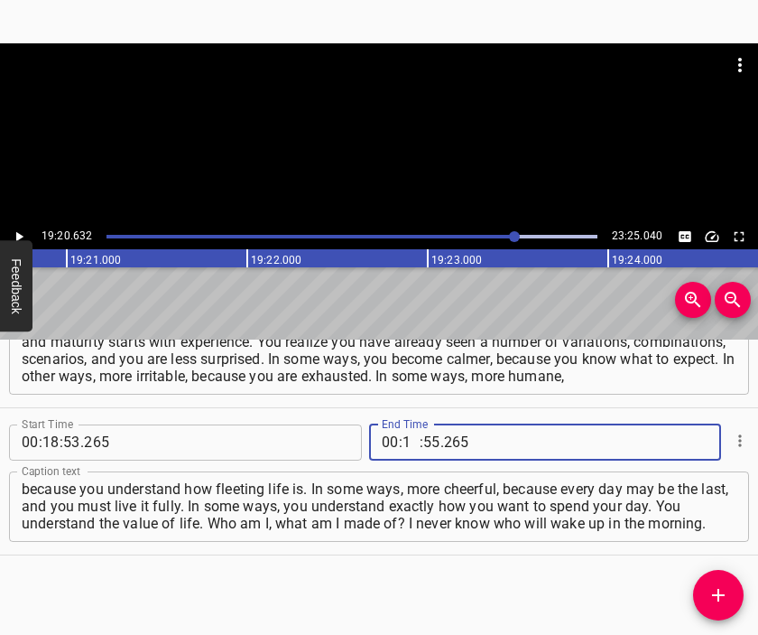
type input "19"
type input "20"
type input "632"
click at [719, 582] on button "Add Cue" at bounding box center [718, 595] width 51 height 51
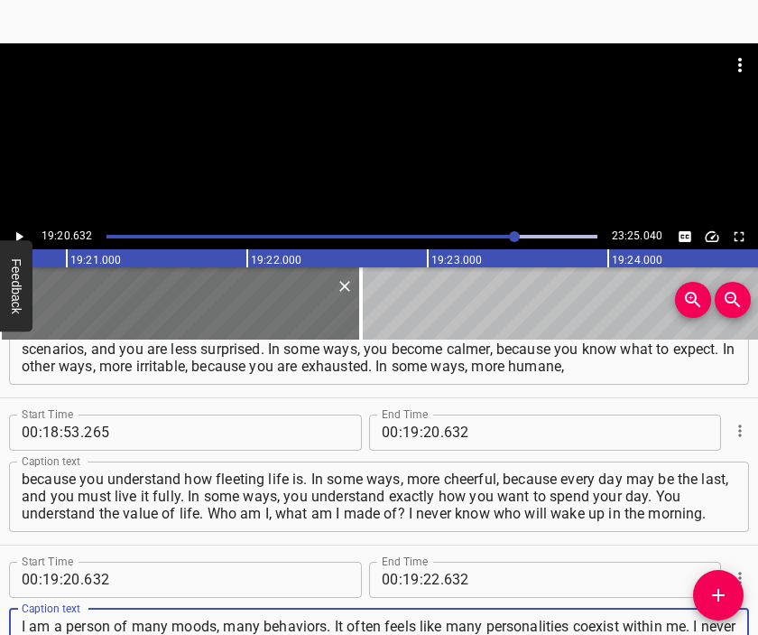
scroll to position [6453, 0]
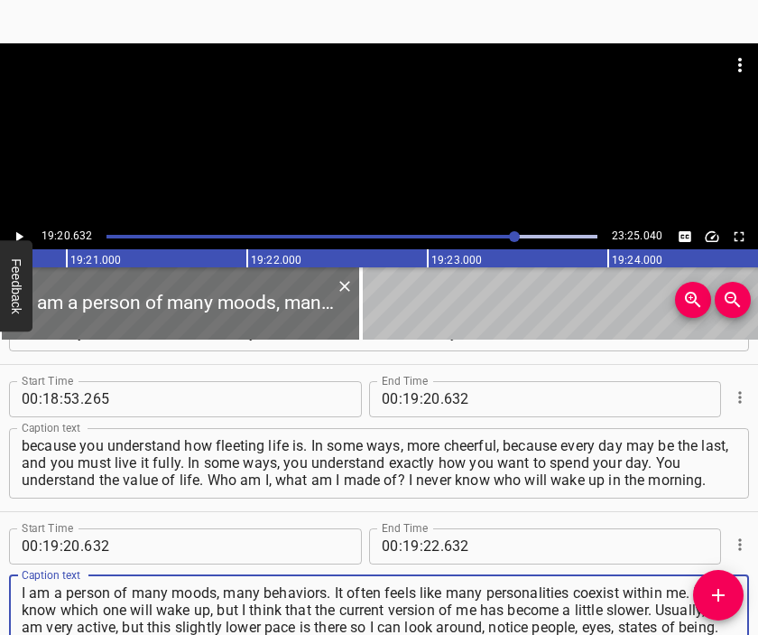
type textarea "I am a person of many moods, many behaviors. It often feels like many personali…"
click at [394, 107] on div at bounding box center [379, 88] width 758 height 90
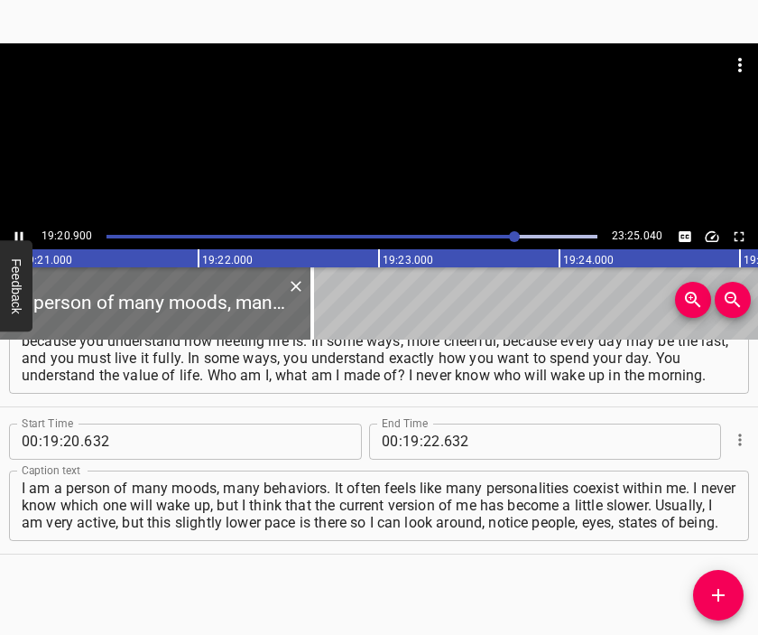
scroll to position [0, 209653]
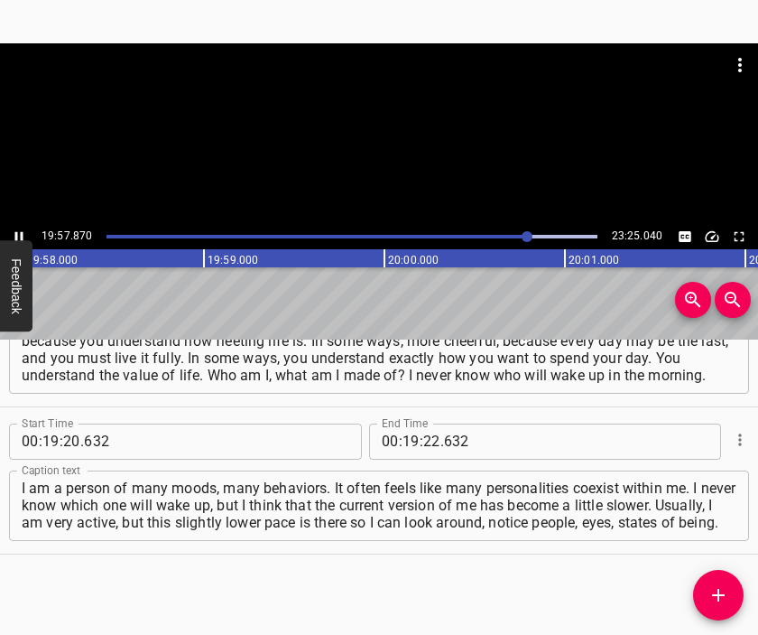
click at [389, 166] on div at bounding box center [379, 133] width 758 height 181
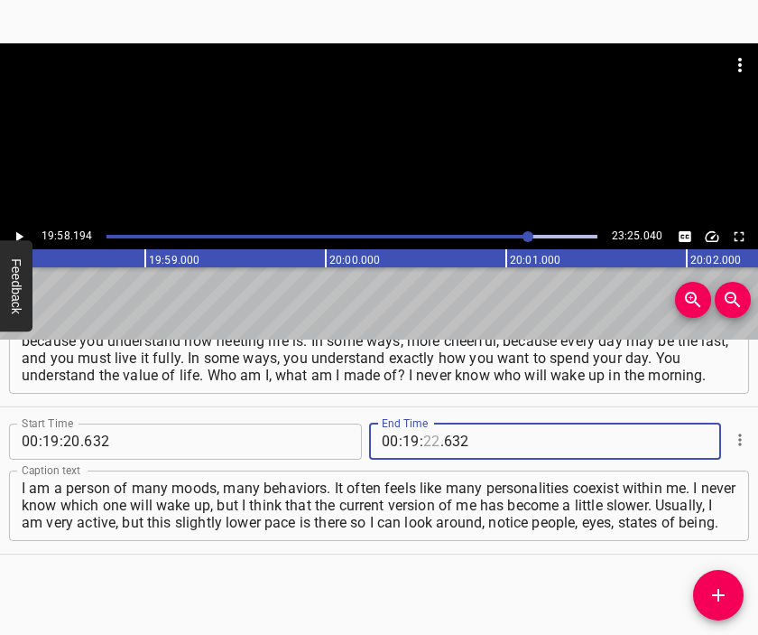
click at [424, 443] on input "number" at bounding box center [431, 441] width 17 height 36
type input "58"
type input "194"
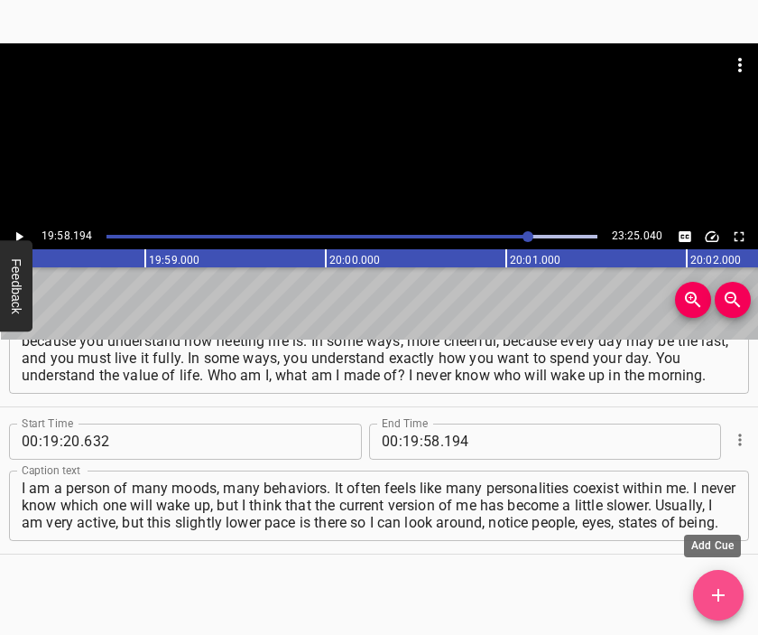
click at [710, 587] on icon "Add Cue" at bounding box center [719, 595] width 22 height 22
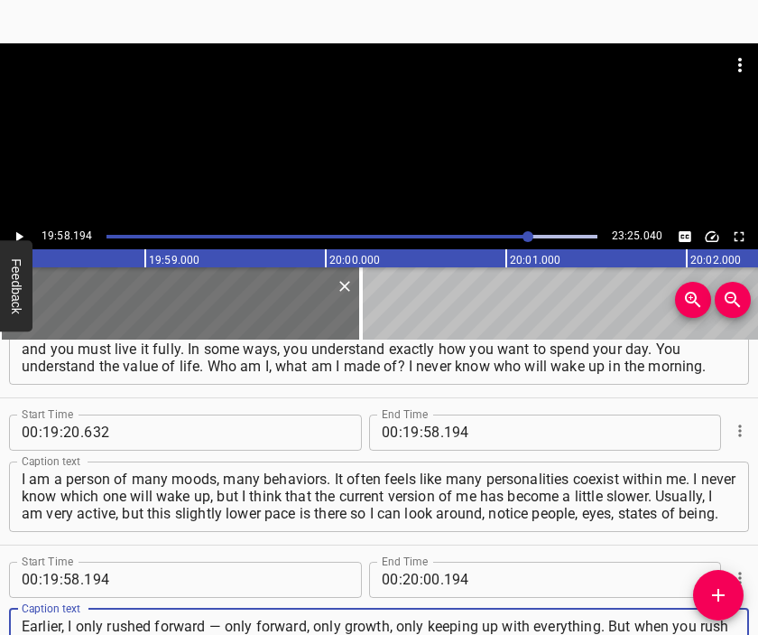
scroll to position [16, 0]
type textarea "Earlier, I only rushed forward — only forward, only growth, only keeping up wit…"
click at [372, 122] on div at bounding box center [379, 88] width 758 height 90
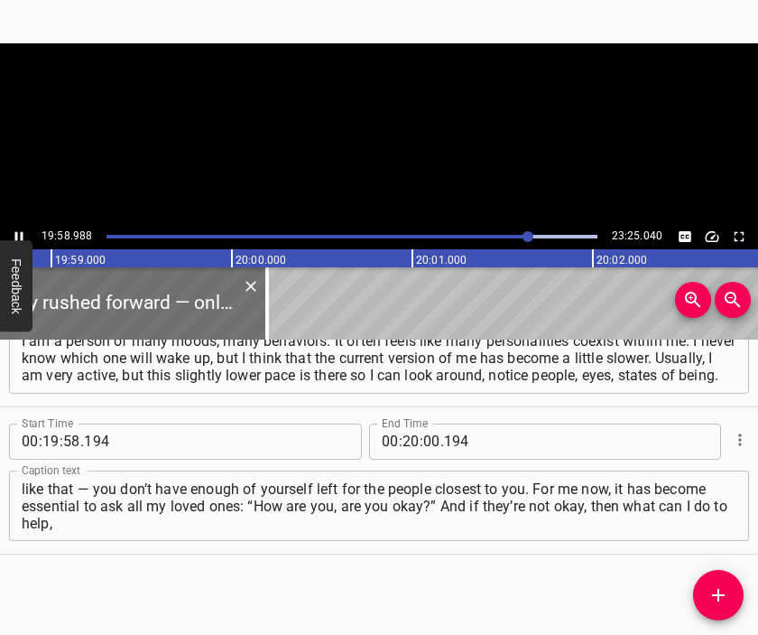
scroll to position [0, 216481]
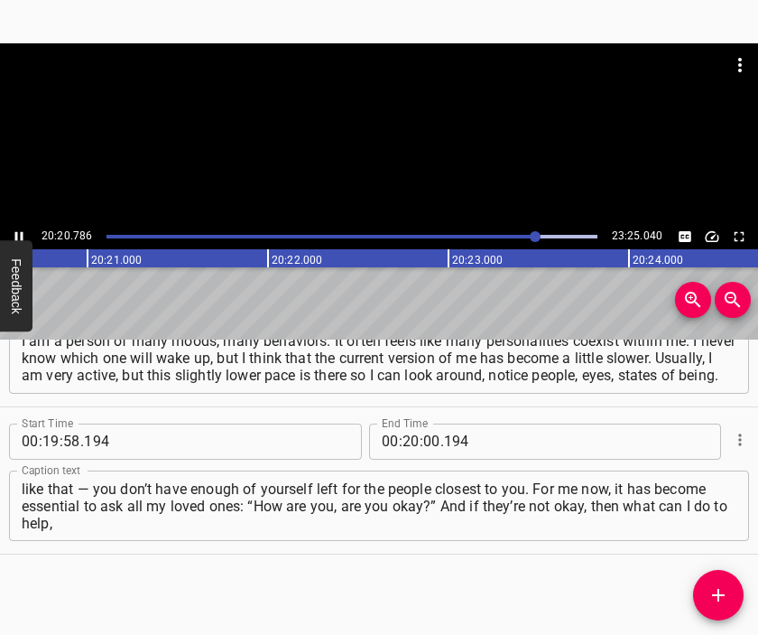
click at [408, 151] on div at bounding box center [379, 133] width 758 height 181
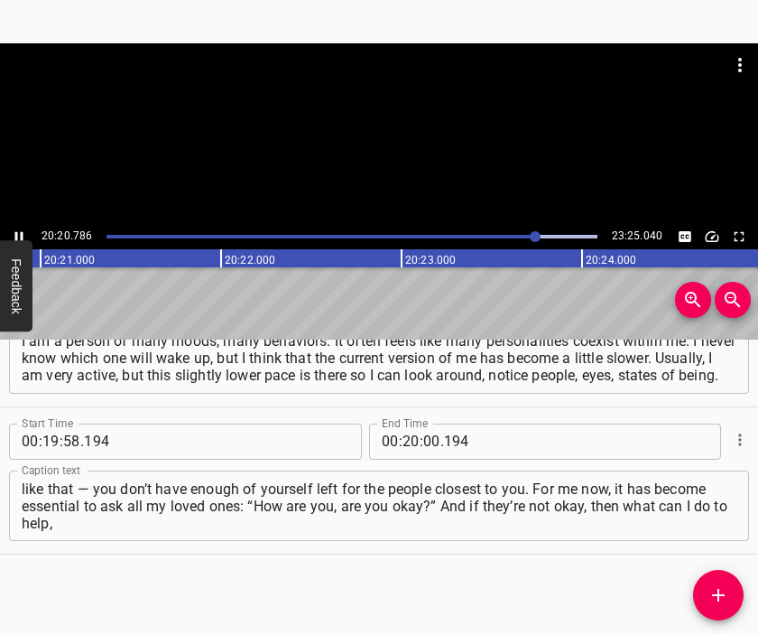
scroll to position [0, 220435]
click at [423, 444] on input "number" at bounding box center [431, 441] width 17 height 36
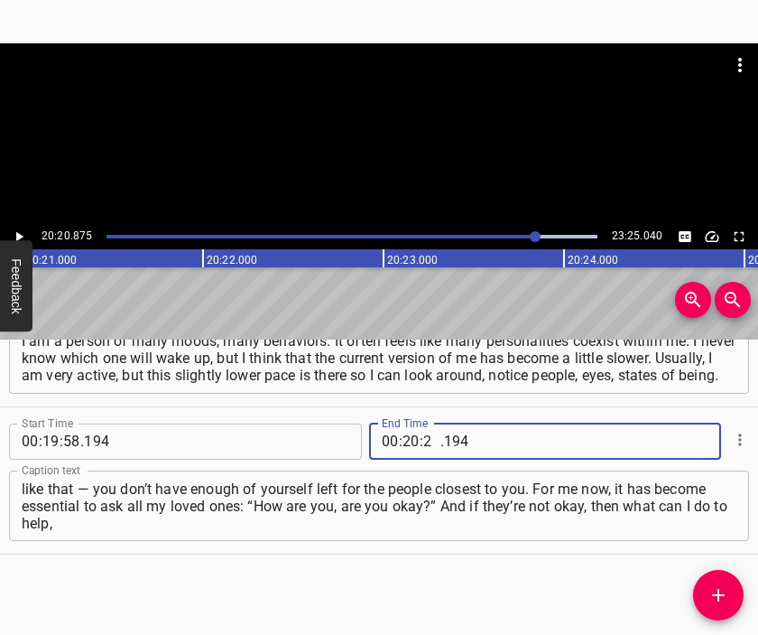
type input "20"
type input "875"
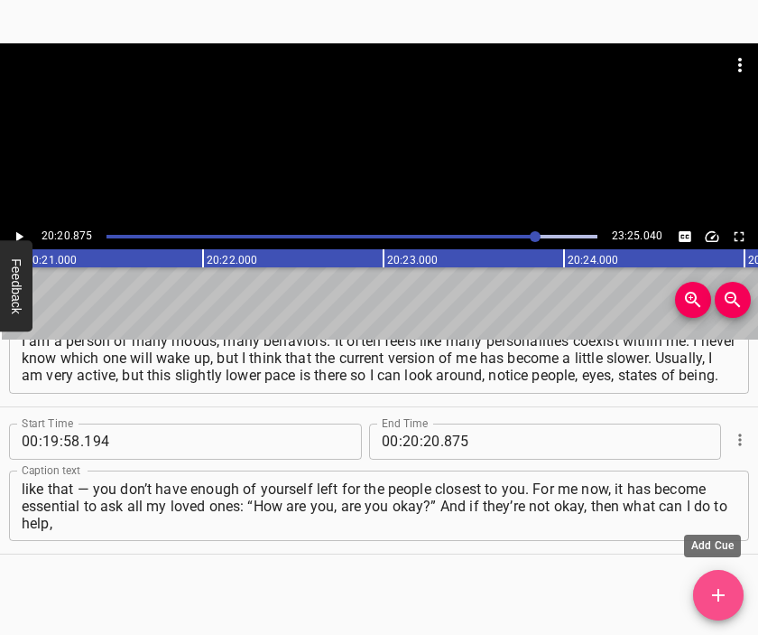
click at [716, 595] on icon "Add Cue" at bounding box center [718, 595] width 13 height 13
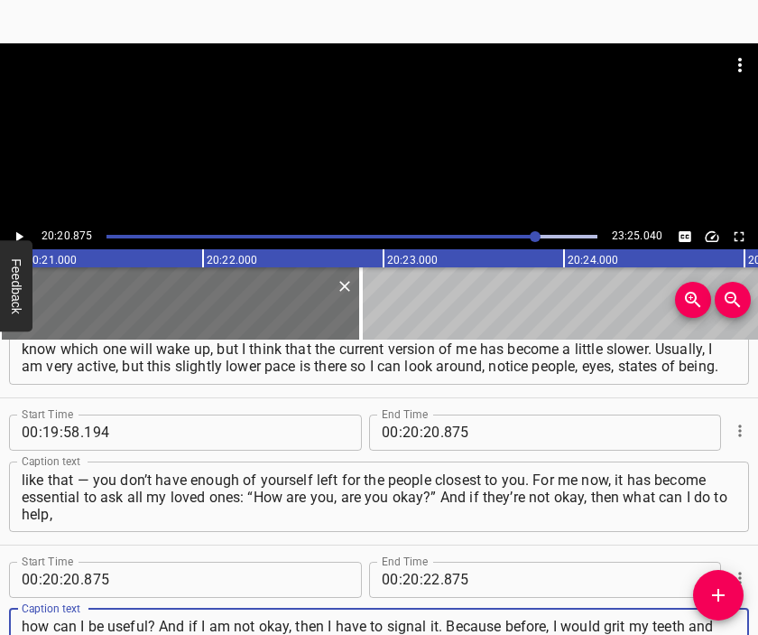
scroll to position [17, 0]
type textarea "how can I be useful? And if I am not okay, then I have to signal it. Because be…"
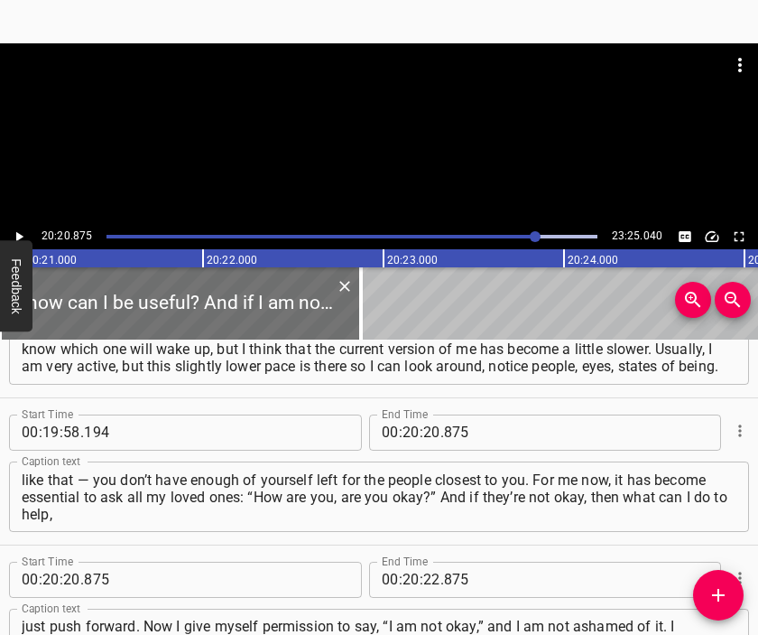
click at [408, 92] on div at bounding box center [379, 133] width 758 height 181
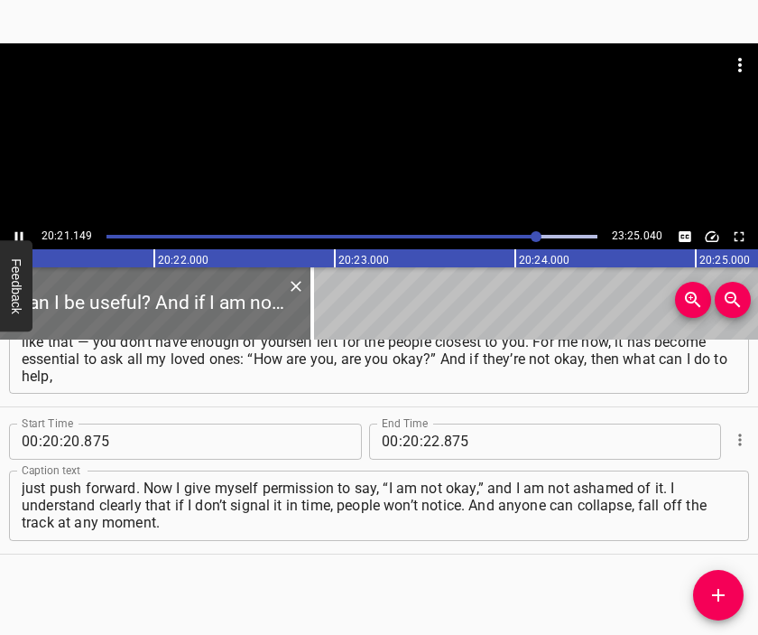
scroll to position [0, 220532]
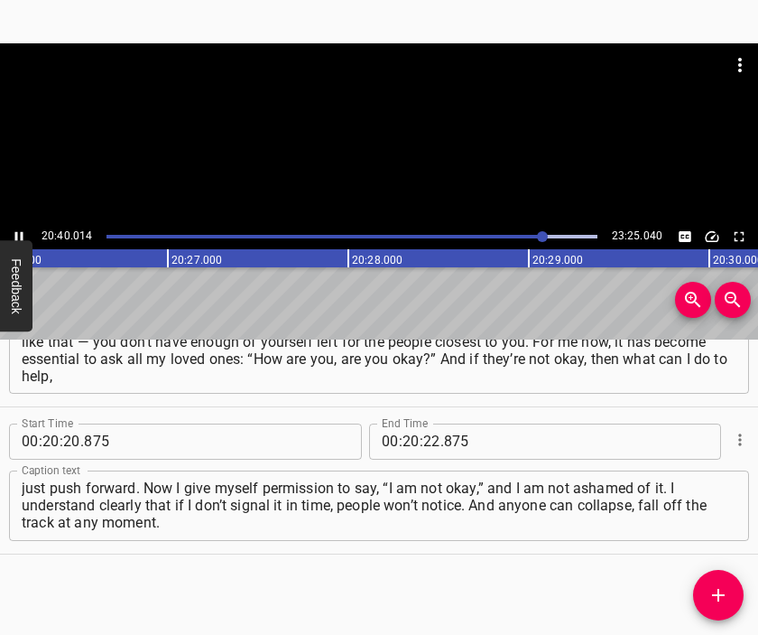
click at [355, 69] on div at bounding box center [379, 64] width 758 height 43
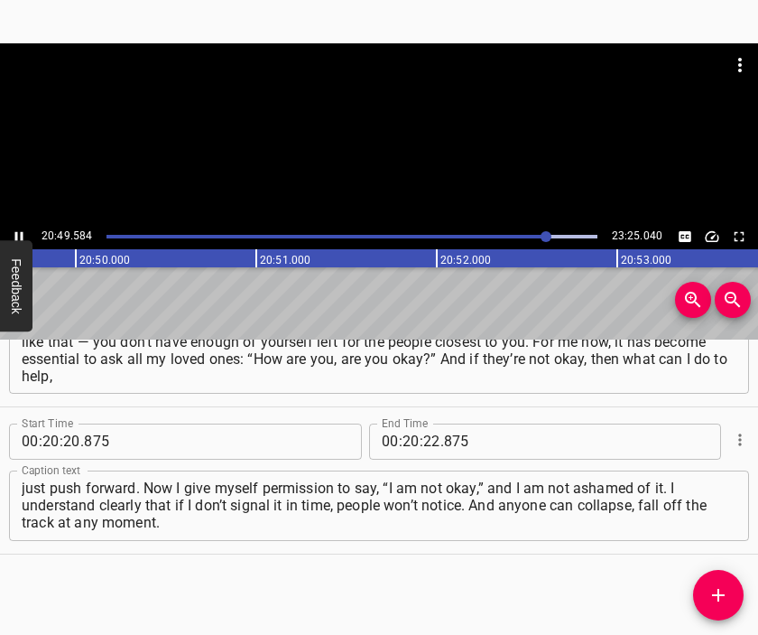
click at [467, 136] on div at bounding box center [379, 133] width 758 height 181
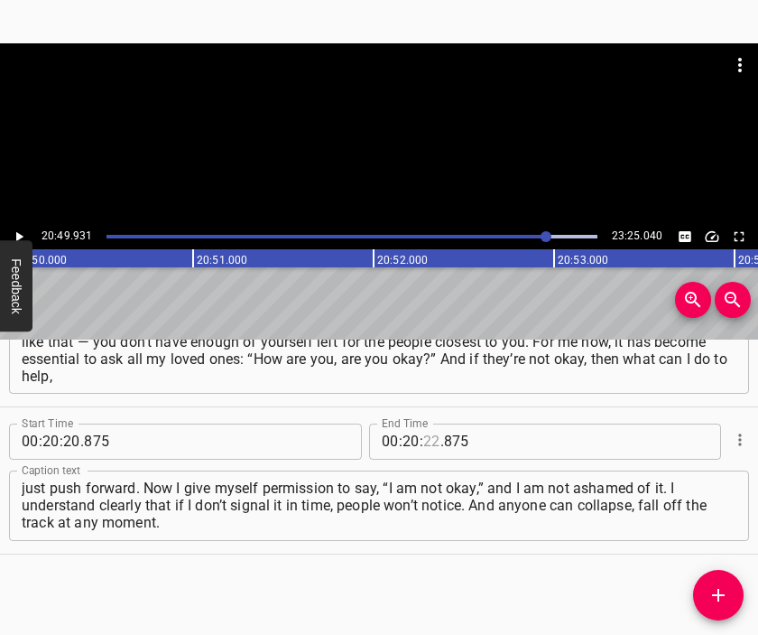
click at [423, 435] on input "number" at bounding box center [431, 441] width 17 height 36
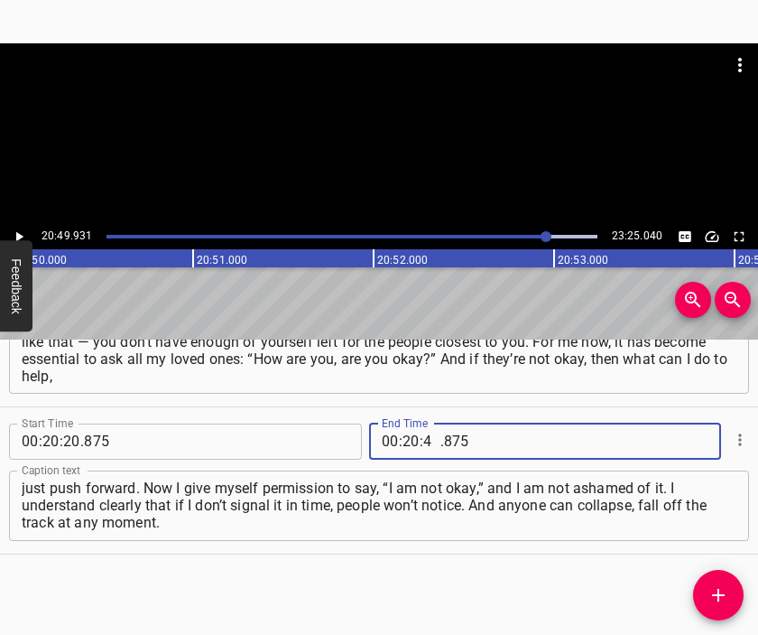
type input "49"
type input "931"
click at [720, 589] on icon "Add Cue" at bounding box center [719, 595] width 22 height 22
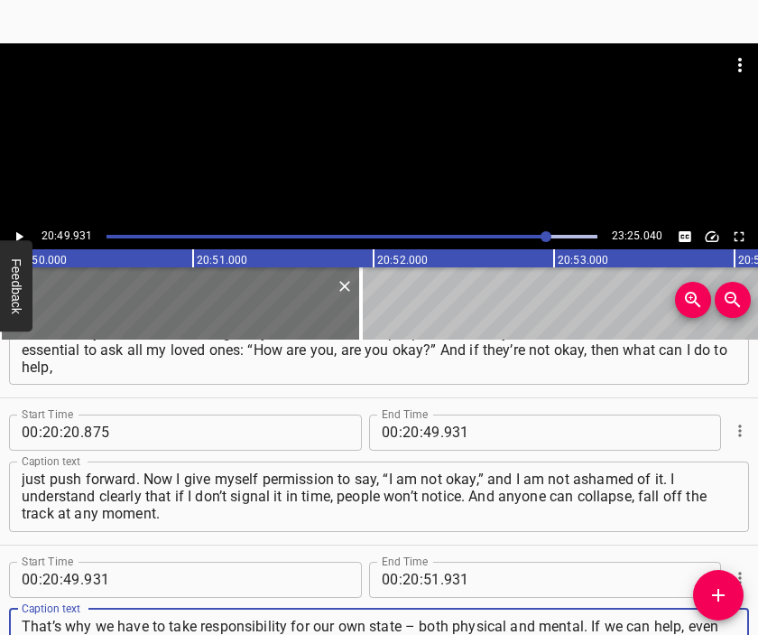
scroll to position [17, 0]
type textarea "That’s why we have to take responsibility for our own state – both physical and…"
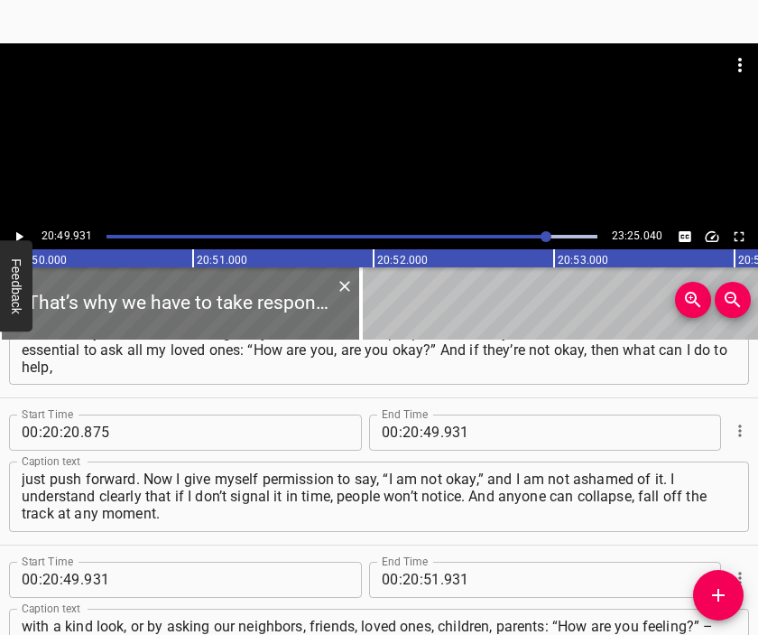
click at [336, 112] on div at bounding box center [379, 88] width 758 height 90
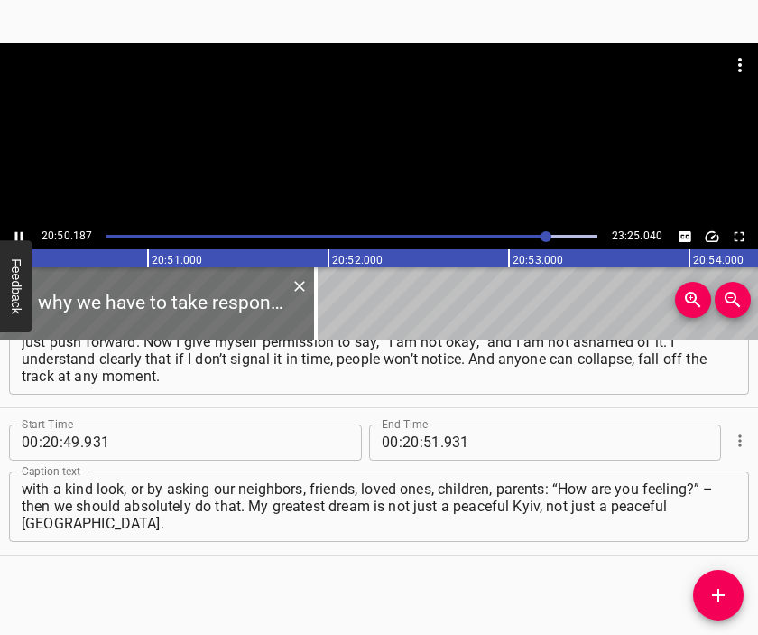
scroll to position [0, 225774]
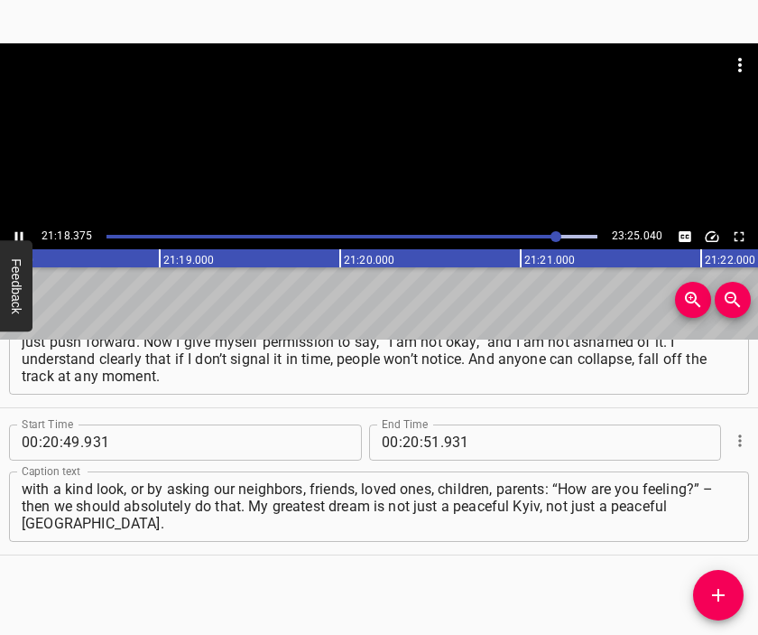
click at [397, 156] on div at bounding box center [379, 133] width 758 height 181
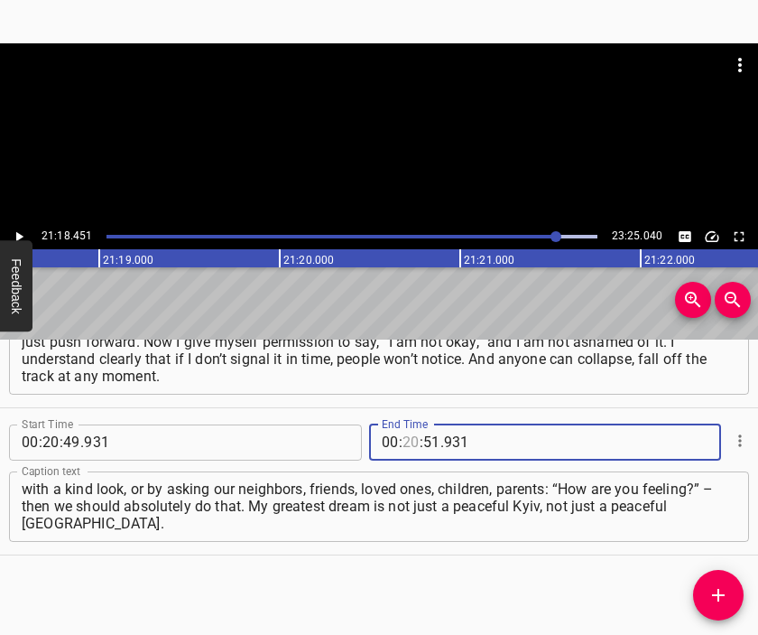
click at [404, 439] on input "number" at bounding box center [411, 442] width 17 height 36
type input "21"
type input "18"
type input "451"
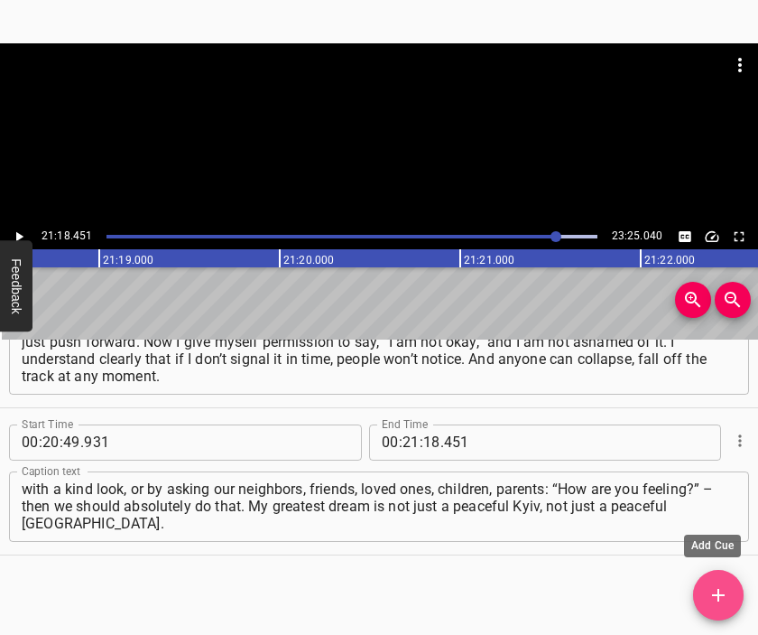
drag, startPoint x: 722, startPoint y: 588, endPoint x: 528, endPoint y: 171, distance: 460.0
click at [721, 588] on icon "Add Cue" at bounding box center [719, 595] width 22 height 22
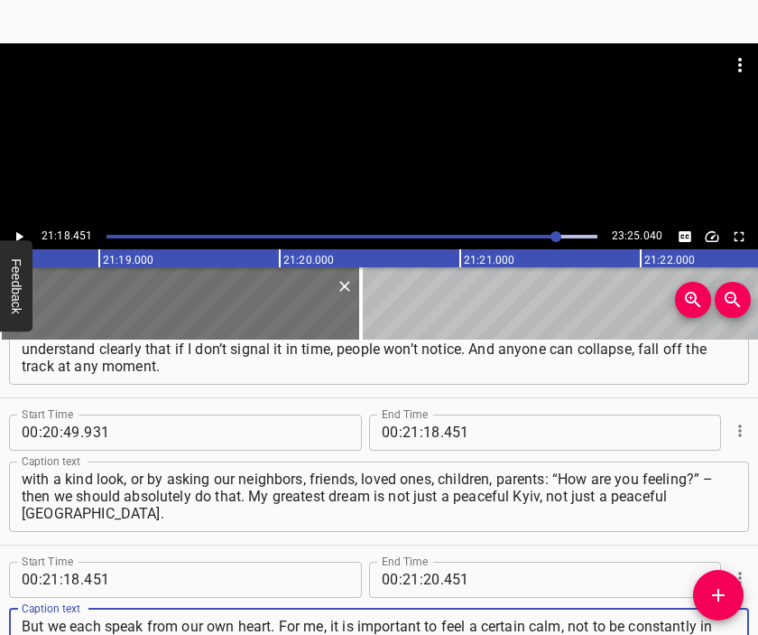
scroll to position [17, 0]
type textarea "But we each speak from our own heart. For me, it is important to feel a certain…"
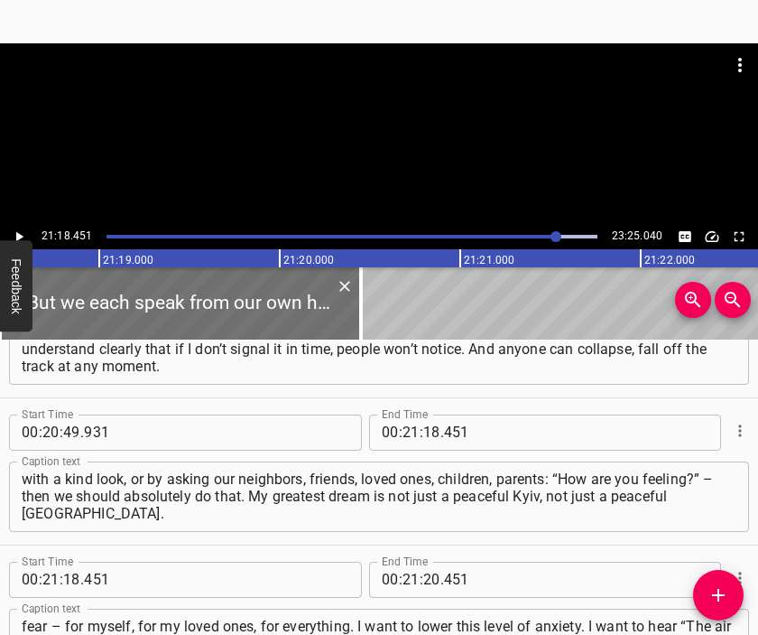
click at [413, 141] on div at bounding box center [379, 133] width 758 height 181
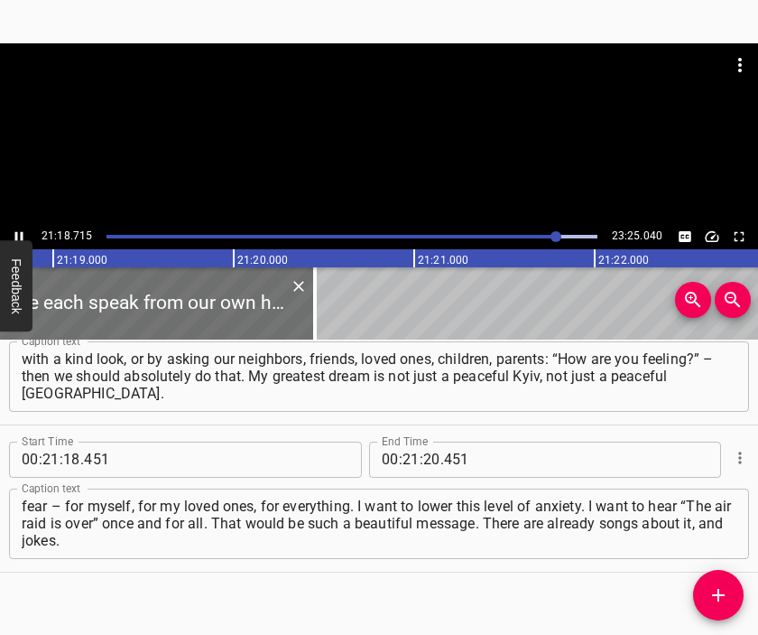
scroll to position [0, 230878]
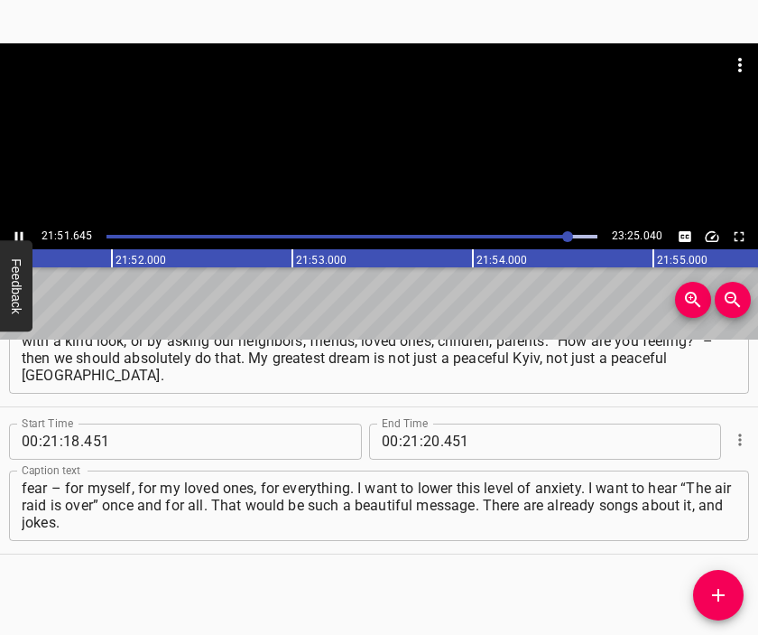
click at [399, 137] on div at bounding box center [379, 133] width 758 height 181
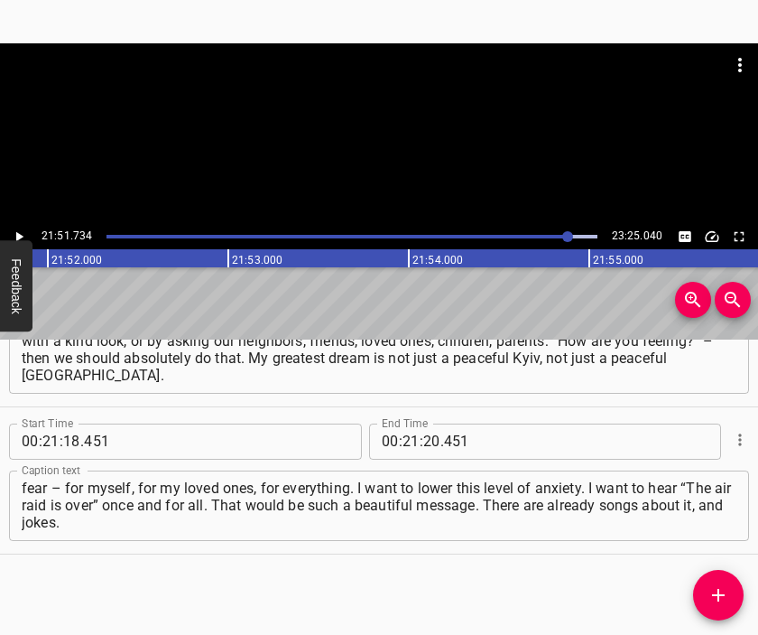
click at [399, 140] on div at bounding box center [379, 133] width 758 height 181
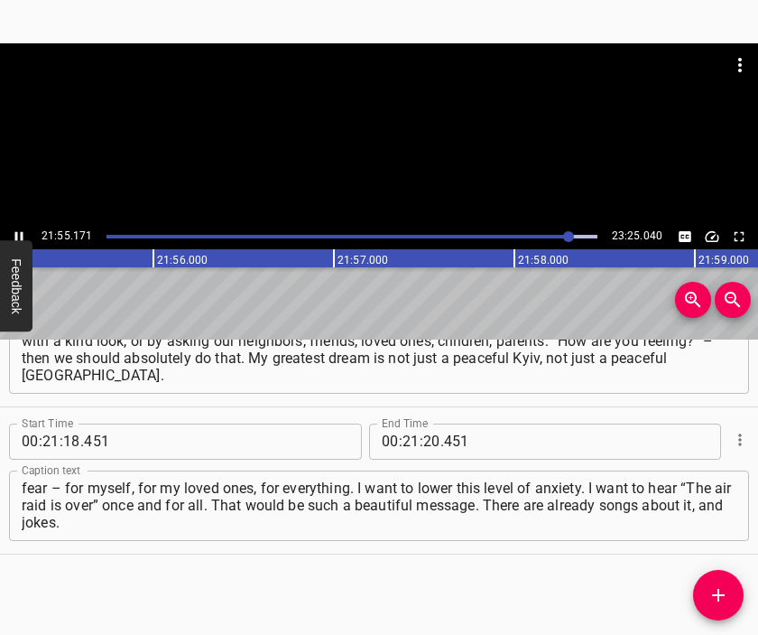
click at [390, 151] on div at bounding box center [379, 133] width 758 height 181
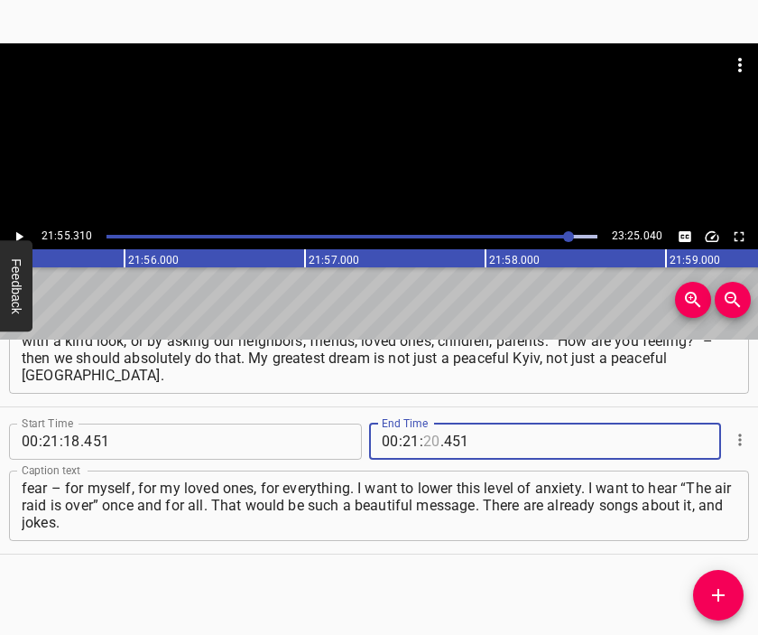
click at [423, 440] on input "number" at bounding box center [431, 441] width 17 height 36
type input "55"
type input "310"
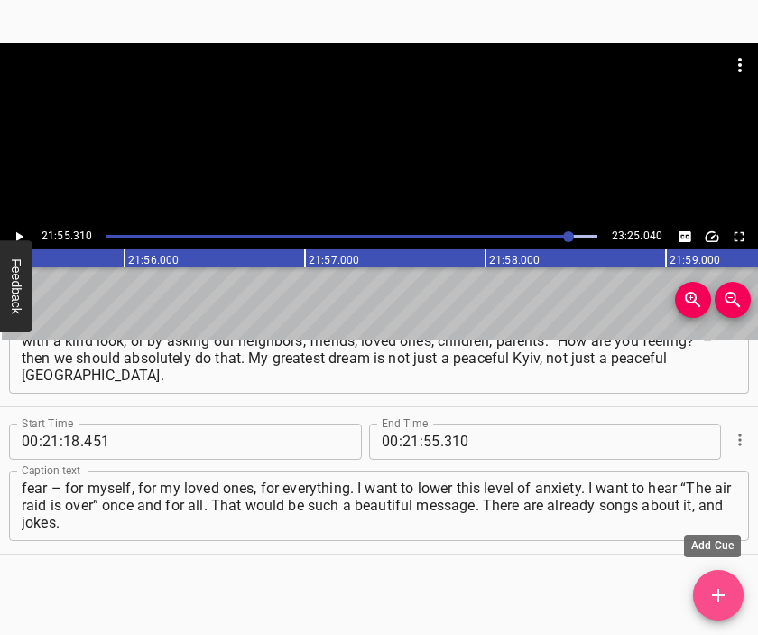
drag, startPoint x: 720, startPoint y: 599, endPoint x: 636, endPoint y: 473, distance: 150.5
click at [719, 597] on icon "Add Cue" at bounding box center [719, 595] width 22 height 22
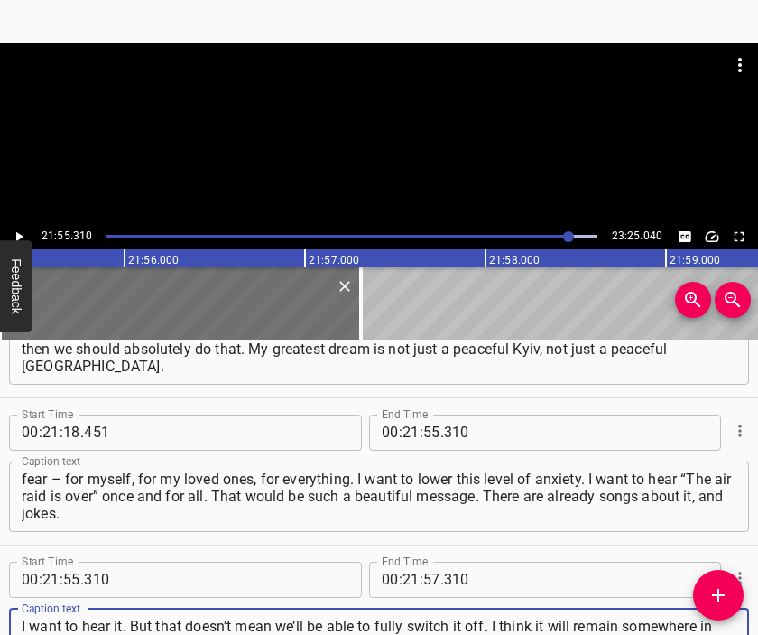
type textarea "I want to hear it. But that doesn’t mean we’ll be able to fully switch it off. …"
click at [363, 142] on div at bounding box center [379, 133] width 758 height 181
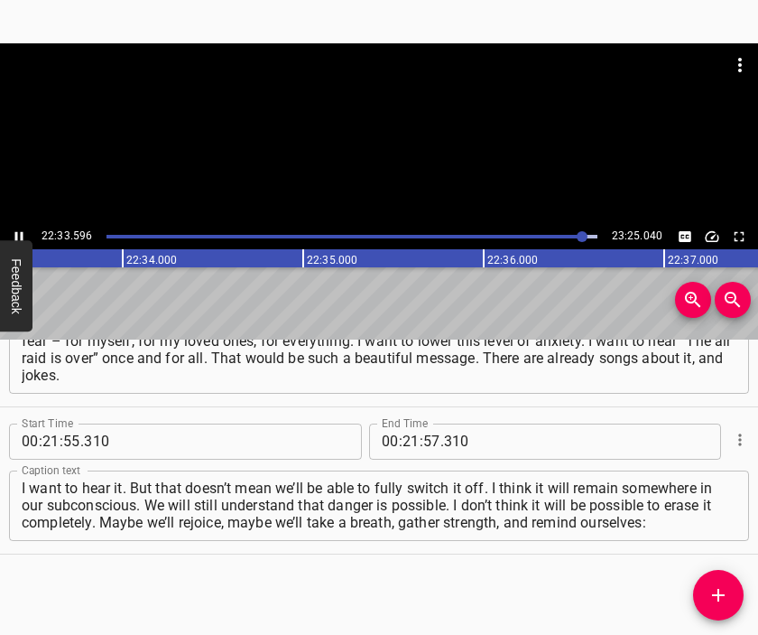
scroll to position [0, 244398]
click at [367, 125] on div at bounding box center [379, 88] width 758 height 90
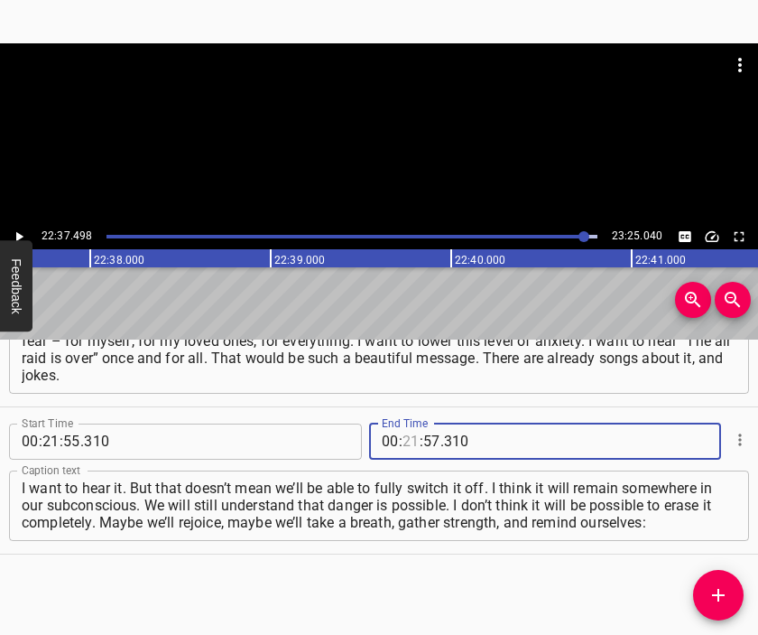
click at [403, 441] on input "number" at bounding box center [411, 441] width 17 height 36
type input "22"
type input "37"
type input "498"
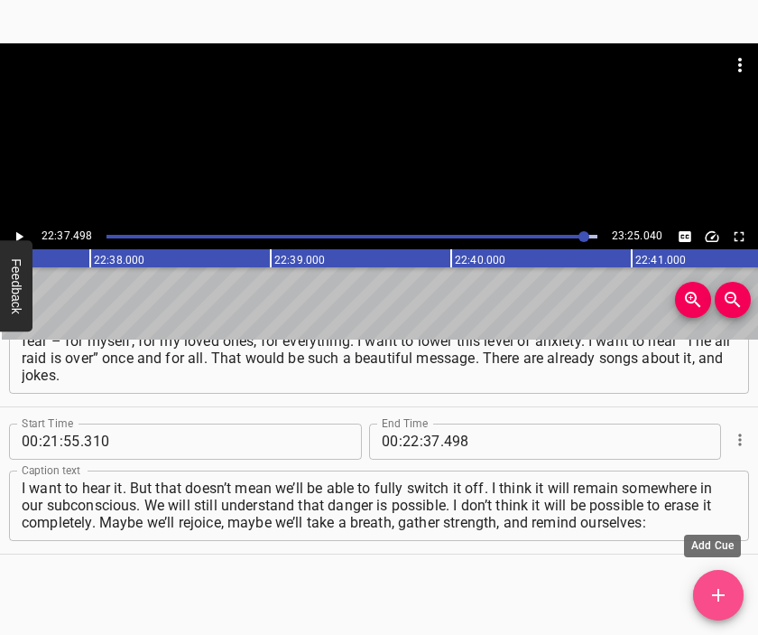
click at [717, 585] on icon "Add Cue" at bounding box center [719, 595] width 22 height 22
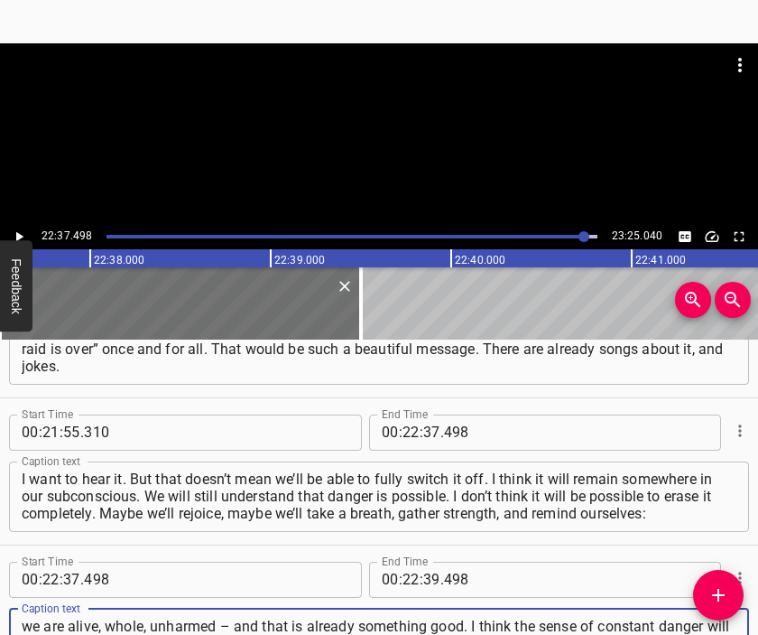
type textarea "we are alive, whole, unharmed – and that is already something good. I think the…"
click at [344, 127] on div at bounding box center [379, 88] width 758 height 90
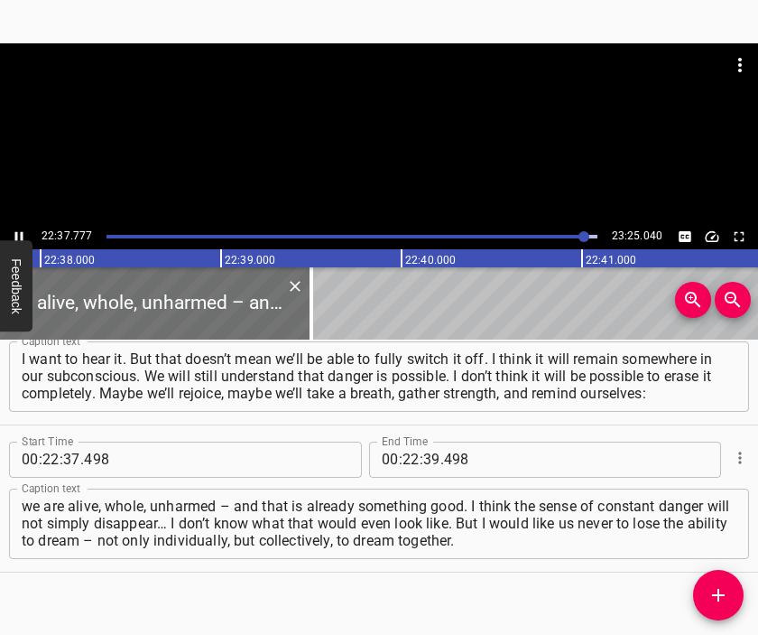
scroll to position [7441, 0]
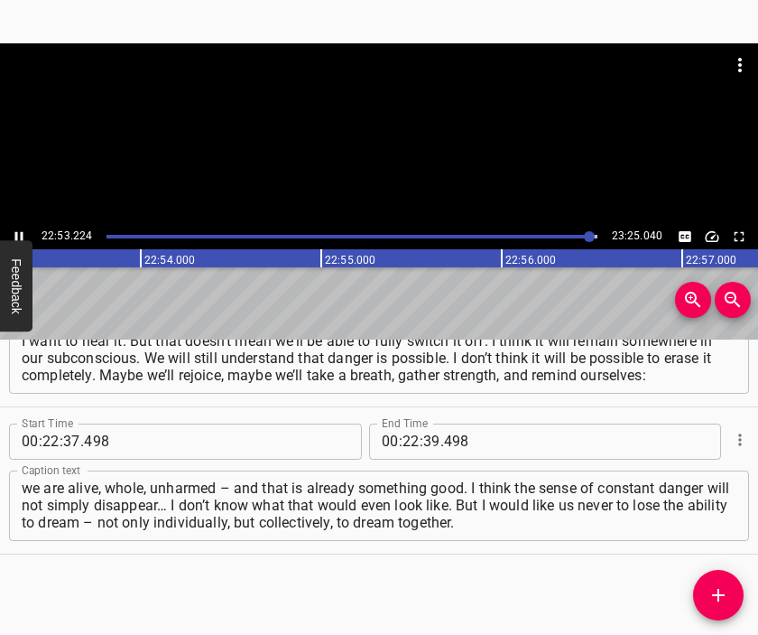
click at [388, 147] on div at bounding box center [379, 133] width 758 height 181
click at [423, 438] on input "number" at bounding box center [431, 441] width 17 height 36
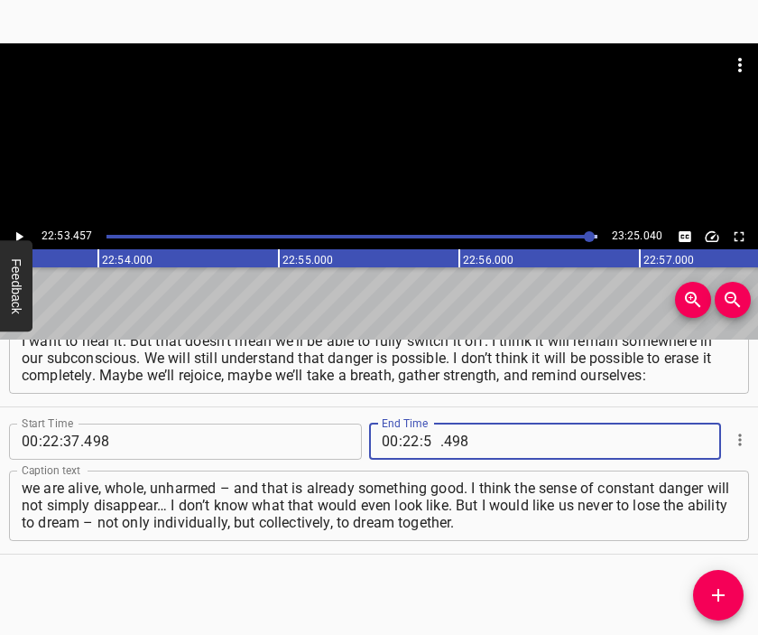
type input "53"
type input "457"
click at [711, 584] on icon "Add Cue" at bounding box center [719, 595] width 22 height 22
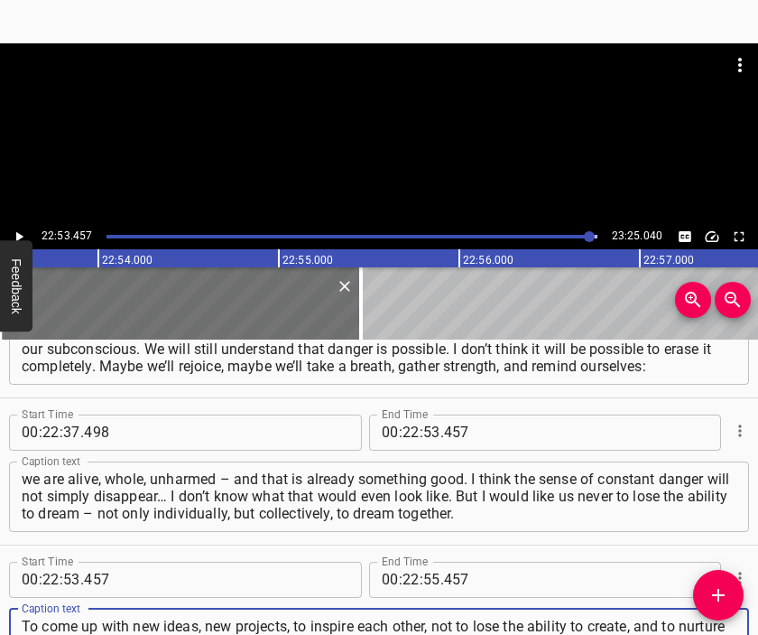
type textarea "To come up with new ideas, new projects, to inspire each other, not to lose the…"
click at [386, 125] on div at bounding box center [379, 88] width 758 height 90
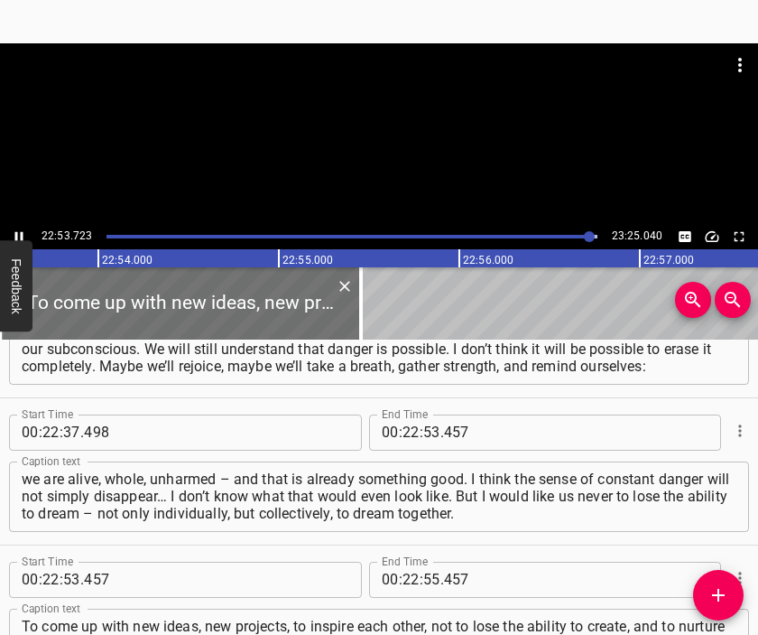
scroll to position [7587, 0]
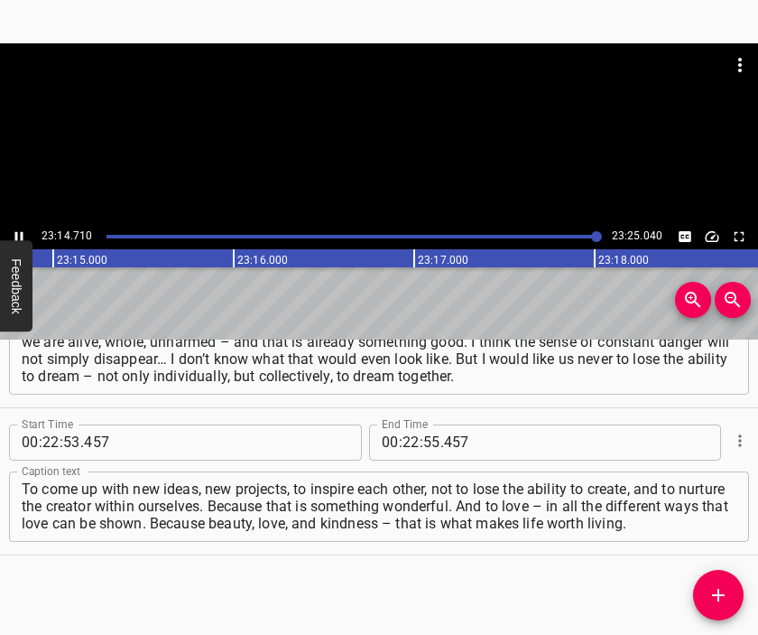
click at [401, 154] on div at bounding box center [379, 133] width 758 height 181
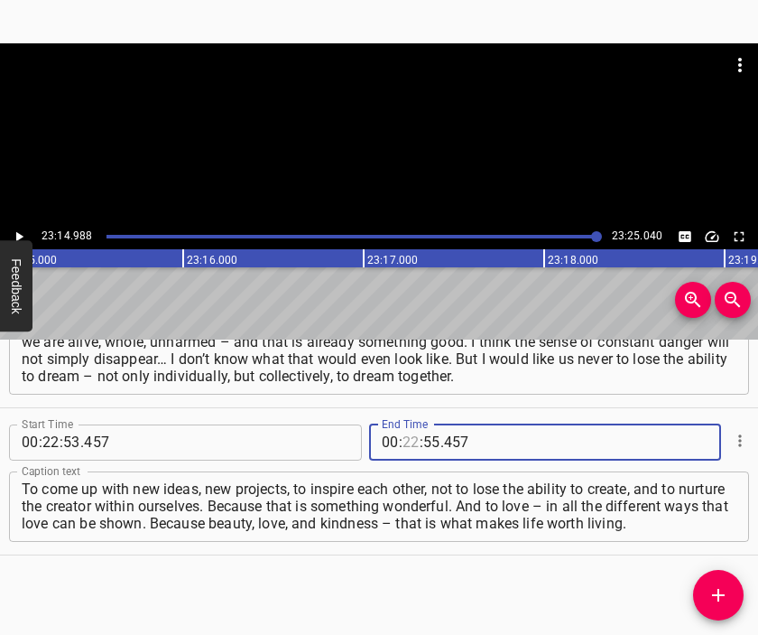
click at [403, 441] on input "number" at bounding box center [411, 442] width 17 height 36
type input "23"
type input "14"
type input "999"
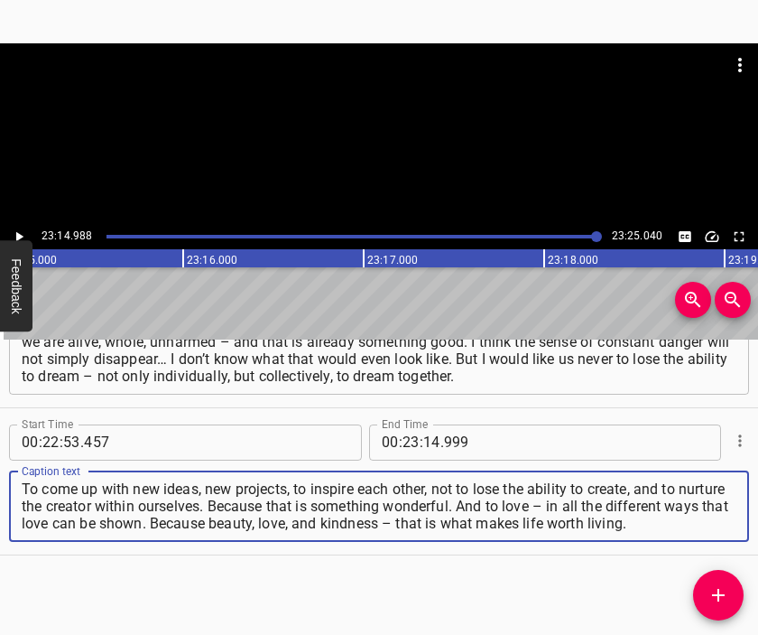
click at [720, 528] on textarea "To come up with new ideas, new projects, to inspire each other, not to lose the…" at bounding box center [379, 505] width 715 height 51
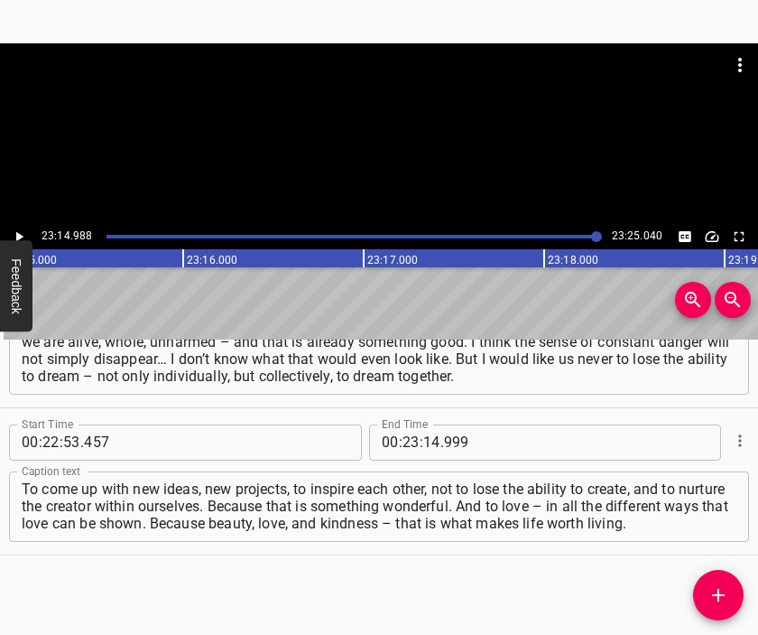
click at [415, 107] on div at bounding box center [379, 88] width 758 height 90
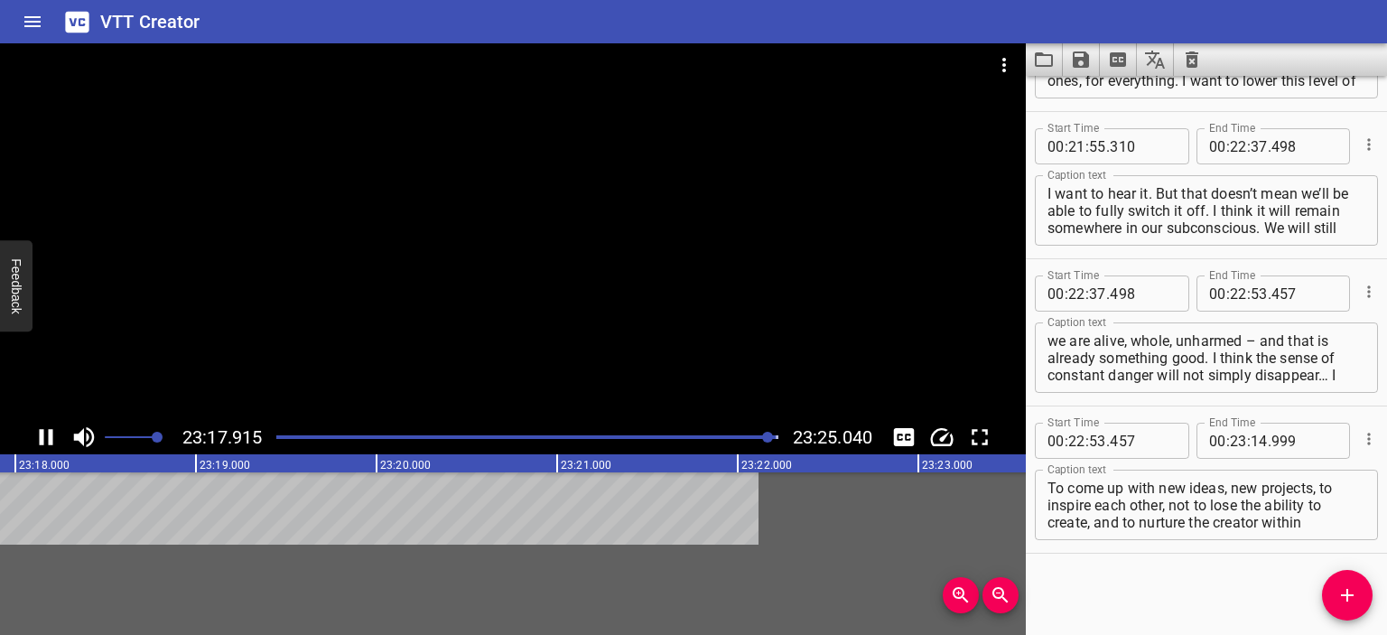
scroll to position [7324, 0]
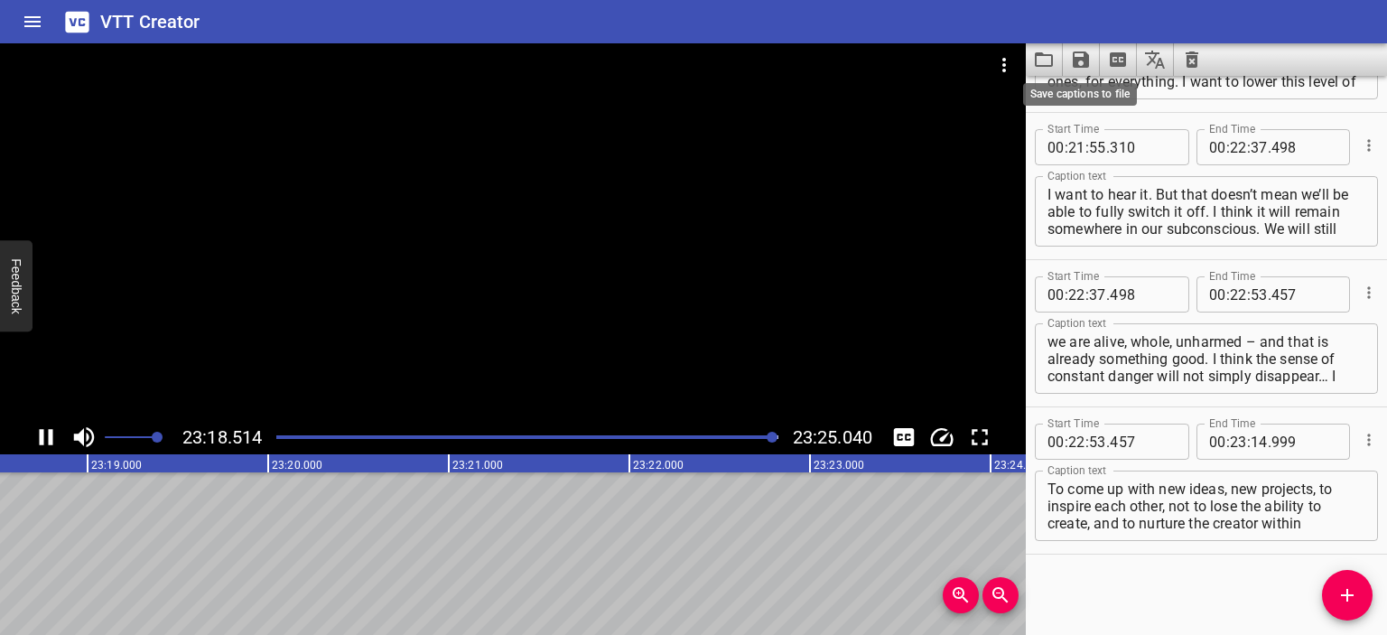
click at [1074, 57] on icon "Save captions to file" at bounding box center [1080, 59] width 16 height 16
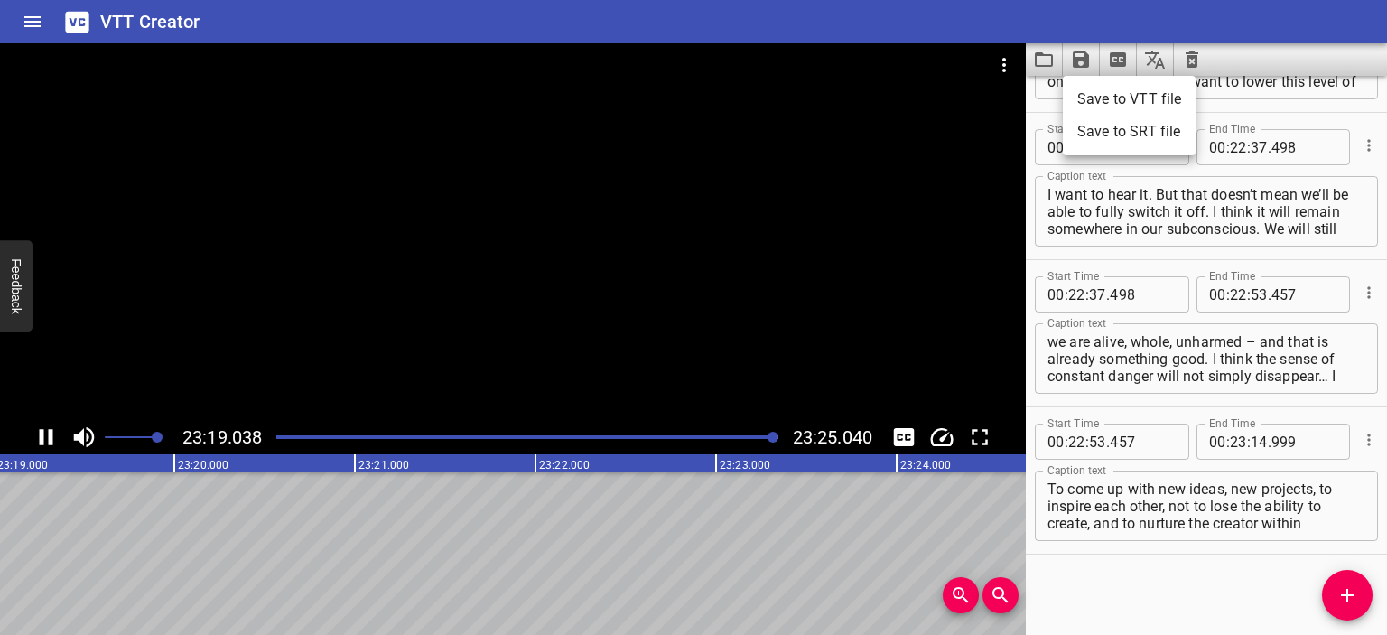
click at [1109, 100] on li "Save to VTT file" at bounding box center [1129, 99] width 133 height 32
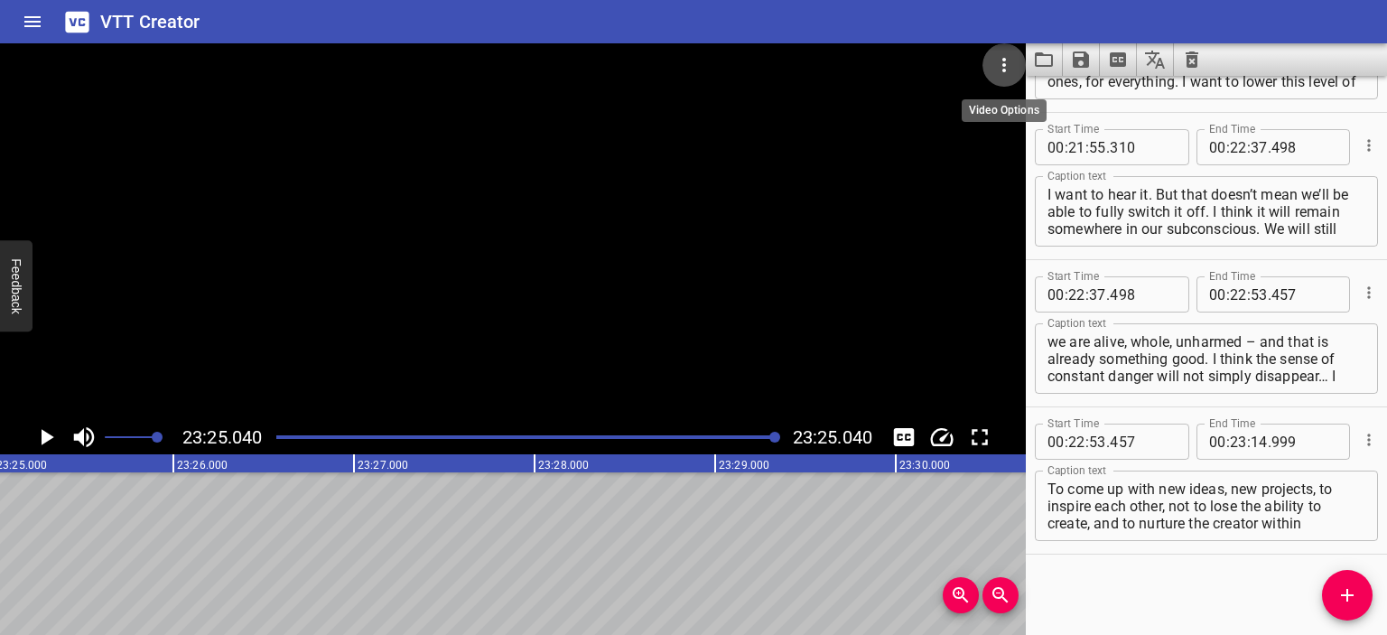
click at [999, 62] on icon "Video Options" at bounding box center [1004, 65] width 22 height 22
